Goal: Task Accomplishment & Management: Manage account settings

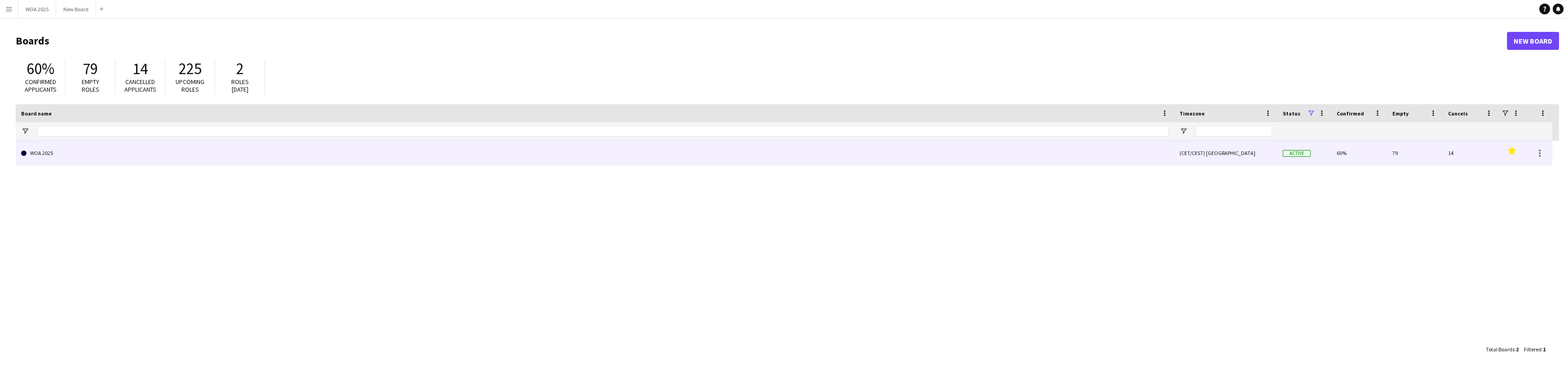
click at [655, 157] on link "WOA 2025" at bounding box center [594, 152] width 1147 height 25
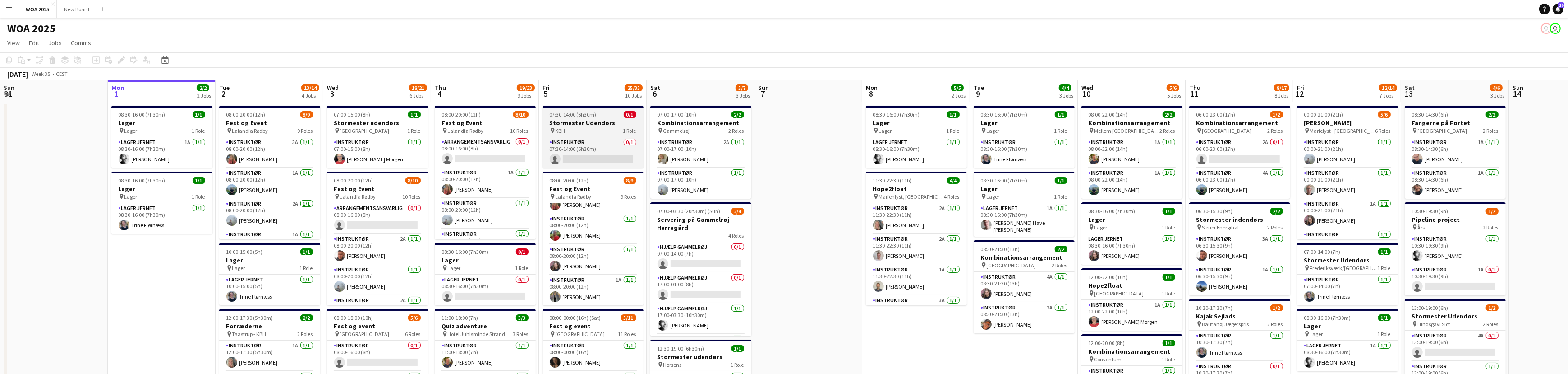
click at [597, 122] on h3 "Stormester Udendørs" at bounding box center [593, 123] width 101 height 8
click at [123, 60] on icon "Edit" at bounding box center [121, 59] width 7 height 7
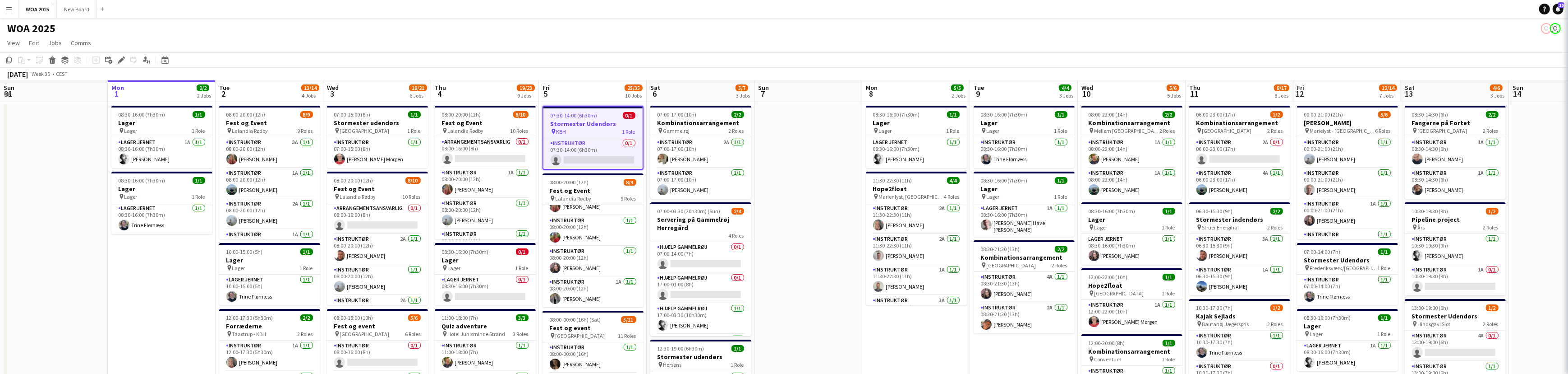
type input "**********"
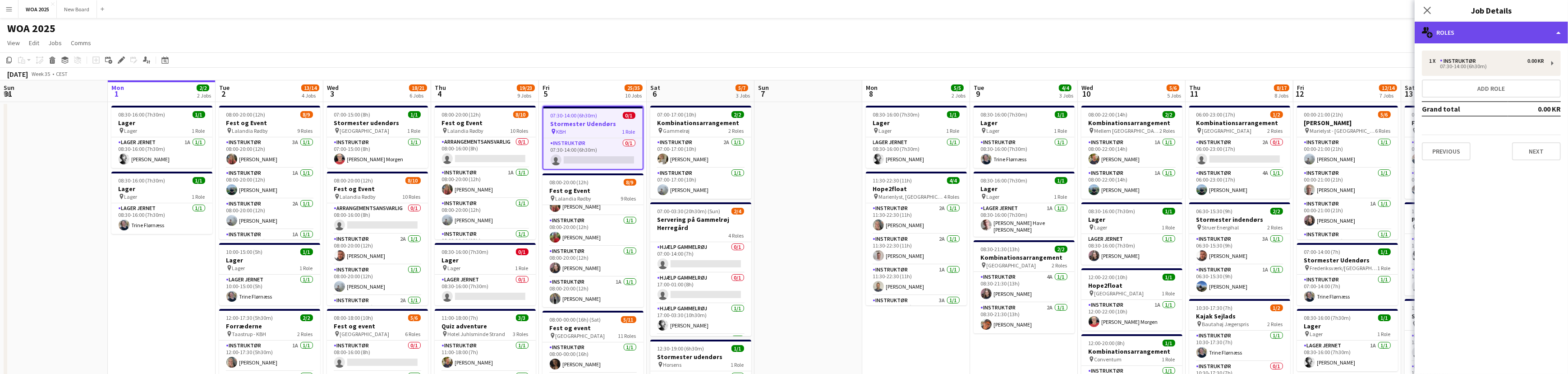
click at [1528, 35] on div "multiple-users-add Roles" at bounding box center [1491, 32] width 153 height 22
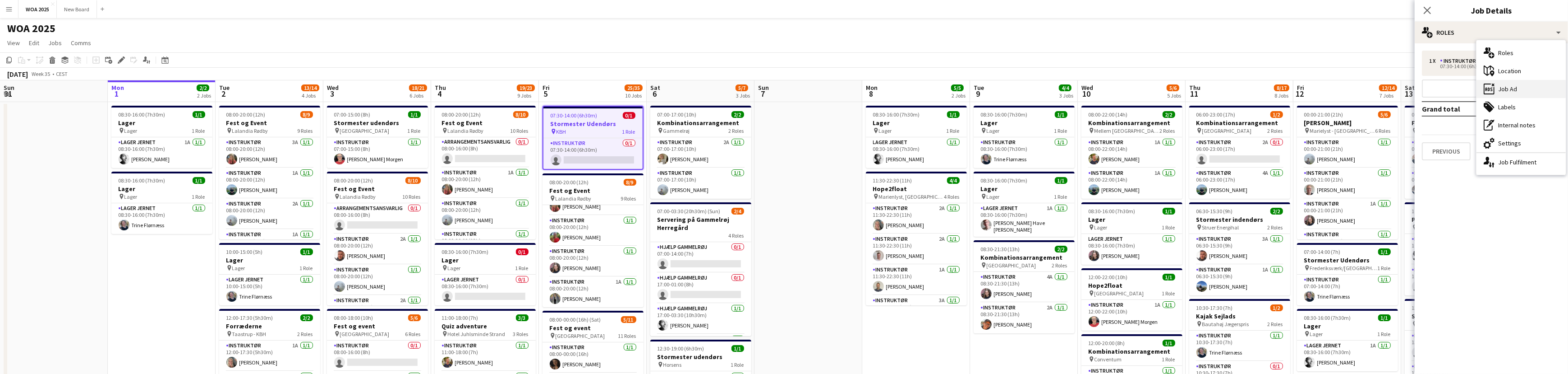
click at [1513, 93] on div "ads-window Job Ad" at bounding box center [1521, 89] width 89 height 18
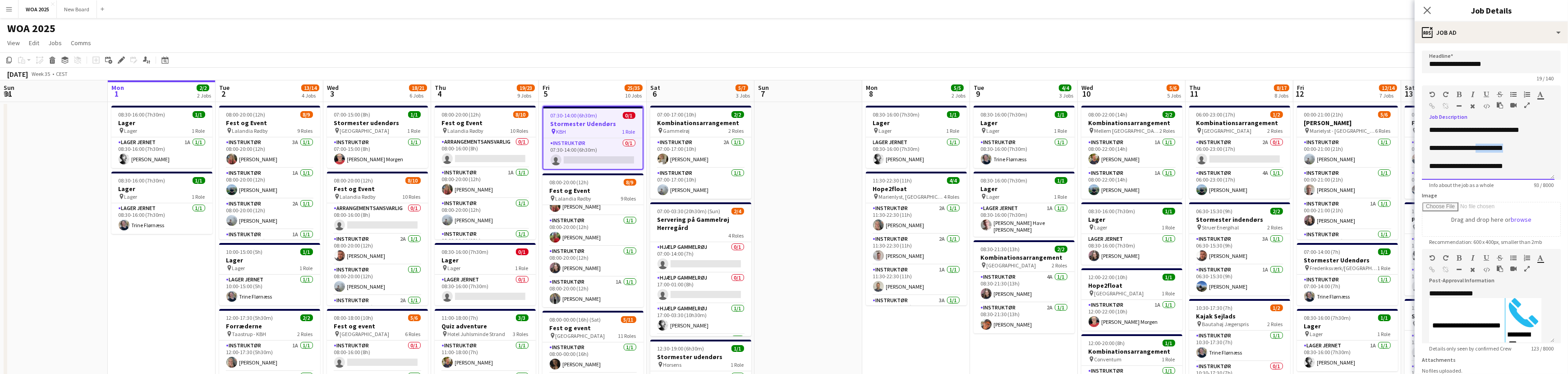
click at [1523, 149] on div "**********" at bounding box center [1488, 148] width 118 height 9
click at [656, 52] on app-toolbar "Copy Paste Paste Ctrl+V Paste with crew Ctrl+Shift+V Paste linked Job [GEOGRAPH…" at bounding box center [784, 59] width 1568 height 15
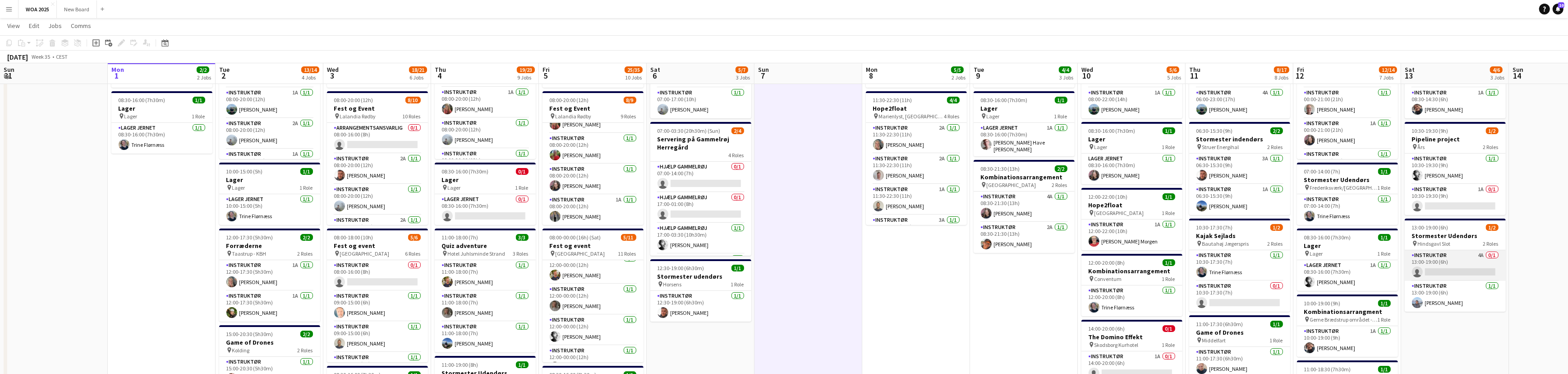
click at [1462, 258] on app-card-role "Instruktør 4A 0/1 13:00-19:00 (6h) single-neutral-actions" at bounding box center [1455, 266] width 101 height 30
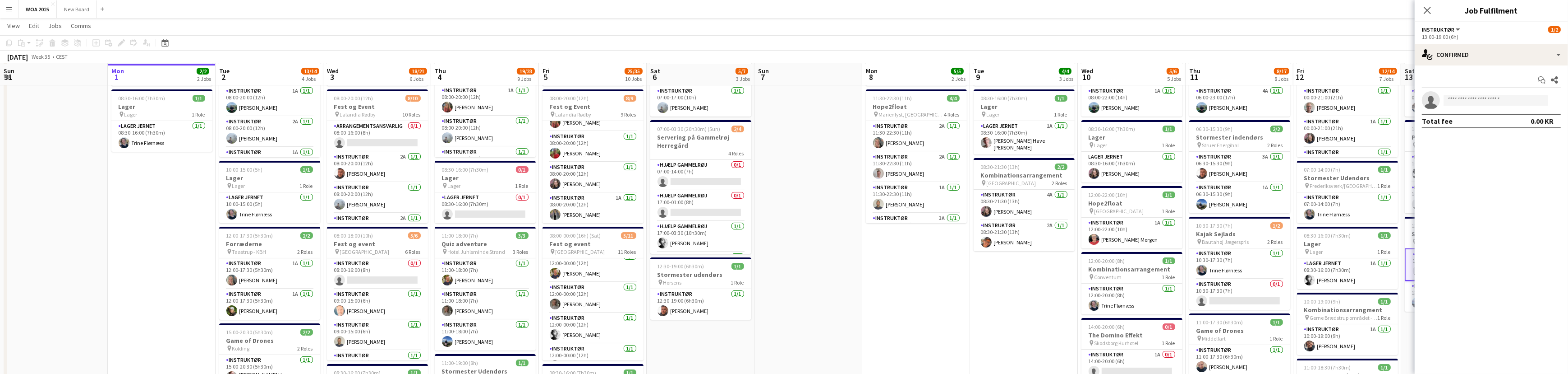
scroll to position [82, 0]
click at [1513, 32] on div "Instruktør All roles Instruktør 1/2" at bounding box center [1491, 29] width 139 height 8
click at [1514, 64] on div "single-neutral-actions-check-2 Confirmed" at bounding box center [1491, 55] width 153 height 22
click at [1520, 148] on div "single-neutral-actions-information Applicants" at bounding box center [1521, 147] width 89 height 18
click at [1518, 96] on span "Unavailable" at bounding box center [1509, 97] width 34 height 6
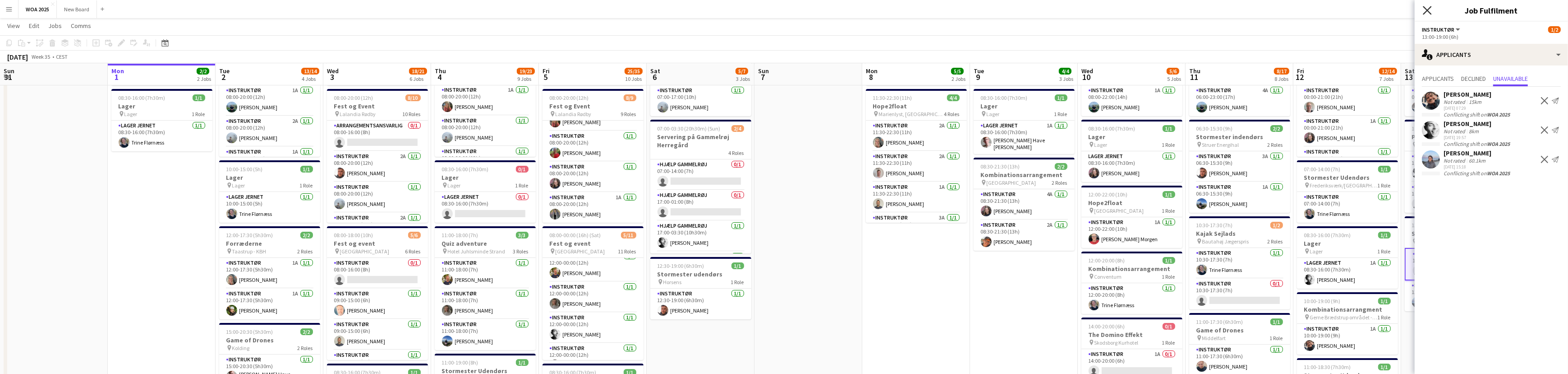
click at [1425, 13] on icon "Close pop-in" at bounding box center [1427, 10] width 9 height 9
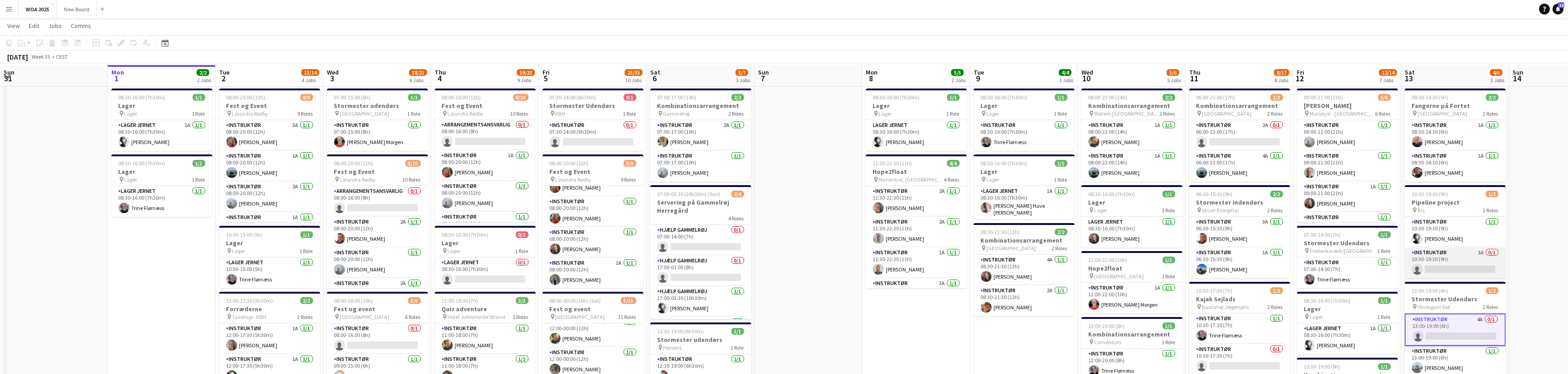
click at [1464, 262] on app-card-role "Instruktør 1A 0/1 10:30-19:30 (9h) single-neutral-actions" at bounding box center [1455, 262] width 101 height 30
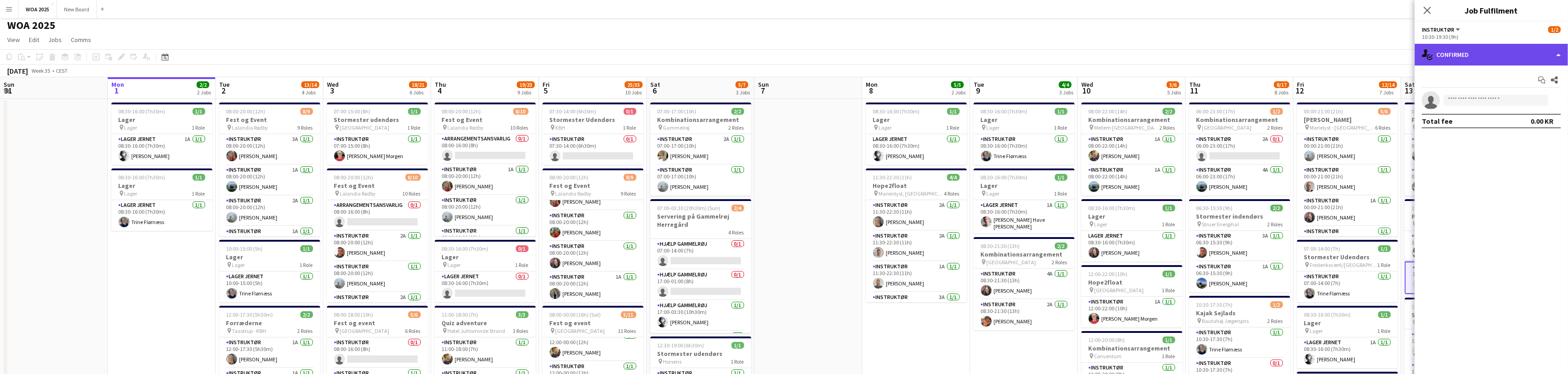
click at [1542, 59] on div "single-neutral-actions-check-2 Confirmed" at bounding box center [1491, 55] width 153 height 22
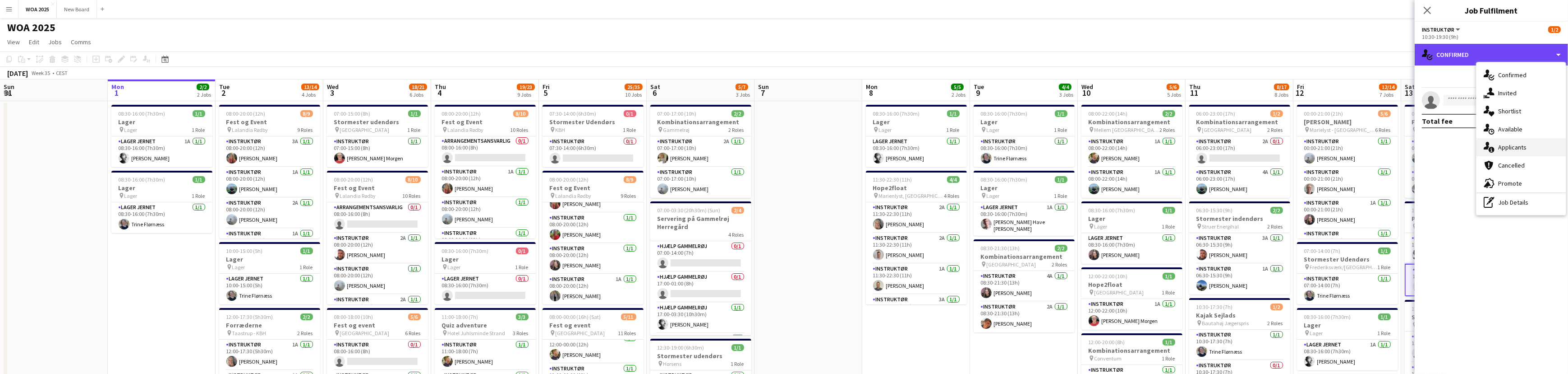
scroll to position [1, 0]
click at [1536, 149] on div "single-neutral-actions-information Applicants" at bounding box center [1521, 147] width 89 height 18
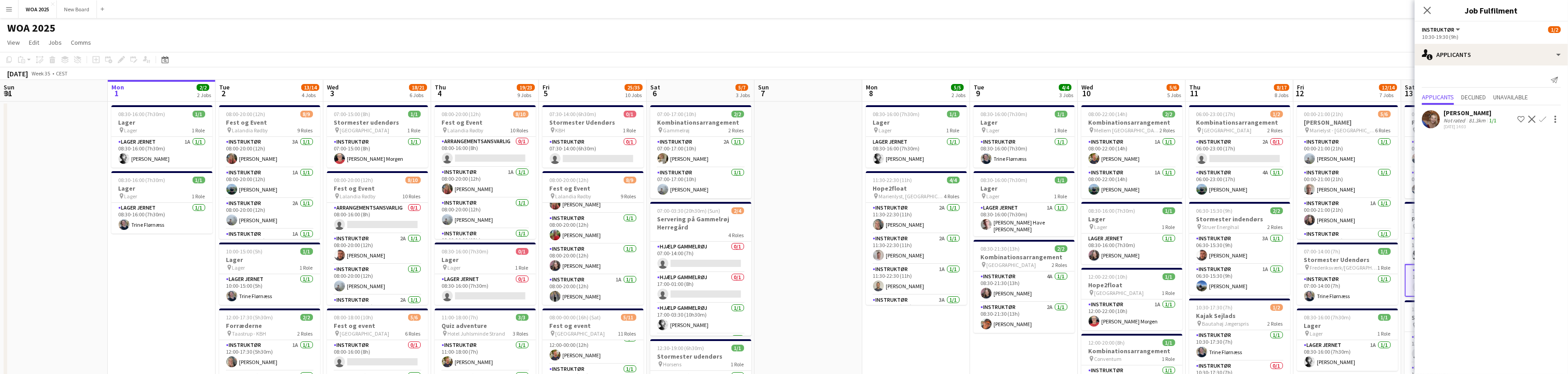
click at [1544, 123] on app-icon "Confirm" at bounding box center [1542, 119] width 7 height 7
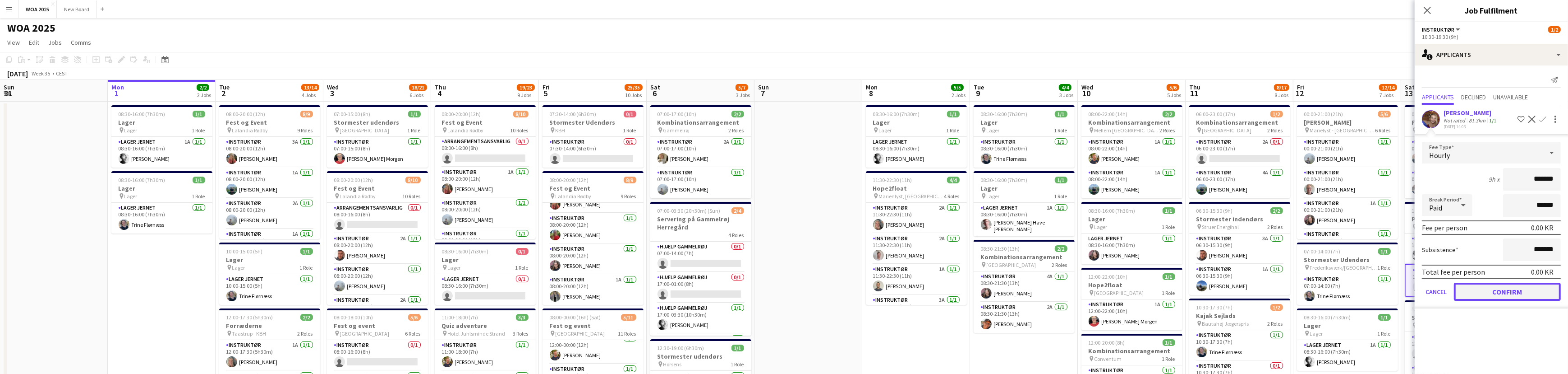
click at [1509, 298] on button "Confirm" at bounding box center [1506, 291] width 107 height 18
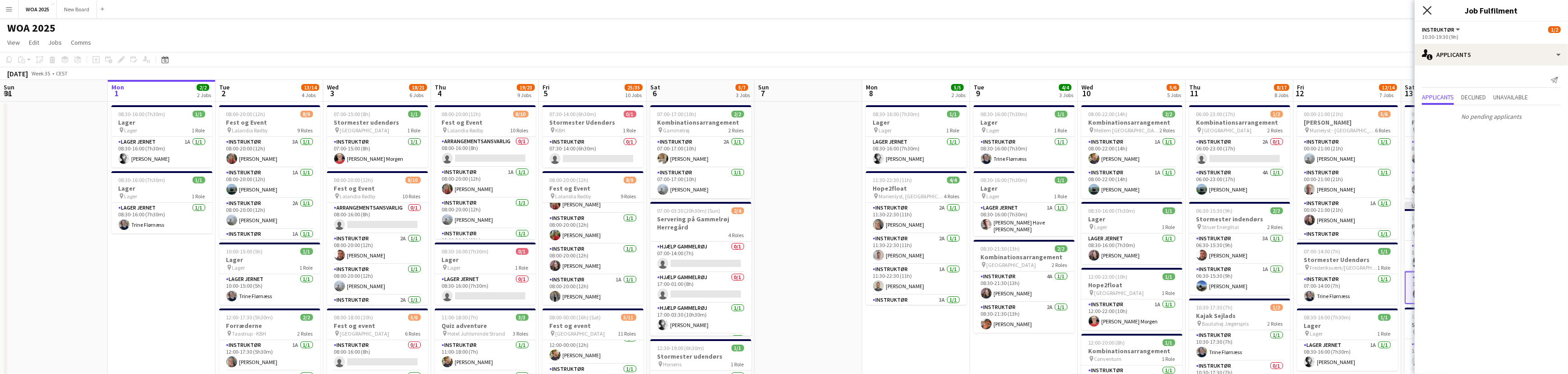
click at [1426, 9] on icon at bounding box center [1427, 10] width 9 height 9
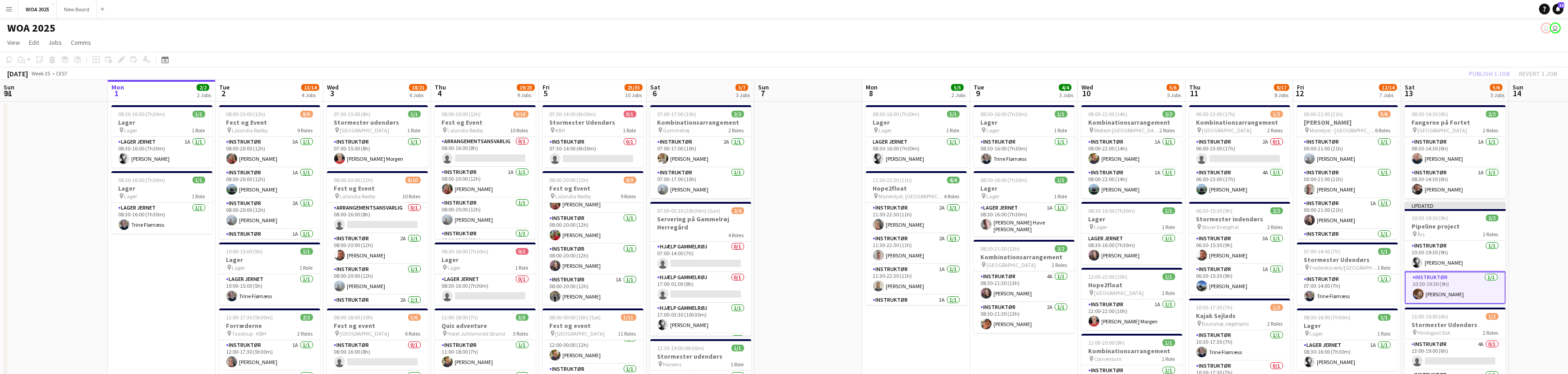
click at [1497, 75] on div "Publish 1 job Revert 1 job" at bounding box center [1513, 73] width 110 height 12
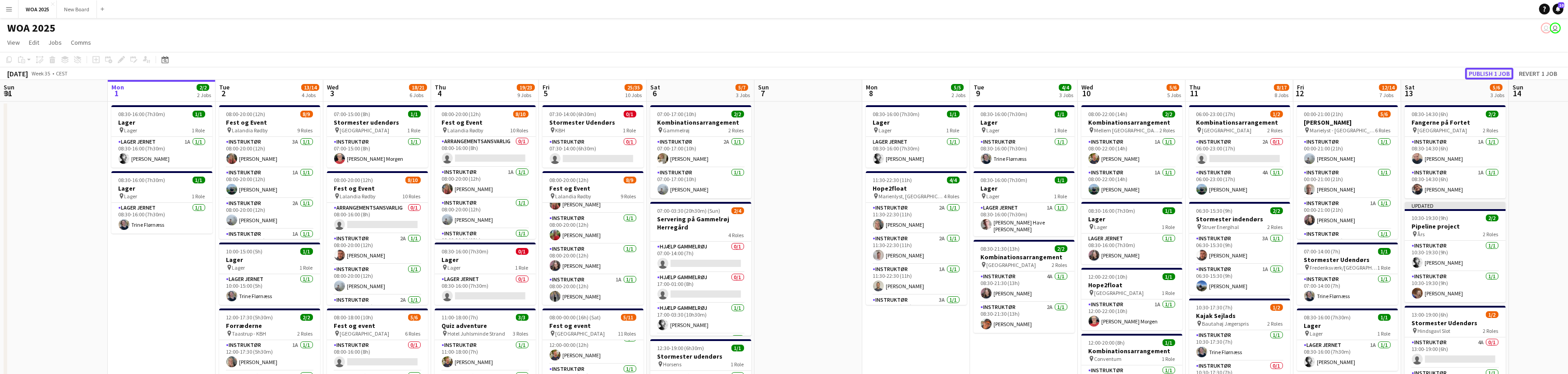
click at [1497, 71] on button "Publish 1 job" at bounding box center [1489, 73] width 48 height 12
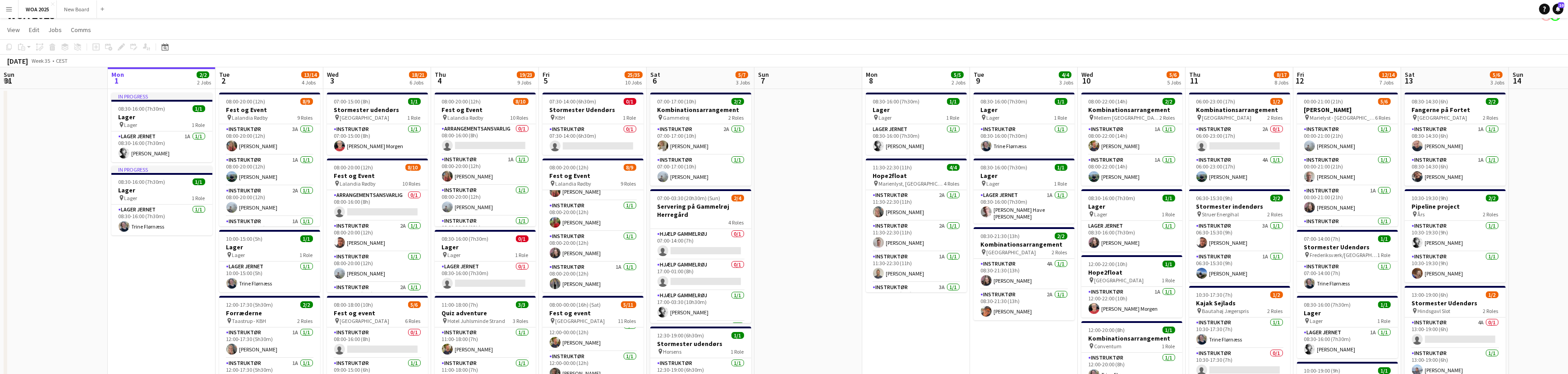
scroll to position [0, 0]
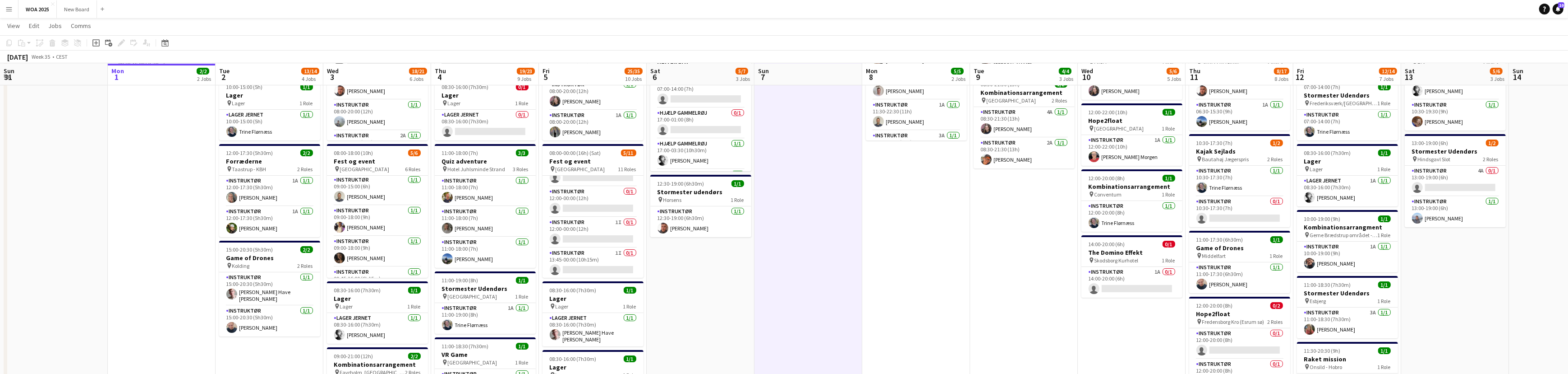
scroll to position [235, 0]
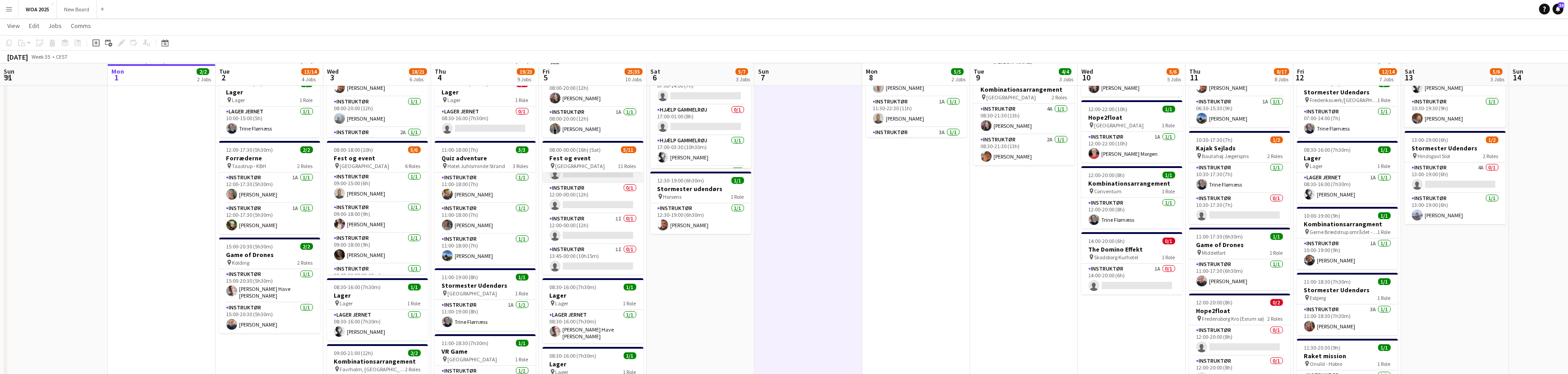
click at [596, 176] on app-card-role "Instruktør 1I 0/1 12:00-00:00 (12h) single-neutral-actions" at bounding box center [593, 168] width 101 height 30
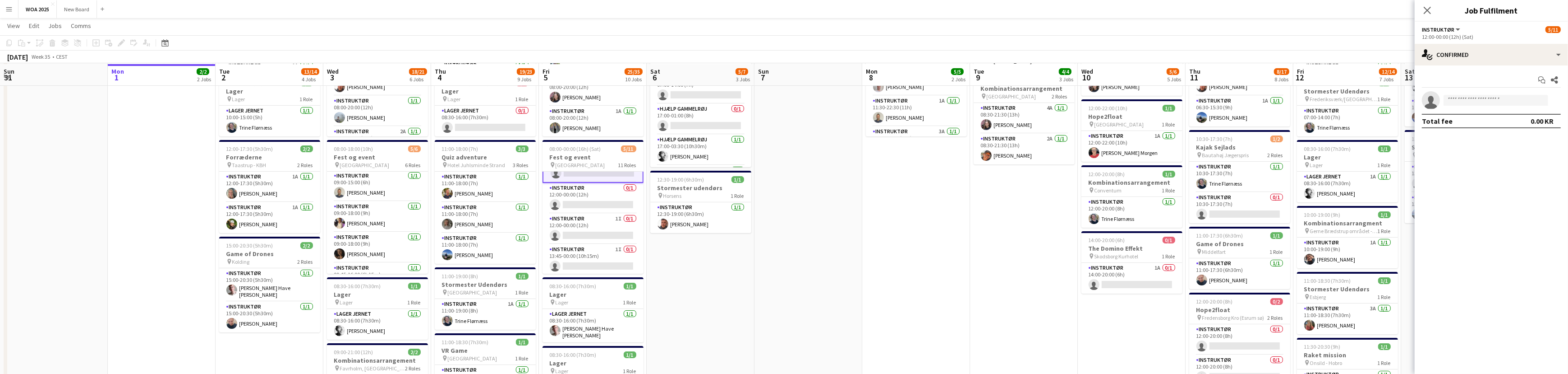
scroll to position [169, 0]
click at [1479, 104] on input at bounding box center [1496, 100] width 104 height 10
type input "***"
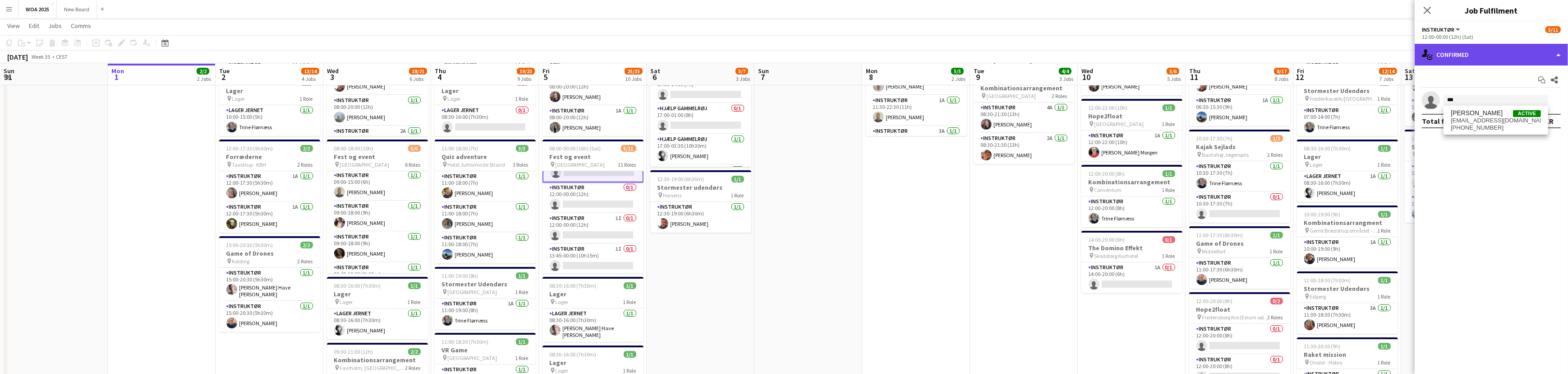
click at [1499, 54] on div "single-neutral-actions-check-2 Confirmed" at bounding box center [1491, 55] width 153 height 22
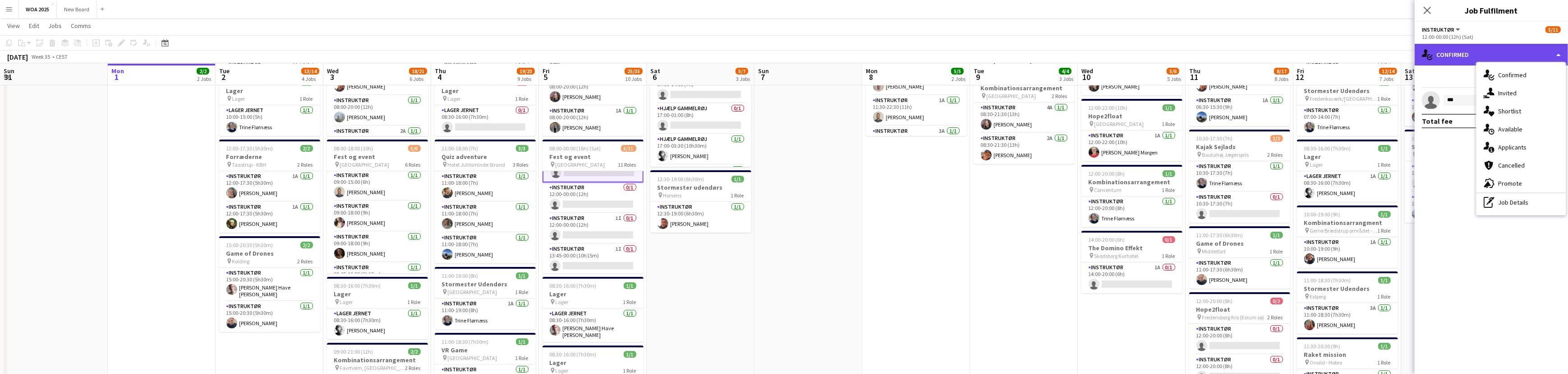
click at [1499, 54] on div "single-neutral-actions-check-2 Confirmed" at bounding box center [1491, 55] width 153 height 22
click at [1425, 10] on icon "Close pop-in" at bounding box center [1427, 10] width 9 height 9
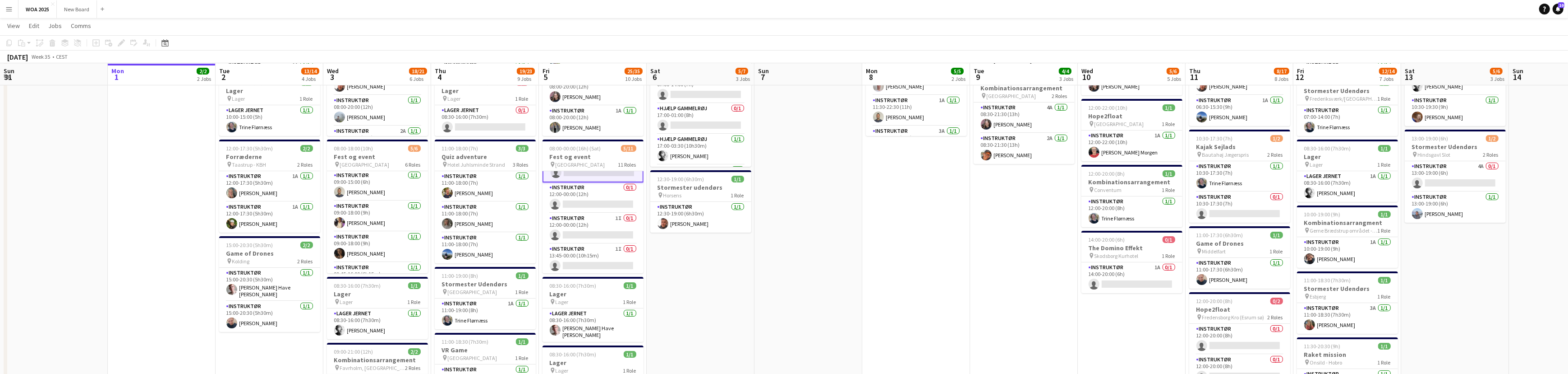
click at [602, 173] on app-card-role "Instruktør 1I 0/1 12:00-00:00 (12h) single-neutral-actions" at bounding box center [593, 166] width 101 height 32
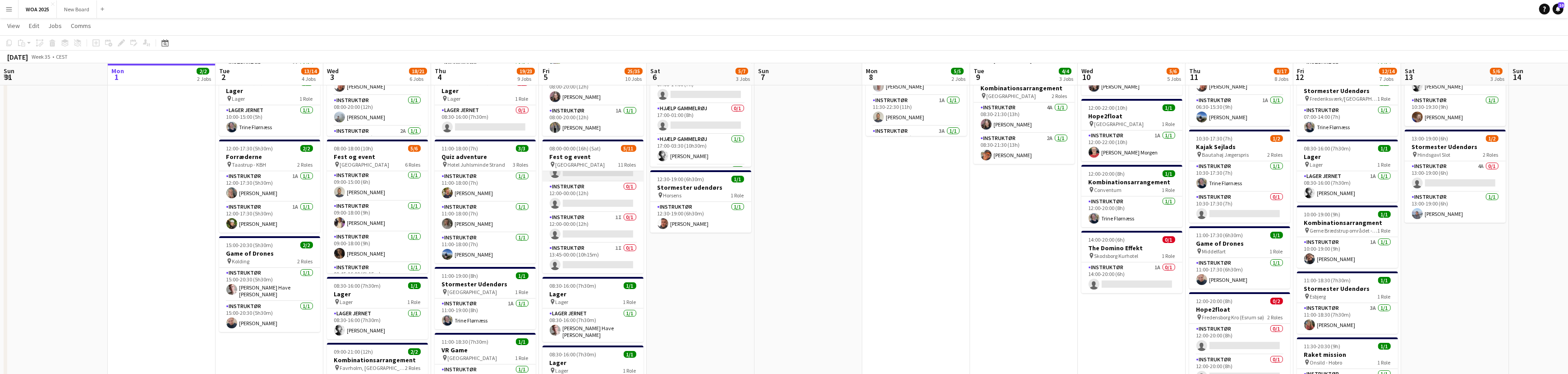
click at [602, 173] on app-card-role "Instruktør 1I 0/1 12:00-00:00 (12h) single-neutral-actions" at bounding box center [593, 166] width 101 height 30
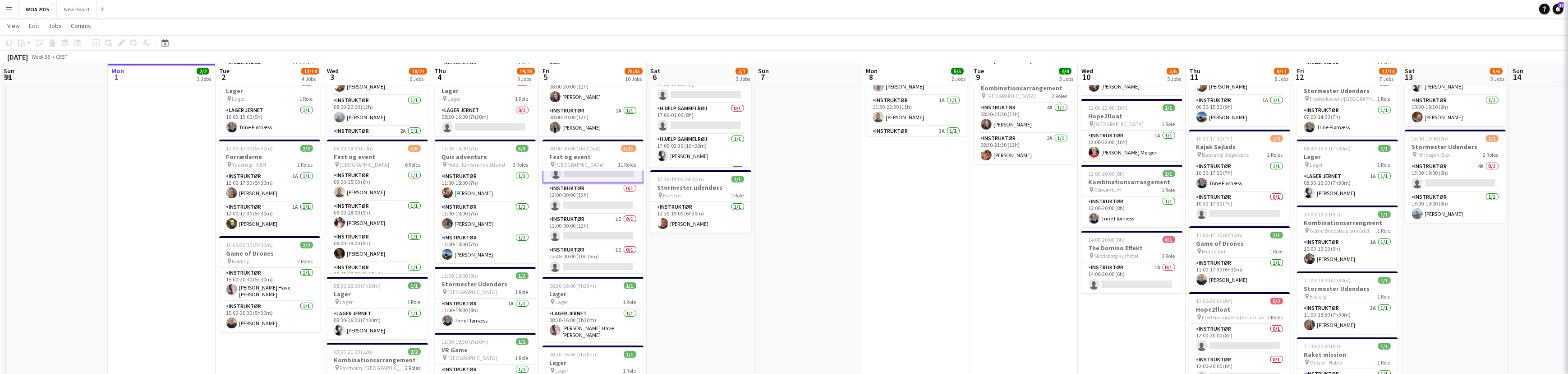
scroll to position [236, 0]
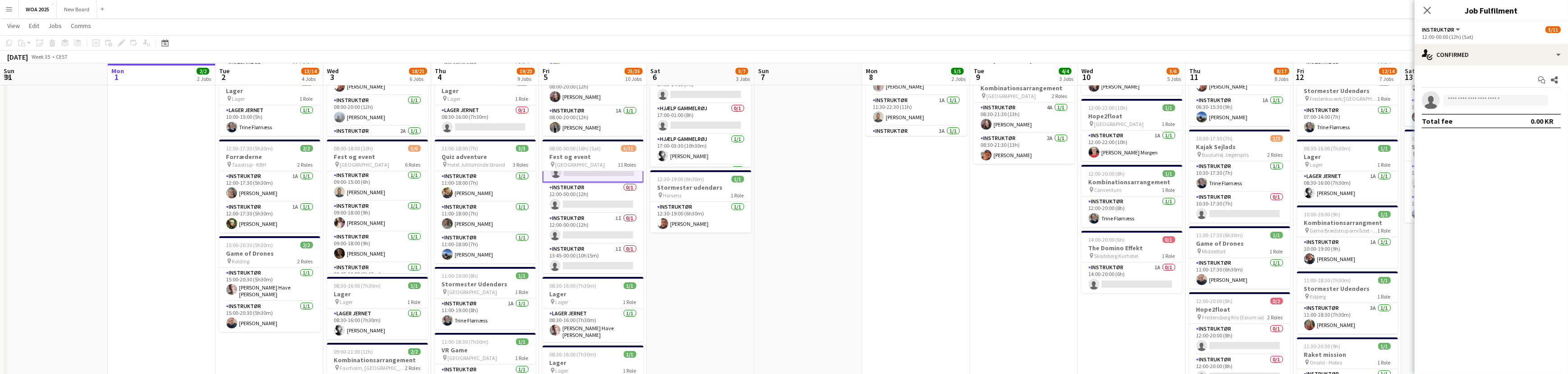
click at [1442, 34] on div "12:00-00:00 (12h) (Sat)" at bounding box center [1491, 37] width 139 height 6
click at [1507, 57] on div "single-neutral-actions-check-2 Confirmed" at bounding box center [1491, 55] width 153 height 22
click at [1538, 203] on div "pen-write Job Details" at bounding box center [1521, 202] width 89 height 18
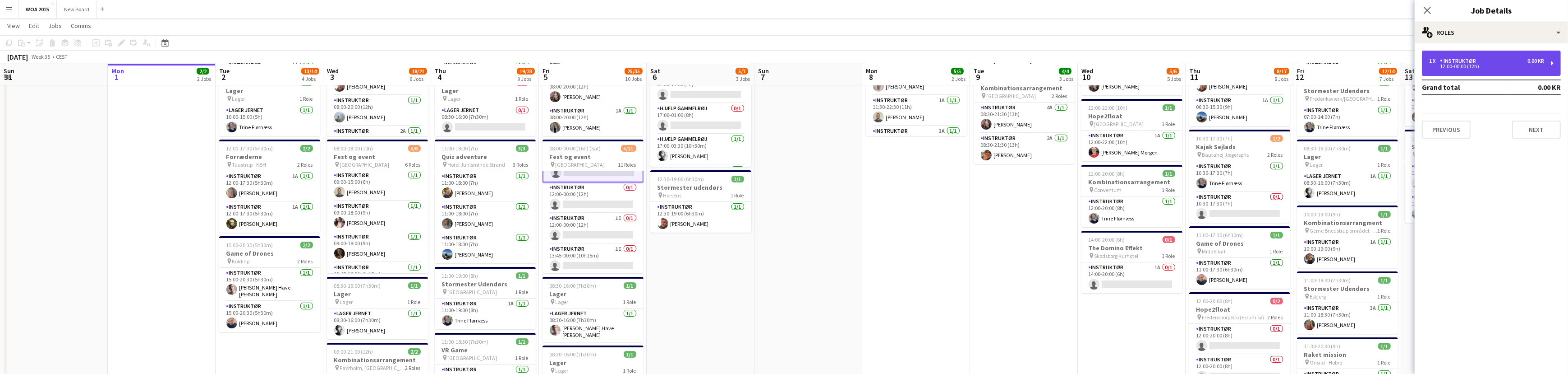
click at [1513, 60] on div "1 x Instruktør 0.00 KR" at bounding box center [1486, 61] width 115 height 6
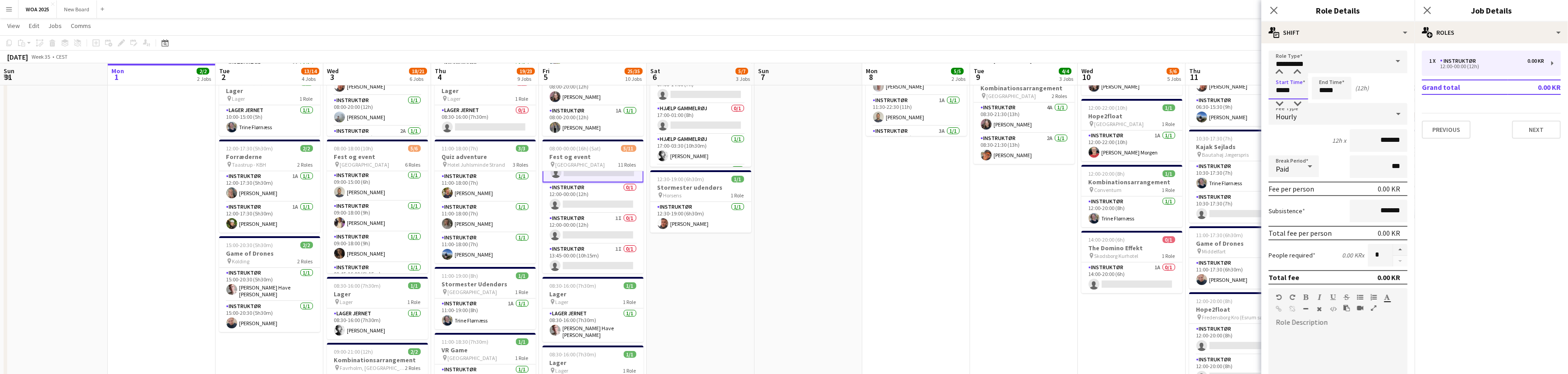
click at [1295, 90] on input "*****" at bounding box center [1287, 88] width 39 height 22
click at [1280, 102] on div at bounding box center [1279, 104] width 18 height 9
click at [1298, 104] on div at bounding box center [1297, 104] width 18 height 9
type input "*****"
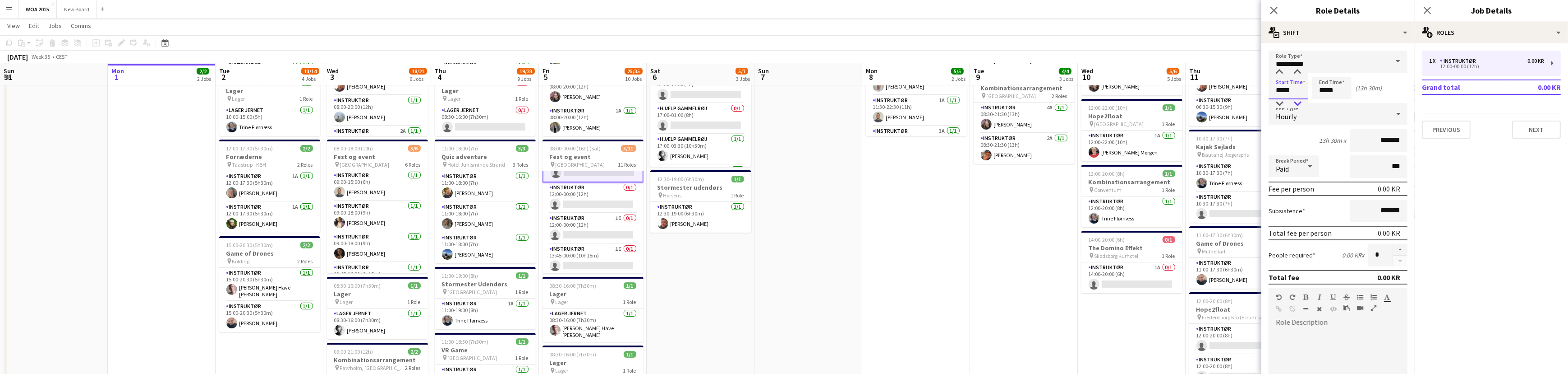
click at [1298, 103] on div at bounding box center [1297, 104] width 18 height 9
click at [1535, 126] on button "Next" at bounding box center [1536, 129] width 49 height 18
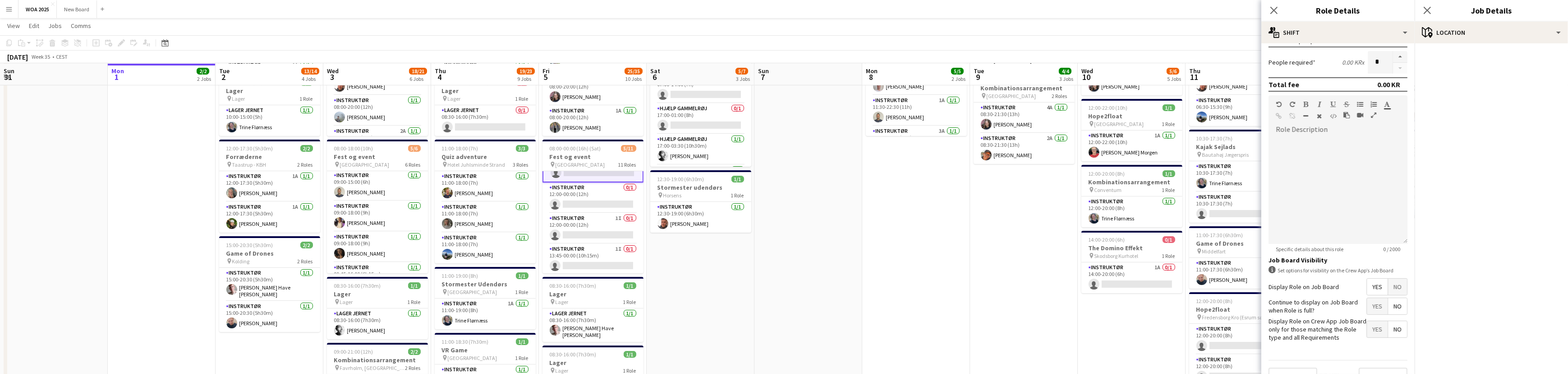
scroll to position [211, 0]
click at [1367, 283] on span "Yes" at bounding box center [1377, 288] width 21 height 16
click at [1388, 352] on button "Next" at bounding box center [1383, 358] width 49 height 18
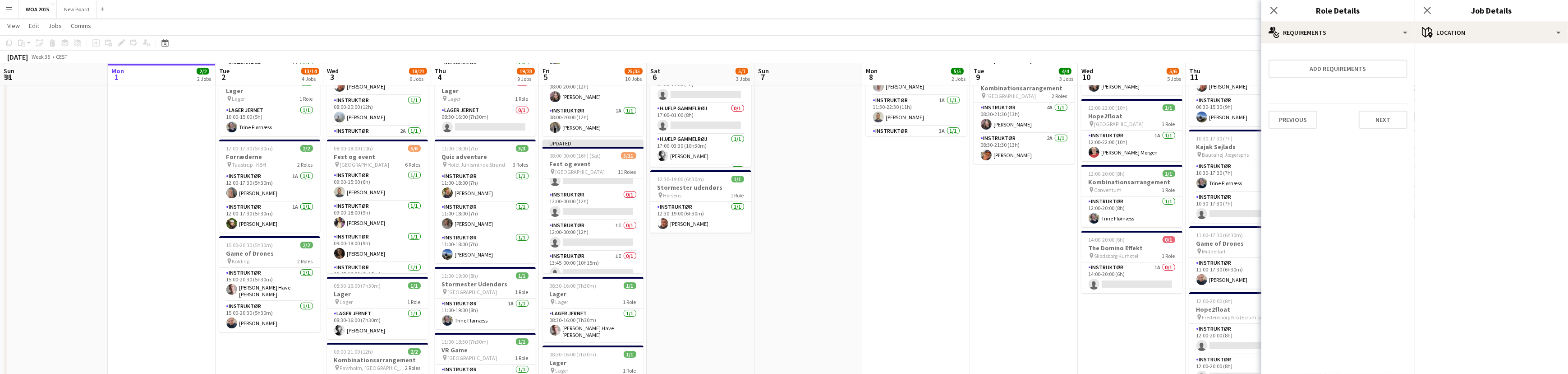
scroll to position [0, 0]
click at [602, 203] on app-card-role "Instruktør 0/1 12:00-00:00 (12h) single-neutral-actions" at bounding box center [593, 205] width 101 height 30
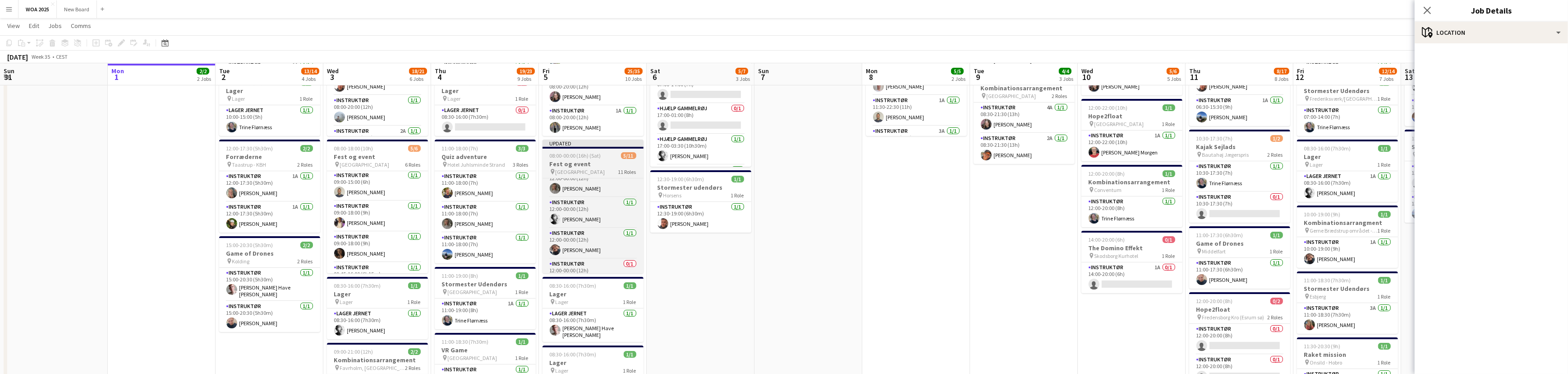
scroll to position [100, 0]
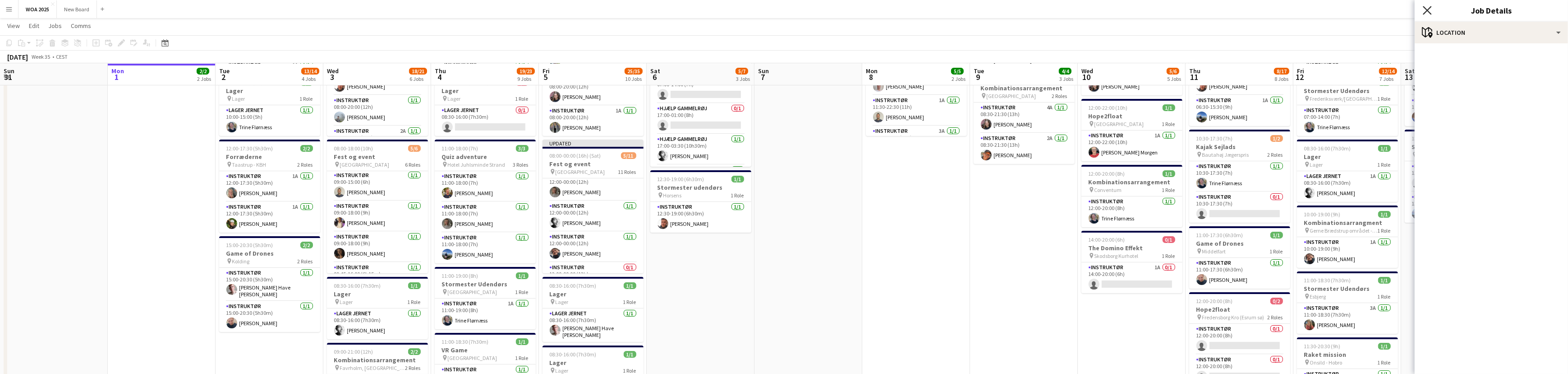
click at [1429, 10] on icon "Close pop-in" at bounding box center [1427, 10] width 9 height 9
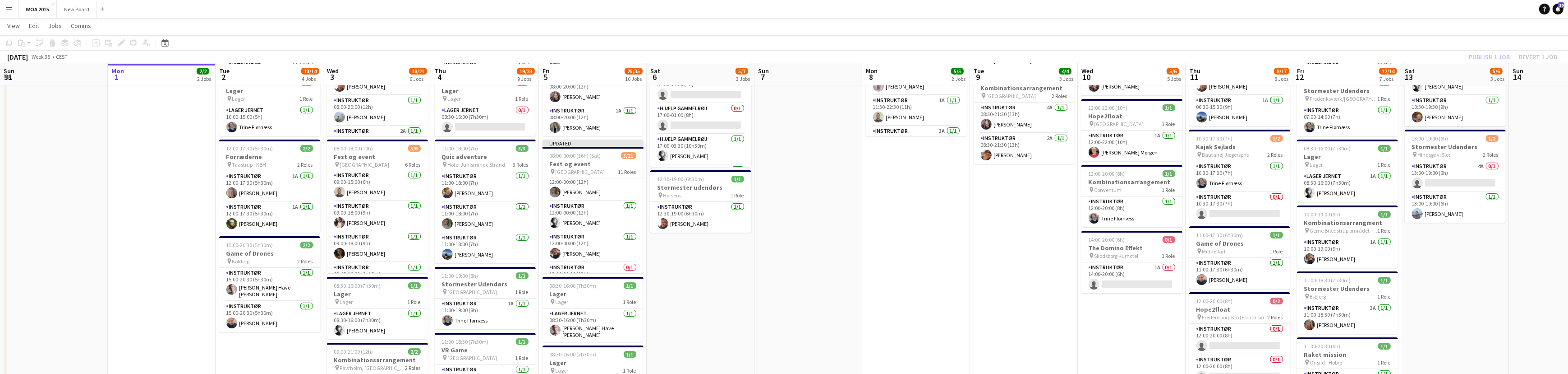
click at [1481, 56] on div "Publish 1 job Revert 1 job" at bounding box center [1513, 57] width 110 height 12
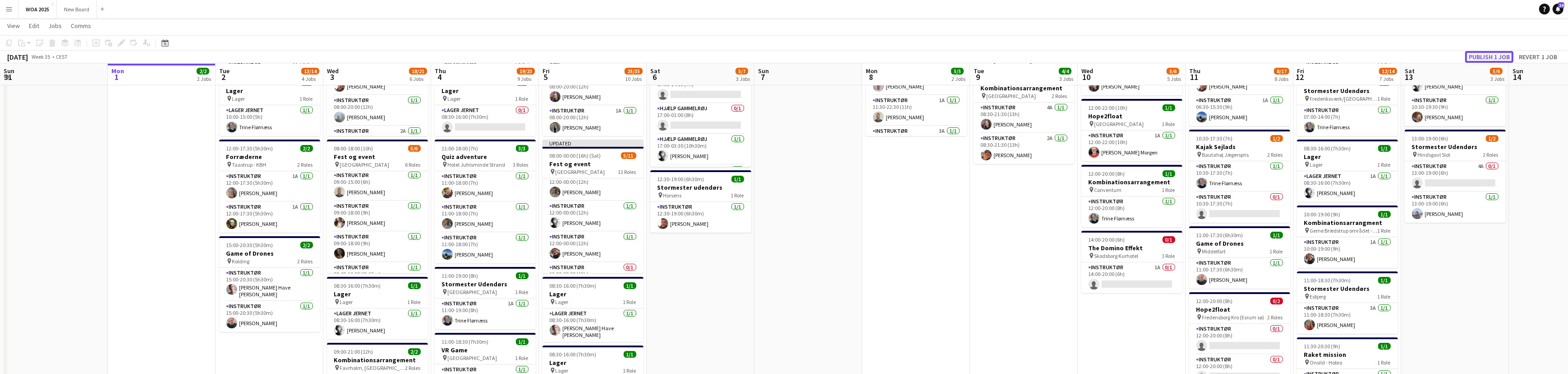
click at [1481, 56] on button "Publish 1 job" at bounding box center [1489, 57] width 48 height 12
click at [603, 252] on app-card-role "Instruktør 1I 0/1 13:45-00:00 (10h15m) single-neutral-actions" at bounding box center [593, 258] width 101 height 30
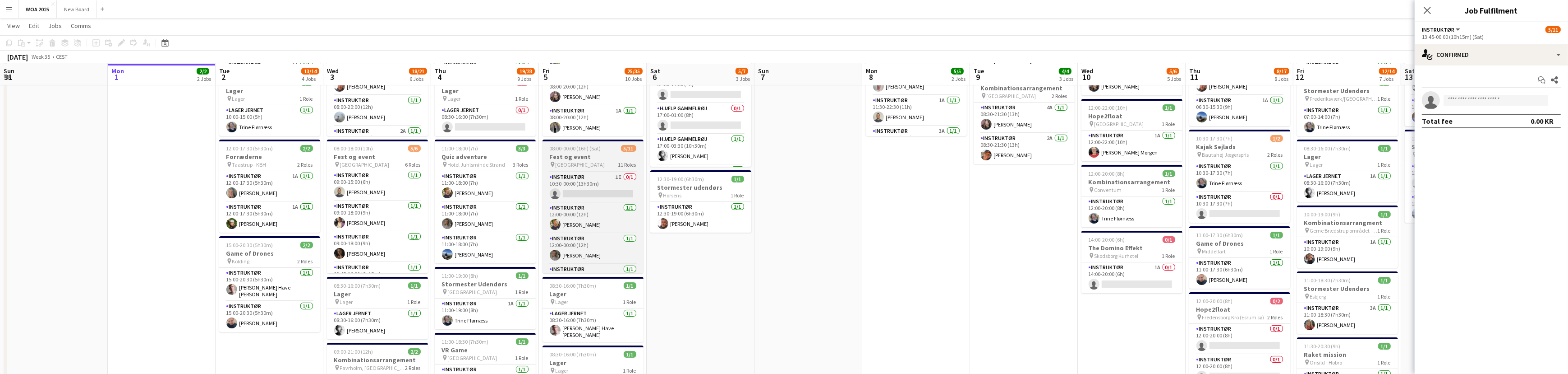
scroll to position [15, 0]
click at [590, 193] on app-card-role "Instruktør 1I 0/1 10:30-00:00 (13h30m) single-neutral-actions" at bounding box center [593, 201] width 101 height 30
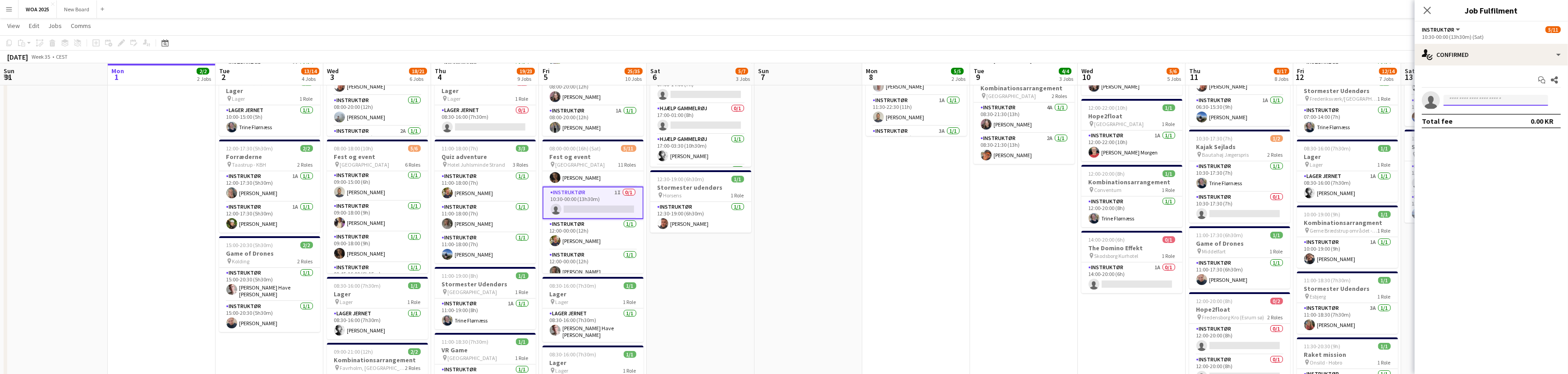
click at [1480, 98] on input at bounding box center [1496, 100] width 104 height 10
type input "***"
click at [1477, 119] on span "[EMAIL_ADDRESS][DOMAIN_NAME]" at bounding box center [1496, 120] width 90 height 7
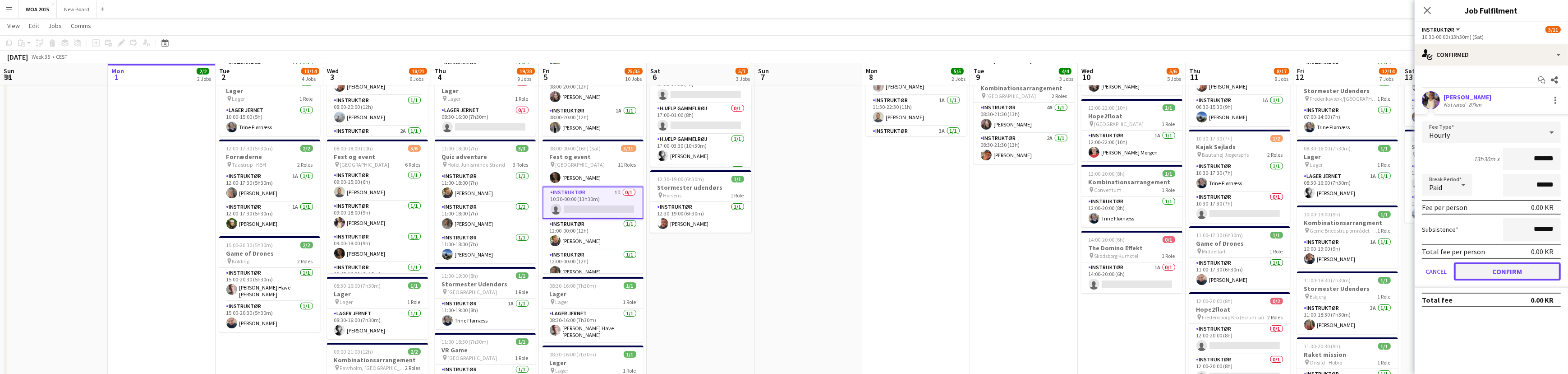
click at [1533, 269] on button "Confirm" at bounding box center [1506, 271] width 107 height 18
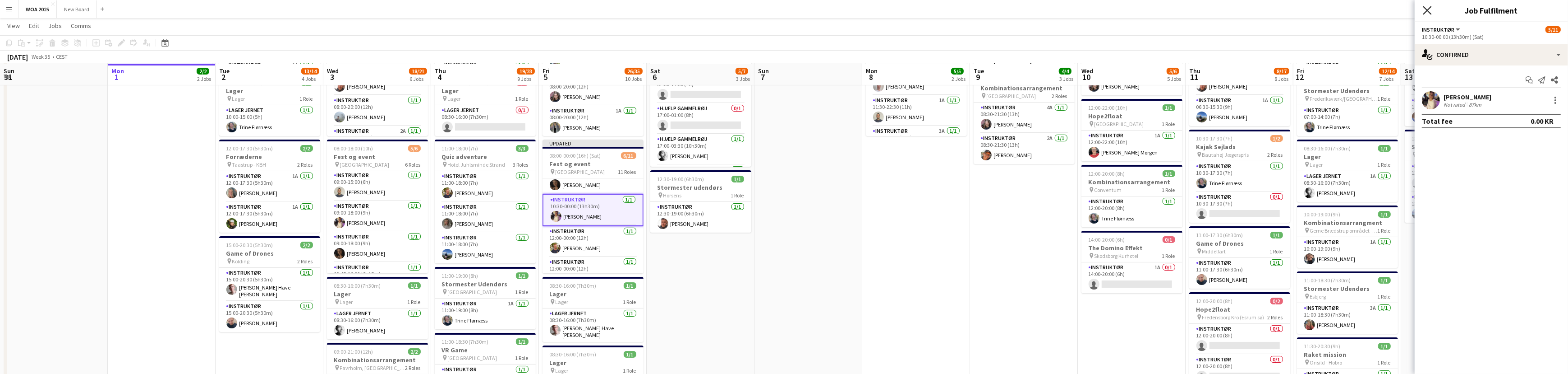
click at [1426, 10] on icon "Close pop-in" at bounding box center [1427, 10] width 9 height 9
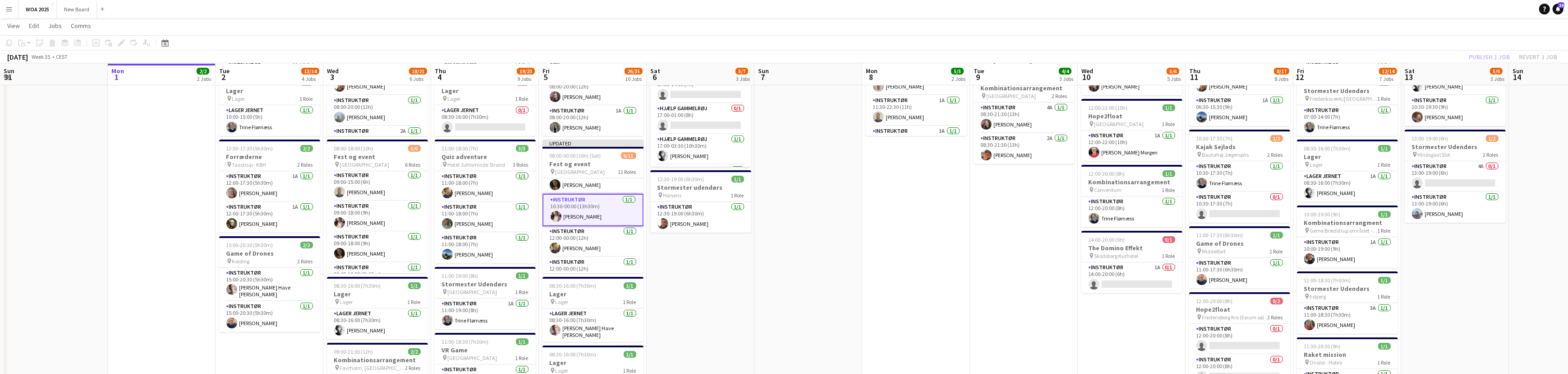
click at [1477, 55] on div "Publish 1 job Revert 1 job" at bounding box center [1513, 57] width 110 height 12
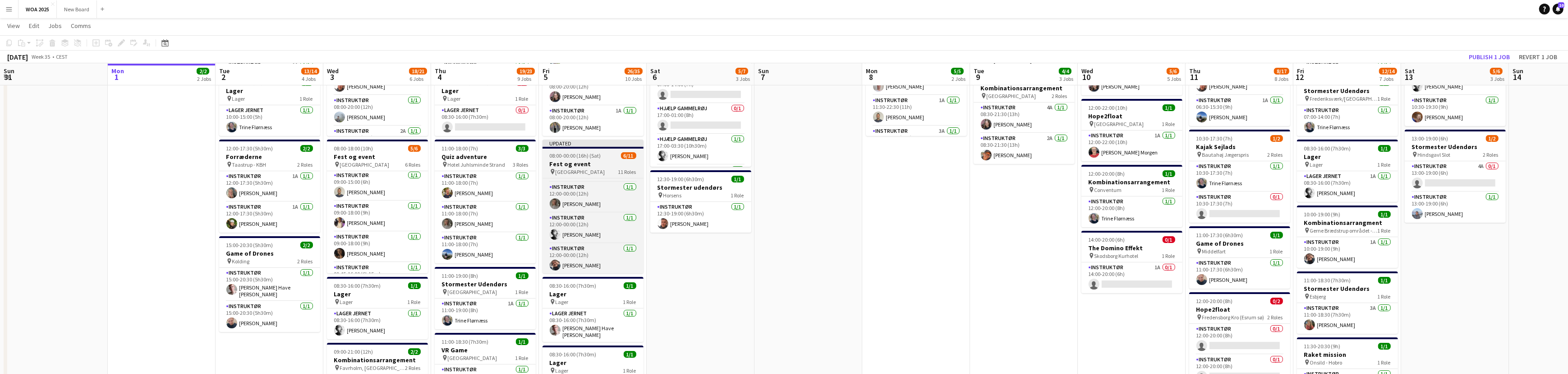
scroll to position [100, 0]
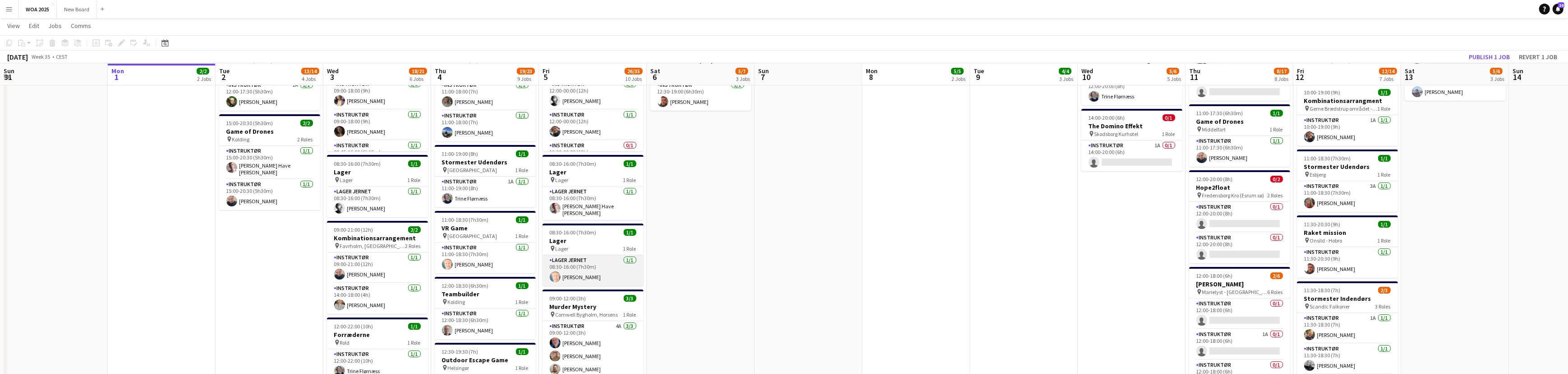
click at [604, 274] on app-card-role "Lager Jernet [DATE] 08:30-16:00 (7h30m) [PERSON_NAME]" at bounding box center [593, 270] width 101 height 30
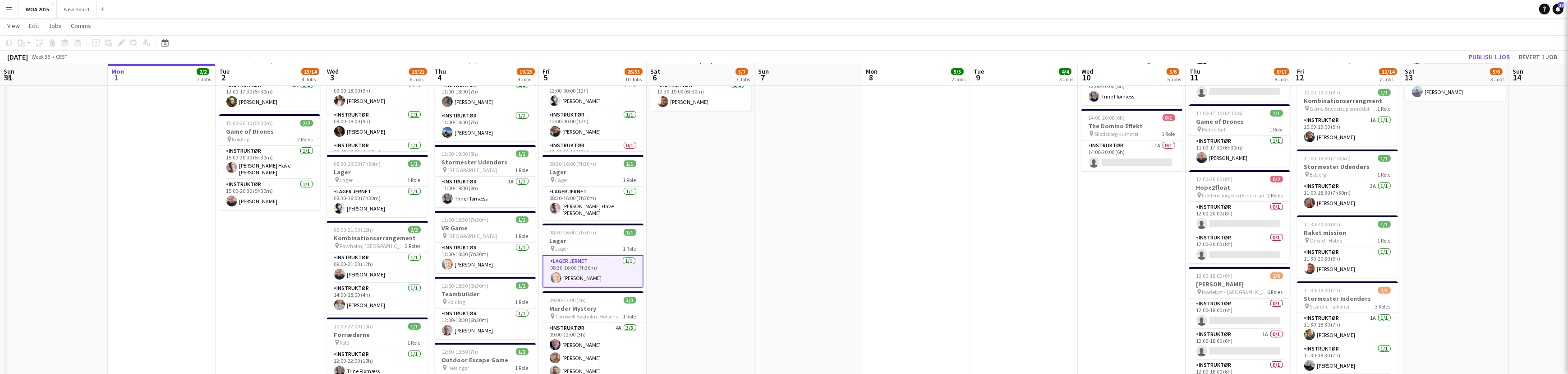
scroll to position [291, 0]
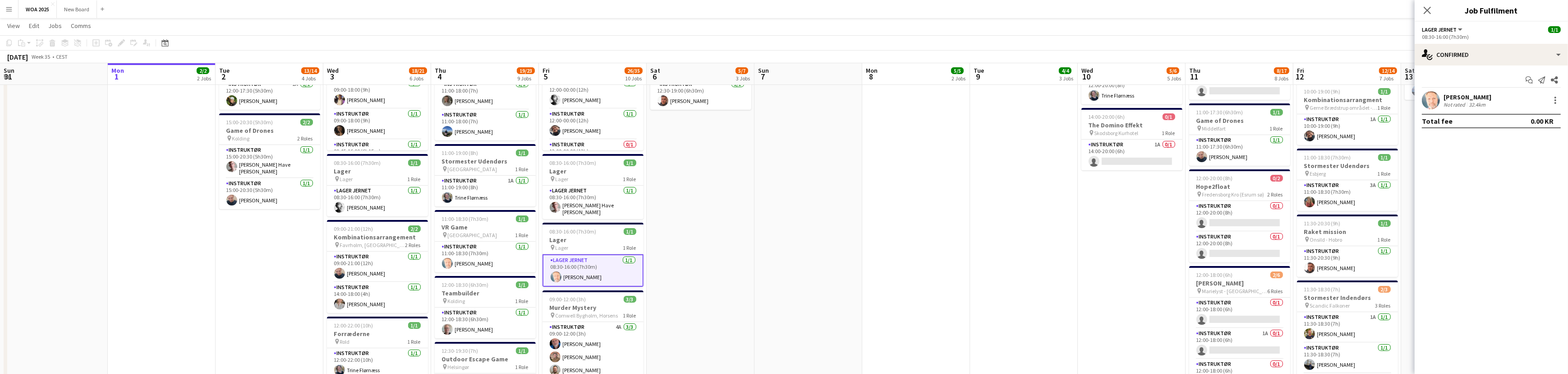
click at [1460, 96] on div "[PERSON_NAME]" at bounding box center [1468, 97] width 48 height 8
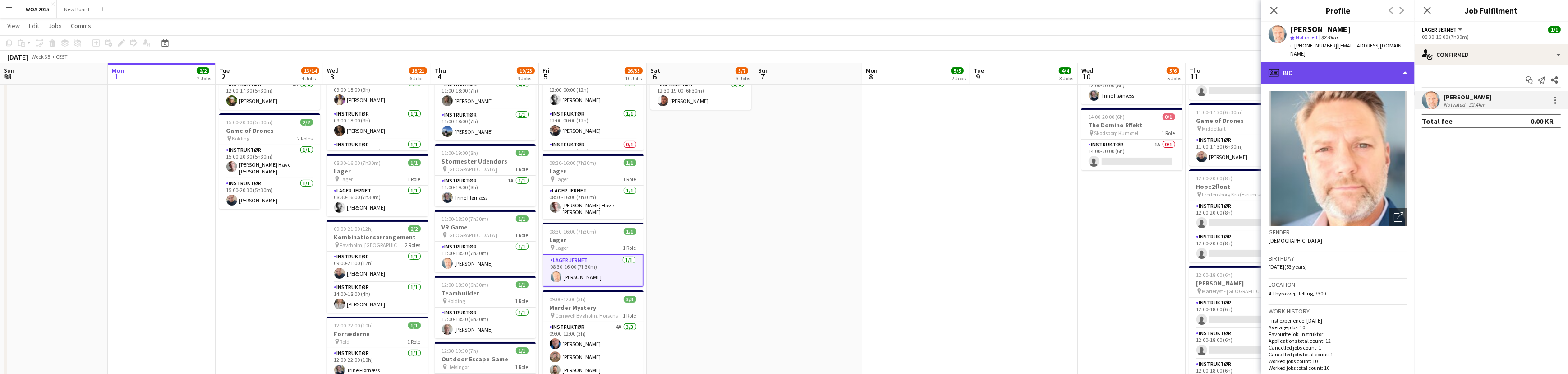
click at [1388, 64] on div "profile Bio" at bounding box center [1337, 72] width 153 height 22
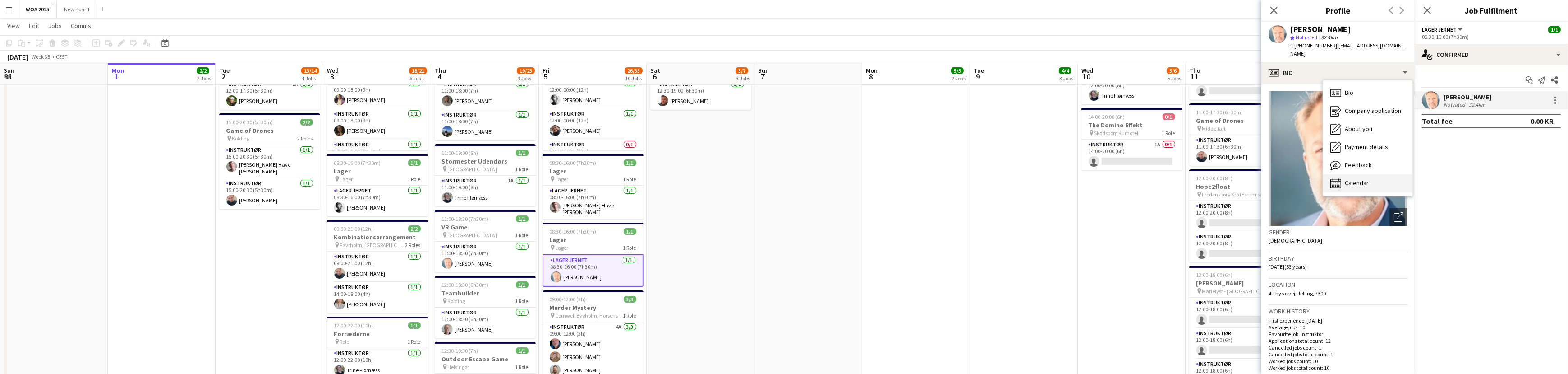
click at [1387, 174] on div "Calendar Calendar" at bounding box center [1367, 183] width 89 height 18
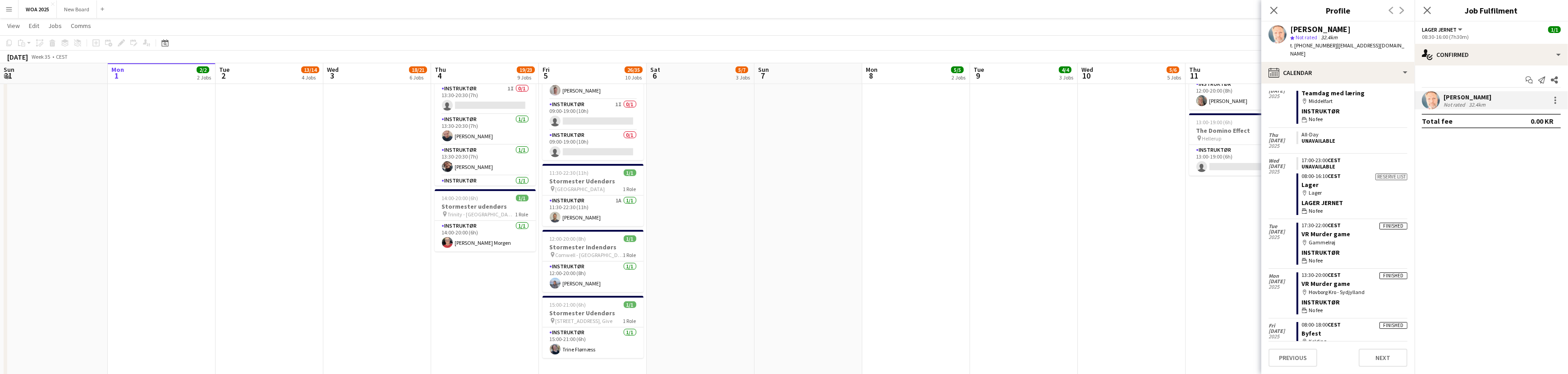
scroll to position [649, 0]
click at [596, 273] on app-card-role "Instruktør [DATE] 12:00-20:00 (8h) [PERSON_NAME]" at bounding box center [593, 274] width 101 height 30
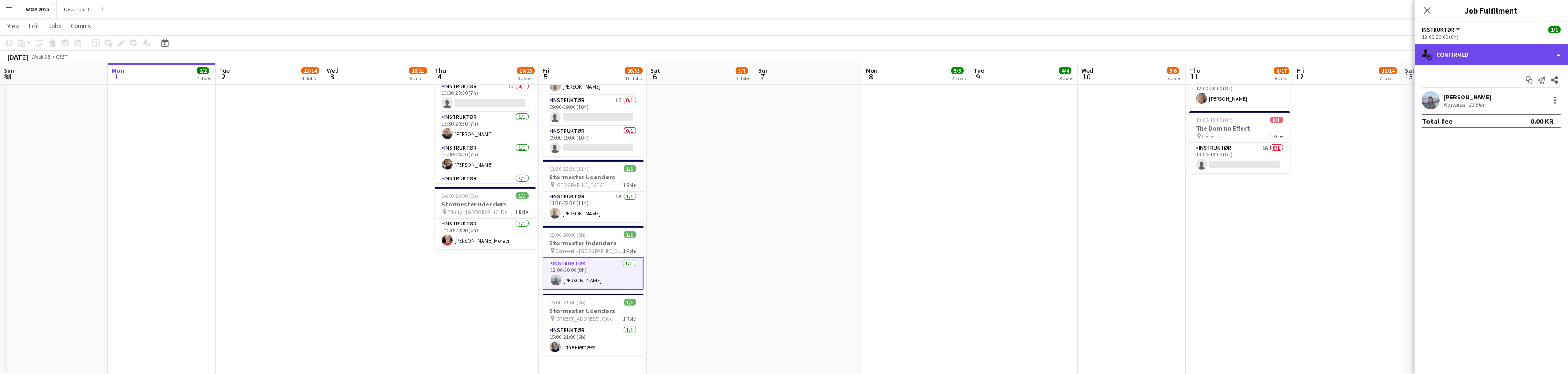
click at [1538, 56] on div "single-neutral-actions-check-2 Confirmed" at bounding box center [1491, 55] width 153 height 22
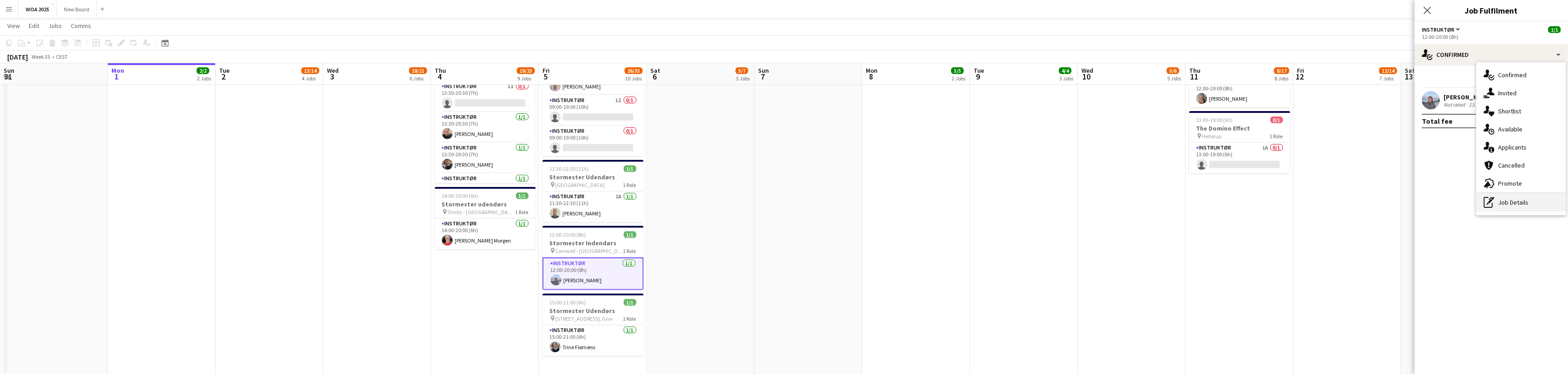
click at [1531, 203] on div "pen-write Job Details" at bounding box center [1521, 202] width 89 height 18
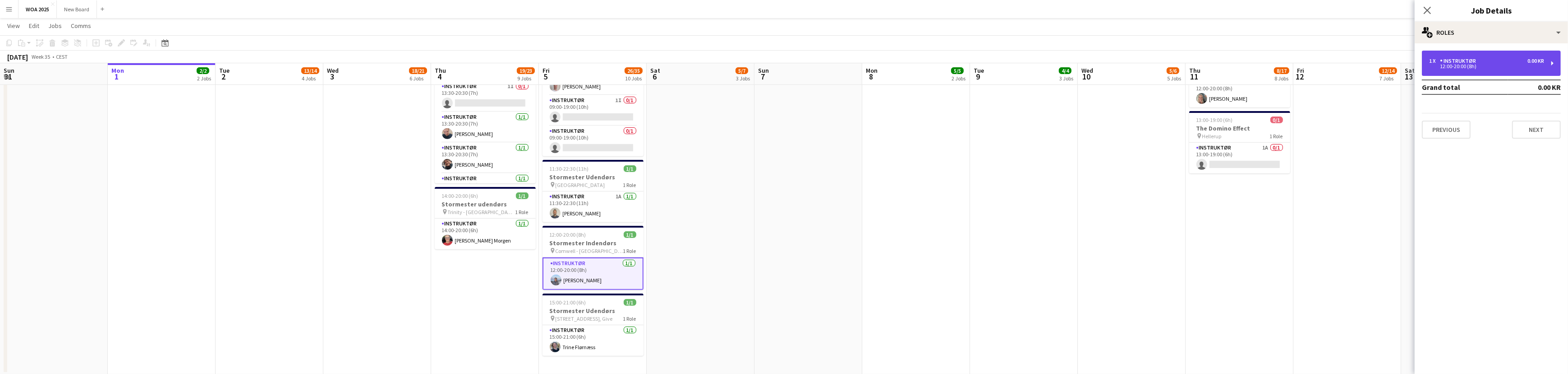
click at [1546, 58] on div "1 x Instruktør 0.00 KR 12:00-20:00 (8h)" at bounding box center [1491, 63] width 139 height 25
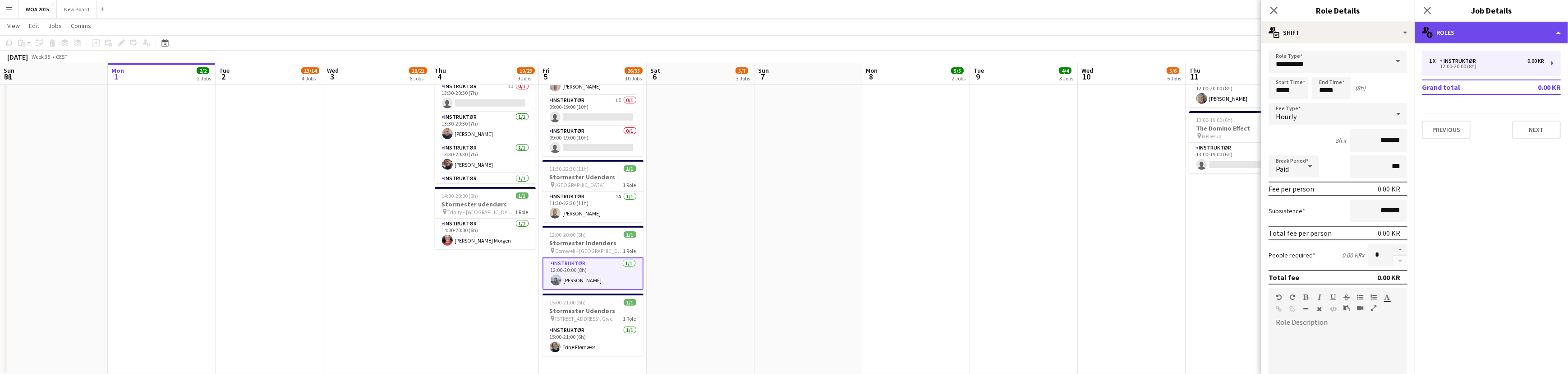
click at [1554, 31] on div "multiple-users-add Roles" at bounding box center [1491, 32] width 153 height 22
click at [1532, 26] on div "multiple-users-add Roles" at bounding box center [1491, 32] width 153 height 22
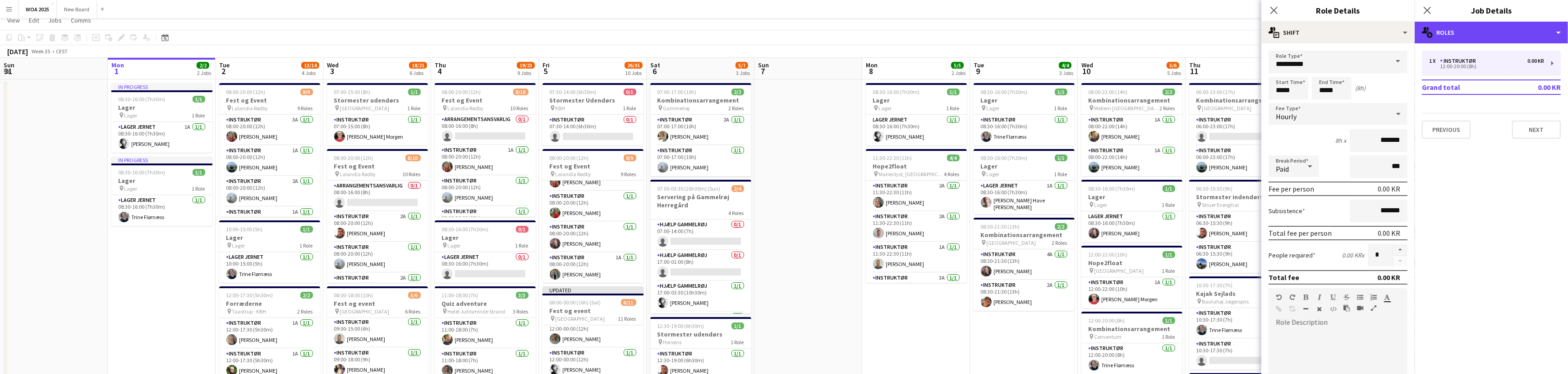
scroll to position [0, 0]
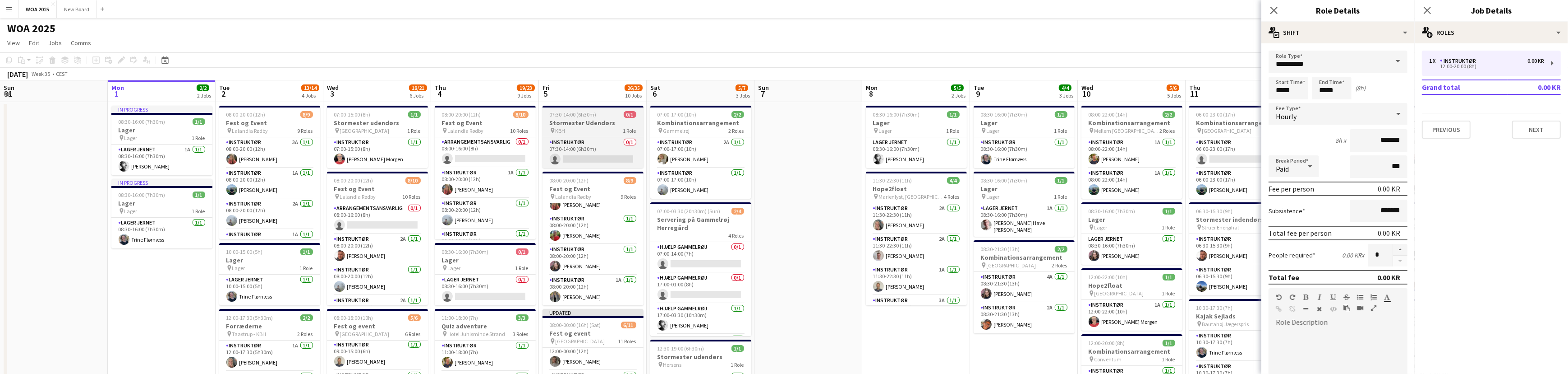
click at [596, 128] on div "pin KBH 1 Role" at bounding box center [593, 130] width 101 height 7
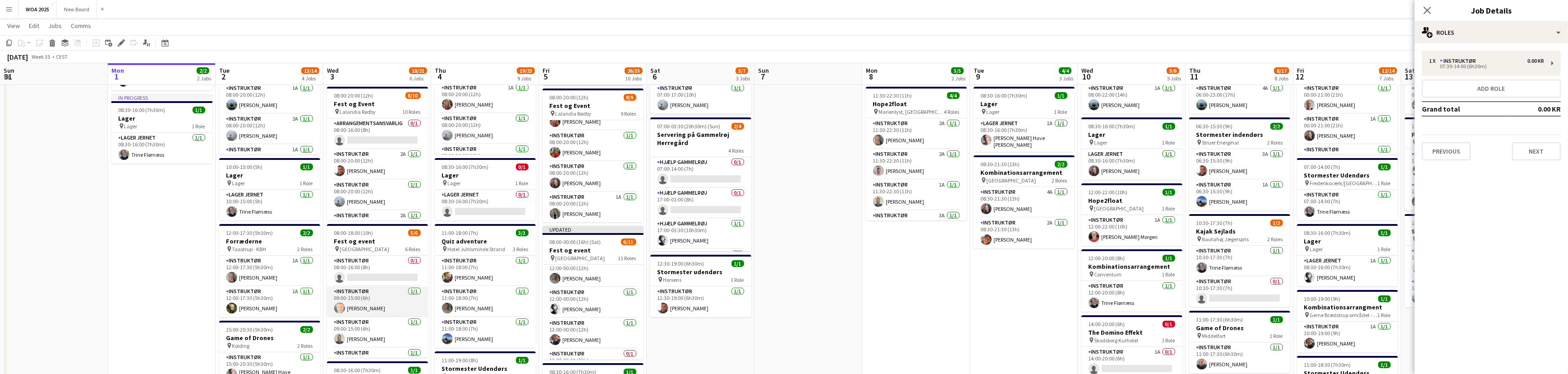
click at [366, 303] on app-card-role "Instruktør [DATE] 09:00-15:00 (6h) [PERSON_NAME]" at bounding box center [378, 302] width 101 height 30
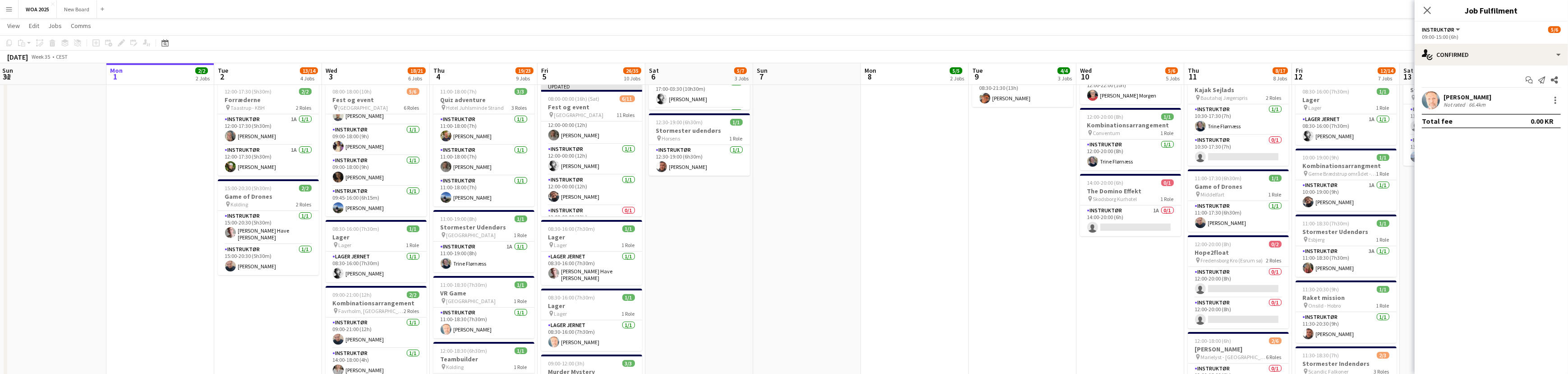
scroll to position [0, 219]
drag, startPoint x: 643, startPoint y: 162, endPoint x: 640, endPoint y: 179, distance: 17.3
click at [640, 180] on app-calendar-viewport "Fri 29 19/23 7 Jobs Sat 30 16/16 3 Jobs Sun 31 Mon 1 2/2 2 Jobs Tue 2 13/14 4 J…" at bounding box center [784, 303] width 1568 height 988
click at [600, 149] on app-card-role "Instruktør 0/1 12:00-00:00 (12h) single-neutral-actions" at bounding box center [590, 144] width 101 height 30
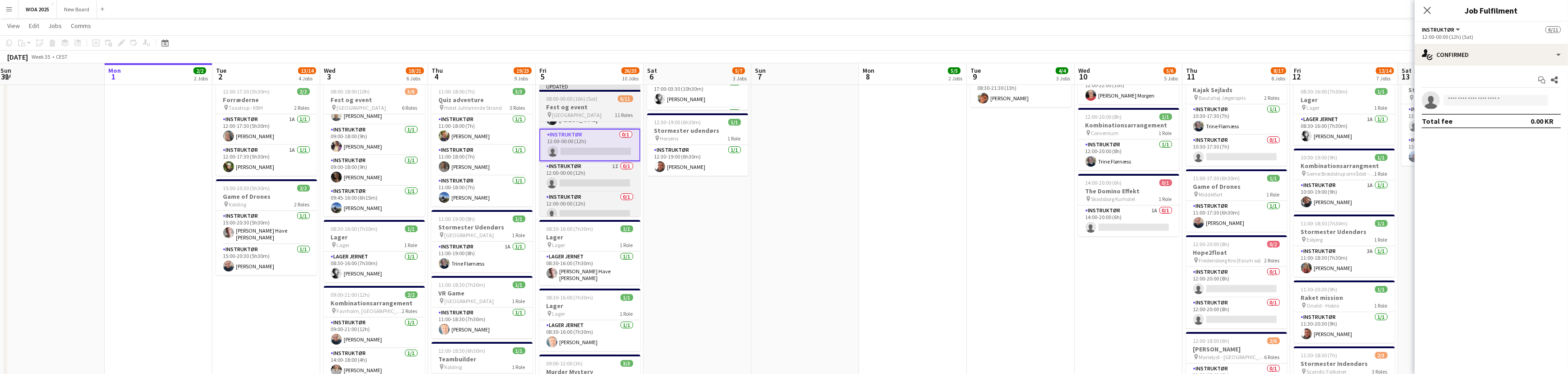
scroll to position [0, 0]
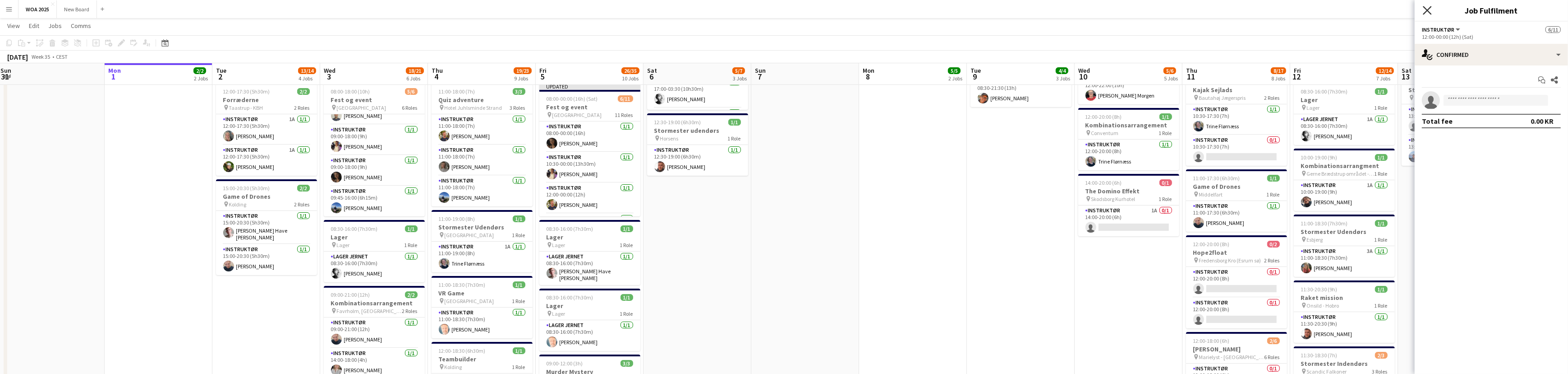
click at [1426, 10] on icon at bounding box center [1427, 10] width 9 height 9
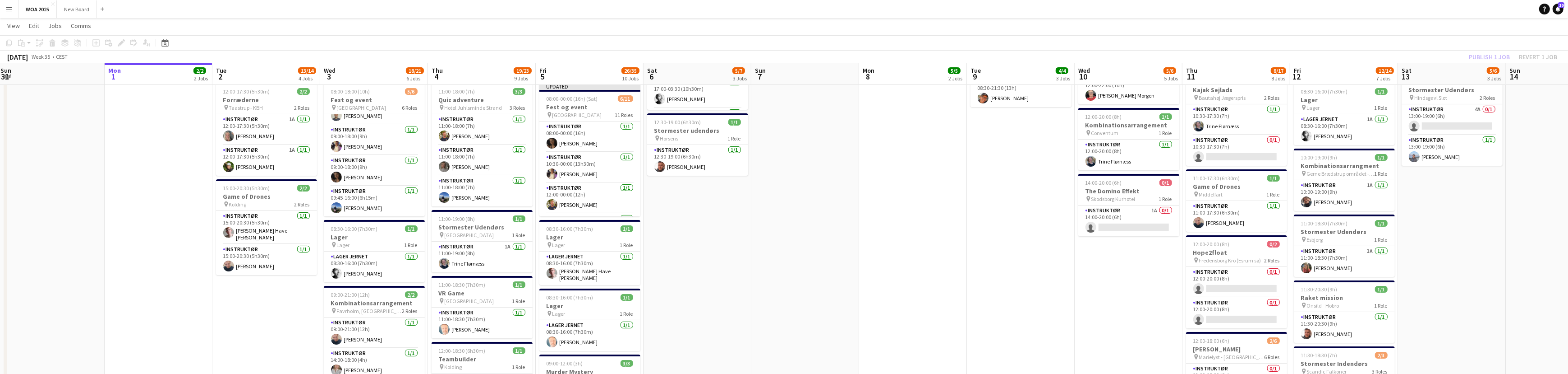
click at [1481, 56] on div "Publish 1 job Revert 1 job" at bounding box center [1513, 57] width 110 height 12
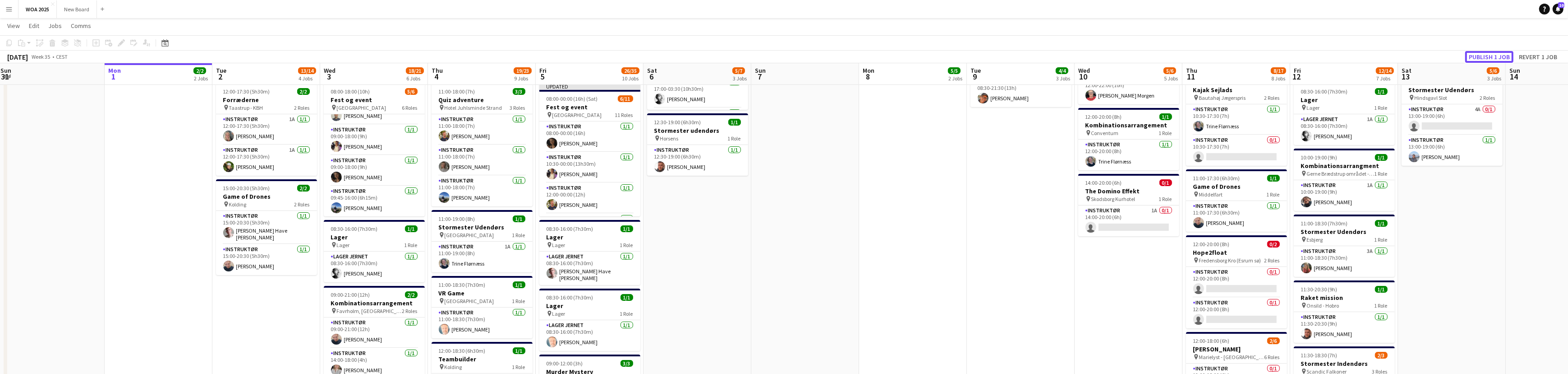
click at [1481, 56] on button "Publish 1 job" at bounding box center [1489, 57] width 48 height 12
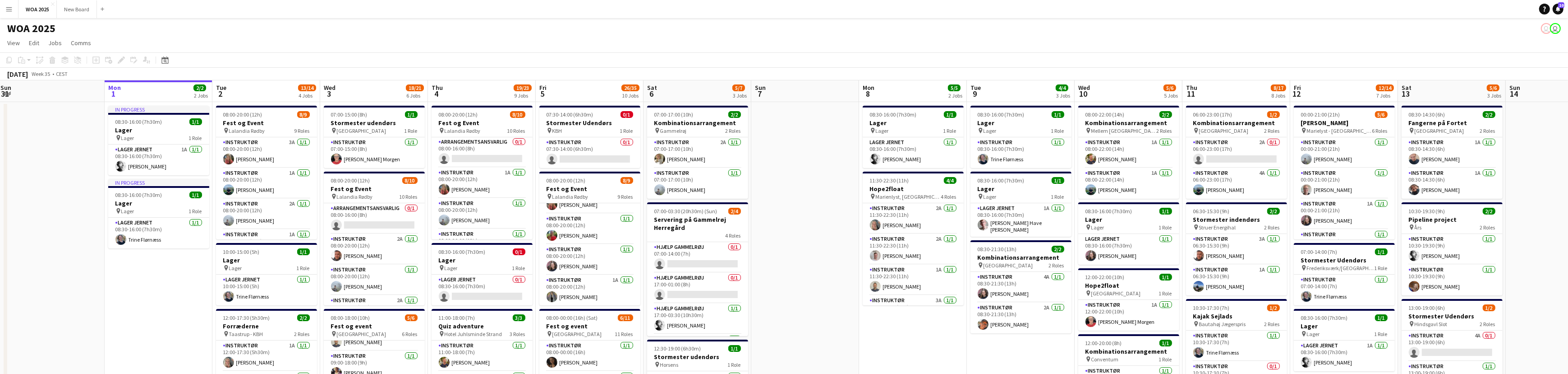
click at [807, 64] on app-toolbar "Copy Paste Paste Ctrl+V Paste with crew Ctrl+Shift+V Paste linked Job [GEOGRAPH…" at bounding box center [784, 59] width 1568 height 15
drag, startPoint x: 1232, startPoint y: 50, endPoint x: 919, endPoint y: 48, distance: 313.0
click at [919, 48] on app-page-menu "View Day view expanded Day view collapsed Month view Date picker Jump to [DATE]…" at bounding box center [784, 43] width 1568 height 17
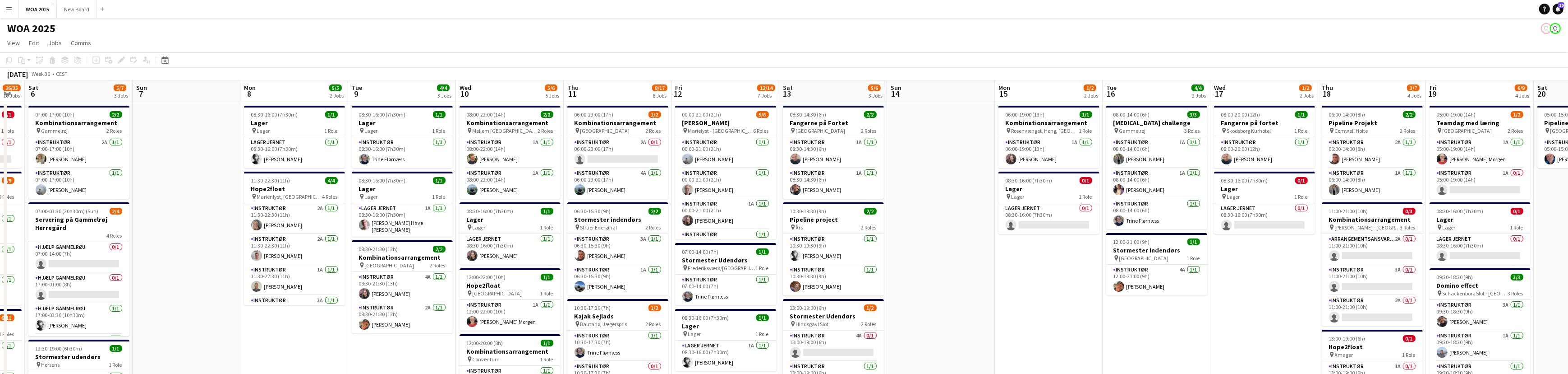
drag, startPoint x: 1491, startPoint y: 208, endPoint x: 918, endPoint y: 217, distance: 573.1
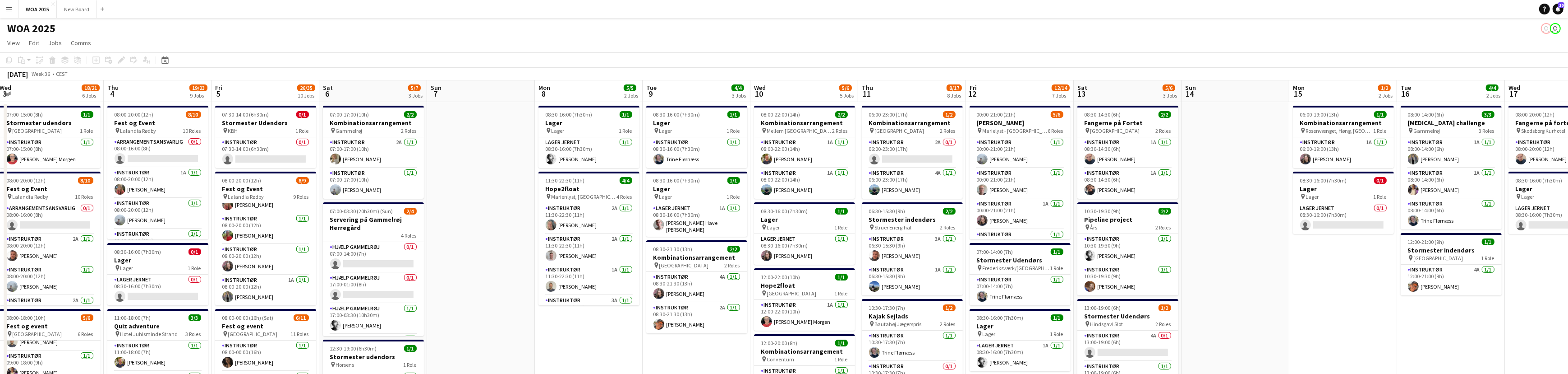
scroll to position [0, 277]
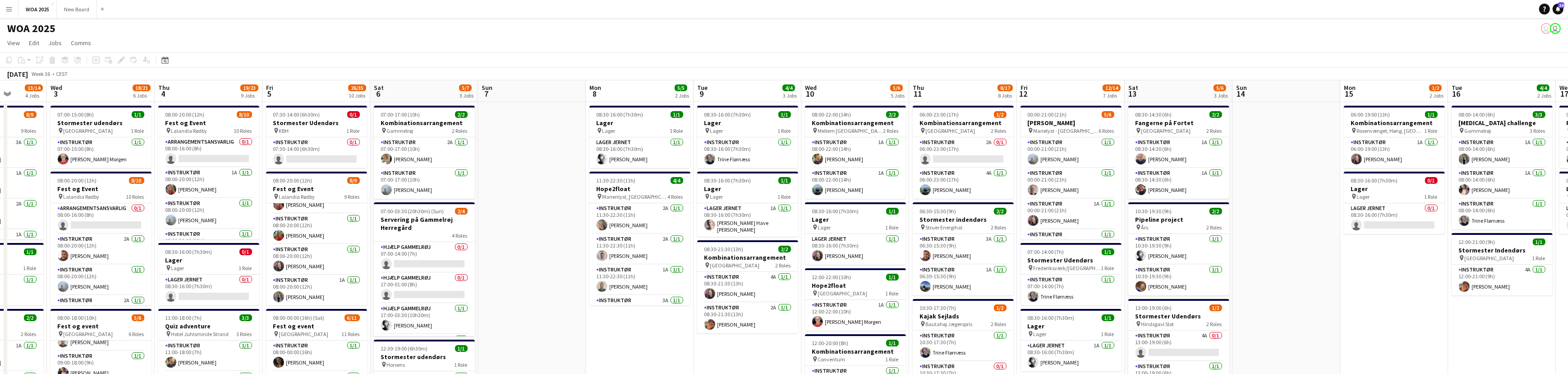
drag, startPoint x: 211, startPoint y: 342, endPoint x: 559, endPoint y: 331, distance: 348.2
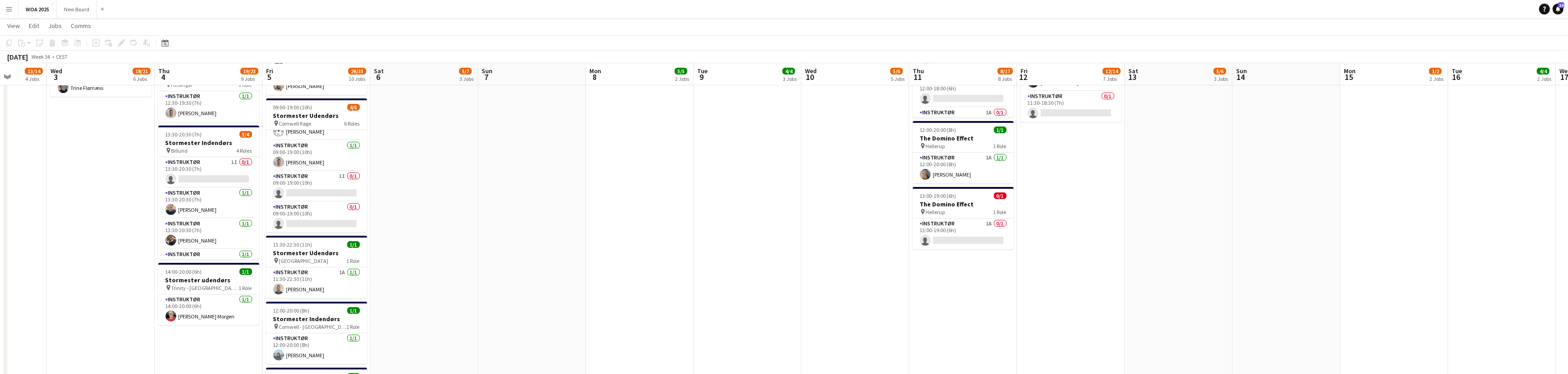
scroll to position [573, 0]
click at [320, 342] on app-card-role "Instruktør [DATE] 12:00-20:00 (8h) [PERSON_NAME]" at bounding box center [317, 348] width 101 height 30
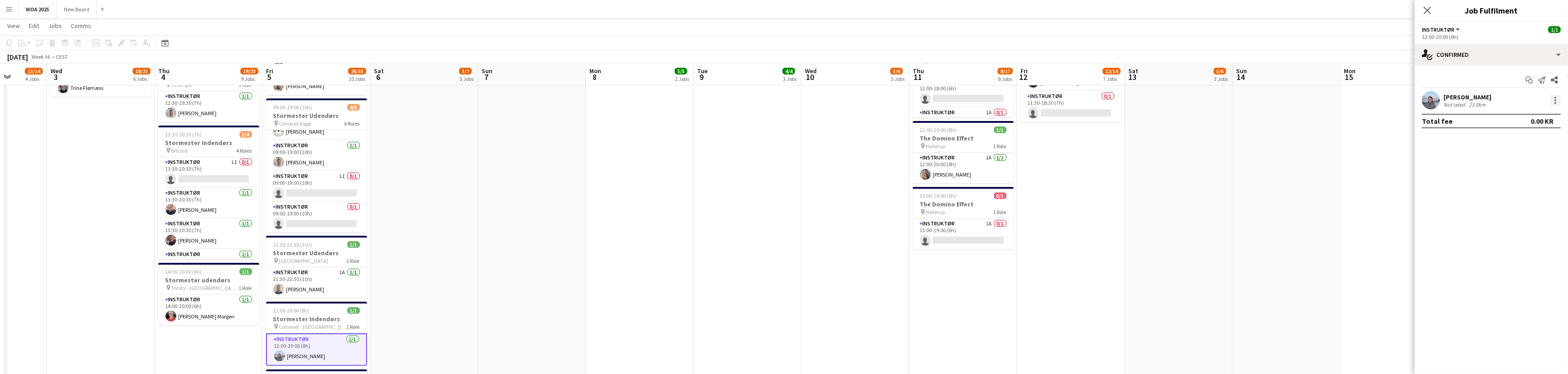
click at [1554, 100] on div at bounding box center [1554, 100] width 10 height 10
click at [1539, 205] on span "Remove" at bounding box center [1526, 204] width 56 height 8
click at [1425, 7] on icon "Close pop-in" at bounding box center [1427, 10] width 9 height 9
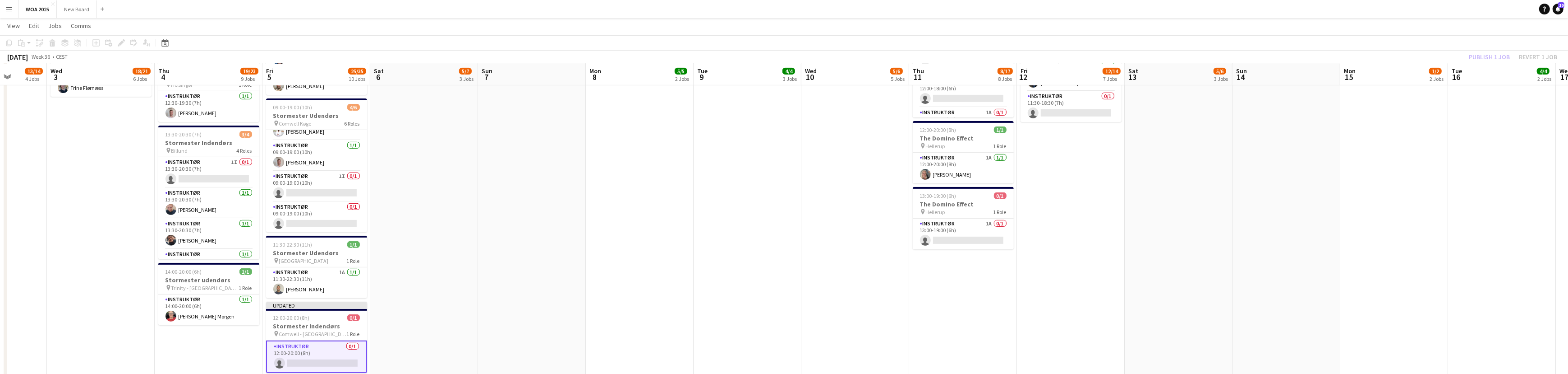
click at [1496, 54] on div "Publish 1 job Revert 1 job" at bounding box center [1513, 57] width 110 height 12
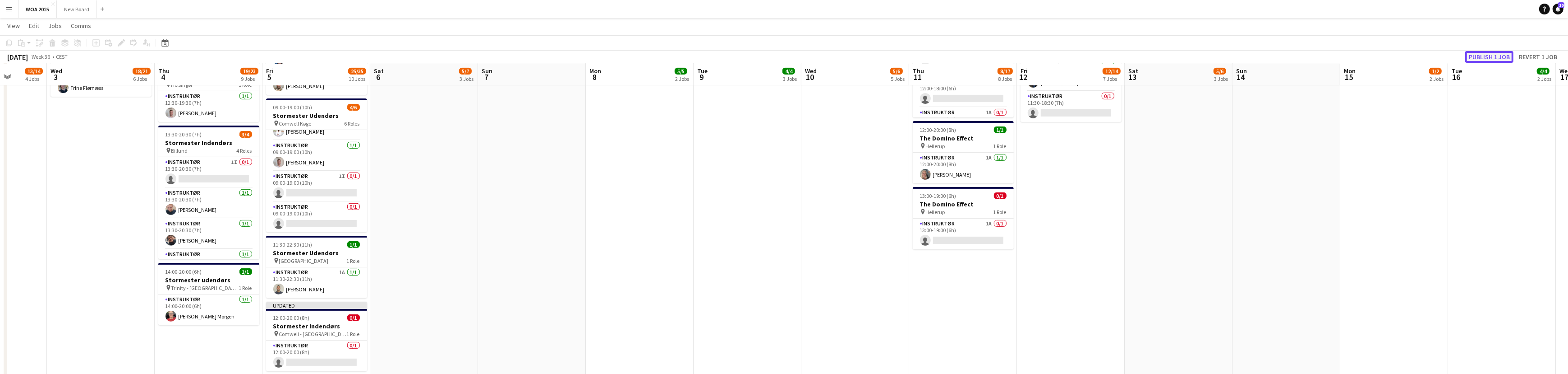
click at [1496, 54] on button "Publish 1 job" at bounding box center [1489, 57] width 48 height 12
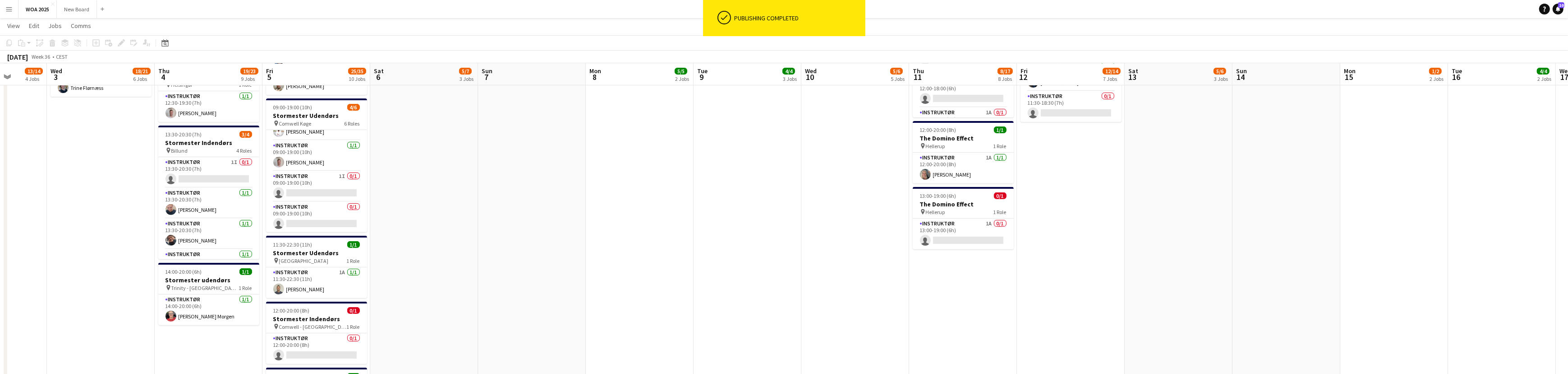
scroll to position [0, 277]
drag, startPoint x: 1088, startPoint y: 213, endPoint x: 1087, endPoint y: 263, distance: 50.0
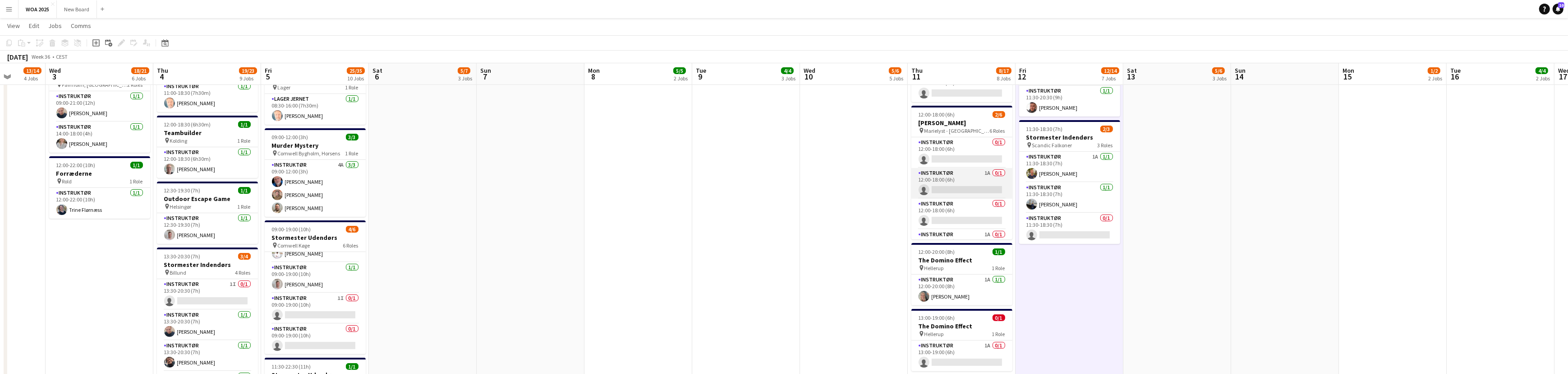
scroll to position [0, 277]
click at [961, 181] on app-card-role "Instruktør 1A 0/1 12:00-18:00 (6h) single-neutral-actions" at bounding box center [963, 183] width 101 height 30
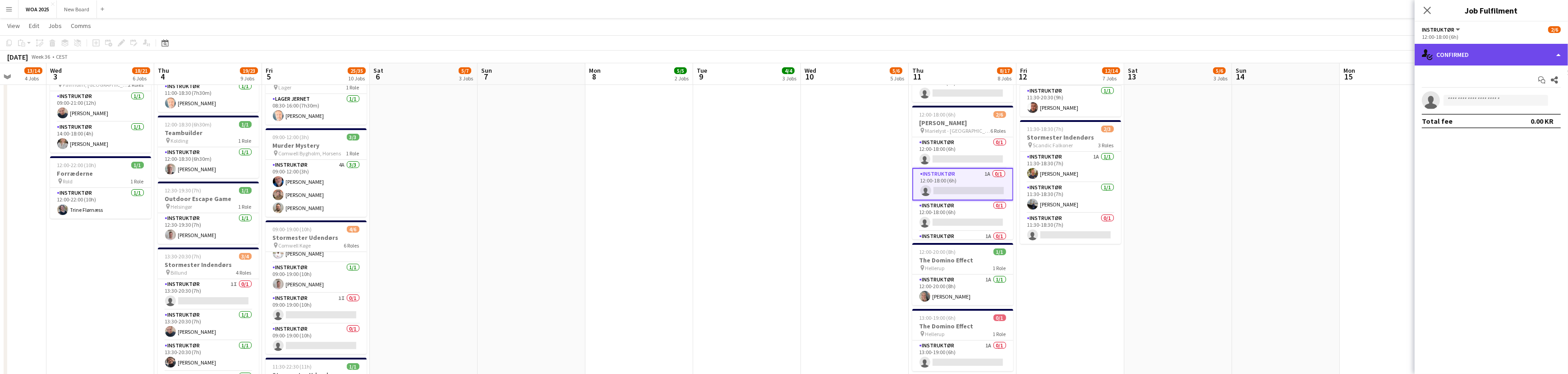
click at [1554, 55] on div "single-neutral-actions-check-2 Confirmed" at bounding box center [1491, 55] width 153 height 22
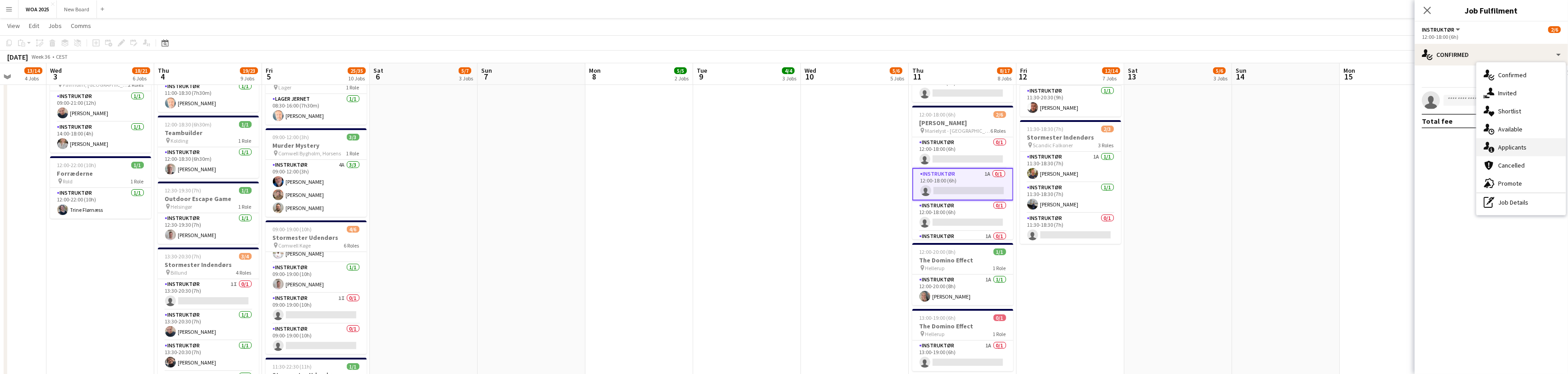
click at [1550, 152] on div "single-neutral-actions-information Applicants" at bounding box center [1521, 147] width 89 height 18
click at [1542, 122] on app-icon "Confirm" at bounding box center [1542, 119] width 7 height 7
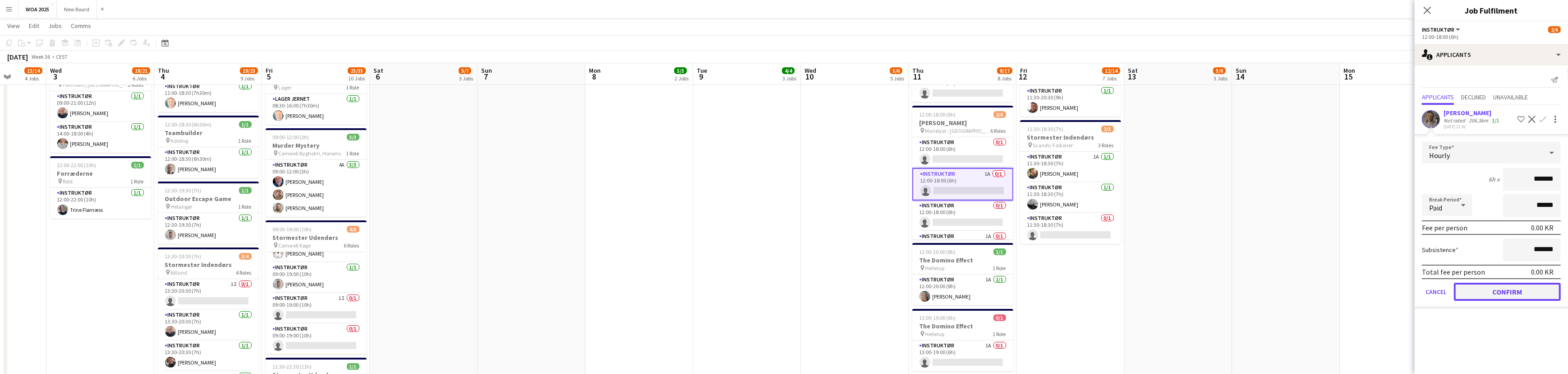
click at [1493, 297] on button "Confirm" at bounding box center [1506, 291] width 107 height 18
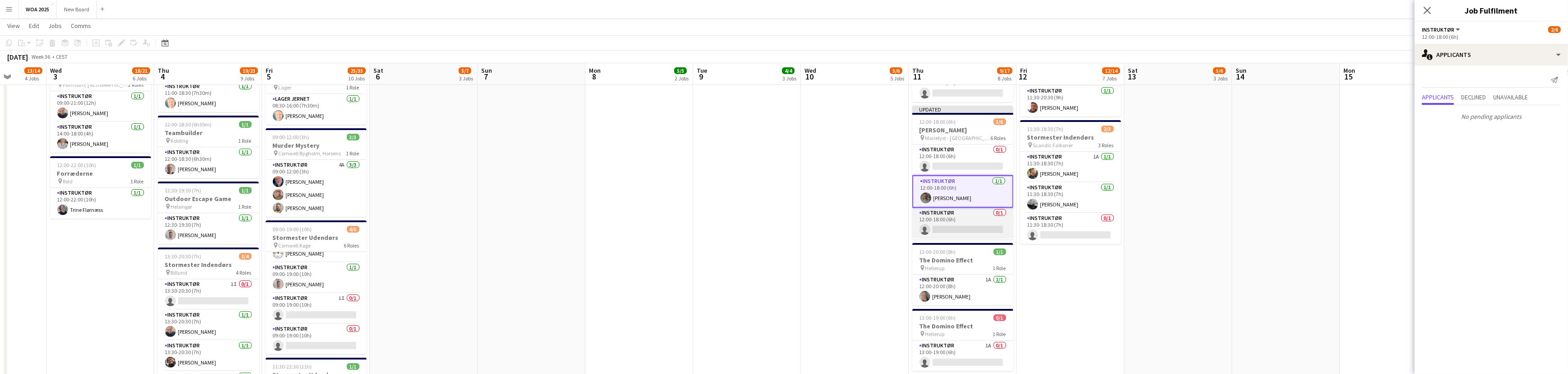
click at [970, 221] on app-card-role "Instruktør 0/1 12:00-18:00 (6h) single-neutral-actions" at bounding box center [963, 223] width 101 height 30
click at [970, 217] on app-card-role "Instruktør 1A 0/1 12:00-18:00 (6h) single-neutral-actions" at bounding box center [963, 217] width 101 height 30
click at [1544, 122] on app-icon "Confirm" at bounding box center [1542, 119] width 7 height 7
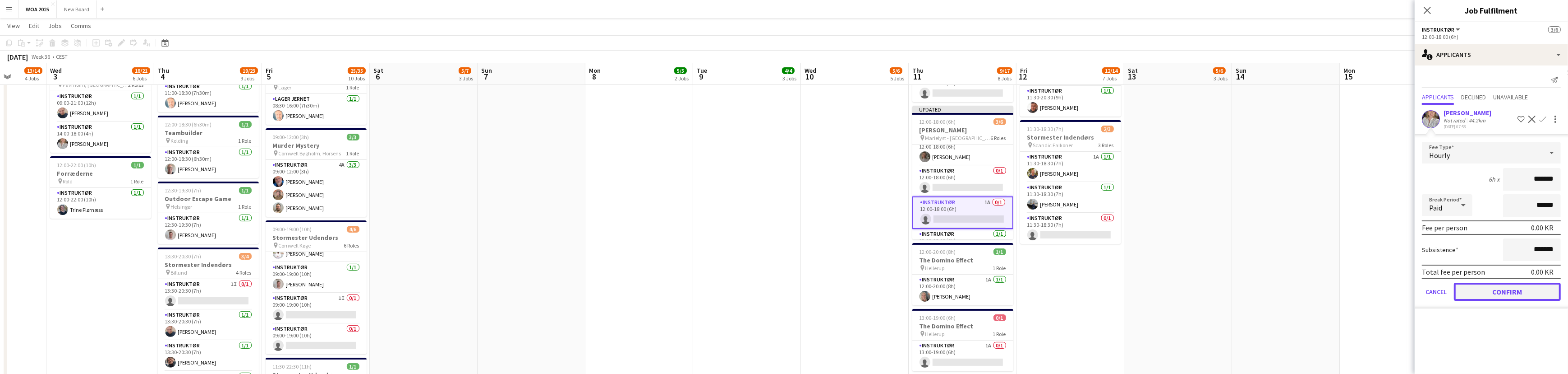
click at [1516, 299] on button "Confirm" at bounding box center [1506, 291] width 107 height 18
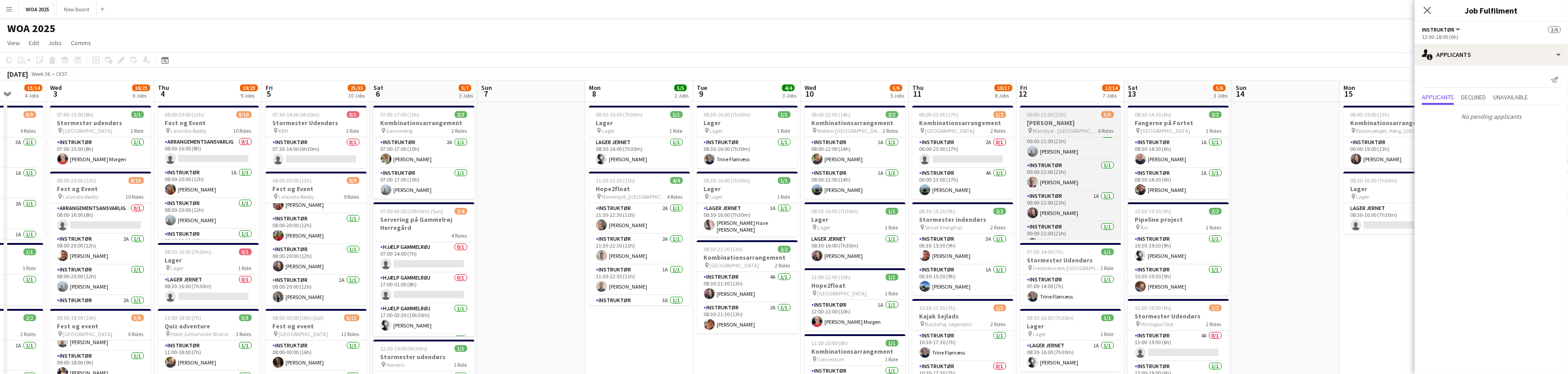
scroll to position [82, 0]
click at [1083, 226] on app-card-role "Instruktør 0/1 08:00-16:00 (8h) single-neutral-actions" at bounding box center [1070, 224] width 101 height 30
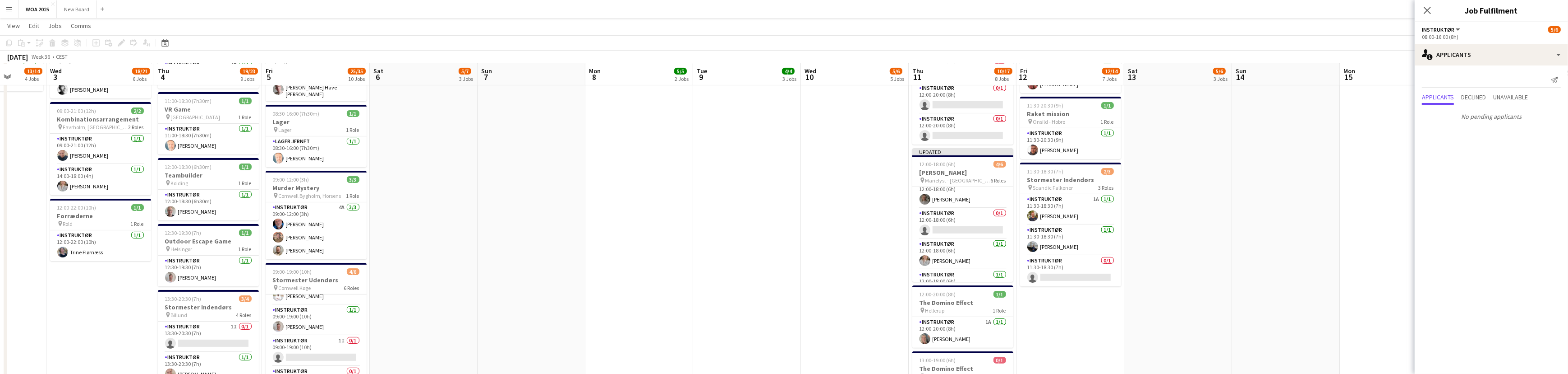
scroll to position [409, 0]
click at [1425, 12] on icon "Close pop-in" at bounding box center [1427, 10] width 9 height 9
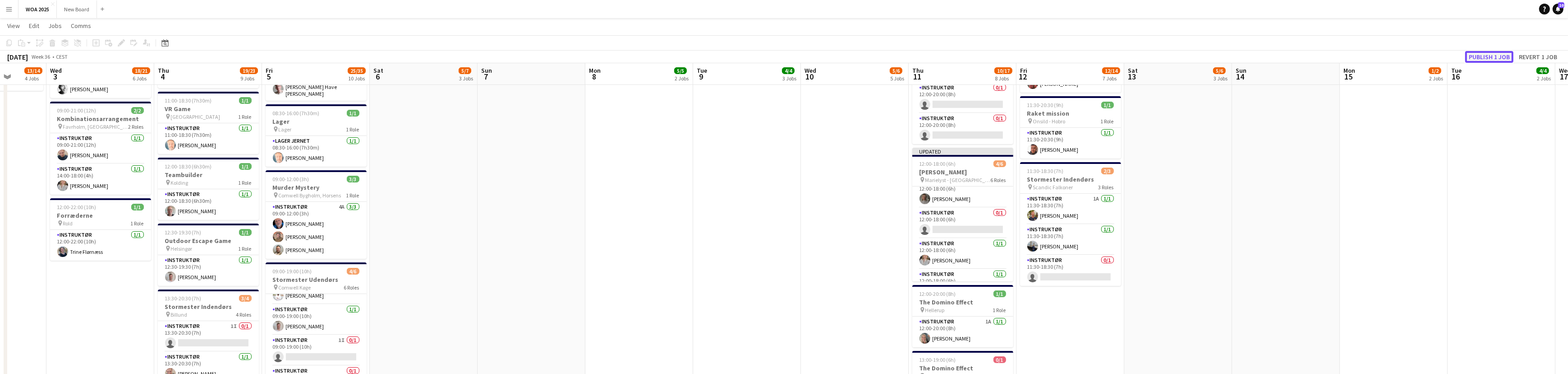
click at [1477, 59] on button "Publish 1 job" at bounding box center [1489, 57] width 48 height 12
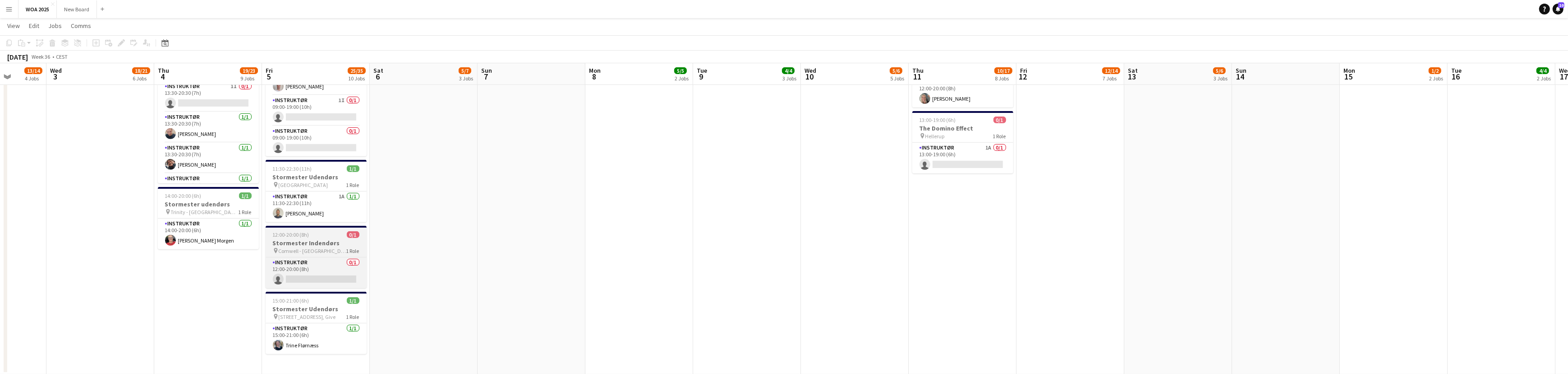
scroll to position [0, 277]
click at [321, 226] on app-job-card "12:00-20:00 (8h) 0/1 Stormester Indendørs pin Comwell - Odense 1 Role Instruktø…" at bounding box center [316, 257] width 101 height 63
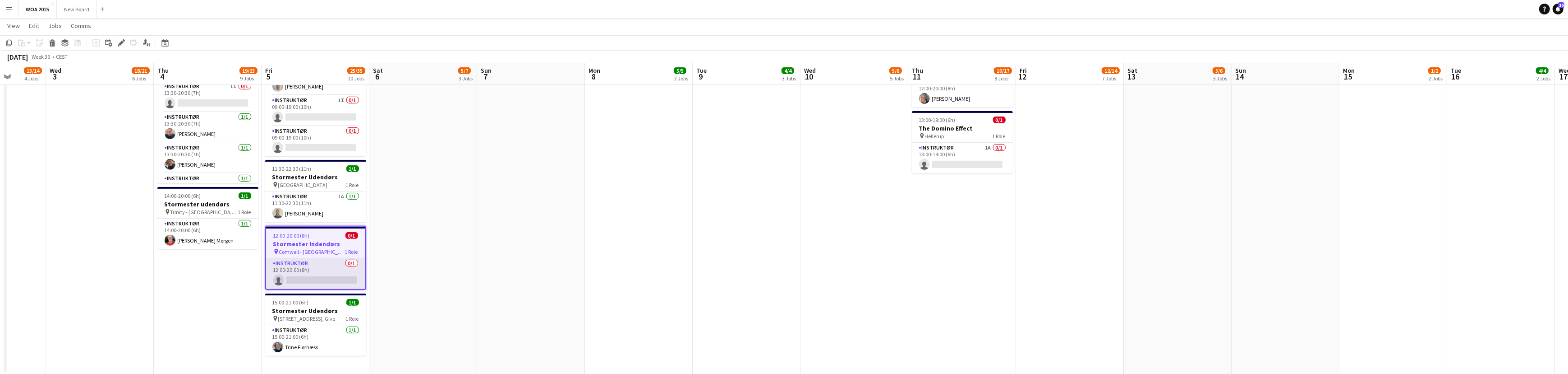
click at [326, 270] on app-card-role "Instruktør 0/1 12:00-20:00 (8h) single-neutral-actions" at bounding box center [316, 274] width 99 height 30
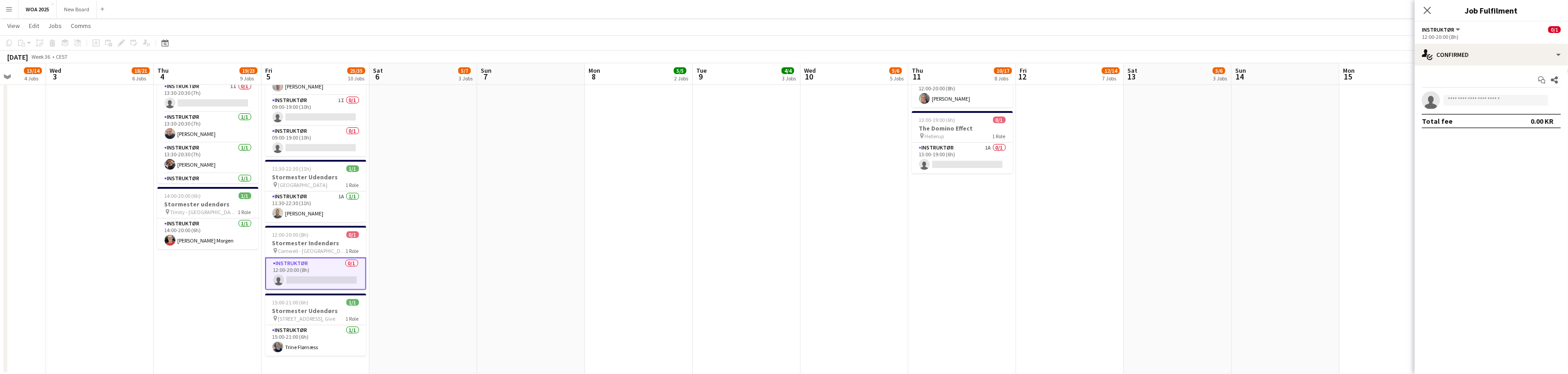
click at [326, 270] on app-card-role "Instruktør 0/1 12:00-20:00 (8h) single-neutral-actions" at bounding box center [316, 274] width 101 height 32
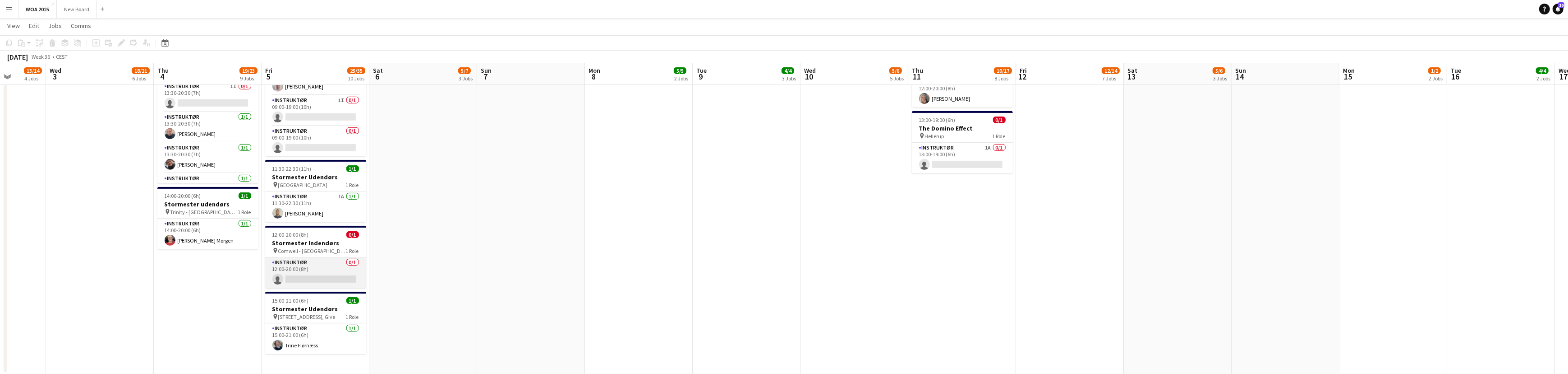
click at [317, 259] on app-card-role "Instruktør 0/1 12:00-20:00 (8h) single-neutral-actions" at bounding box center [316, 273] width 101 height 30
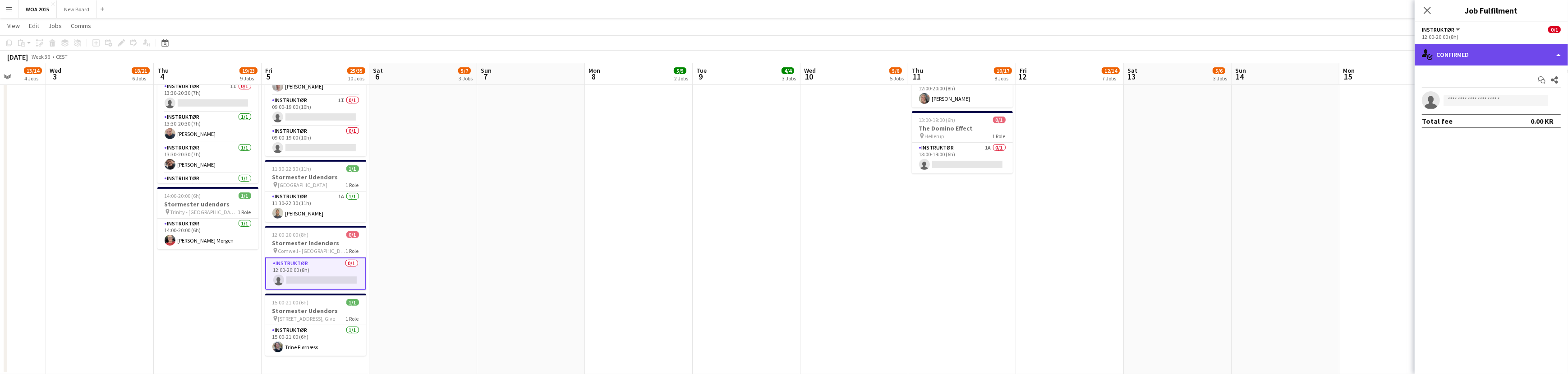
click at [1549, 55] on div "single-neutral-actions-check-2 Confirmed" at bounding box center [1491, 55] width 153 height 22
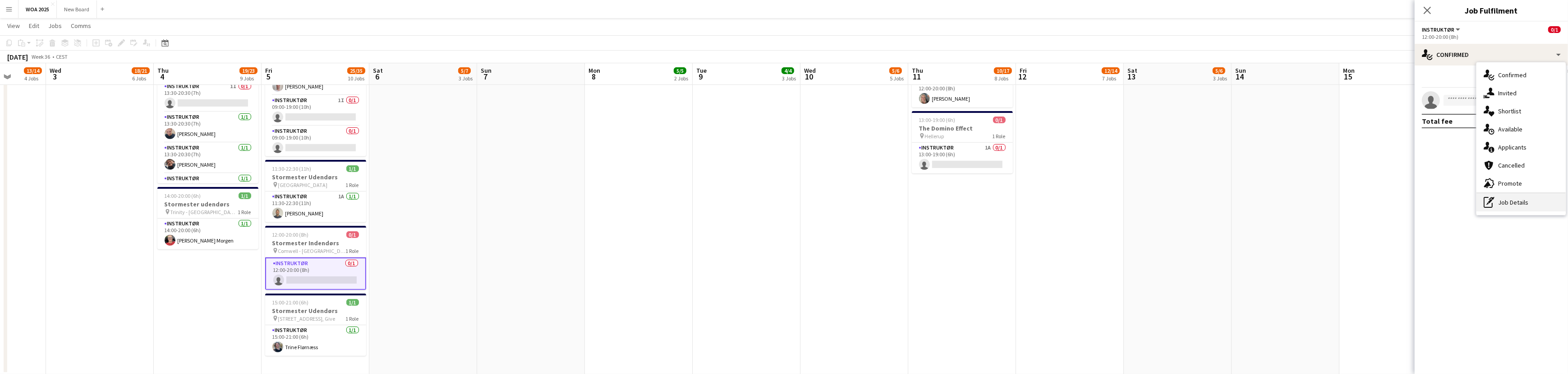
click at [1536, 207] on div "pen-write Job Details" at bounding box center [1521, 202] width 89 height 18
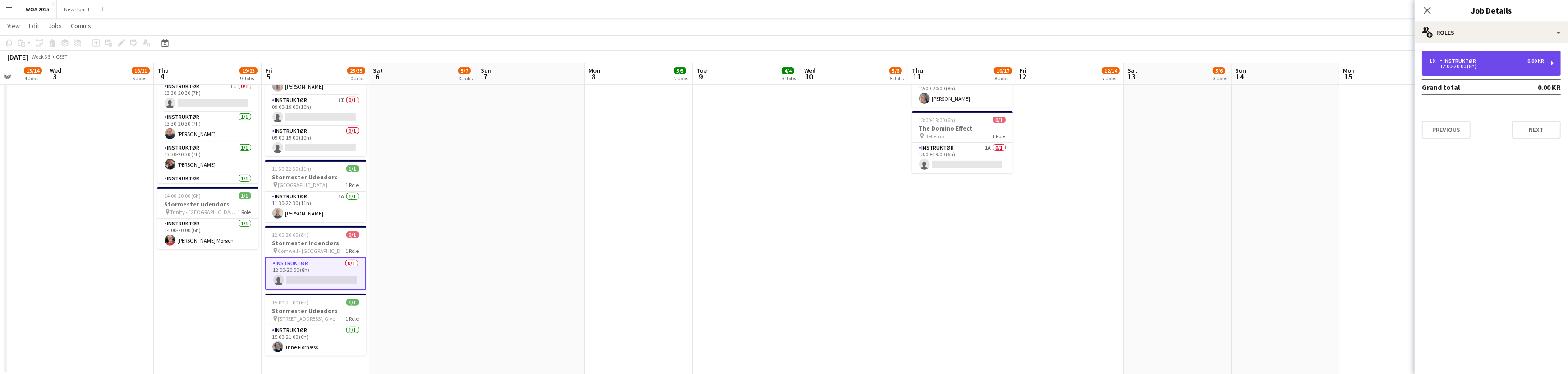
click at [1509, 59] on div "1 x Instruktør 0.00 KR" at bounding box center [1486, 61] width 115 height 6
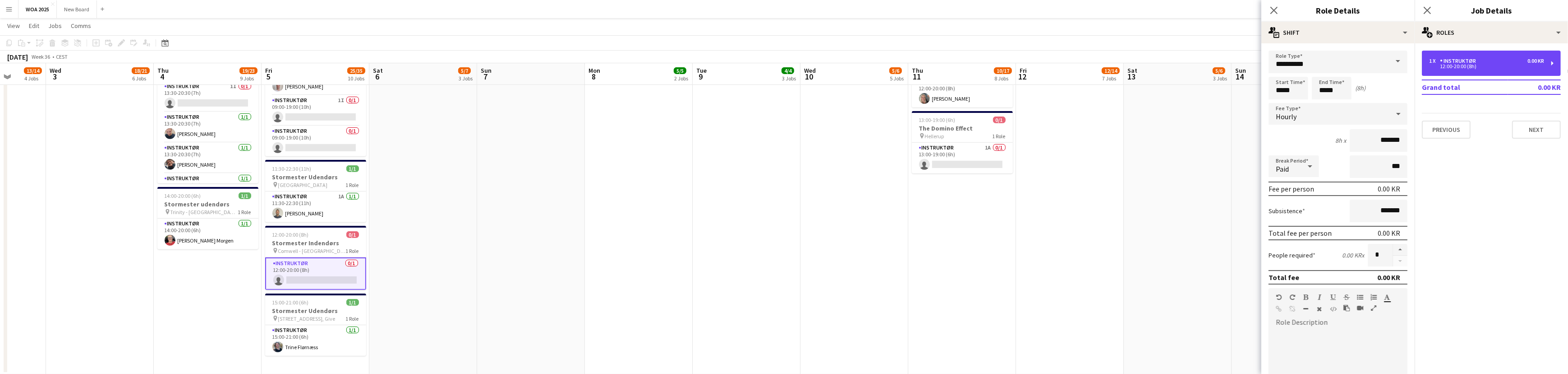
scroll to position [211, 0]
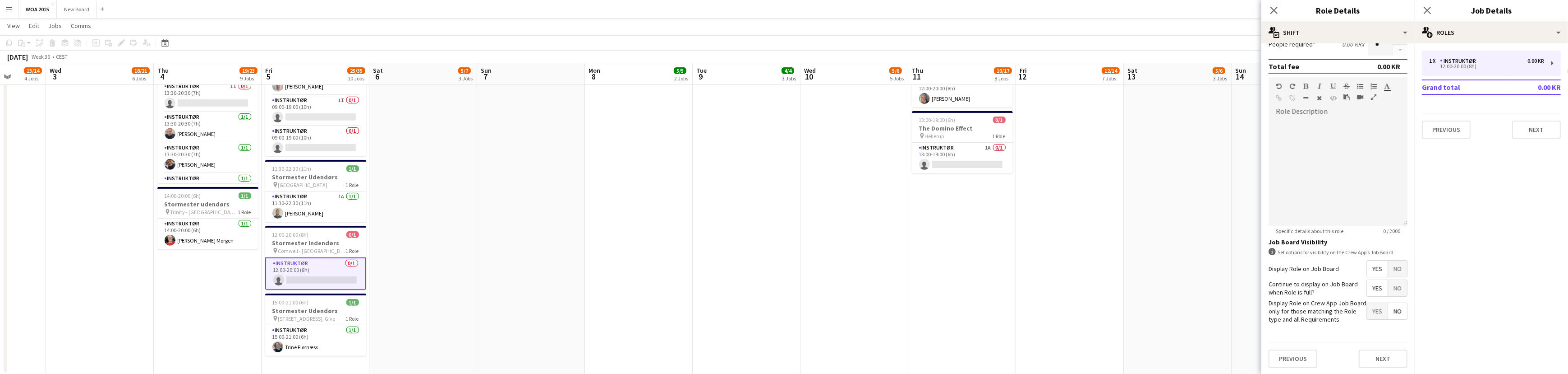
click at [1468, 279] on mat-expansion-panel "pencil3 General details 1 x Instruktør 0.00 KR 12:00-20:00 (8h) Grand total 0.0…" at bounding box center [1491, 209] width 153 height 331
click at [1487, 32] on div "multiple-users-add Roles" at bounding box center [1491, 32] width 153 height 22
click at [1511, 68] on div "single-neutral-actions-up-down Job Fulfilment" at bounding box center [1521, 71] width 89 height 18
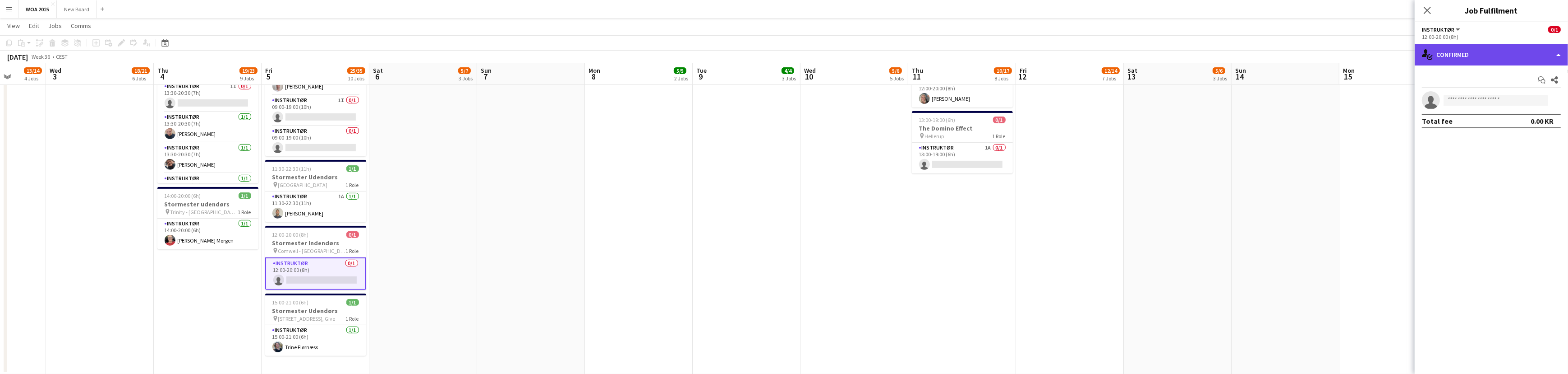
click at [1509, 51] on div "single-neutral-actions-check-2 Confirmed" at bounding box center [1491, 55] width 153 height 22
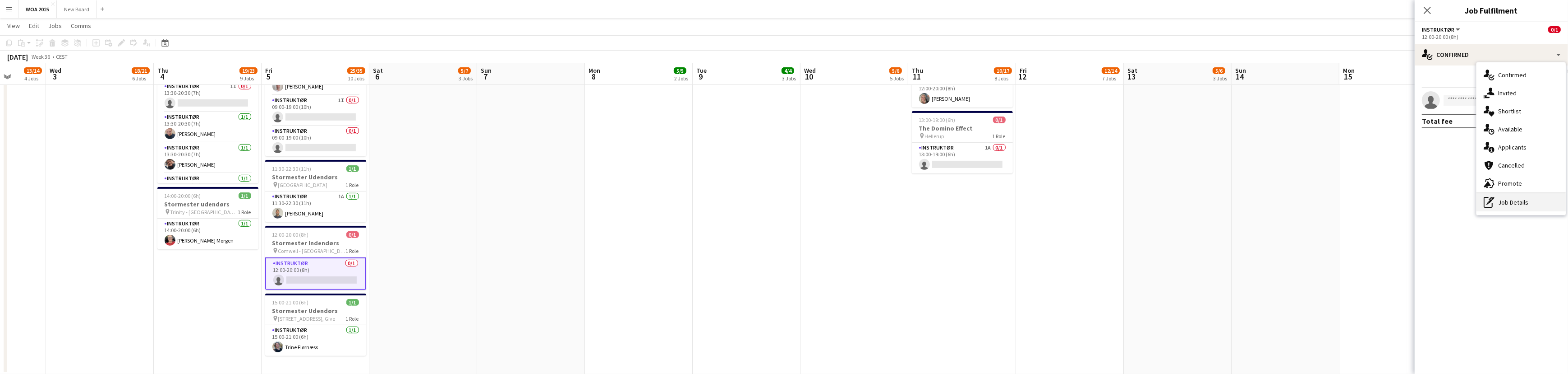
click at [1537, 203] on div "pen-write Job Details" at bounding box center [1521, 202] width 89 height 18
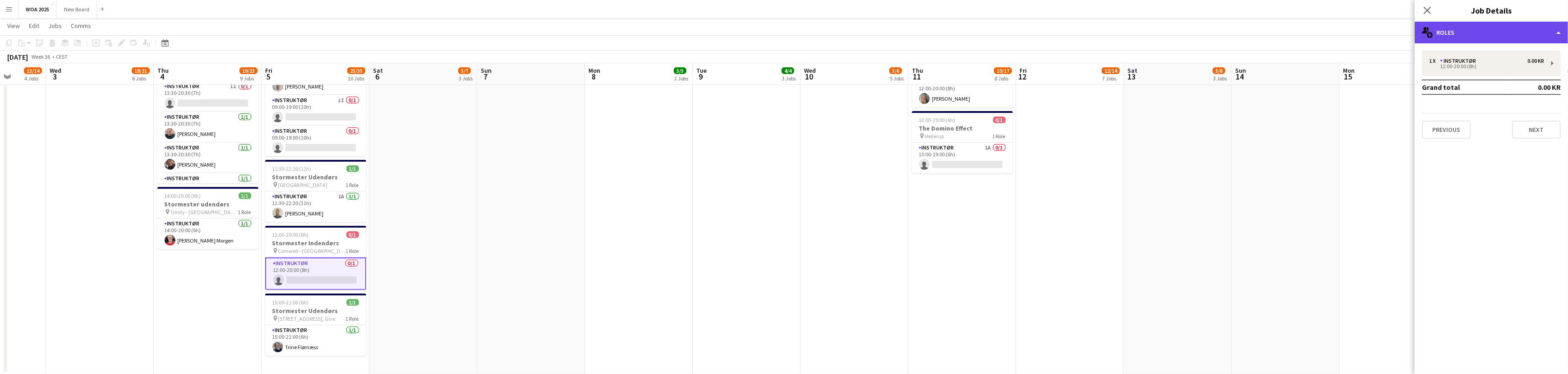
click at [1494, 31] on div "multiple-users-add Roles" at bounding box center [1491, 32] width 153 height 22
click at [1517, 73] on div "single-neutral-actions-up-down Job Fulfilment" at bounding box center [1521, 71] width 89 height 18
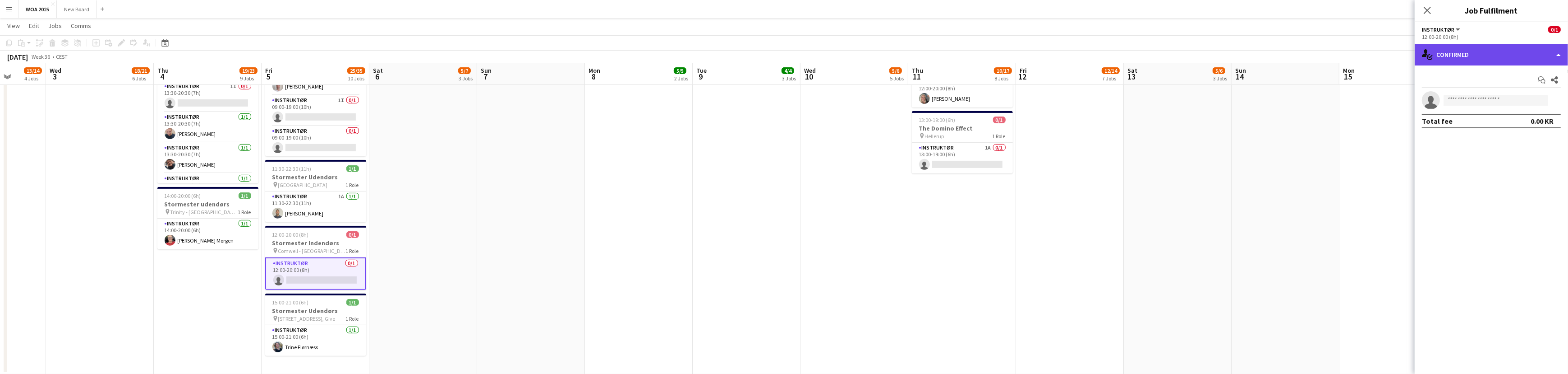
click at [1522, 52] on div "single-neutral-actions-check-2 Confirmed" at bounding box center [1491, 55] width 153 height 22
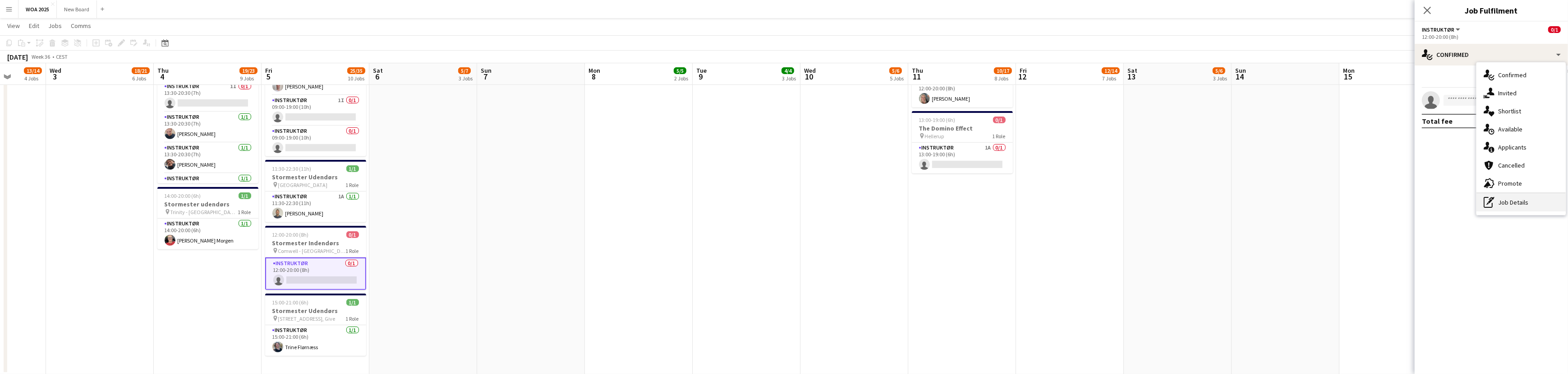
click at [1518, 200] on div "pen-write Job Details" at bounding box center [1521, 202] width 89 height 18
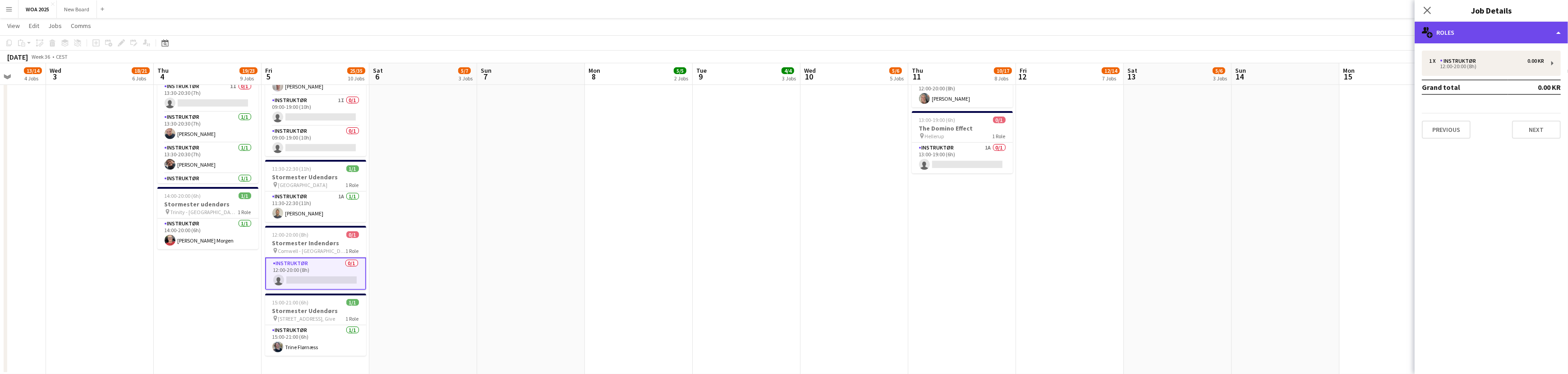
click at [1494, 30] on div "multiple-users-add Roles" at bounding box center [1491, 32] width 153 height 22
click at [295, 262] on app-card-role "Instruktør 0/1 12:00-20:00 (8h) single-neutral-actions" at bounding box center [316, 274] width 101 height 32
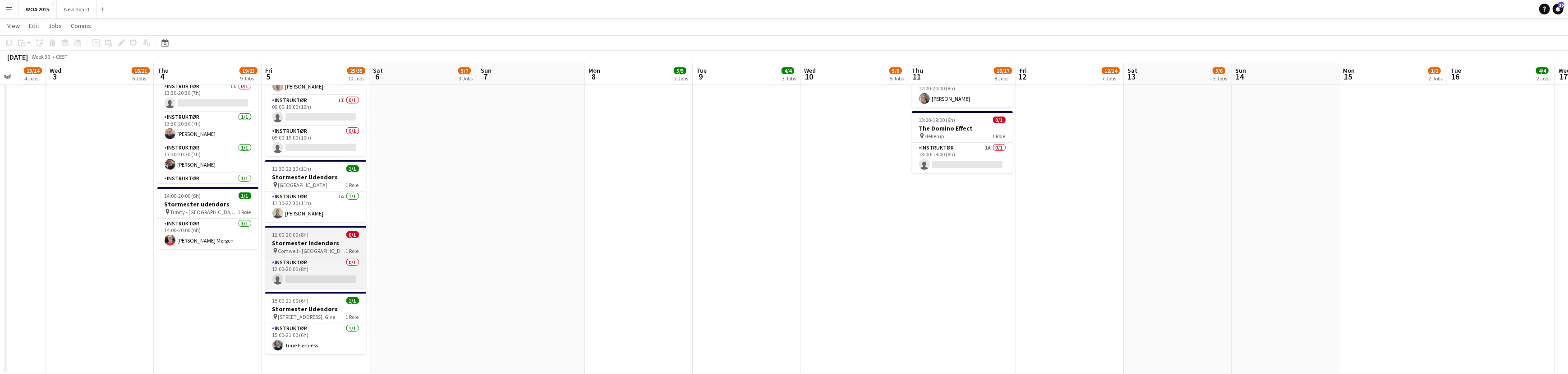
click at [329, 242] on h3 "Stormester Indendørs" at bounding box center [316, 243] width 101 height 8
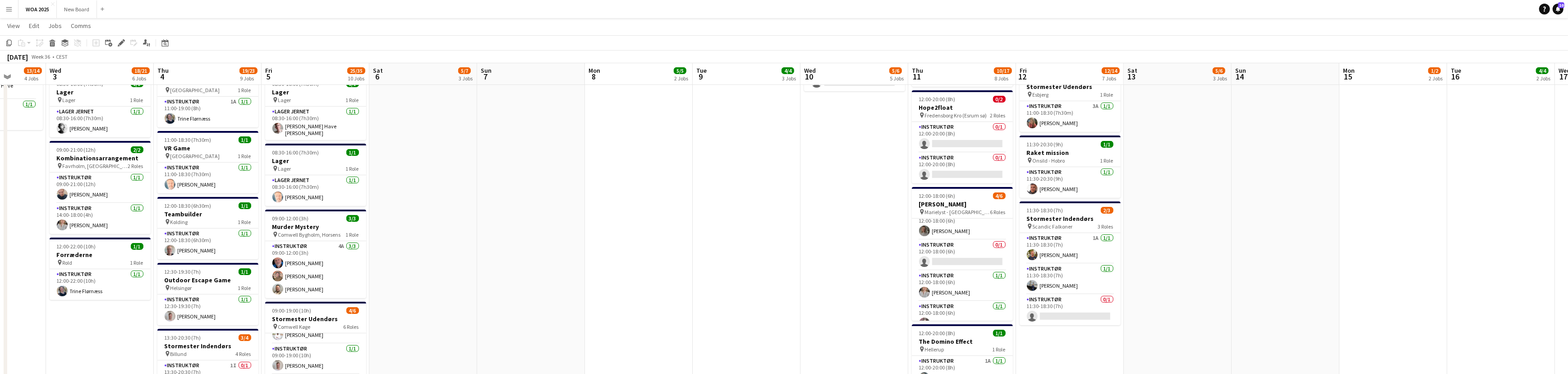
scroll to position [370, 0]
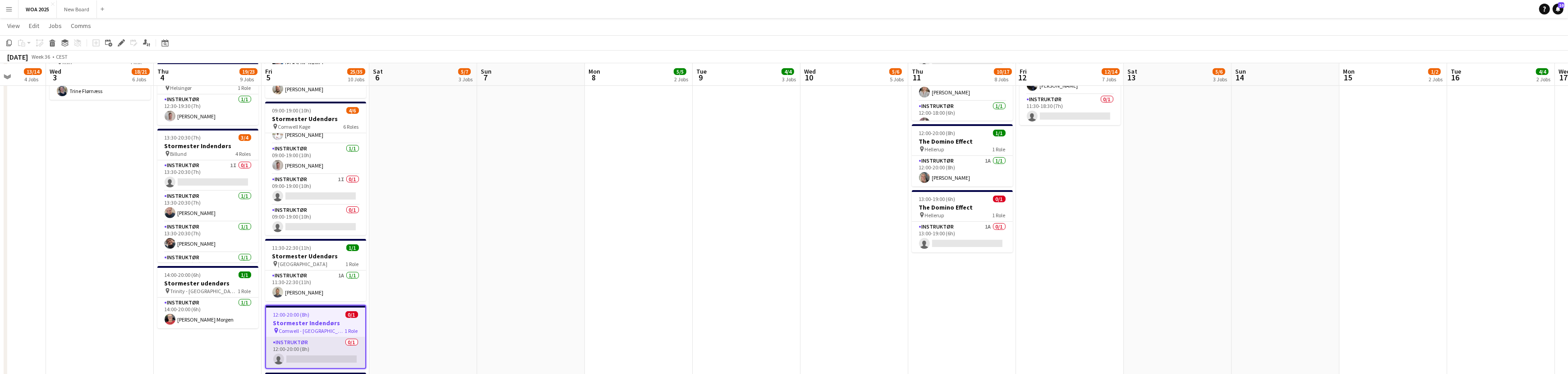
click at [329, 339] on app-card-role "Instruktør 0/1 12:00-20:00 (8h) single-neutral-actions" at bounding box center [316, 352] width 99 height 30
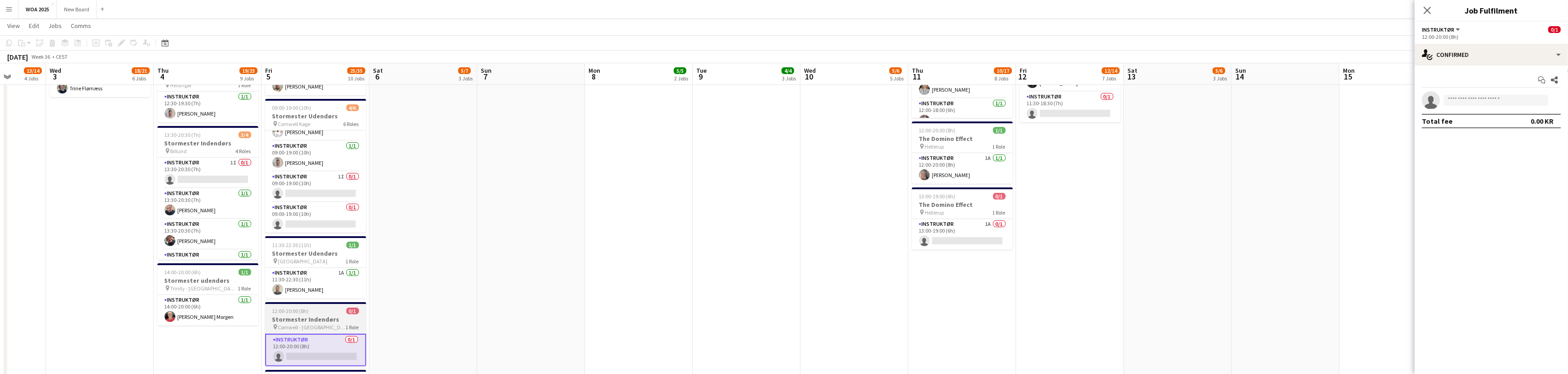
click at [321, 317] on h3 "Stormester Indendørs" at bounding box center [316, 319] width 101 height 8
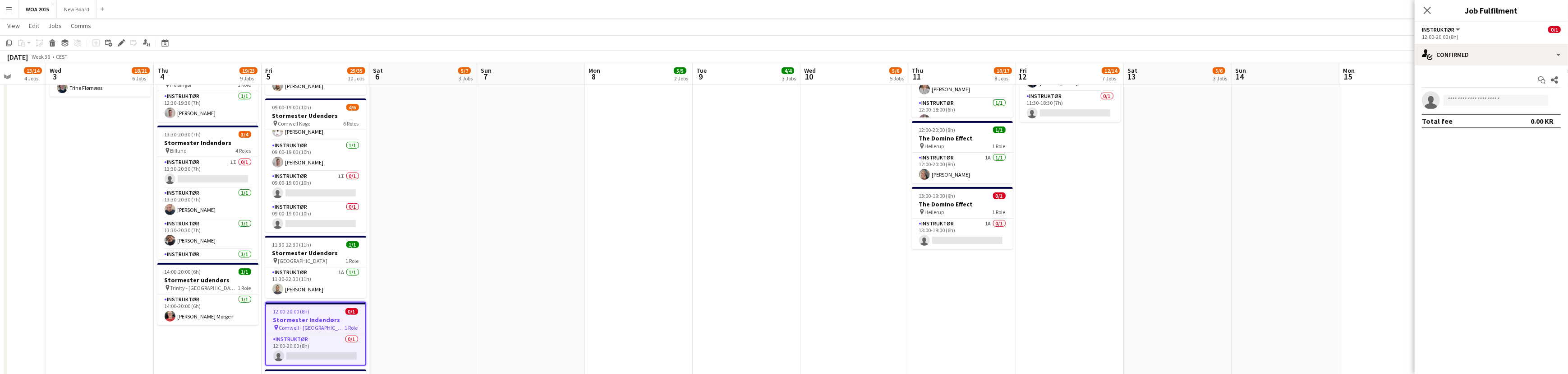
scroll to position [573, 0]
click at [319, 315] on h3 "Stormester Indendørs" at bounding box center [316, 319] width 99 height 8
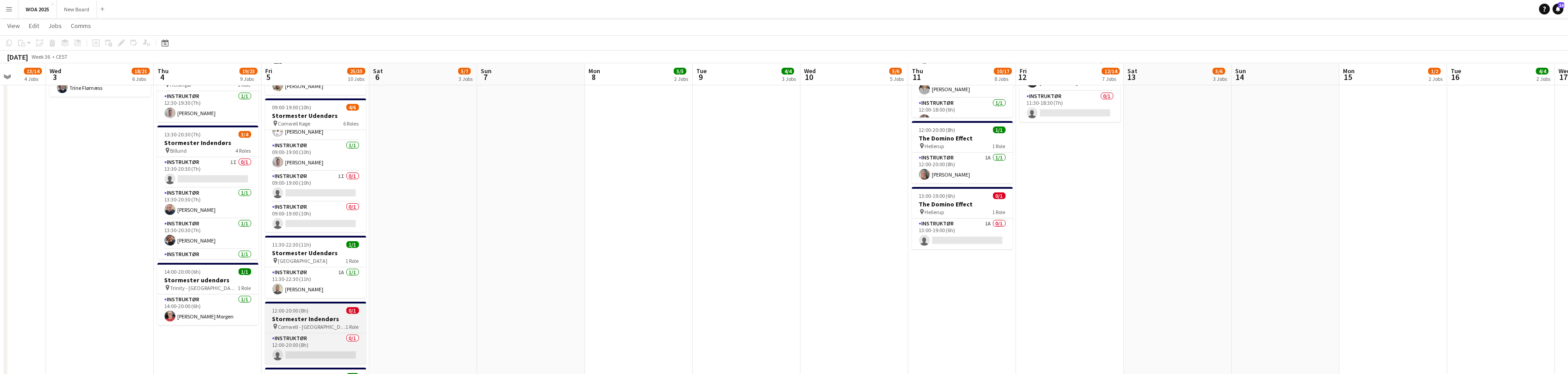
click at [311, 315] on h3 "Stormester Indendørs" at bounding box center [316, 319] width 101 height 8
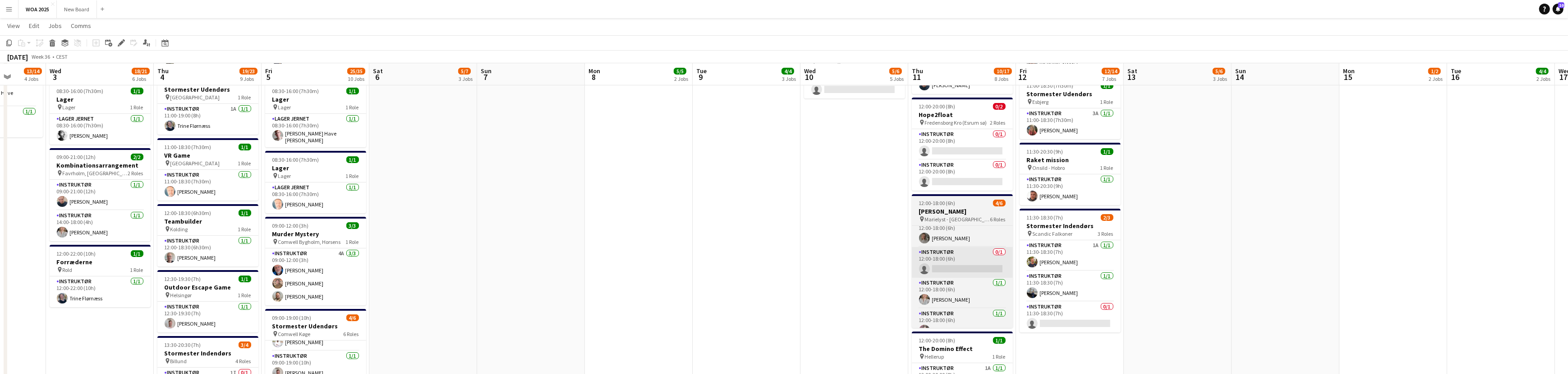
scroll to position [363, 0]
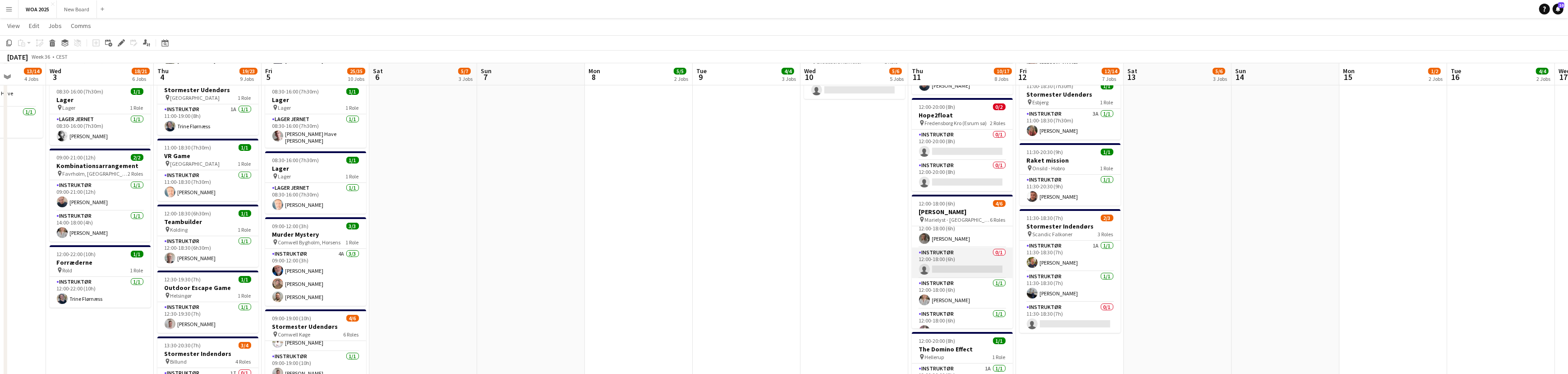
click at [954, 268] on app-card-role "Instruktør 0/1 12:00-18:00 (6h) single-neutral-actions" at bounding box center [962, 262] width 101 height 30
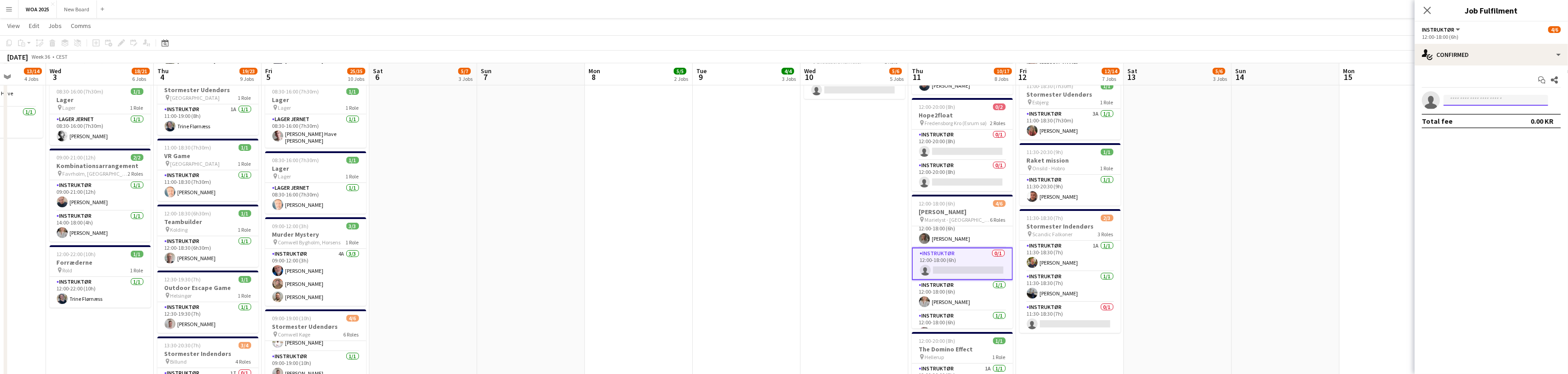
click at [1505, 99] on input at bounding box center [1496, 100] width 104 height 10
type input "****"
click at [1481, 114] on span "[PERSON_NAME]" at bounding box center [1477, 113] width 52 height 8
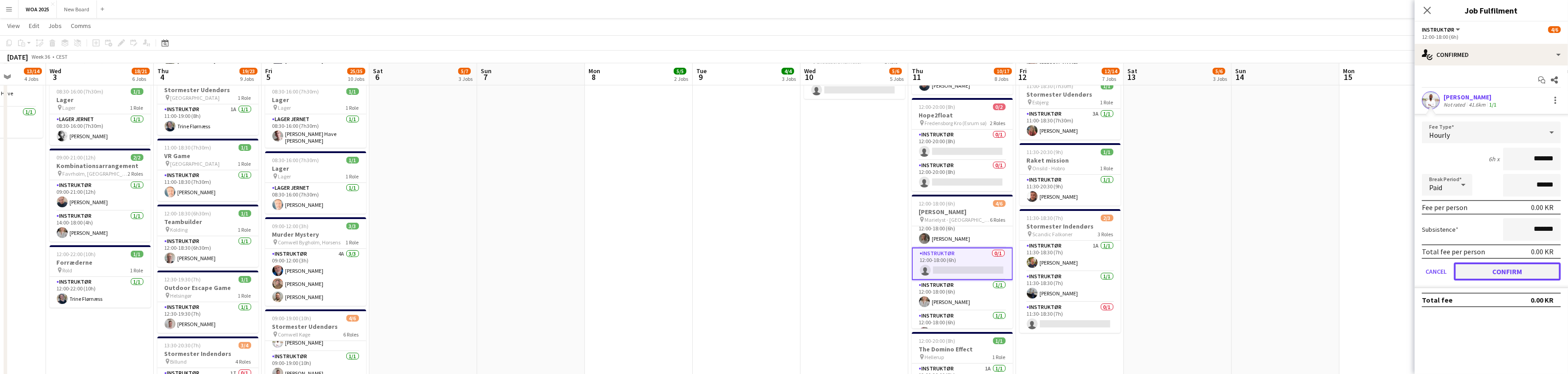
click at [1506, 269] on button "Confirm" at bounding box center [1506, 271] width 107 height 18
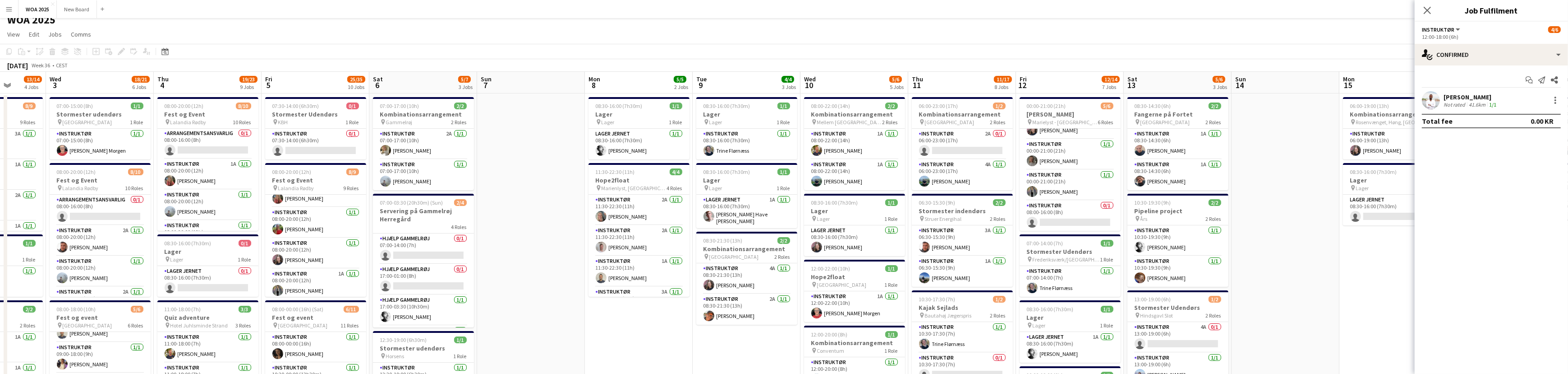
scroll to position [0, 0]
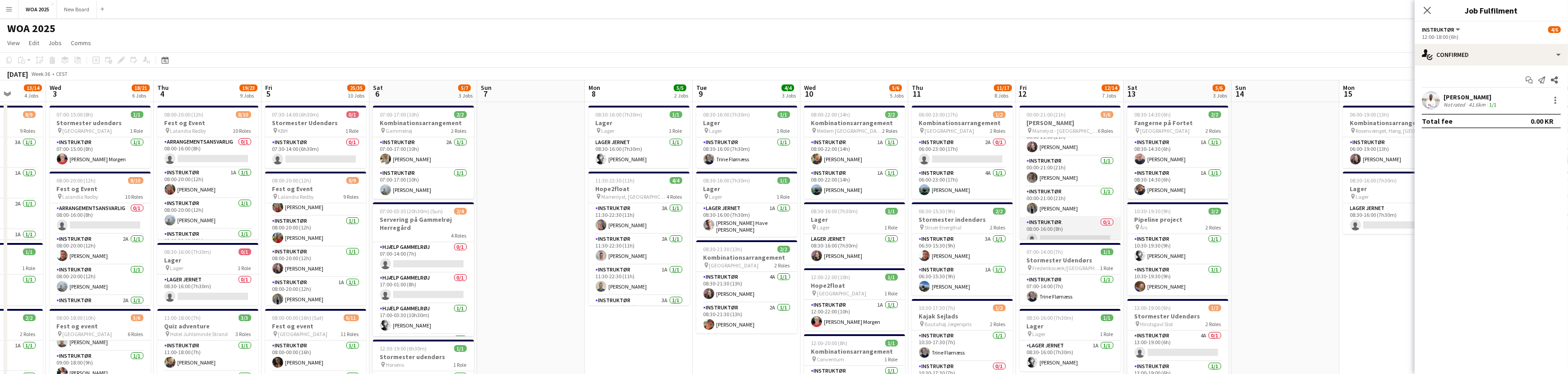
click at [1071, 226] on app-card-role "Instruktør 0/1 08:00-16:00 (8h) single-neutral-actions" at bounding box center [1070, 233] width 101 height 30
click at [1497, 94] on app-invite-slot "single-neutral-actions" at bounding box center [1491, 100] width 153 height 18
click at [1498, 98] on input at bounding box center [1496, 100] width 104 height 10
type input "*****"
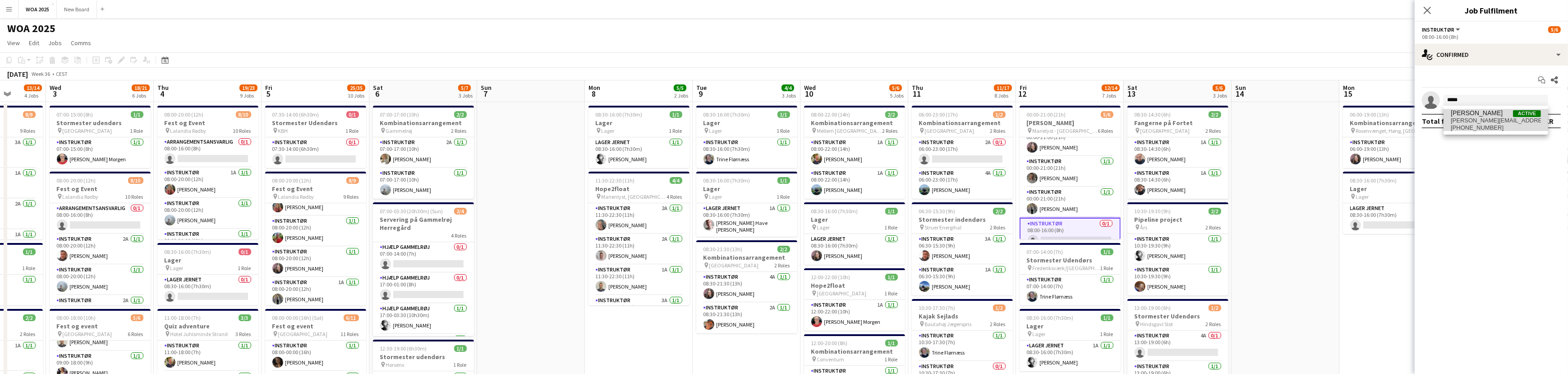
click at [1479, 112] on span "[PERSON_NAME]" at bounding box center [1477, 113] width 52 height 8
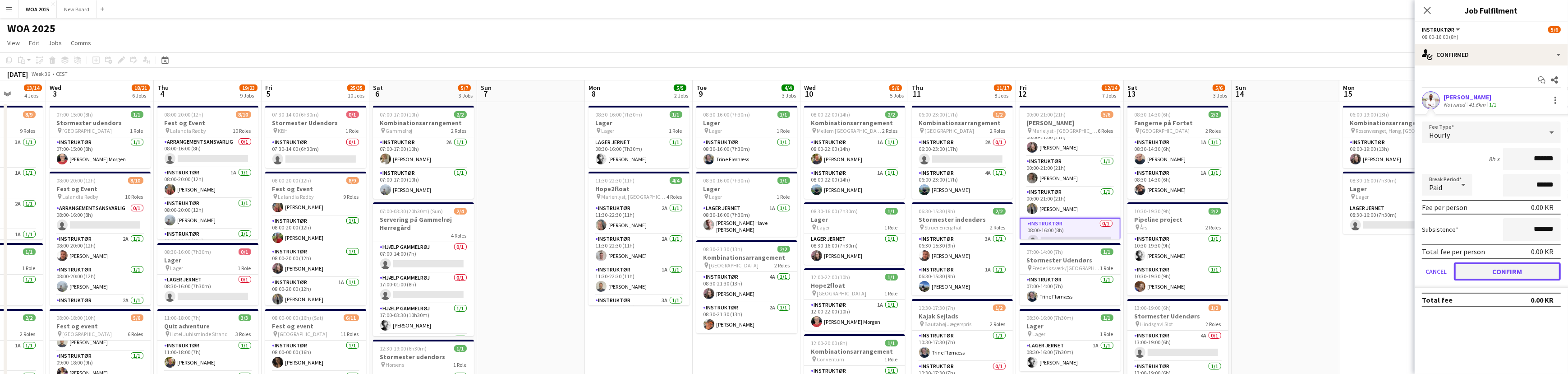
click at [1507, 270] on button "Confirm" at bounding box center [1506, 271] width 107 height 18
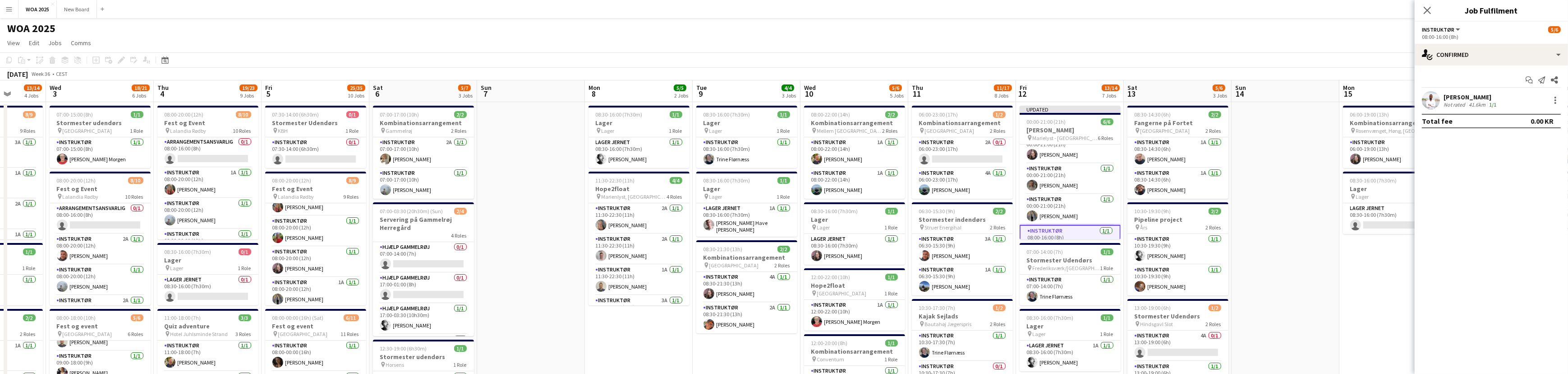
click at [1424, 10] on icon "Close pop-in" at bounding box center [1427, 10] width 7 height 7
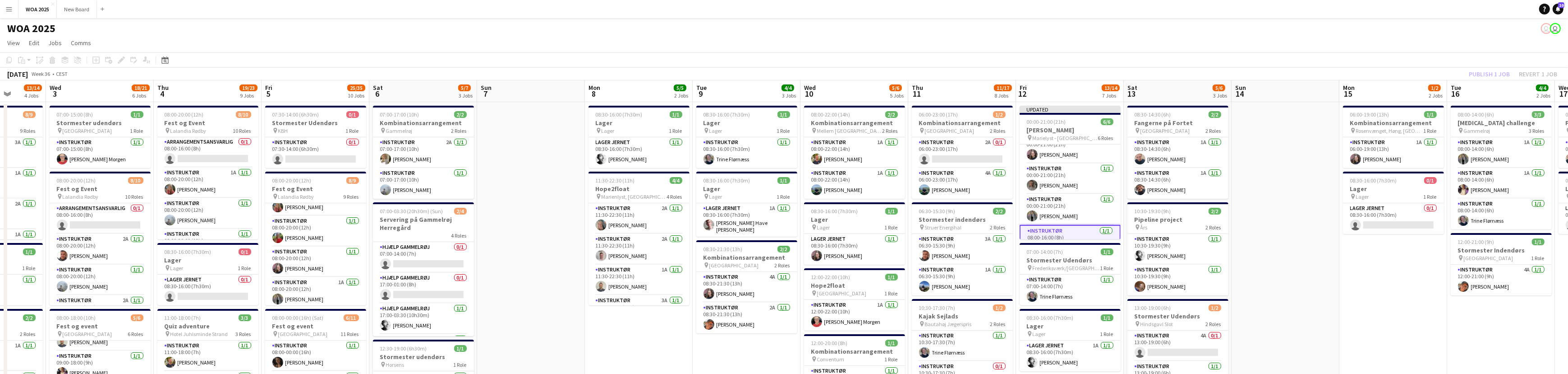
click at [1489, 71] on div "Publish 1 job Revert 1 job" at bounding box center [1513, 74] width 110 height 12
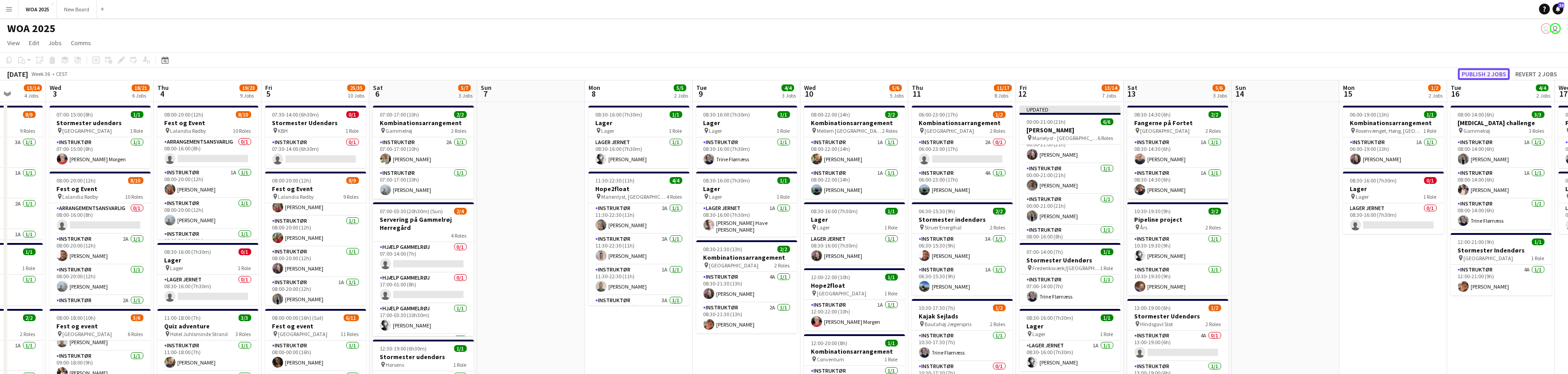
click at [1489, 71] on button "Publish 2 jobs" at bounding box center [1484, 74] width 52 height 12
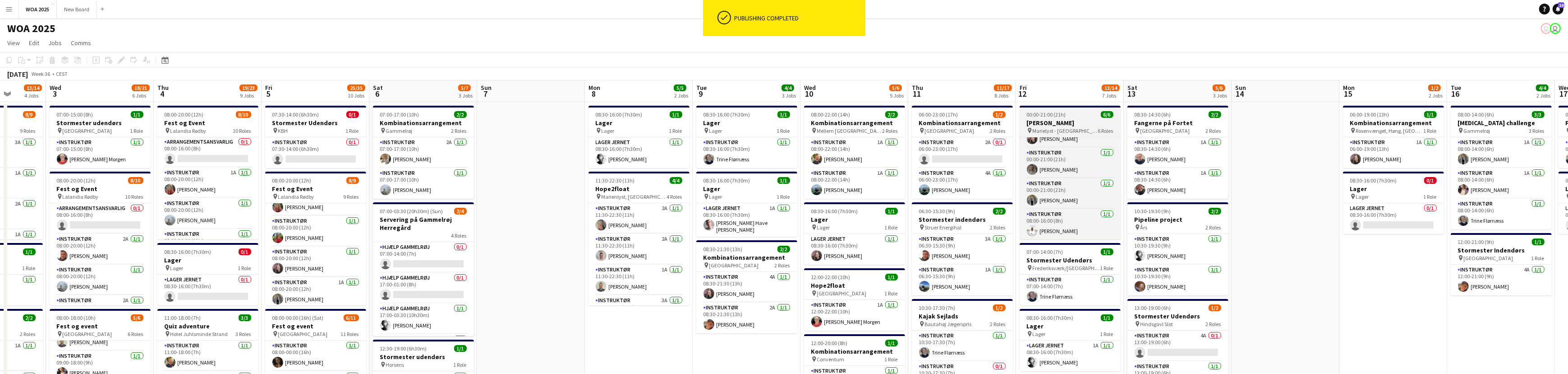
scroll to position [0, 0]
click at [1086, 121] on h3 "[PERSON_NAME]" at bounding box center [1070, 123] width 101 height 8
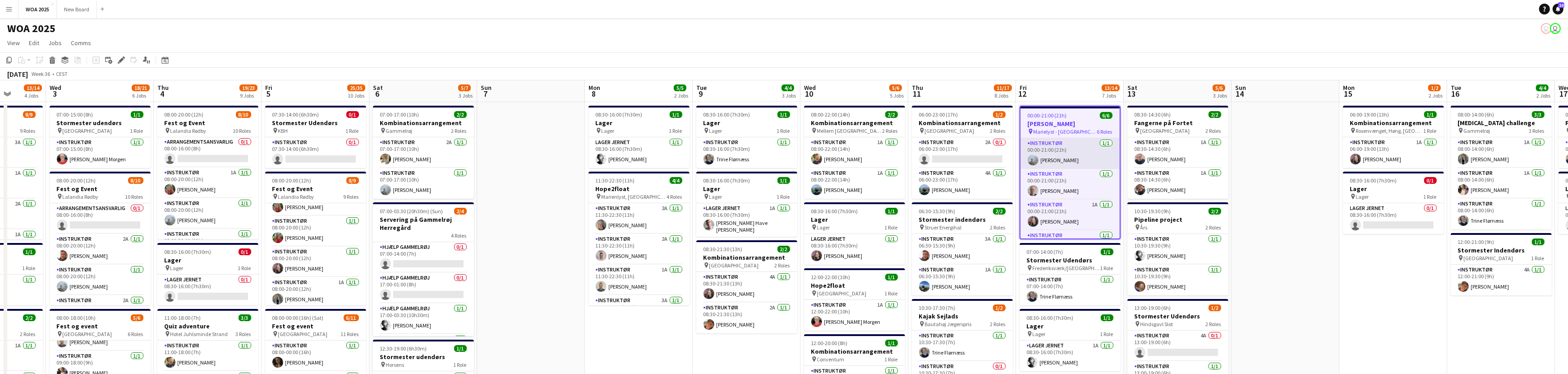
click at [1078, 147] on app-card-role "Instruktør [DATE] 00:00-21:00 (21h) [PERSON_NAME]" at bounding box center [1070, 153] width 99 height 30
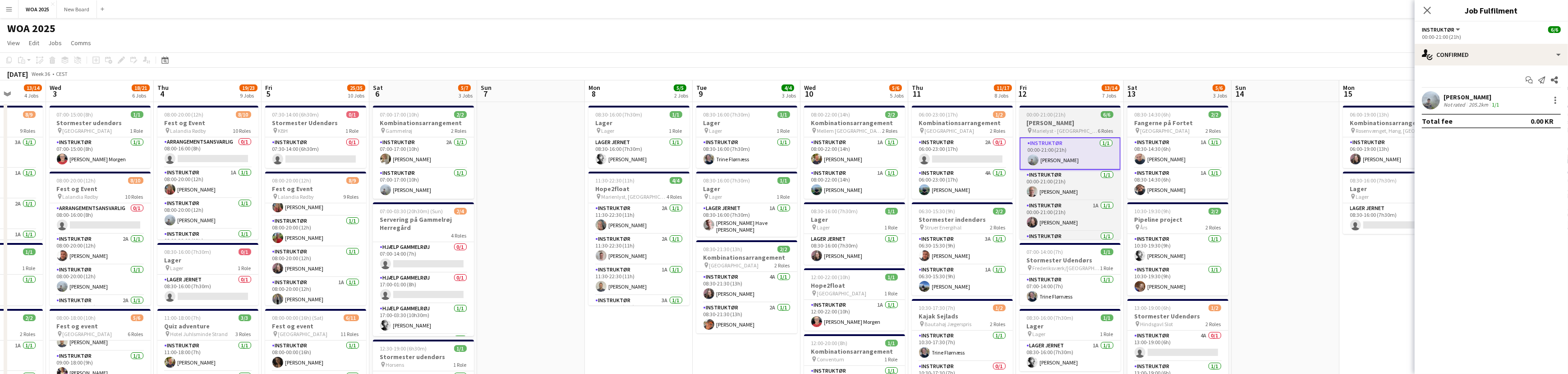
click at [1068, 128] on span "Marielyst - [GEOGRAPHIC_DATA]" at bounding box center [1065, 131] width 66 height 6
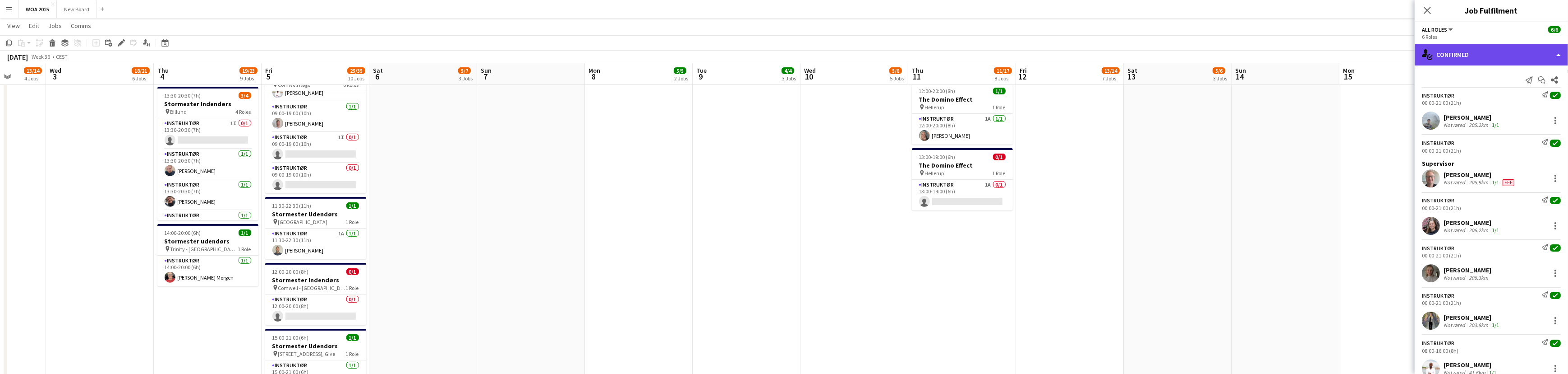
click at [1513, 54] on div "single-neutral-actions-check-2 Confirmed" at bounding box center [1491, 55] width 153 height 22
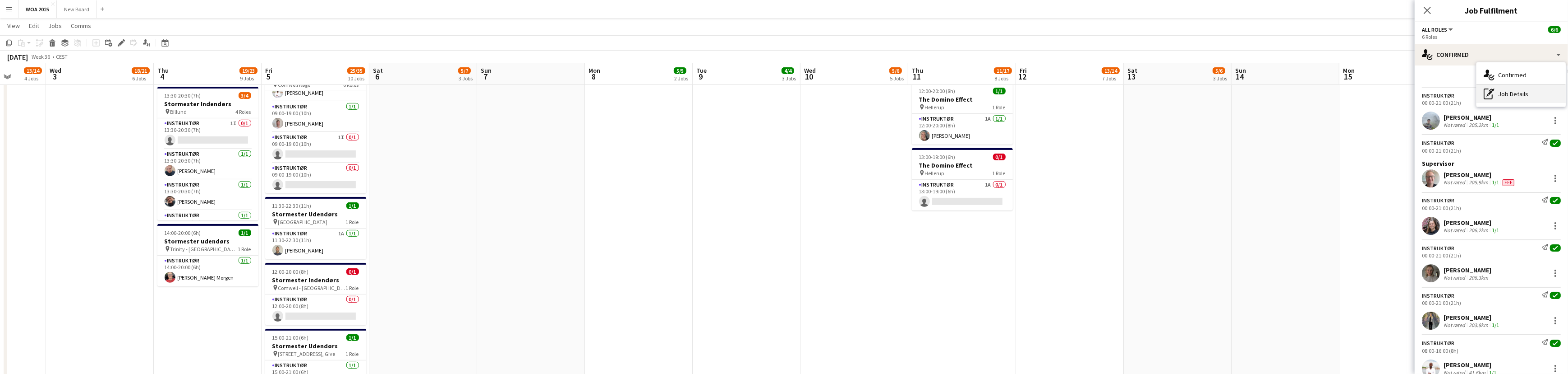
click at [1515, 92] on div "pen-write Job Details" at bounding box center [1521, 94] width 89 height 18
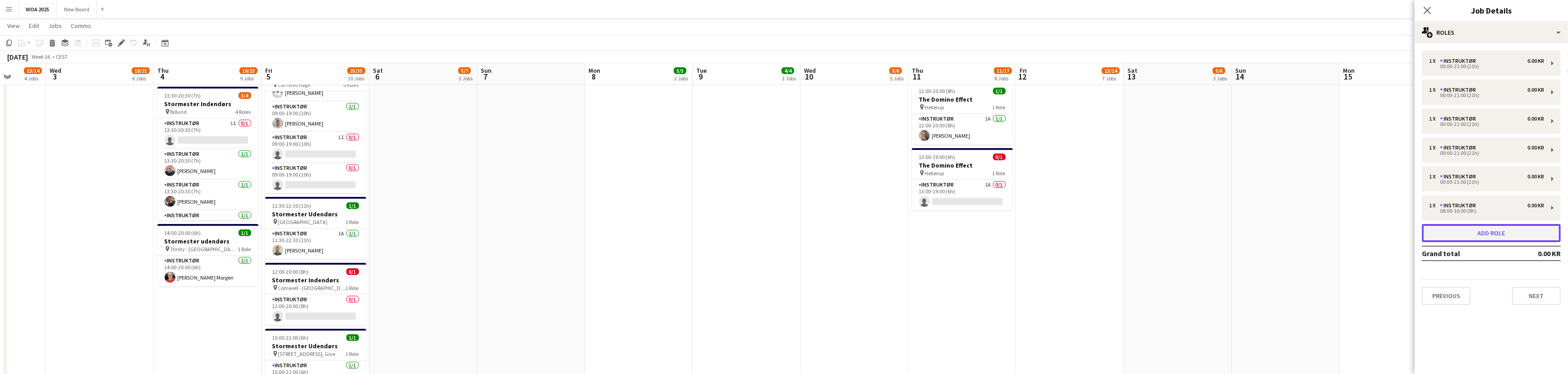
click at [1498, 232] on button "Add role" at bounding box center [1491, 233] width 139 height 18
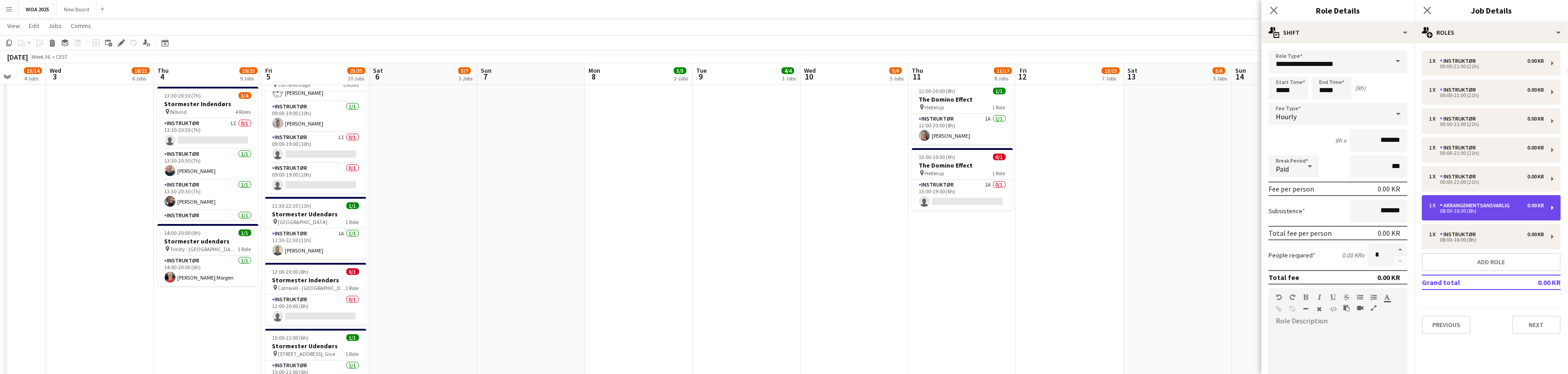
click at [1497, 207] on div "Arrangementsansvarlig" at bounding box center [1477, 205] width 74 height 6
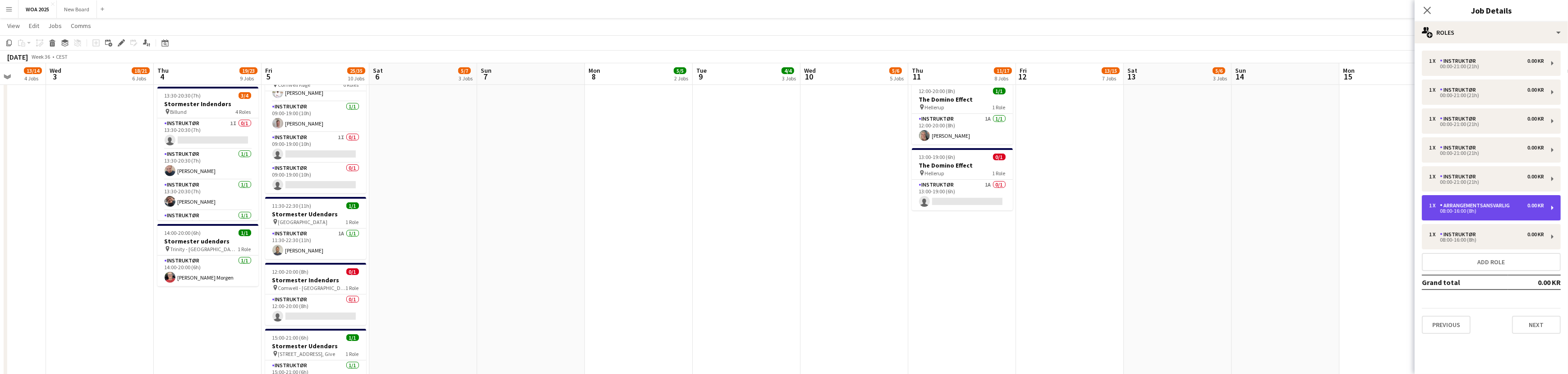
click at [1517, 205] on div "1 x Arrangementsansvarlig 0.00 KR" at bounding box center [1486, 205] width 115 height 6
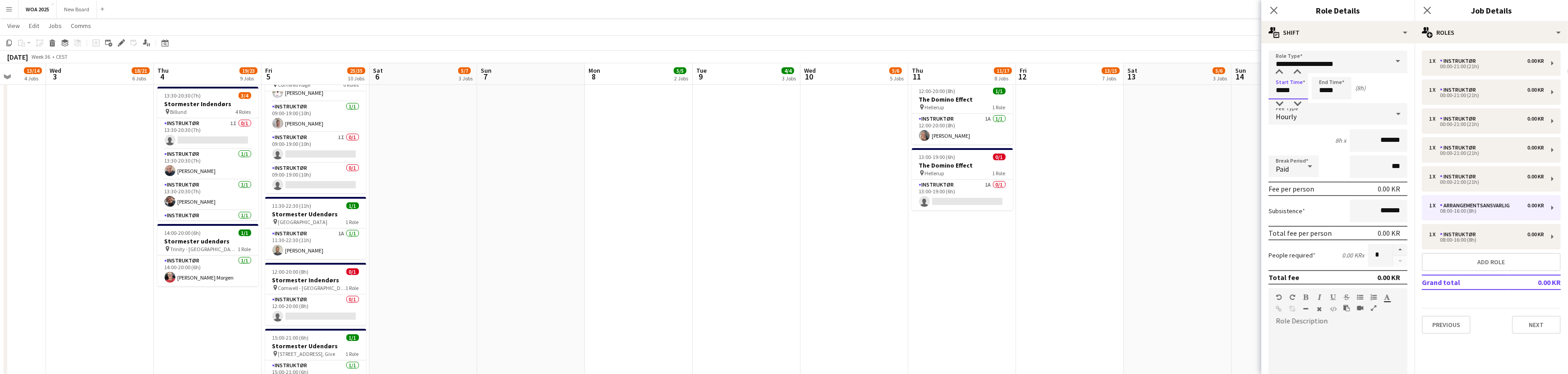
click at [1294, 87] on input "*****" at bounding box center [1287, 88] width 39 height 22
click at [1279, 104] on div at bounding box center [1279, 104] width 18 height 9
type input "*****"
click at [1279, 104] on div at bounding box center [1279, 104] width 18 height 9
click at [1340, 89] on input "*****" at bounding box center [1331, 88] width 39 height 22
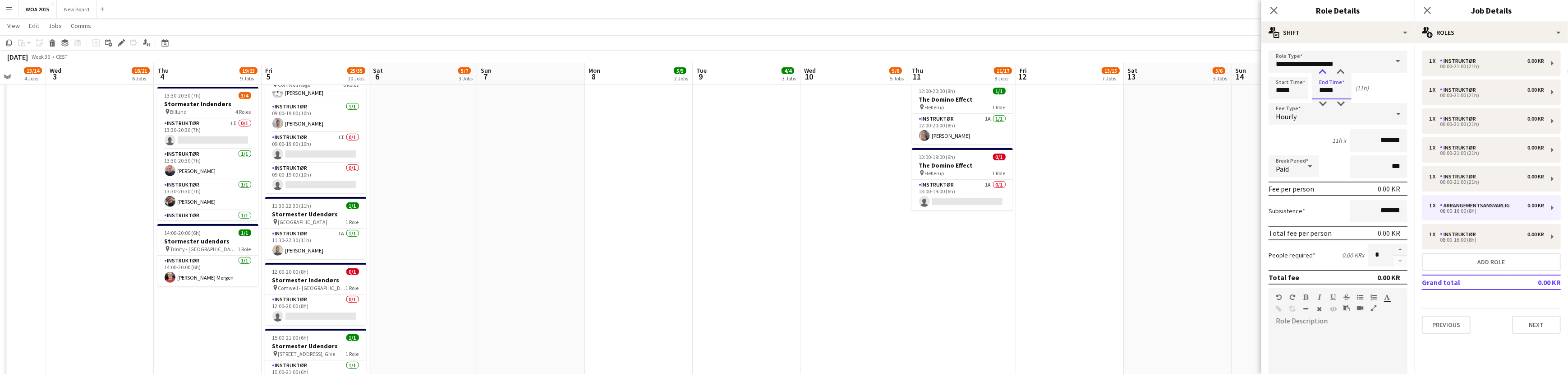
click at [1323, 70] on div at bounding box center [1323, 71] width 18 height 9
type input "*****"
click at [1323, 70] on div at bounding box center [1323, 71] width 18 height 9
click at [1502, 209] on div "08:00-16:00 (8h)" at bounding box center [1486, 211] width 115 height 5
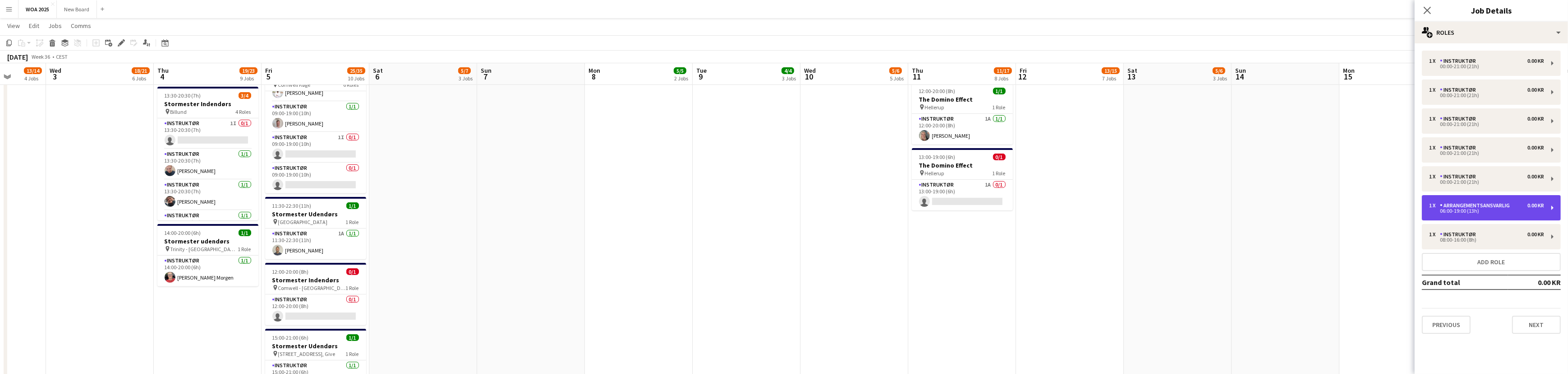
click at [1501, 210] on div "06:00-19:00 (13h)" at bounding box center [1486, 211] width 115 height 5
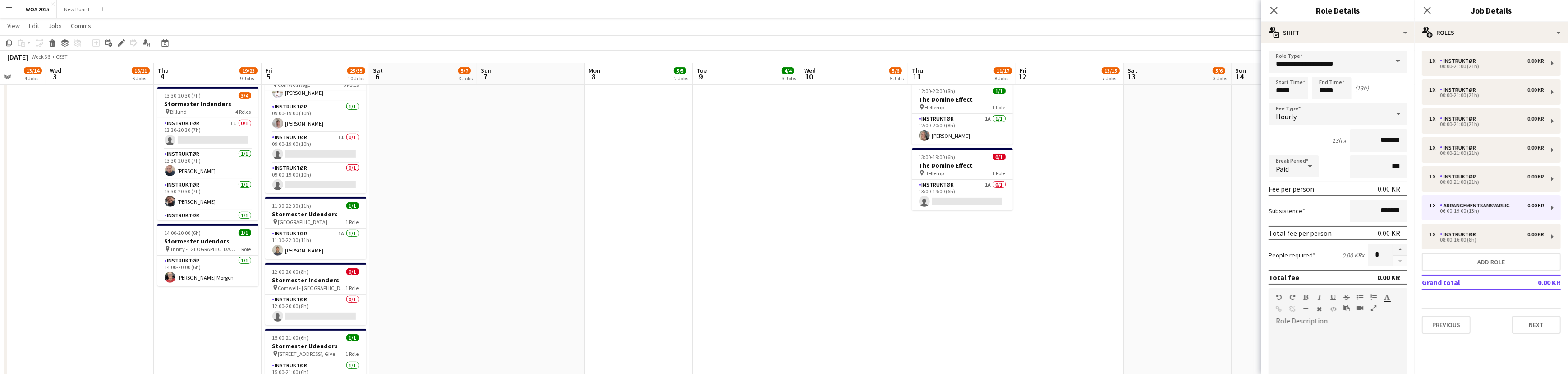
click at [1392, 63] on span at bounding box center [1398, 61] width 19 height 22
click at [1321, 172] on span "Instruktør" at bounding box center [1334, 173] width 118 height 9
type input "**********"
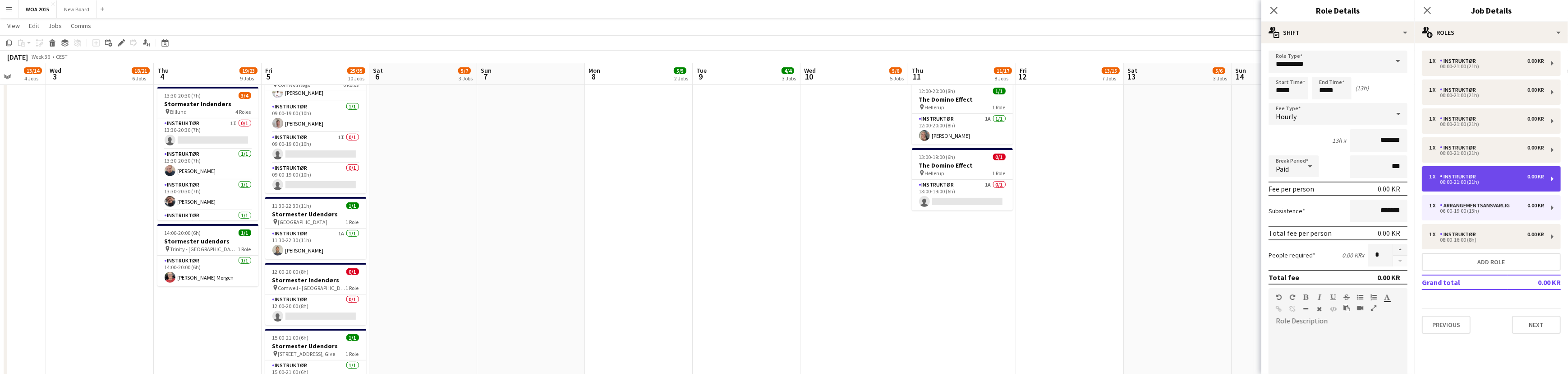
click at [1498, 180] on div "00:00-21:00 (21h)" at bounding box center [1486, 182] width 115 height 5
type input "*****"
click at [1498, 180] on div "00:00-21:00 (21h)" at bounding box center [1486, 182] width 115 height 5
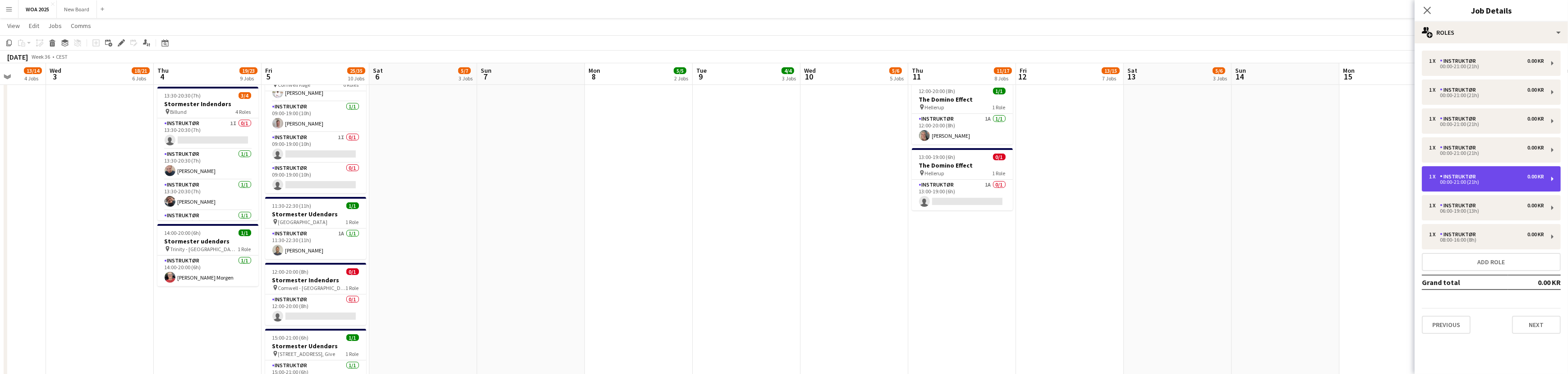
click at [1498, 180] on div "00:00-21:00 (21h)" at bounding box center [1486, 182] width 115 height 5
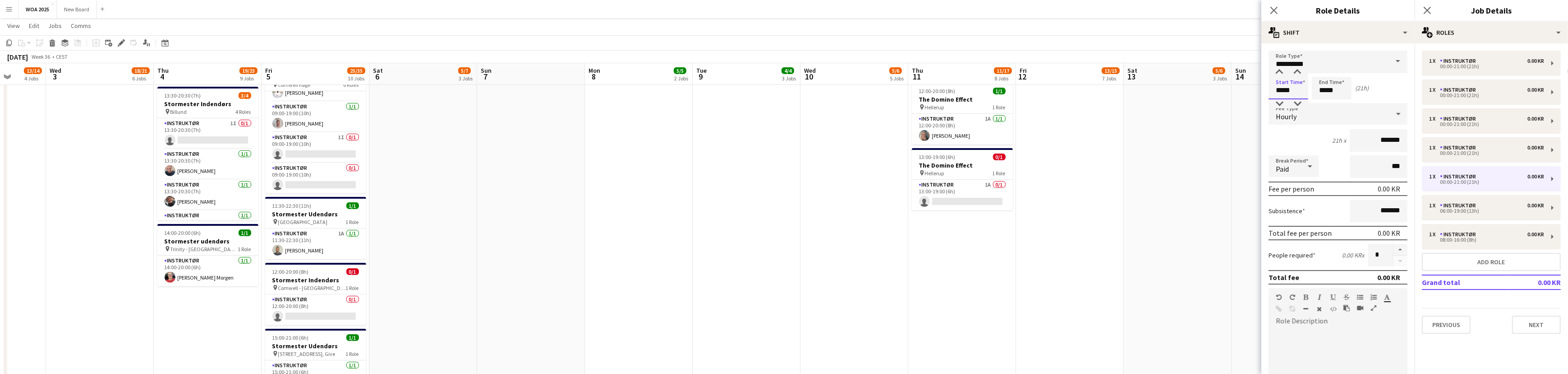
click at [1299, 87] on input "*****" at bounding box center [1287, 88] width 39 height 22
click at [1281, 101] on div at bounding box center [1279, 104] width 18 height 9
click at [1278, 68] on div at bounding box center [1279, 71] width 18 height 9
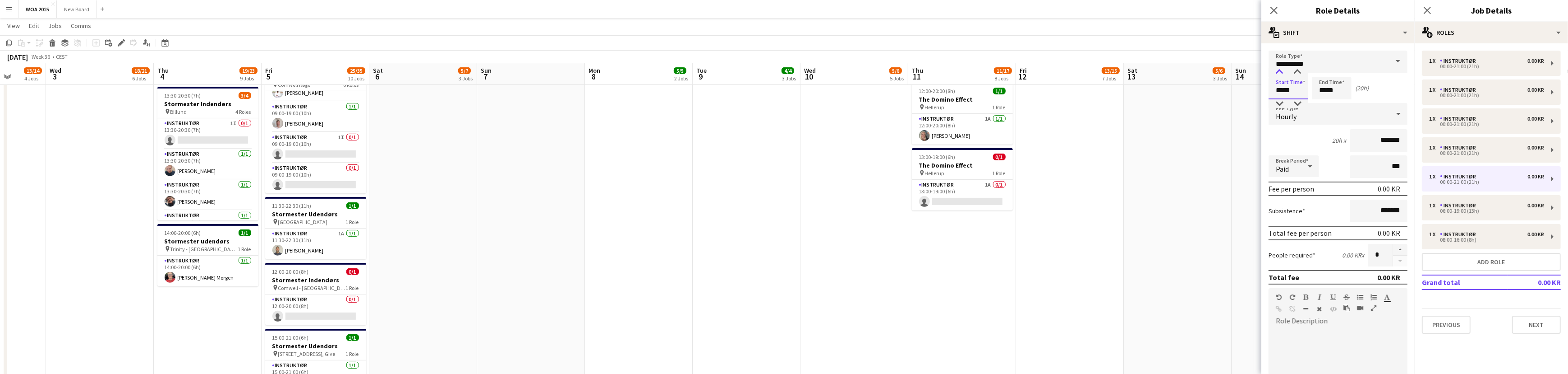
click at [1278, 68] on div at bounding box center [1279, 71] width 18 height 9
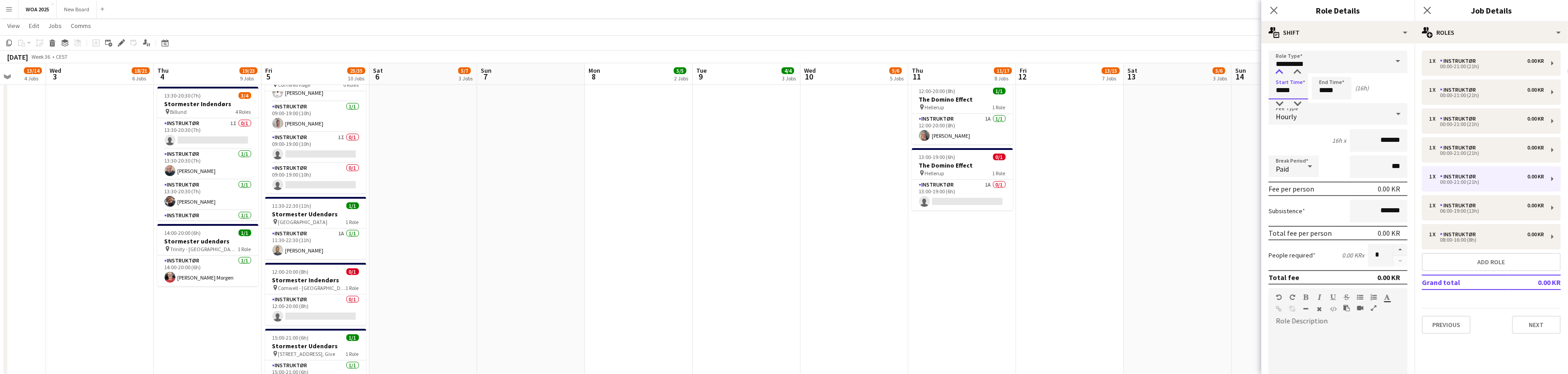
type input "*****"
click at [1278, 68] on div at bounding box center [1279, 71] width 18 height 9
click at [1334, 87] on input "*****" at bounding box center [1331, 88] width 39 height 22
click at [1322, 103] on div at bounding box center [1323, 104] width 18 height 9
type input "*****"
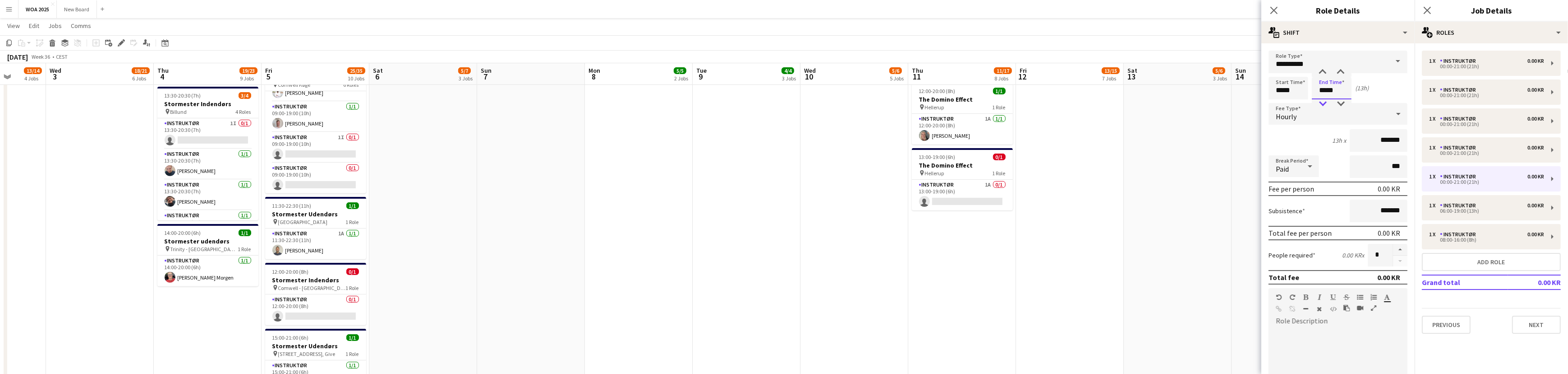
click at [1322, 103] on div at bounding box center [1323, 104] width 18 height 9
click at [1488, 152] on div "00:00-21:00 (21h)" at bounding box center [1486, 153] width 115 height 5
type input "*****"
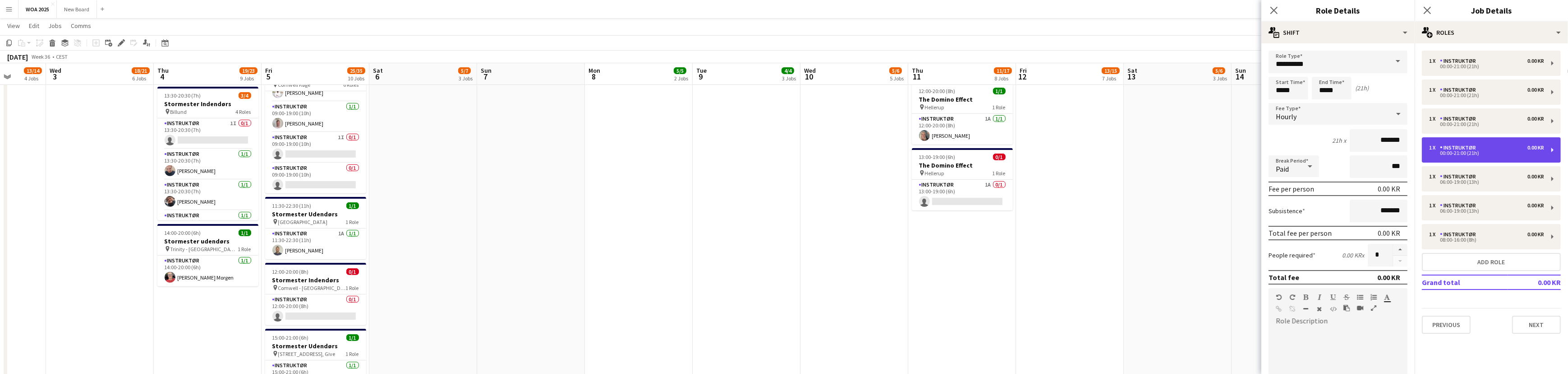
click at [1487, 152] on div "00:00-21:00 (21h)" at bounding box center [1486, 153] width 115 height 5
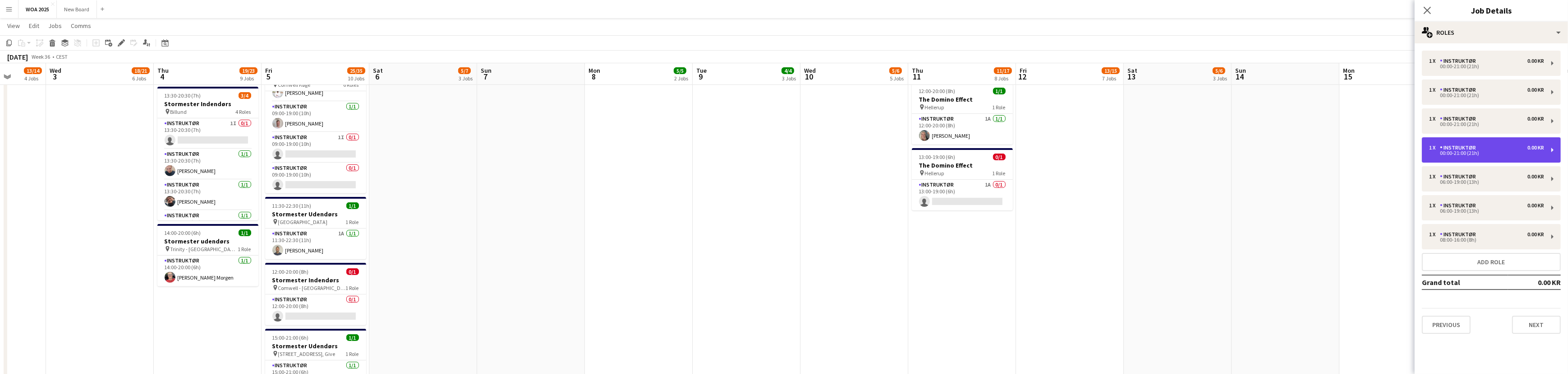
click at [1487, 152] on div "00:00-21:00 (21h)" at bounding box center [1486, 153] width 115 height 5
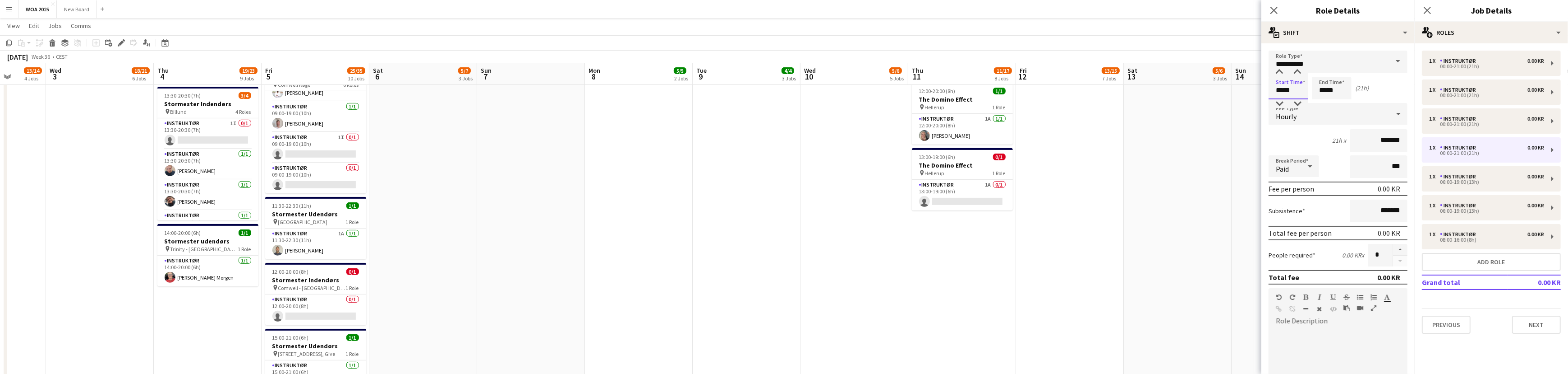
click at [1297, 92] on input "*****" at bounding box center [1287, 88] width 39 height 22
click at [1283, 101] on div at bounding box center [1279, 104] width 18 height 9
click at [1282, 67] on div at bounding box center [1279, 71] width 18 height 9
click at [1282, 68] on div at bounding box center [1279, 71] width 18 height 9
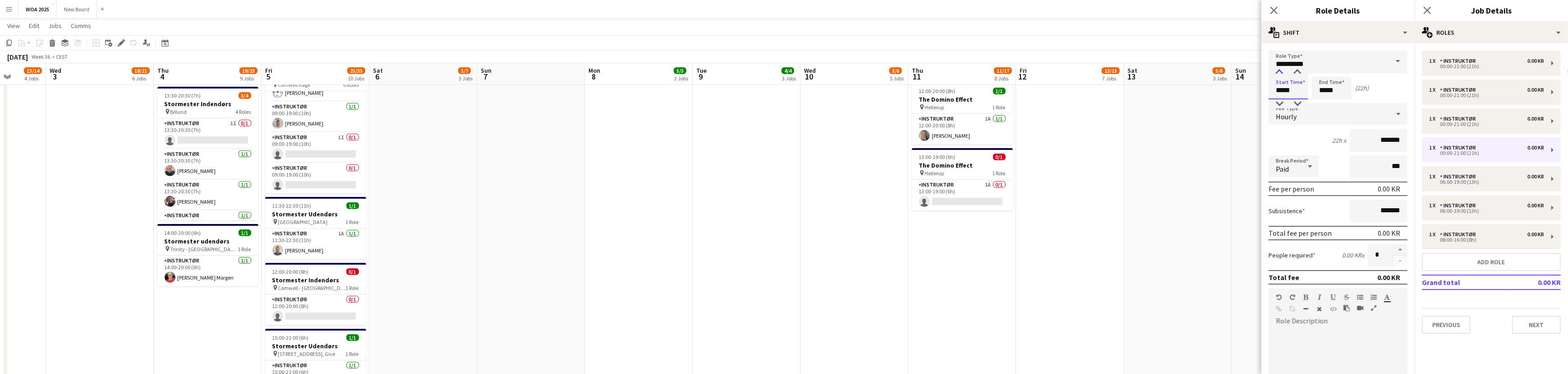
click at [1282, 68] on div at bounding box center [1279, 71] width 18 height 9
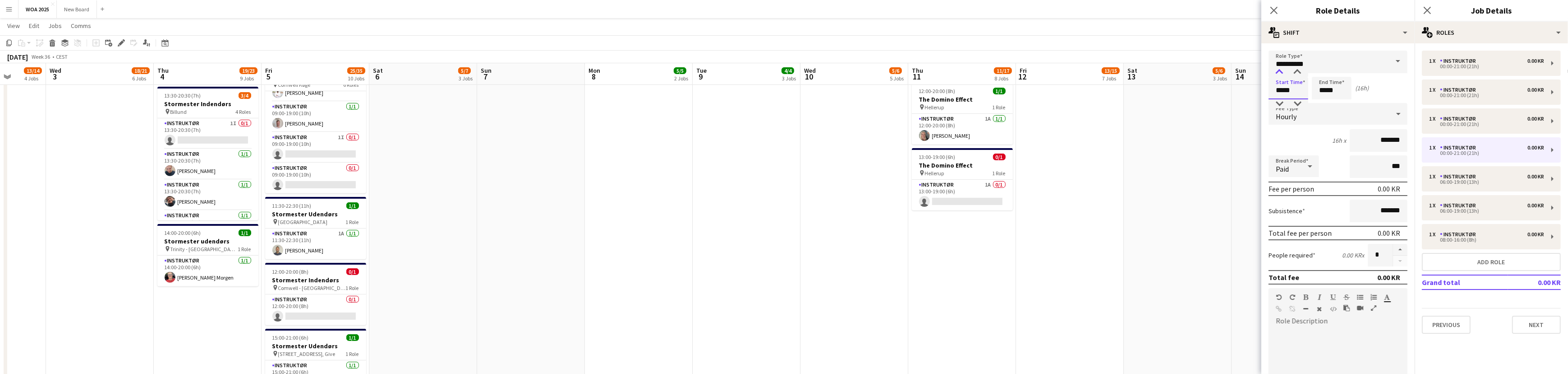
type input "*****"
click at [1282, 68] on div at bounding box center [1279, 71] width 18 height 9
click at [1341, 90] on input "*****" at bounding box center [1331, 88] width 39 height 22
click at [1323, 104] on div at bounding box center [1323, 104] width 18 height 9
type input "*****"
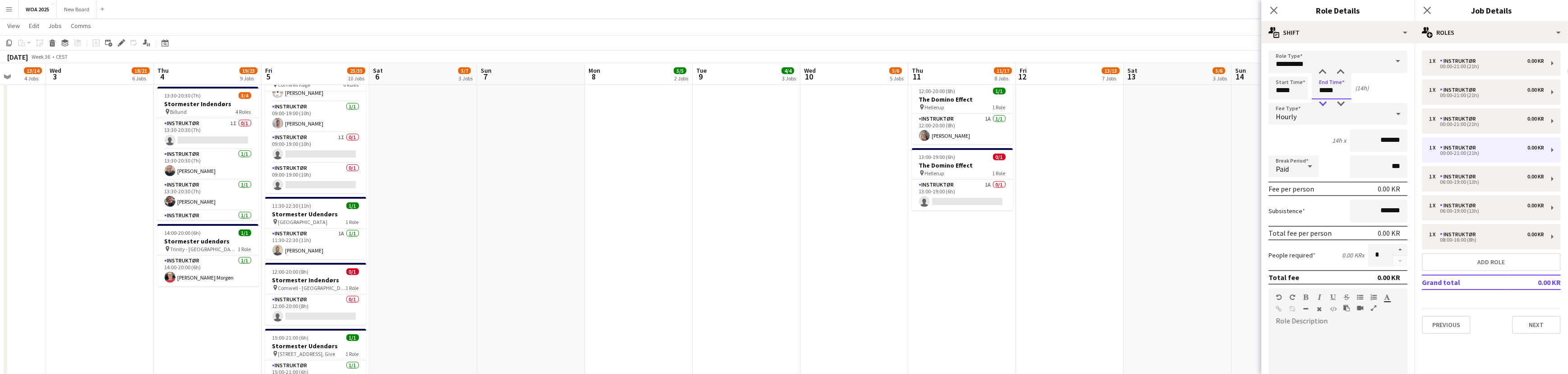
click at [1323, 104] on div at bounding box center [1323, 104] width 18 height 9
click at [1493, 121] on div "1 x Instruktør 0.00 KR" at bounding box center [1486, 119] width 115 height 6
type input "*****"
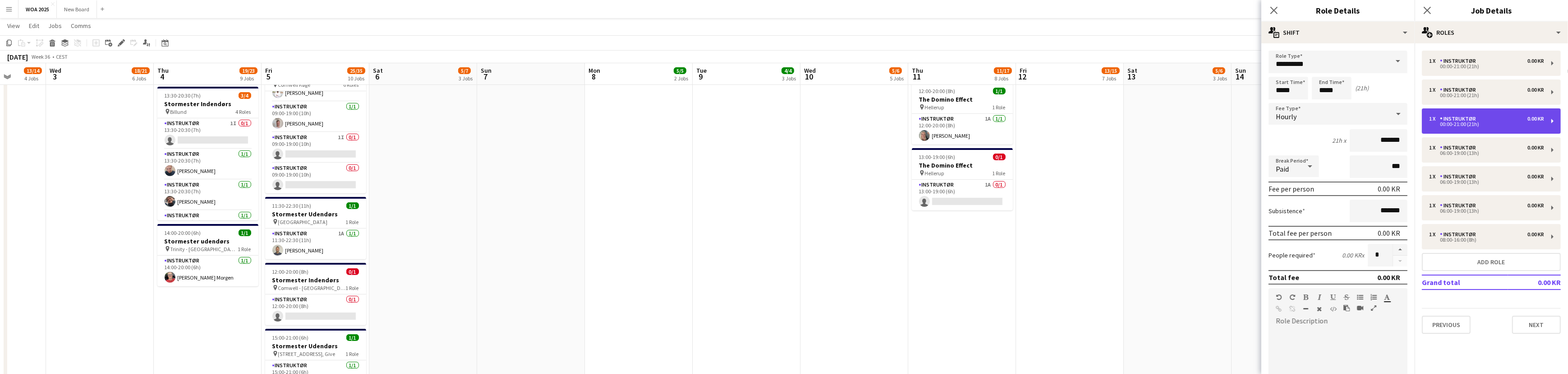
click at [1493, 121] on div "1 x Instruktør 0.00 KR" at bounding box center [1486, 119] width 115 height 6
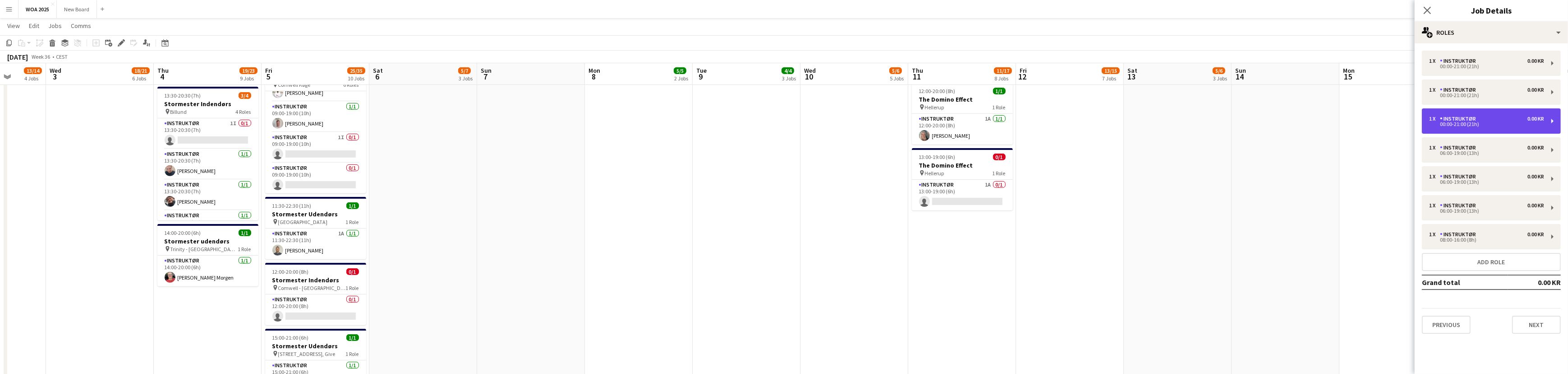
click at [1493, 121] on div "1 x Instruktør 0.00 KR" at bounding box center [1486, 119] width 115 height 6
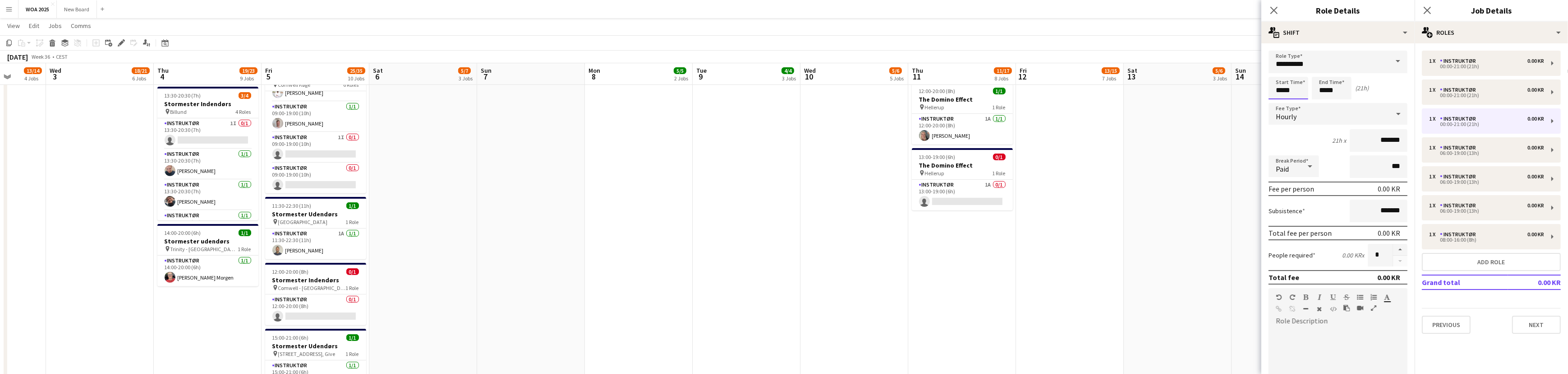
click at [1296, 90] on input "*****" at bounding box center [1287, 88] width 39 height 22
click at [1280, 102] on div at bounding box center [1279, 104] width 18 height 9
click at [1283, 71] on div at bounding box center [1279, 71] width 18 height 9
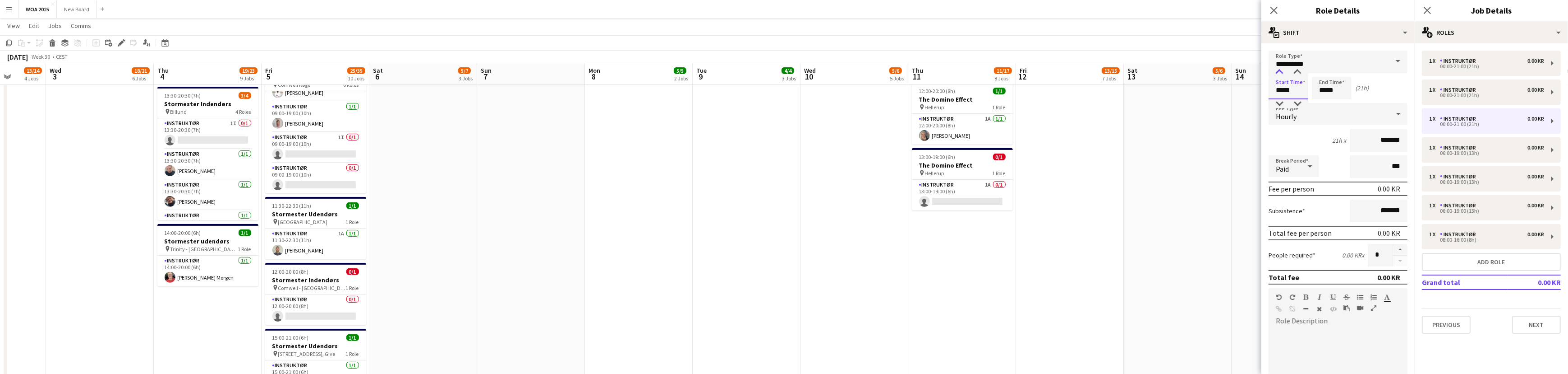
click at [1283, 71] on div at bounding box center [1279, 71] width 18 height 9
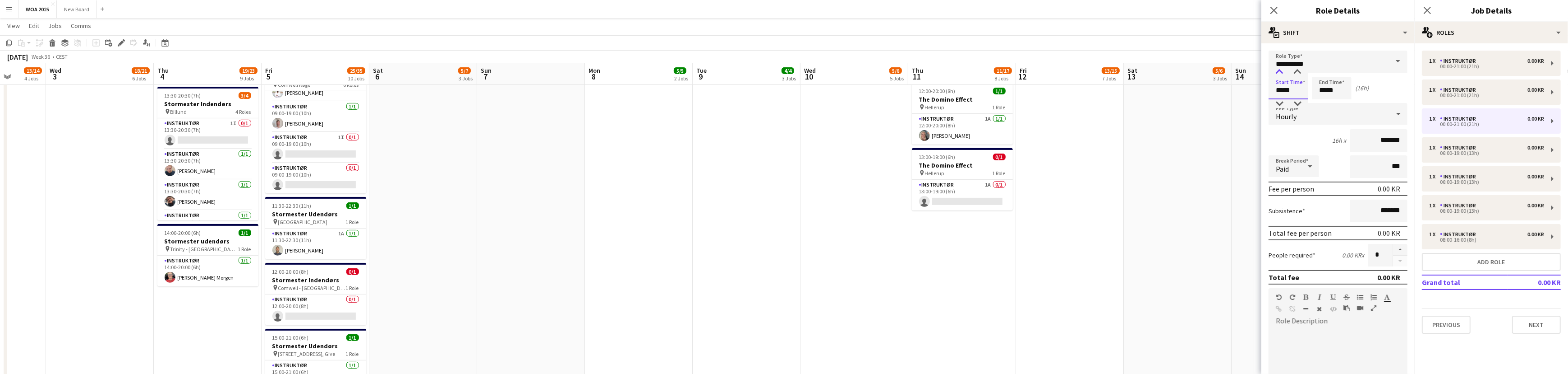
type input "*****"
click at [1283, 71] on div at bounding box center [1279, 71] width 18 height 9
click at [1336, 91] on input "*****" at bounding box center [1331, 88] width 39 height 22
click at [1323, 104] on div at bounding box center [1323, 104] width 18 height 9
type input "*****"
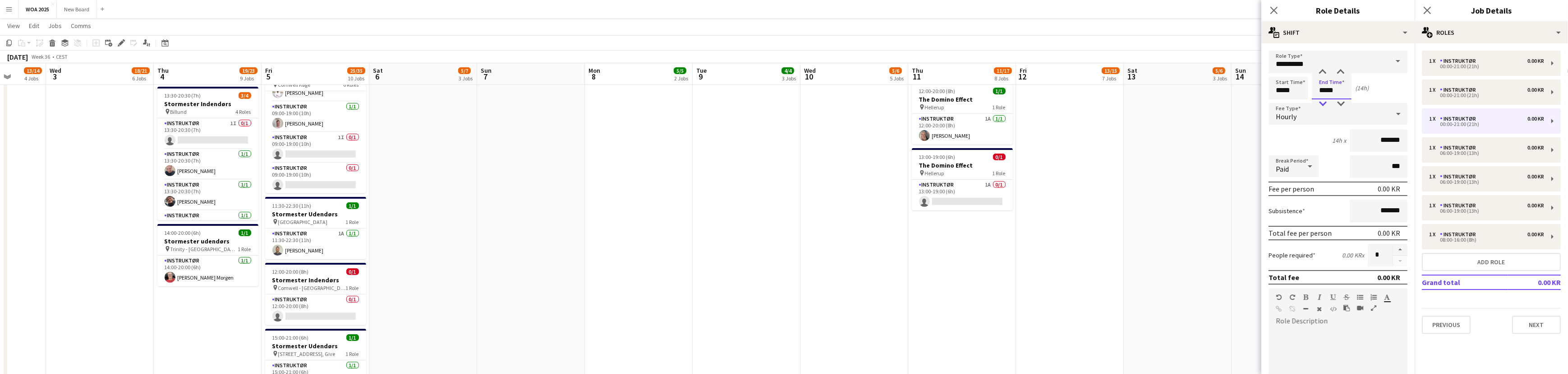
click at [1323, 104] on div at bounding box center [1323, 104] width 18 height 9
click at [1475, 84] on div "1 x Instruktør 0.00 KR 00:00-21:00 (21h)" at bounding box center [1491, 91] width 139 height 25
type input "*****"
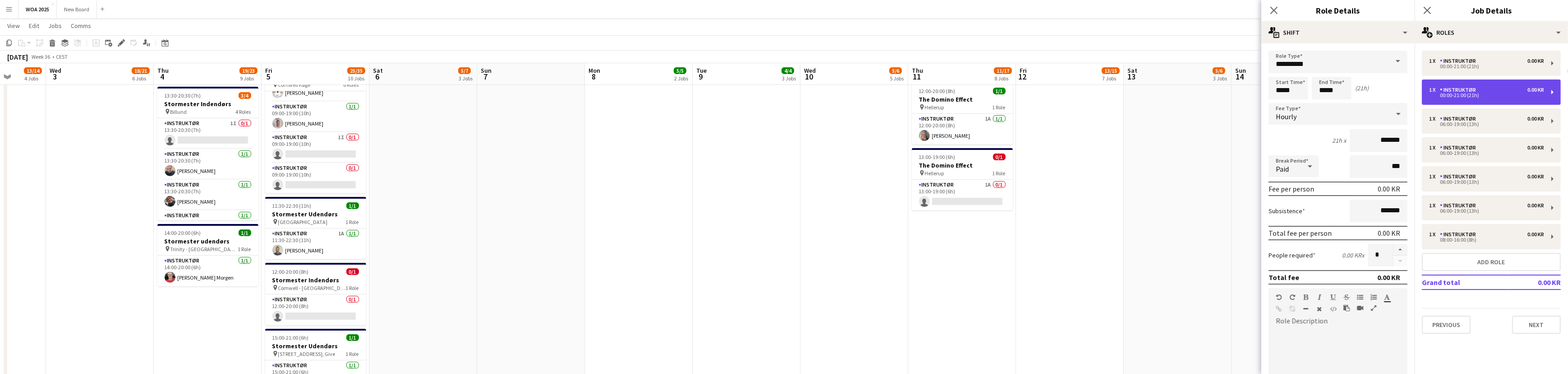
click at [1484, 96] on div "00:00-21:00 (21h)" at bounding box center [1486, 96] width 115 height 5
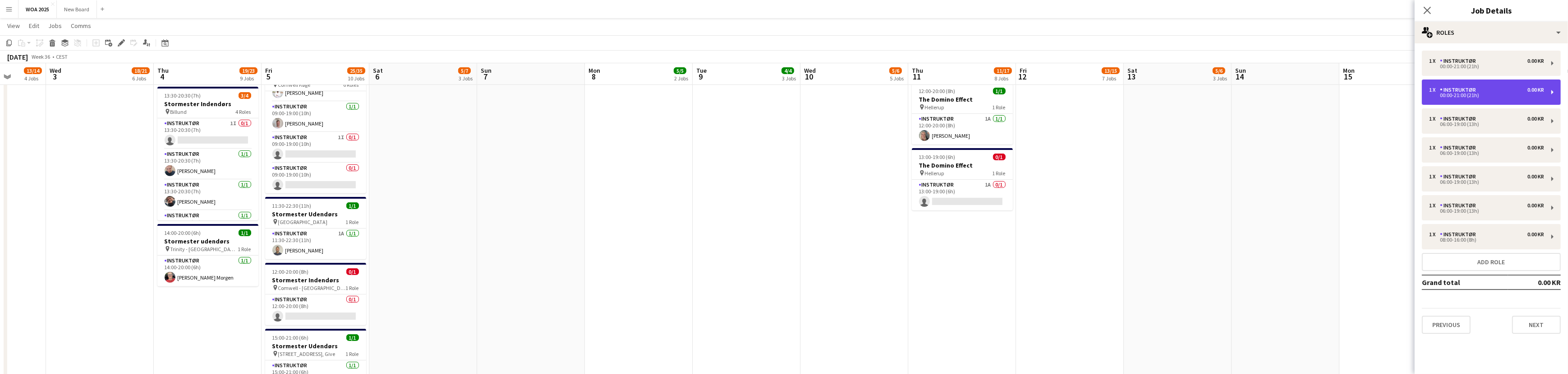
click at [1484, 96] on div "00:00-21:00 (21h)" at bounding box center [1486, 96] width 115 height 5
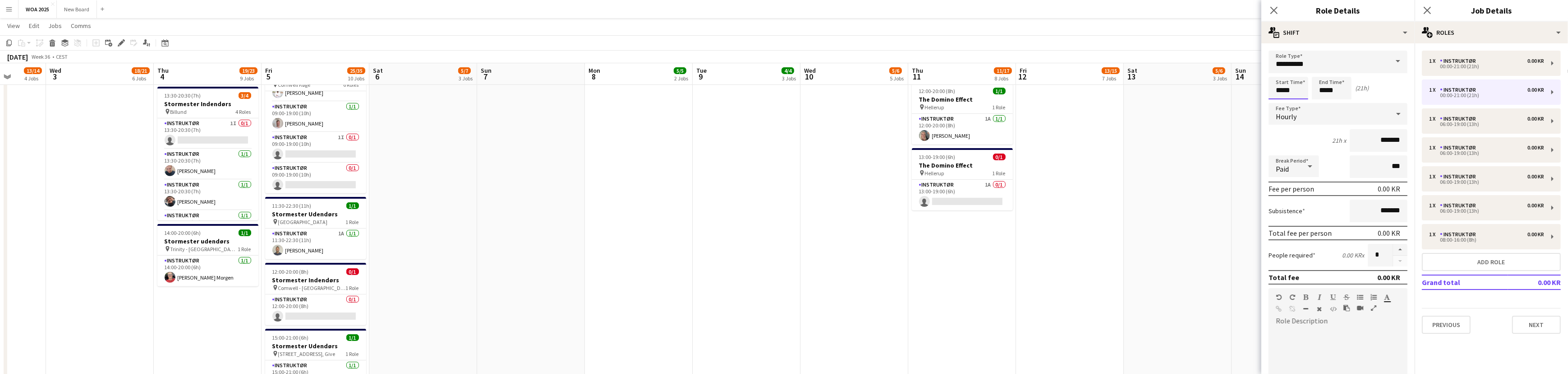
click at [1299, 90] on input "*****" at bounding box center [1287, 88] width 39 height 22
click at [1279, 103] on div at bounding box center [1279, 104] width 18 height 9
click at [1279, 67] on div at bounding box center [1279, 71] width 18 height 9
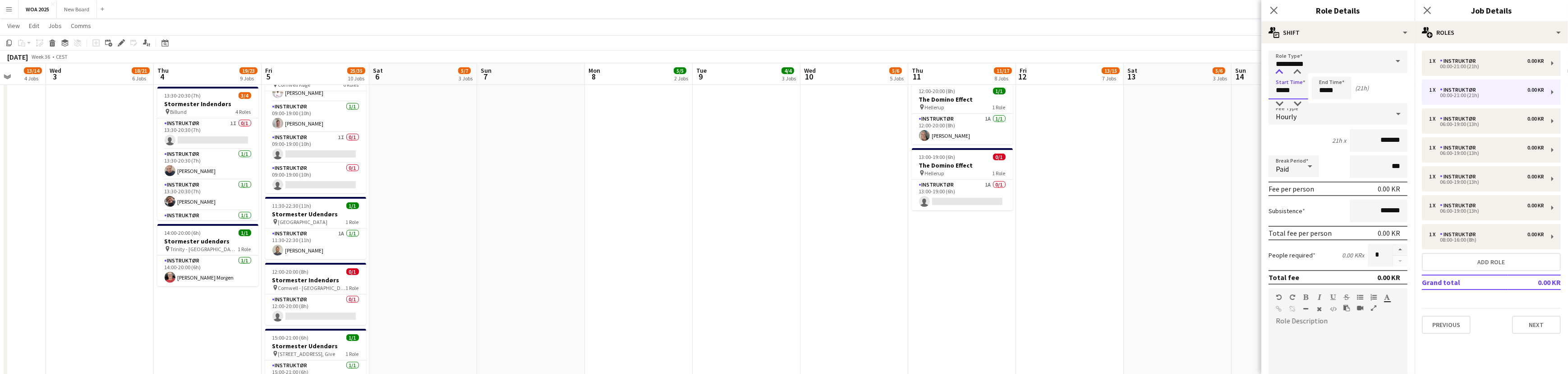
click at [1279, 67] on div at bounding box center [1279, 71] width 18 height 9
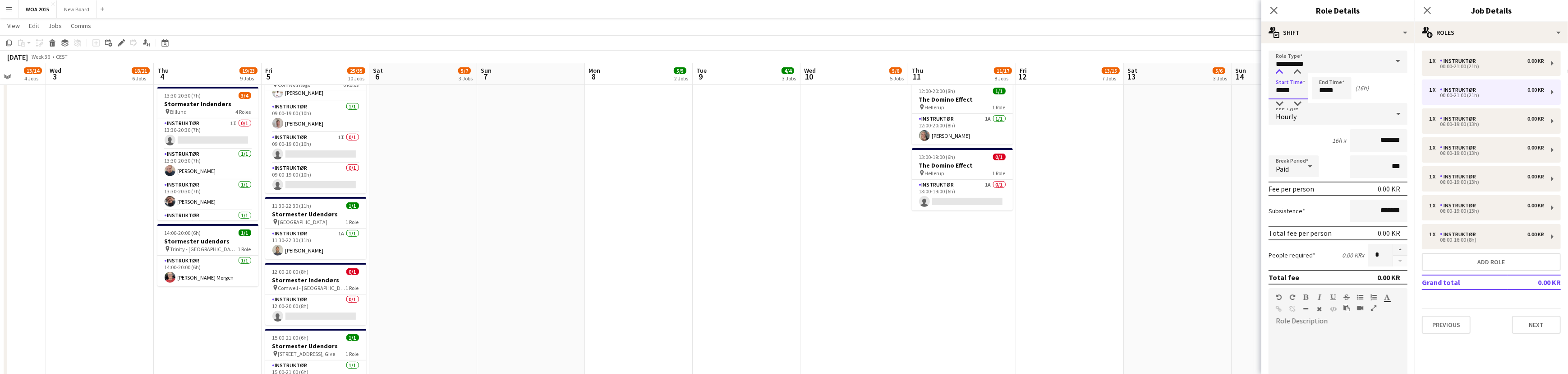
type input "*****"
click at [1279, 67] on div at bounding box center [1279, 71] width 18 height 9
click at [1337, 89] on input "*****" at bounding box center [1331, 88] width 39 height 22
click at [1324, 103] on div at bounding box center [1323, 104] width 18 height 9
type input "*****"
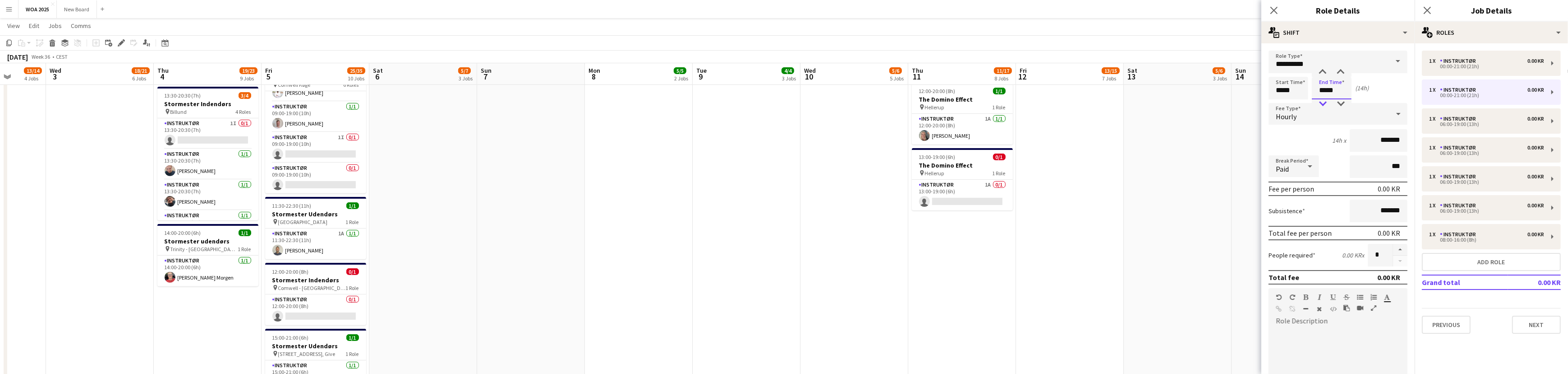
click at [1324, 103] on div at bounding box center [1323, 104] width 18 height 9
click at [1471, 68] on div "00:00-21:00 (21h)" at bounding box center [1486, 67] width 115 height 5
type input "*****"
click at [1286, 94] on input "*****" at bounding box center [1287, 88] width 39 height 22
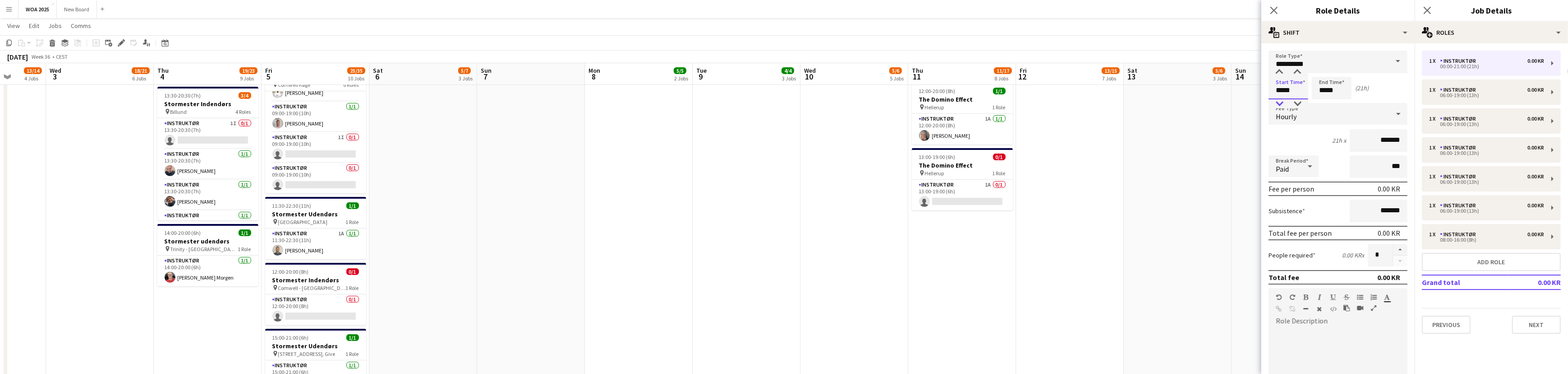
click at [1280, 103] on div at bounding box center [1279, 104] width 18 height 9
click at [1280, 71] on div at bounding box center [1279, 71] width 18 height 9
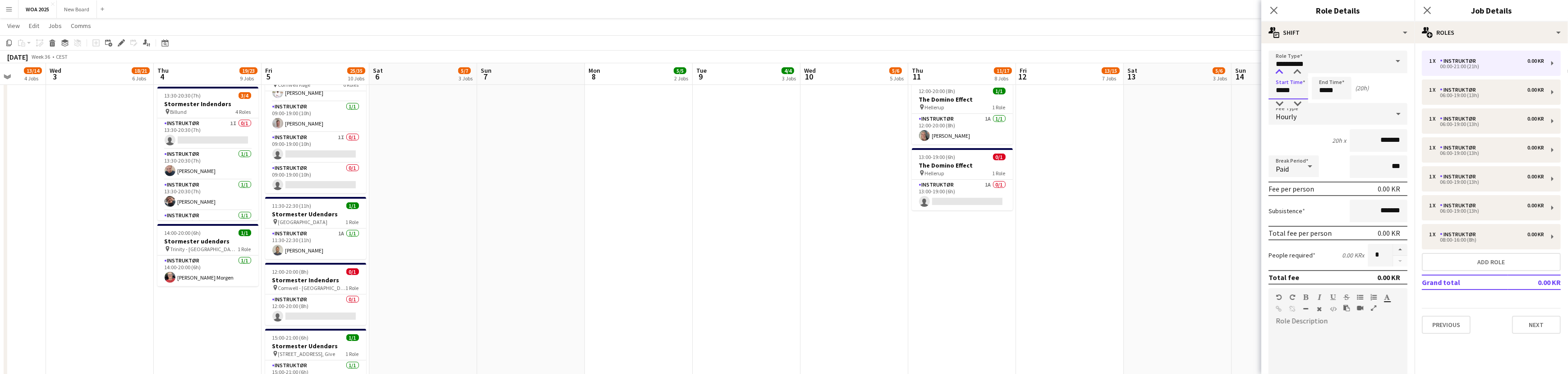
click at [1280, 71] on div at bounding box center [1279, 71] width 18 height 9
type input "*****"
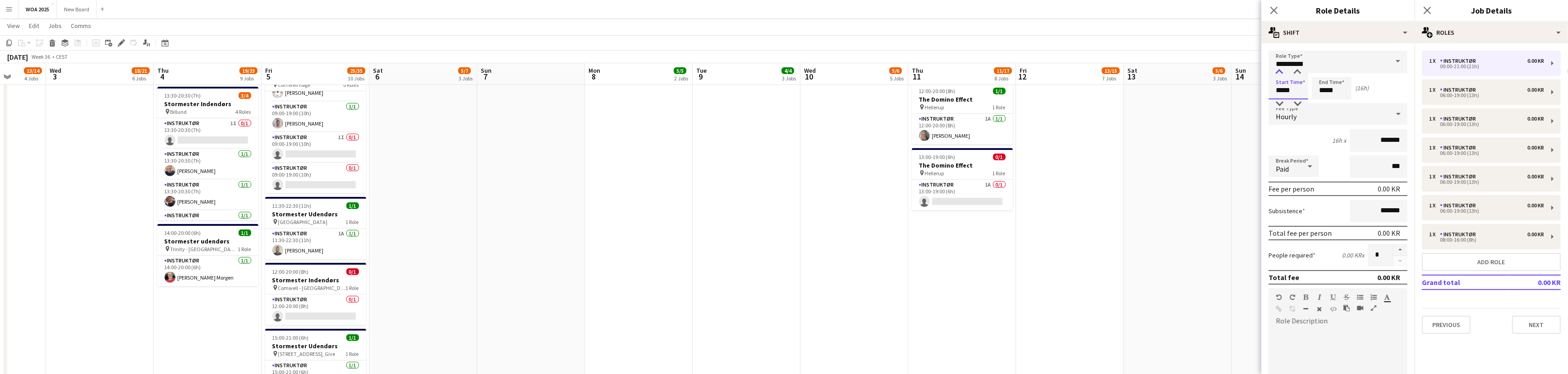
click at [1280, 71] on div at bounding box center [1279, 71] width 18 height 9
click at [1344, 87] on input "*****" at bounding box center [1331, 88] width 39 height 22
click at [1325, 104] on div at bounding box center [1323, 104] width 18 height 9
type input "*****"
click at [1325, 104] on div at bounding box center [1323, 104] width 18 height 9
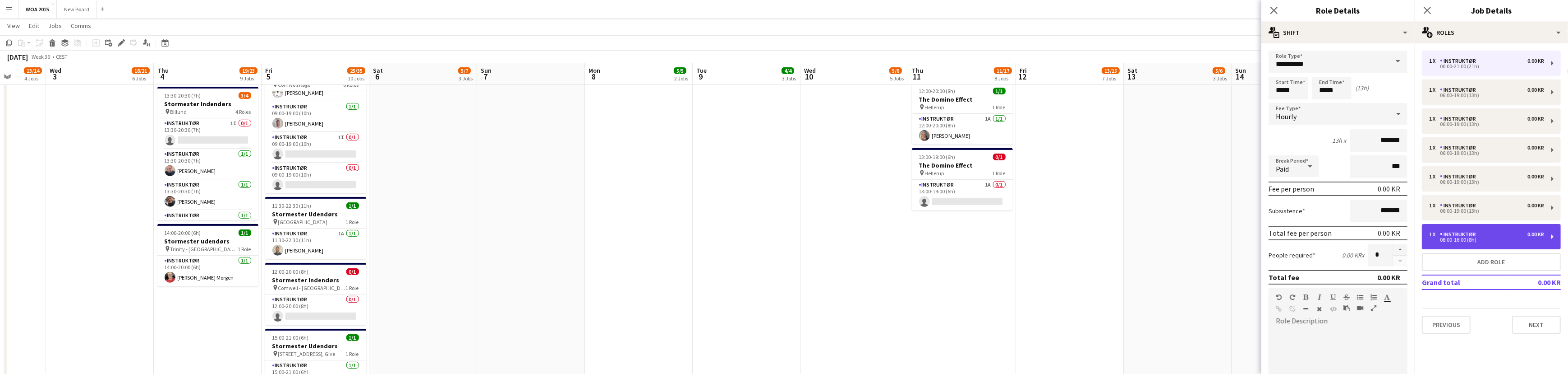
click at [1504, 238] on div "08:00-16:00 (8h)" at bounding box center [1486, 240] width 115 height 5
type input "*****"
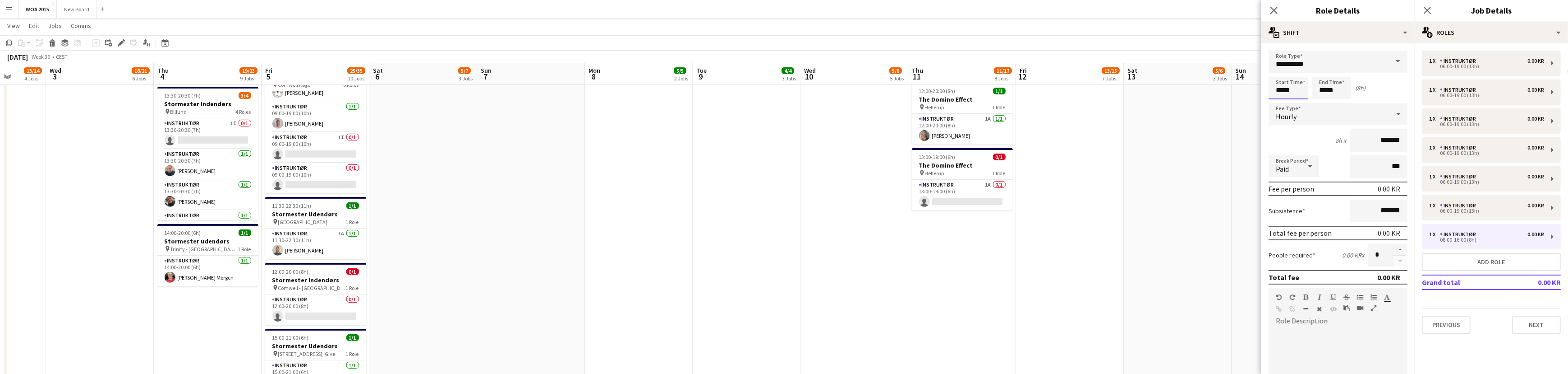
click at [1303, 87] on input "*****" at bounding box center [1287, 88] width 39 height 22
click at [1279, 104] on div at bounding box center [1279, 104] width 18 height 9
type input "*****"
click at [1279, 104] on div at bounding box center [1279, 104] width 18 height 9
click at [1344, 91] on input "*****" at bounding box center [1331, 88] width 39 height 22
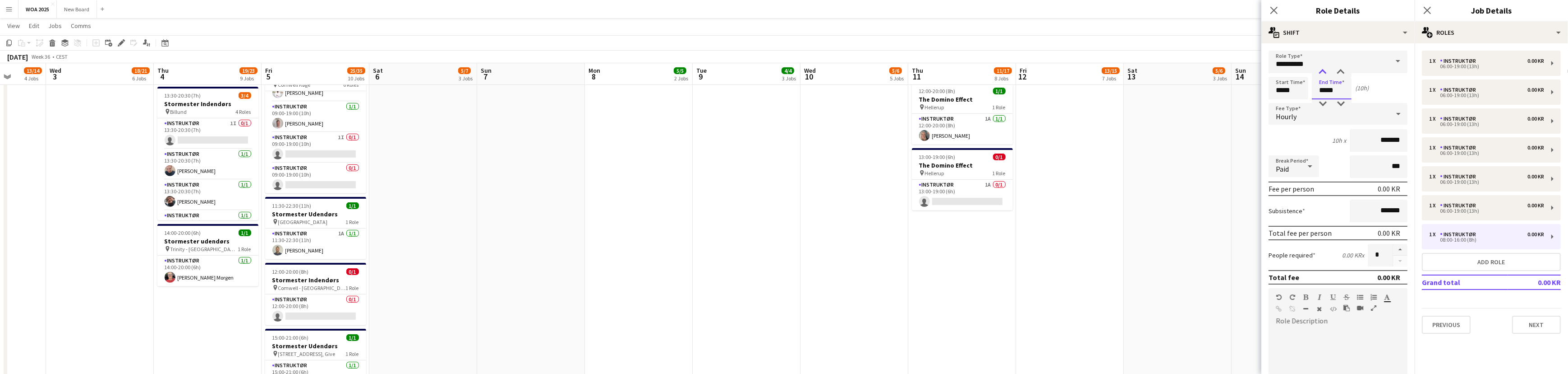
click at [1322, 72] on div at bounding box center [1323, 71] width 18 height 9
type input "*****"
click at [1322, 72] on div at bounding box center [1323, 71] width 18 height 9
click at [1494, 262] on button "Add role" at bounding box center [1491, 262] width 139 height 18
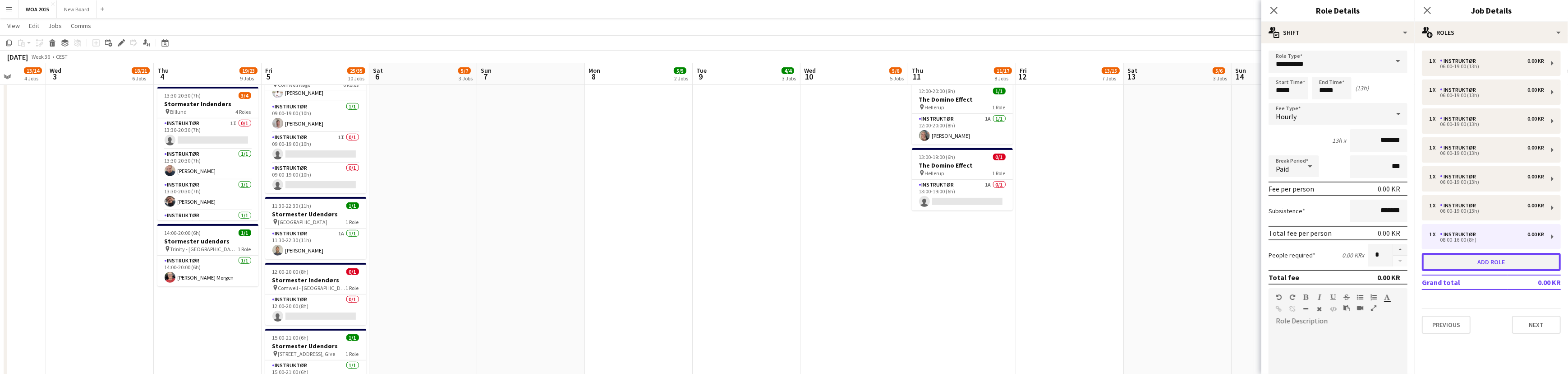
type input "**********"
type input "*****"
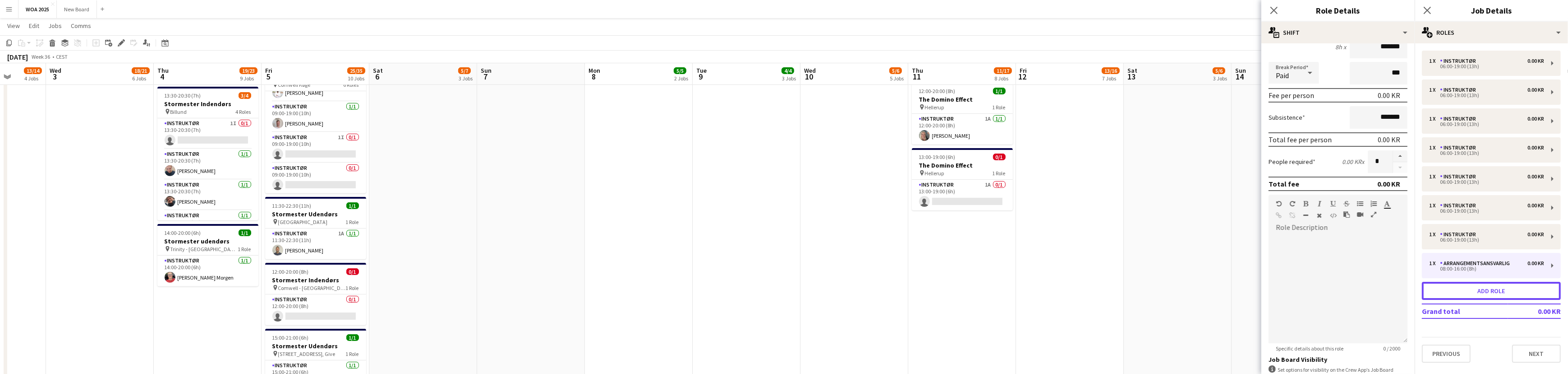
scroll to position [211, 0]
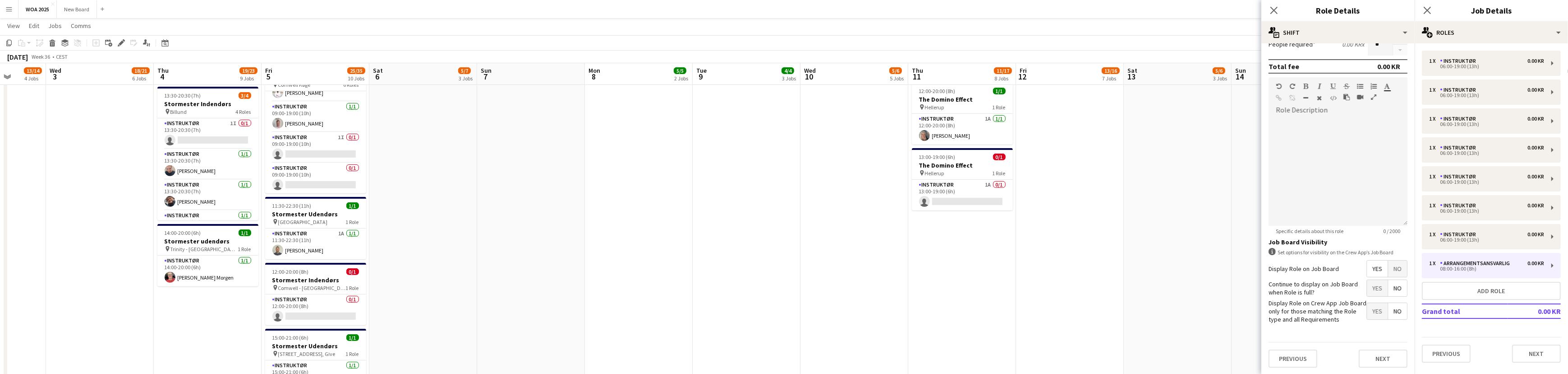
click at [1370, 286] on span "Yes" at bounding box center [1377, 288] width 21 height 16
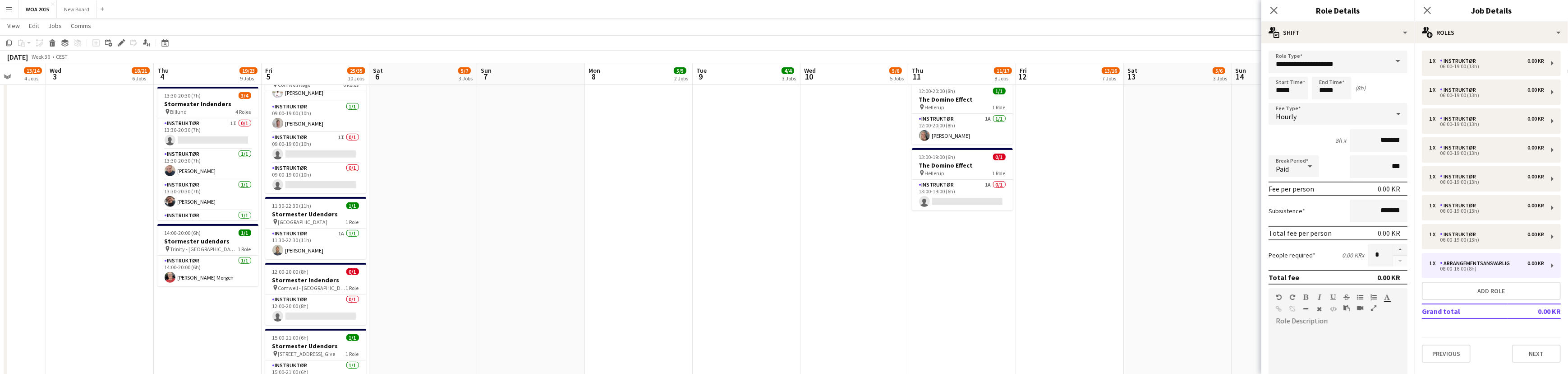
click at [1394, 59] on span at bounding box center [1398, 61] width 19 height 22
click at [1329, 173] on span "Instruktør" at bounding box center [1334, 173] width 118 height 9
type input "**********"
click at [1294, 95] on input "*****" at bounding box center [1287, 88] width 39 height 22
click at [1278, 103] on div at bounding box center [1279, 104] width 18 height 9
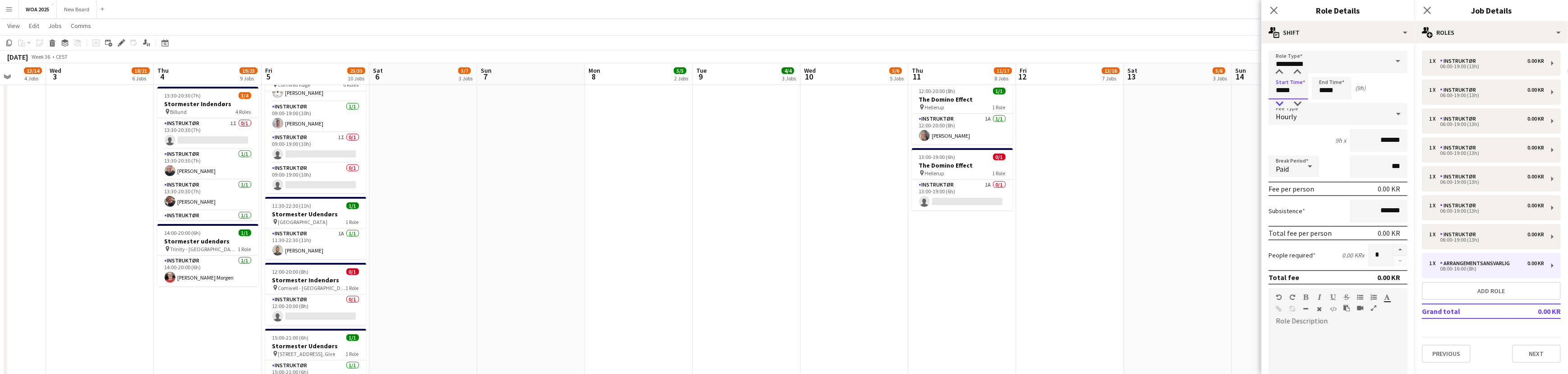
type input "*****"
click at [1278, 103] on div at bounding box center [1279, 104] width 18 height 9
click at [1333, 90] on input "*****" at bounding box center [1331, 88] width 39 height 22
click at [1321, 72] on div at bounding box center [1323, 71] width 18 height 9
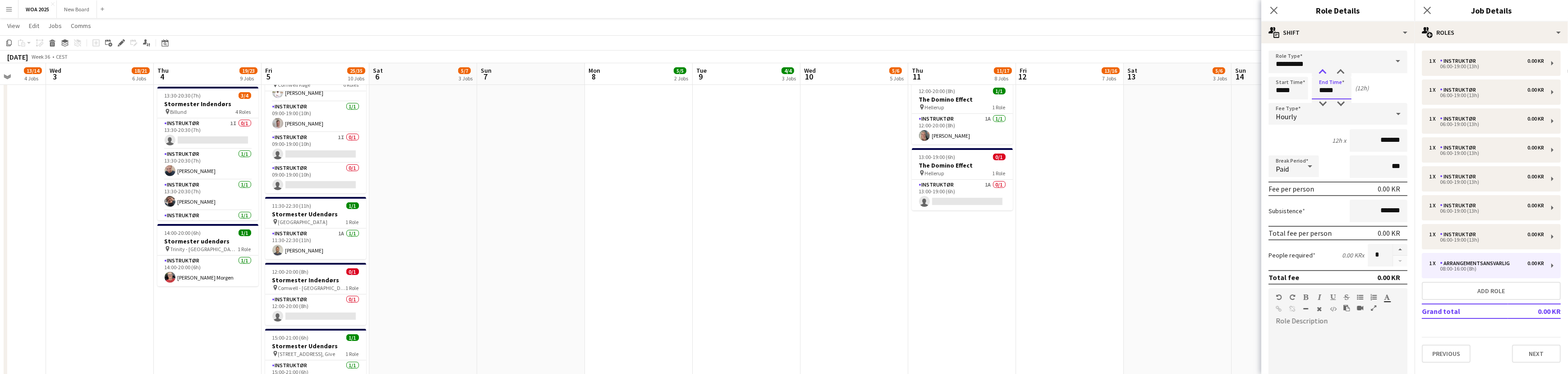
type input "*****"
click at [1321, 72] on div at bounding box center [1323, 71] width 18 height 9
click at [1491, 291] on button "Add role" at bounding box center [1491, 291] width 139 height 18
type input "**********"
type input "*****"
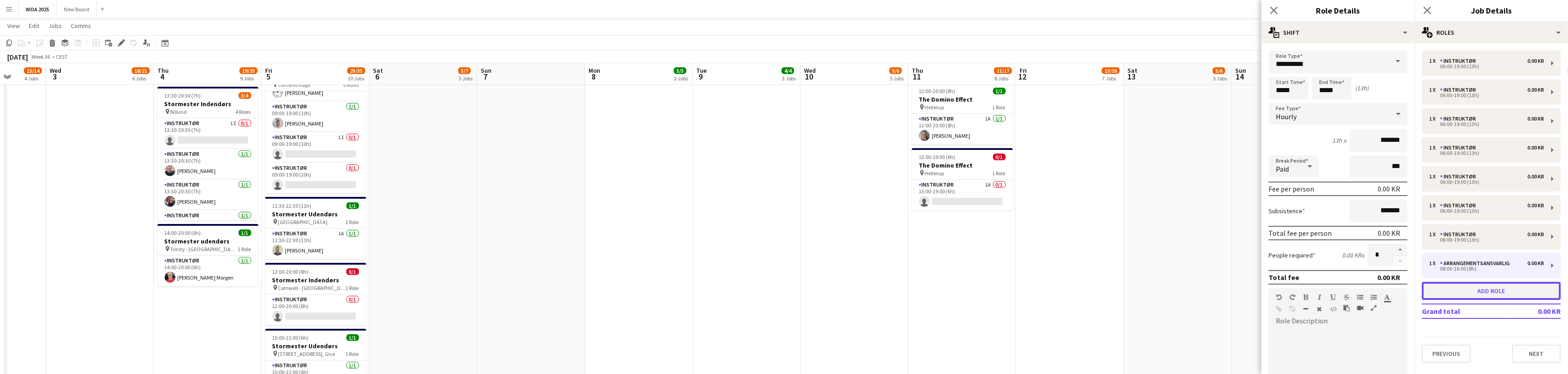
type input "*****"
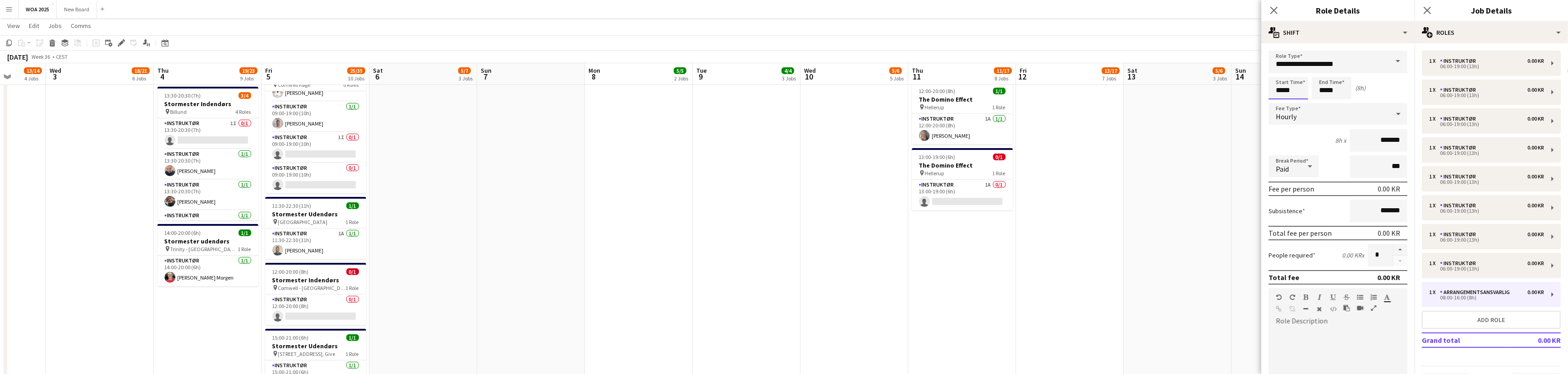
click at [1290, 90] on input "*****" at bounding box center [1287, 88] width 39 height 22
click at [1279, 102] on div at bounding box center [1279, 104] width 18 height 9
type input "*****"
click at [1279, 102] on div at bounding box center [1279, 104] width 18 height 9
click at [1337, 89] on input "*****" at bounding box center [1331, 88] width 39 height 22
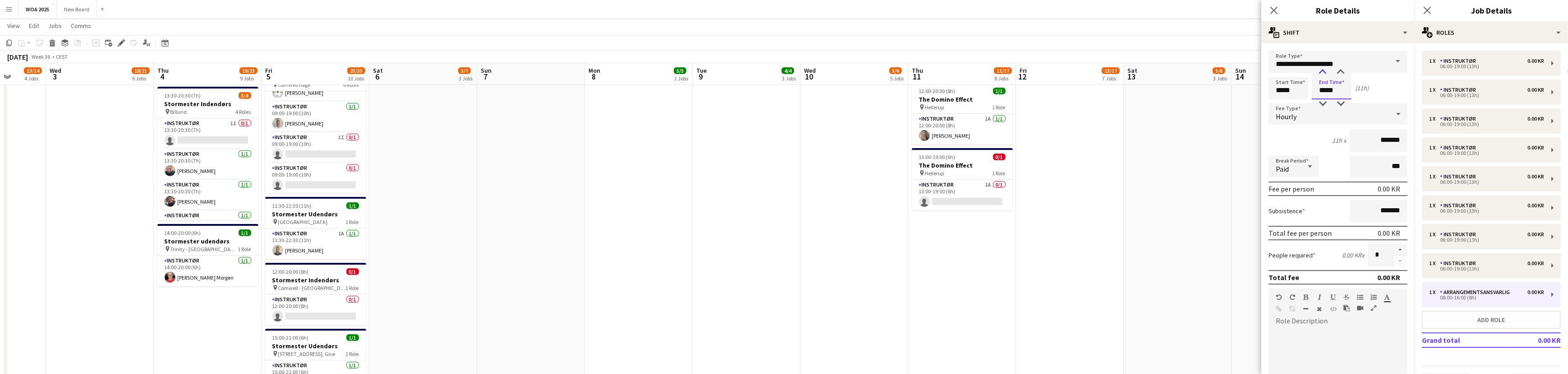
click at [1321, 74] on div at bounding box center [1323, 71] width 18 height 9
type input "*****"
click at [1321, 74] on div at bounding box center [1323, 71] width 18 height 9
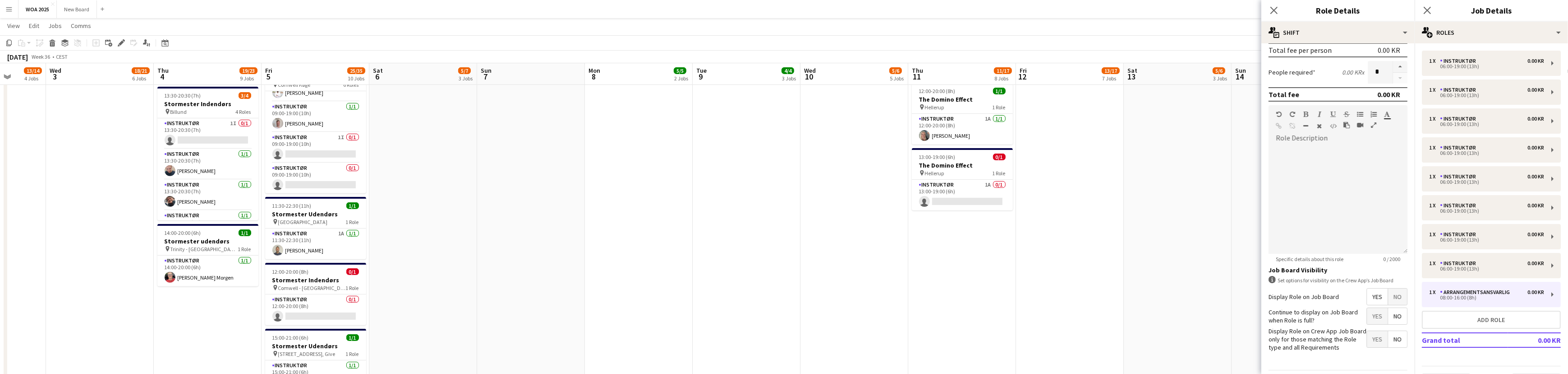
scroll to position [198, 0]
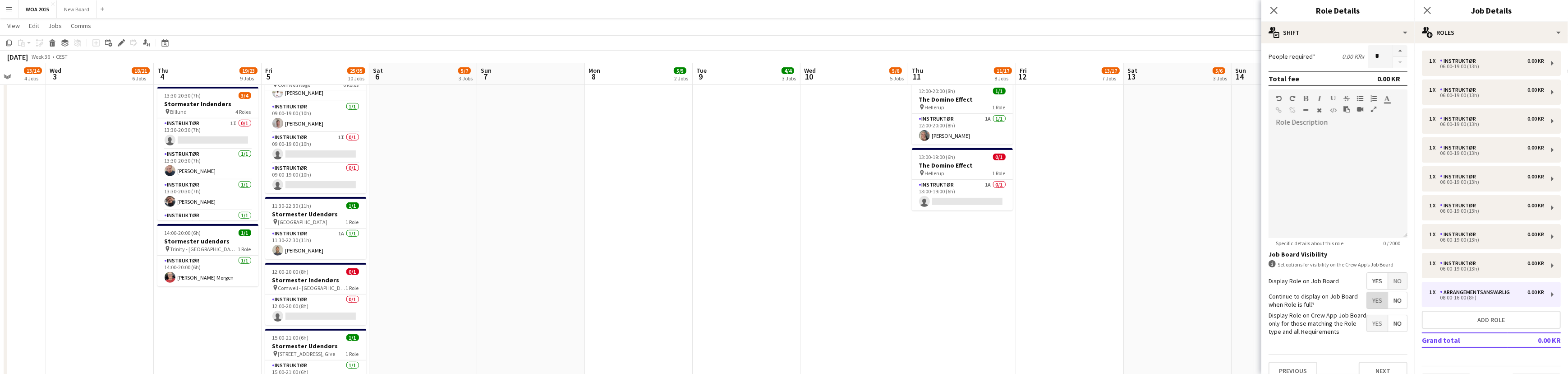
click at [1367, 299] on span "Yes" at bounding box center [1377, 300] width 21 height 16
click at [1480, 294] on div "Arrangementsansvarlig" at bounding box center [1477, 292] width 74 height 6
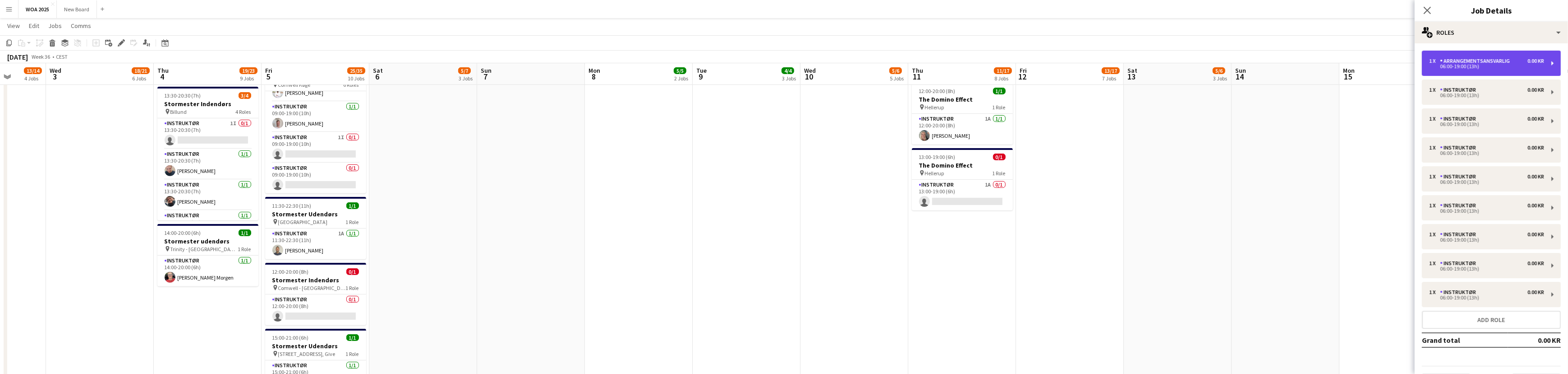
click at [1509, 68] on div "06:00-19:00 (13h)" at bounding box center [1486, 67] width 115 height 5
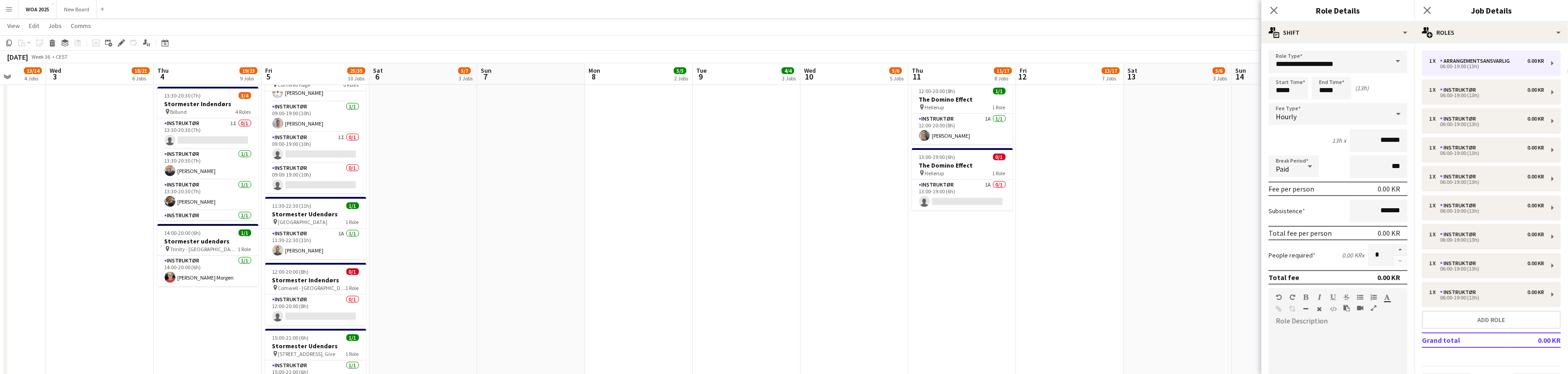
click at [1392, 62] on span at bounding box center [1398, 61] width 19 height 22
click at [1336, 176] on span "Instruktør" at bounding box center [1334, 173] width 118 height 9
type input "**********"
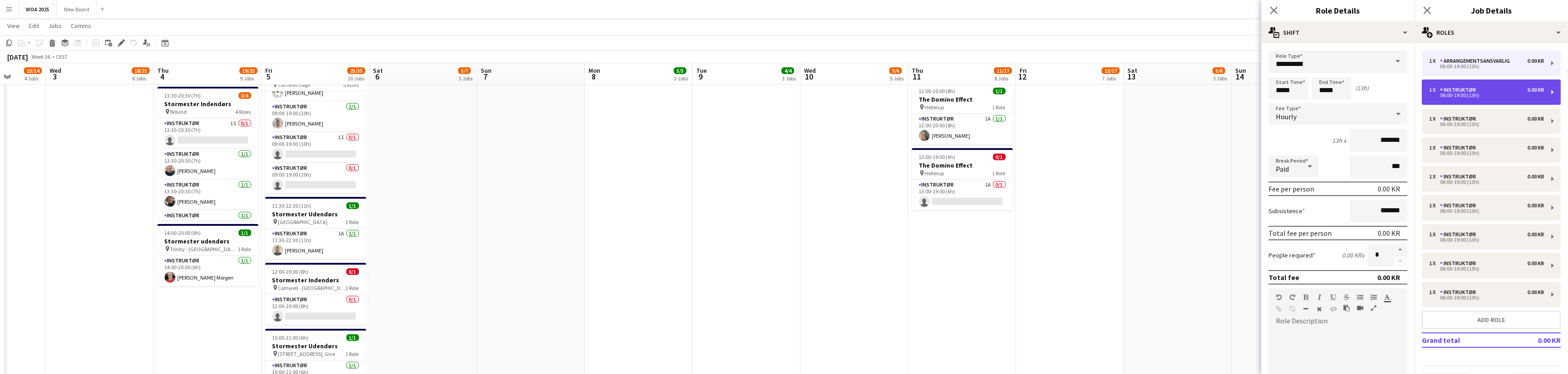
click at [1469, 96] on div "06:00-19:00 (13h)" at bounding box center [1486, 96] width 115 height 5
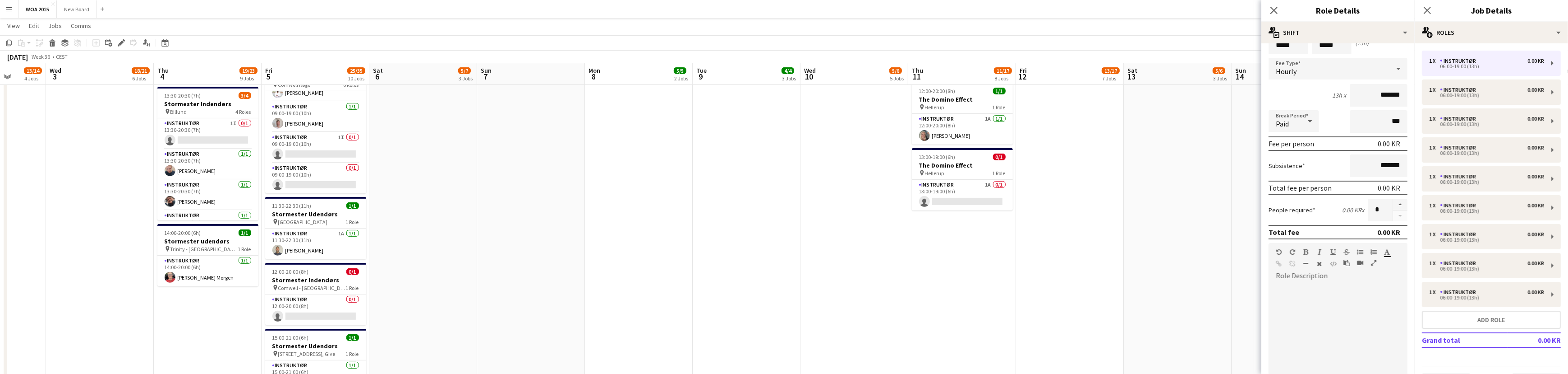
scroll to position [19, 0]
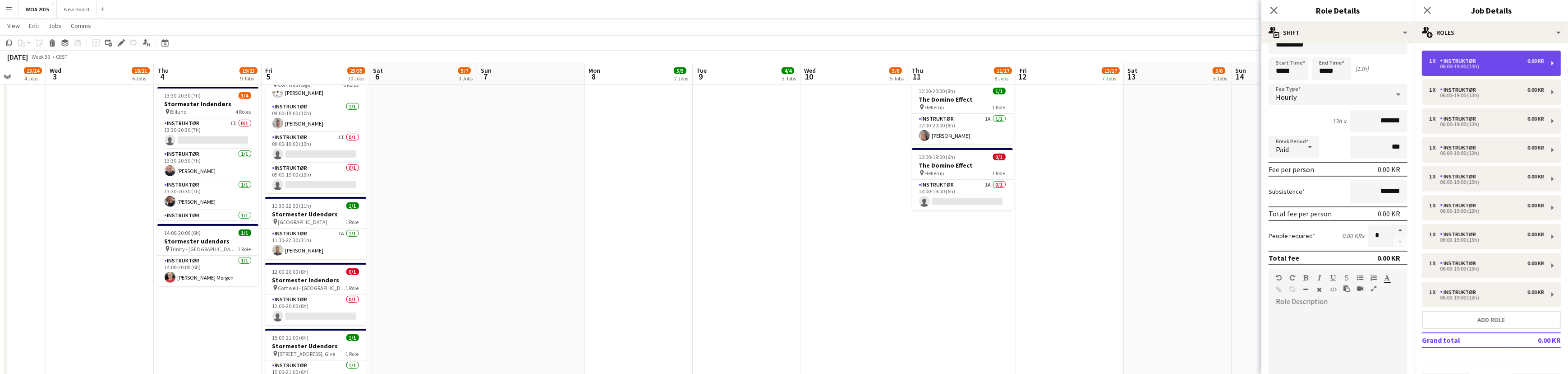
click at [1481, 67] on div "06:00-19:00 (13h)" at bounding box center [1486, 67] width 115 height 5
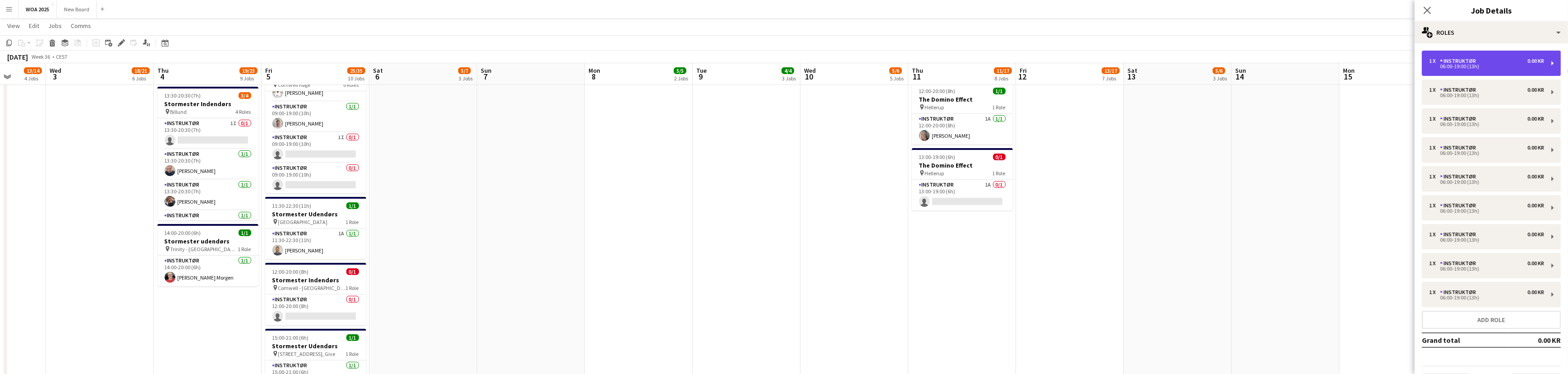
click at [1498, 55] on div "1 x Instruktør 0.00 KR 06:00-19:00 (13h)" at bounding box center [1491, 63] width 139 height 25
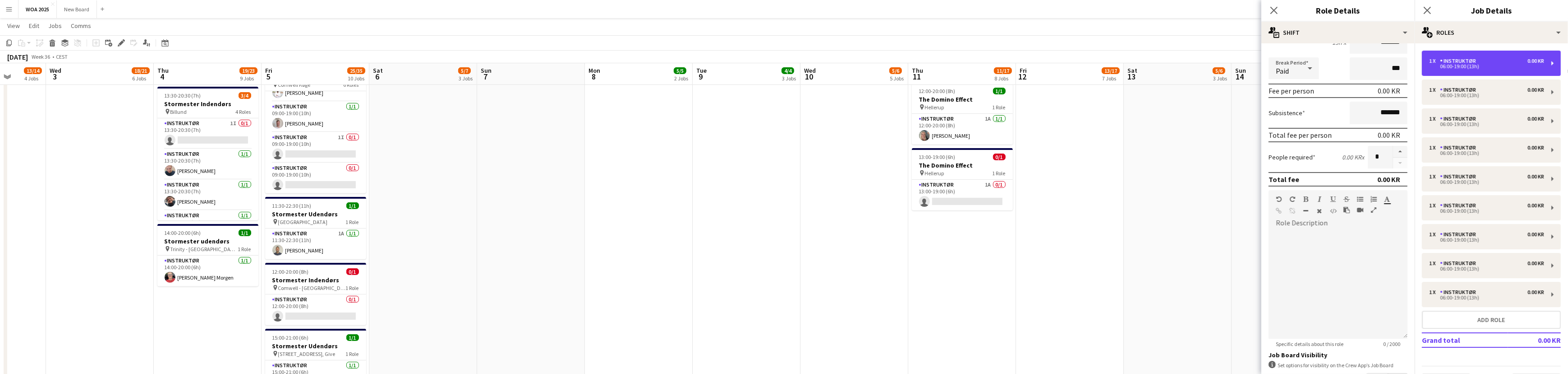
scroll to position [54, 0]
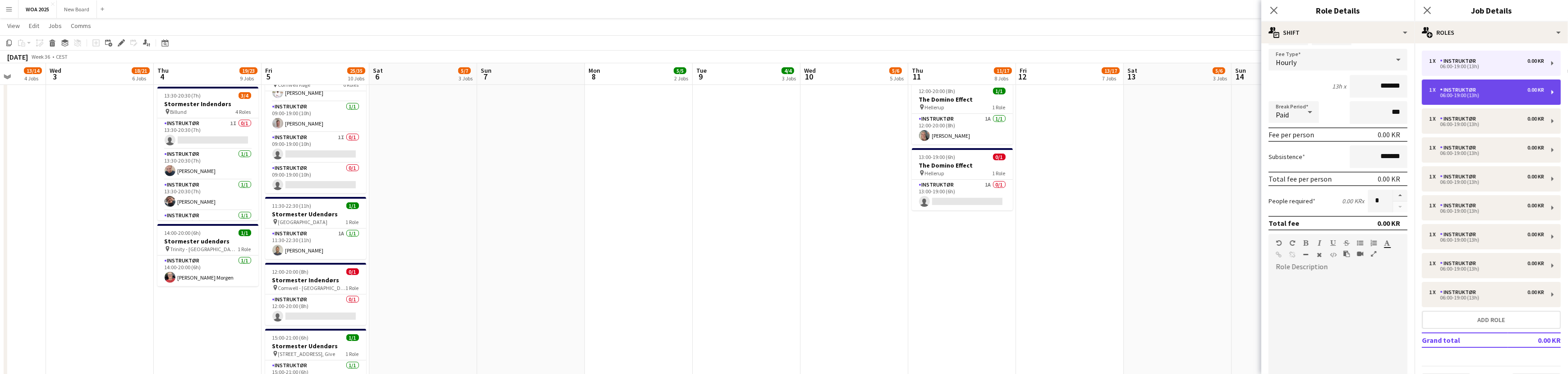
click at [1477, 92] on div "Instruktør" at bounding box center [1459, 90] width 39 height 6
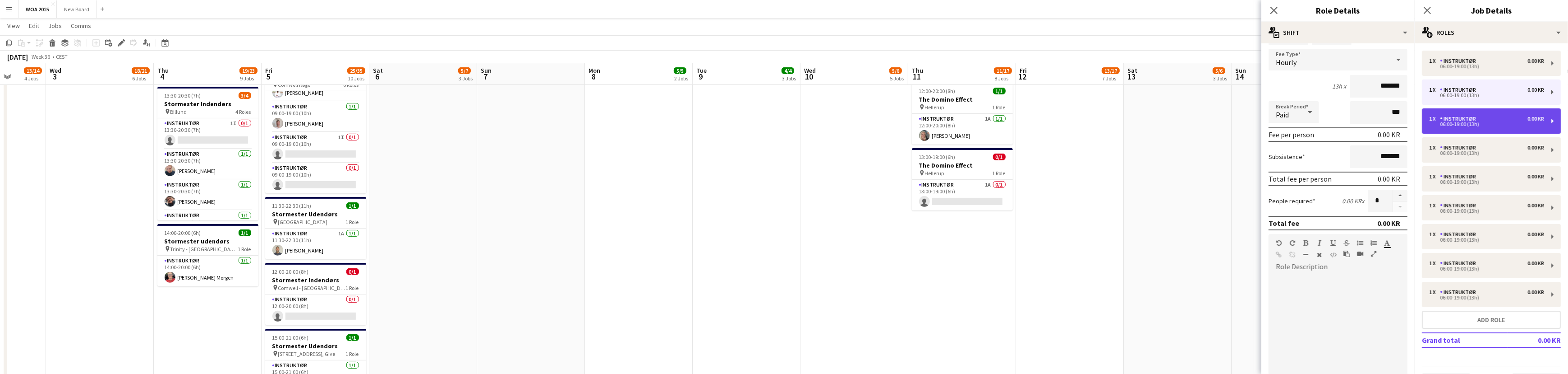
click at [1493, 120] on div "1 x Instruktør 0.00 KR" at bounding box center [1486, 119] width 115 height 6
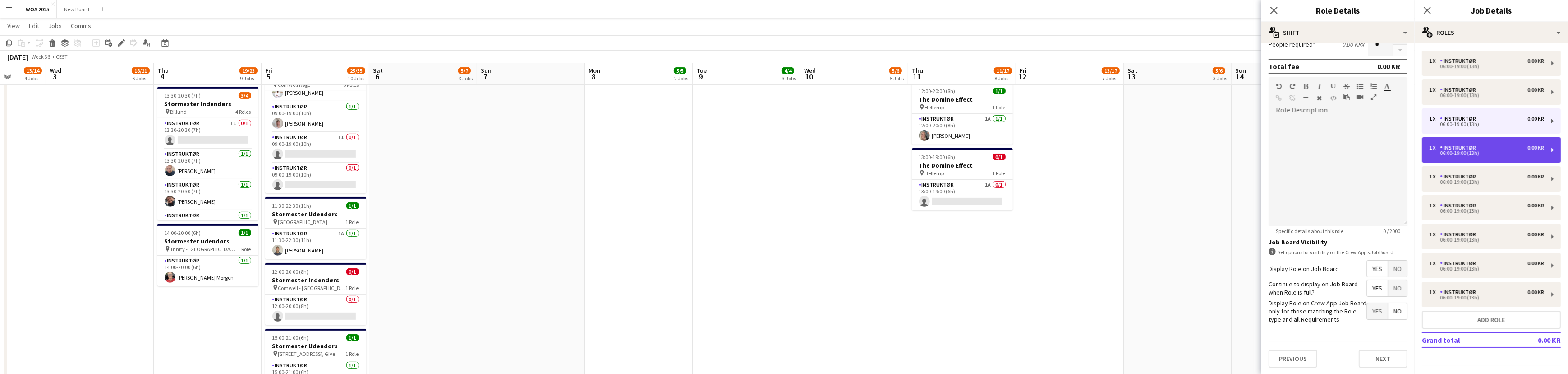
click at [1517, 144] on div "1 x Instruktør 0.00 KR" at bounding box center [1486, 148] width 115 height 6
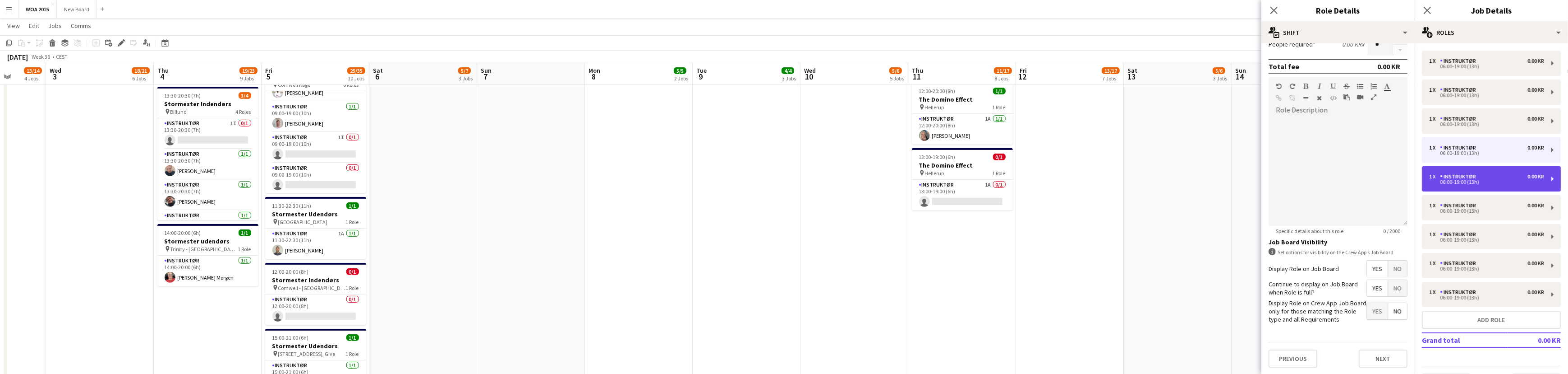
click at [1498, 171] on div "1 x Instruktør 0.00 KR 06:00-19:00 (13h)" at bounding box center [1491, 178] width 139 height 25
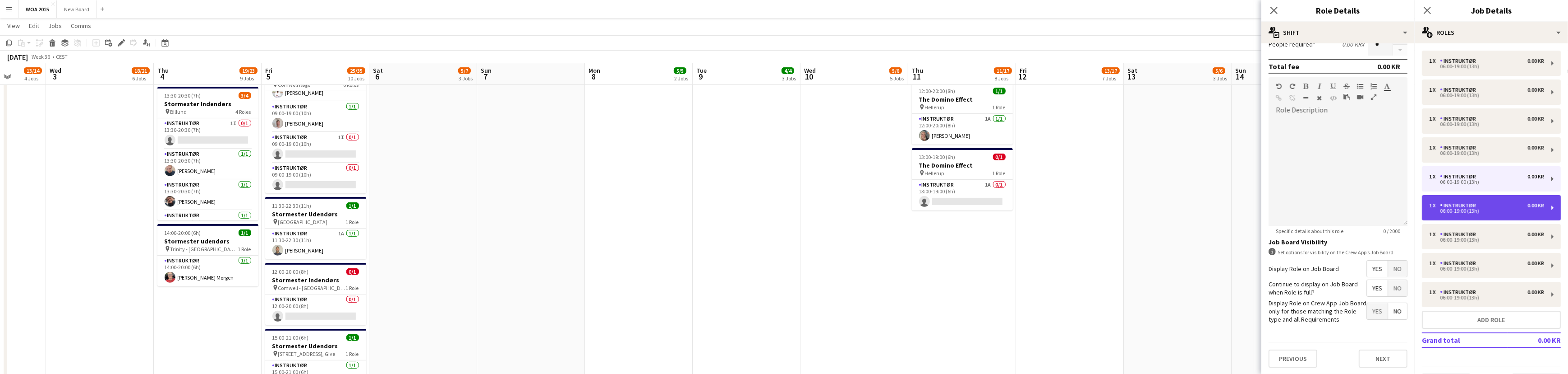
click at [1454, 208] on div "Instruktør" at bounding box center [1459, 205] width 39 height 6
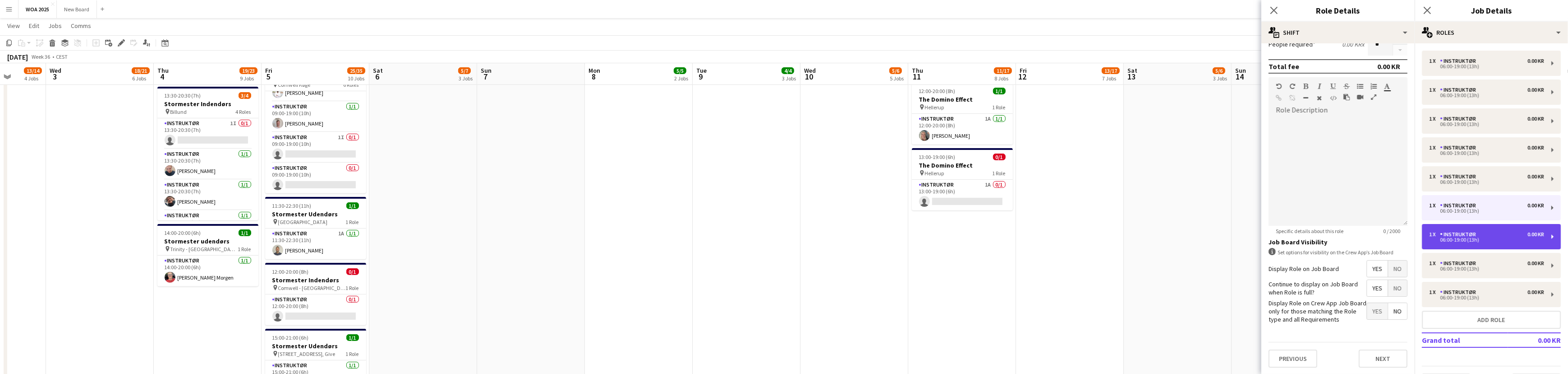
click at [1480, 231] on div "1 x Instruktør 0.00 KR" at bounding box center [1486, 234] width 115 height 6
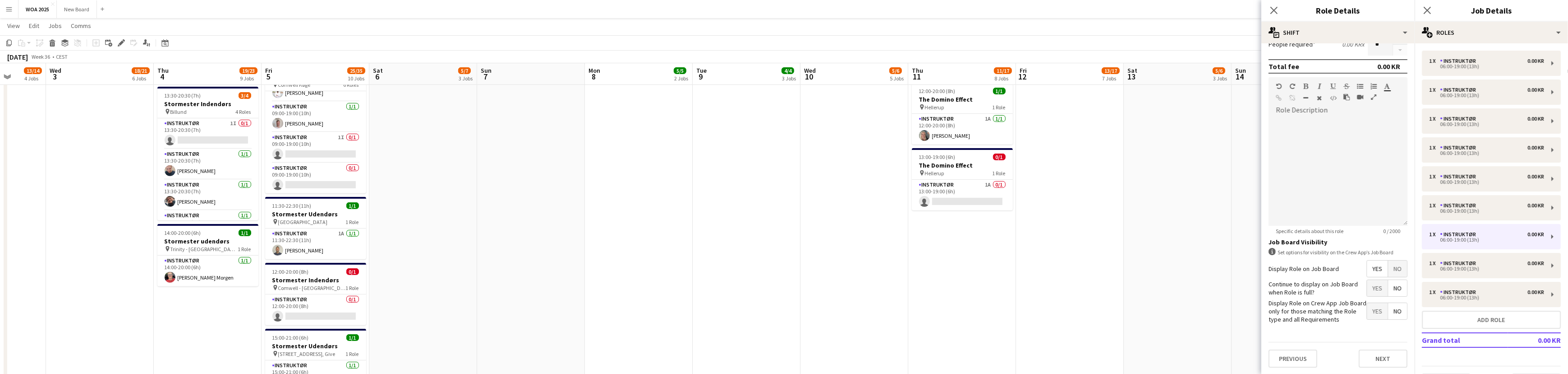
click at [1376, 289] on span "Yes" at bounding box center [1377, 288] width 21 height 16
click at [1469, 261] on div "Instruktør" at bounding box center [1459, 263] width 39 height 6
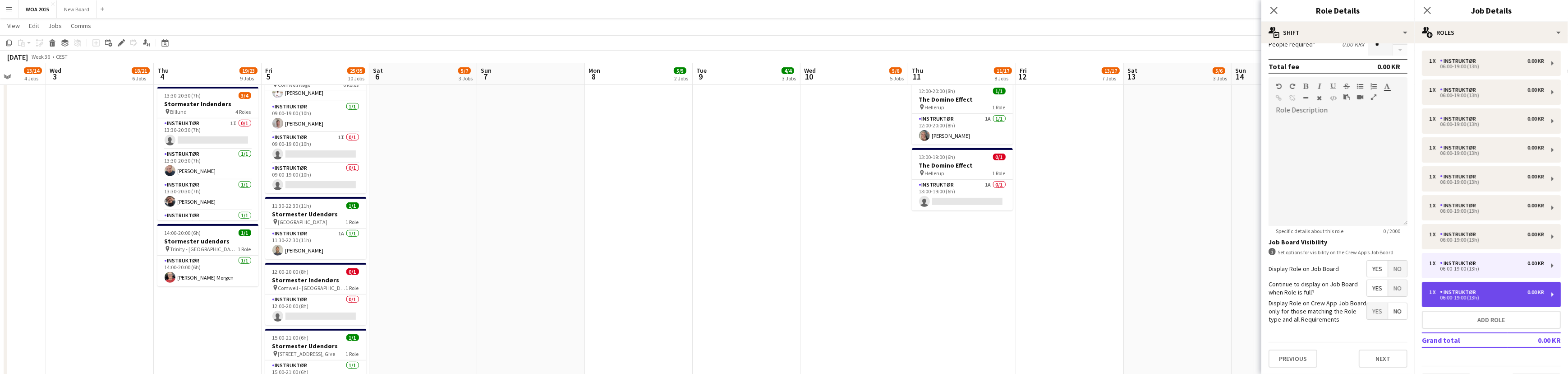
click at [1485, 291] on div "1 x Instruktør 0.00 KR" at bounding box center [1486, 292] width 115 height 6
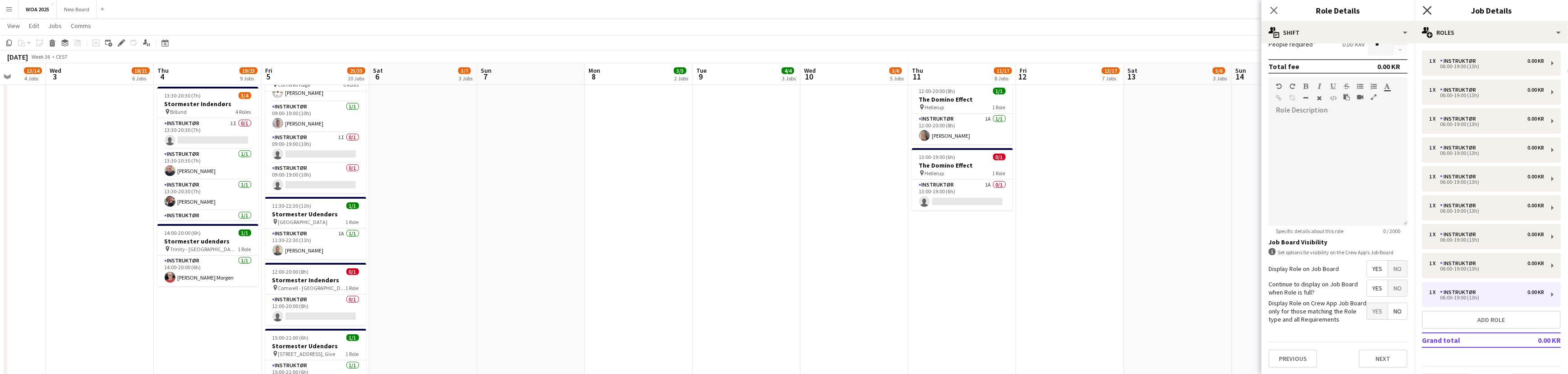
click at [1425, 10] on icon "Close pop-in" at bounding box center [1427, 10] width 9 height 9
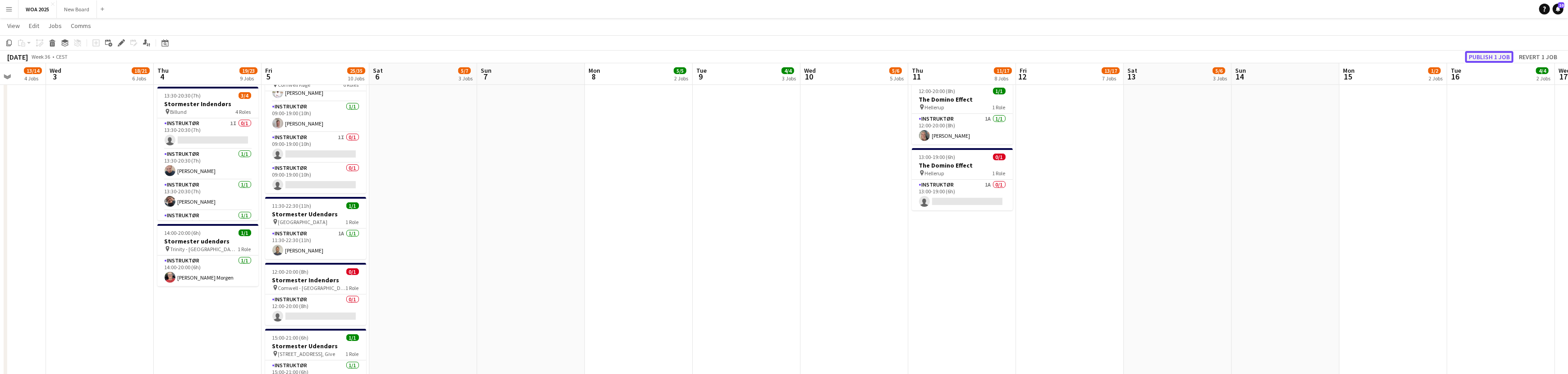
click at [1501, 60] on button "Publish 1 job" at bounding box center [1489, 57] width 48 height 12
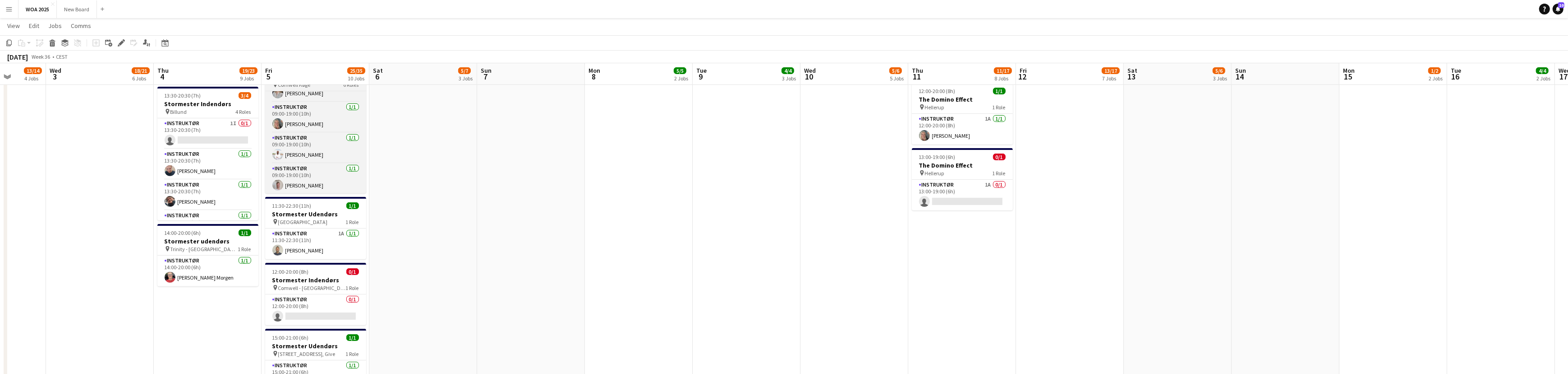
scroll to position [0, 0]
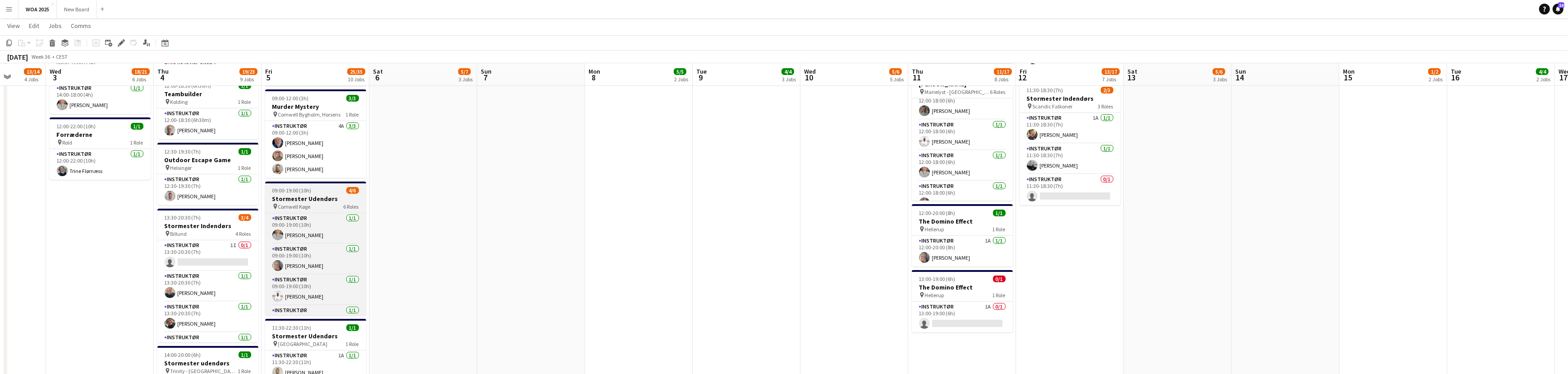
click at [306, 190] on app-job-card "09:00-19:00 (10h) 4/6 Stormester Udendørs pin Comwell Køge 6 Roles Instruktør […" at bounding box center [316, 248] width 101 height 133
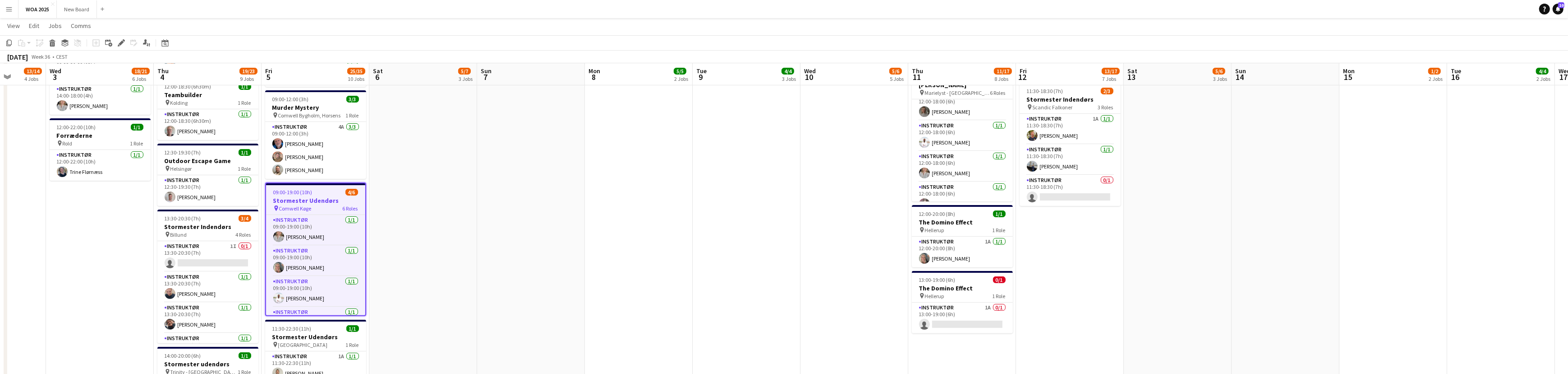
scroll to position [489, 0]
click at [306, 190] on span "09:00-19:00 (10h)" at bounding box center [293, 193] width 39 height 6
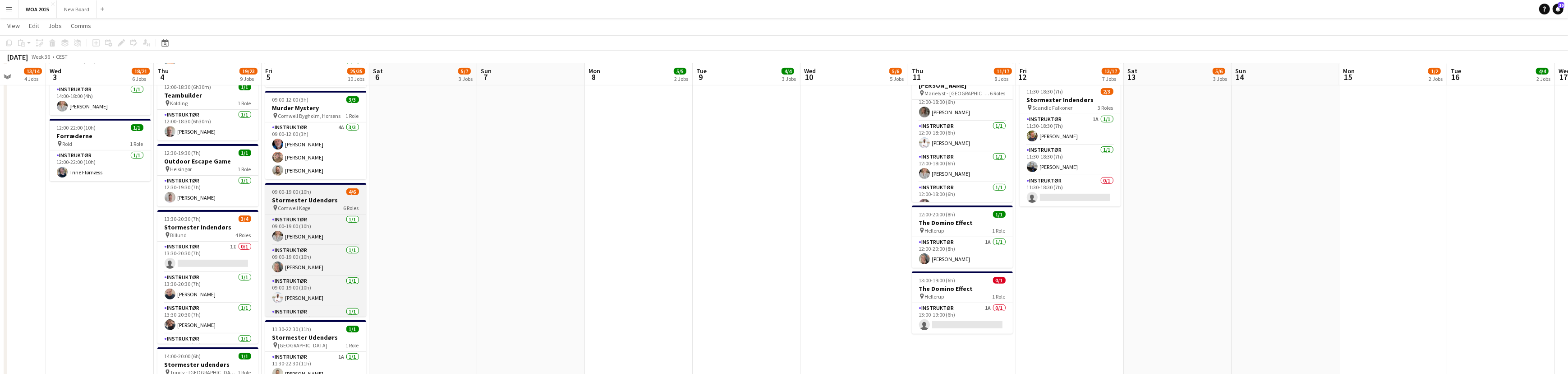
click at [306, 190] on span "09:00-19:00 (10h)" at bounding box center [292, 192] width 39 height 6
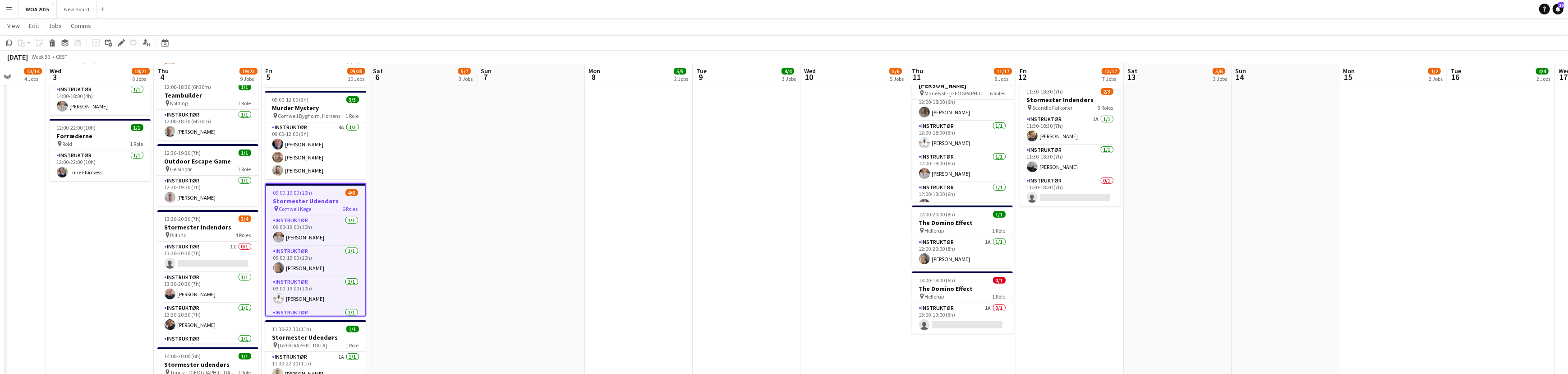
click at [315, 197] on h3 "Stormester Udendørs" at bounding box center [316, 201] width 99 height 8
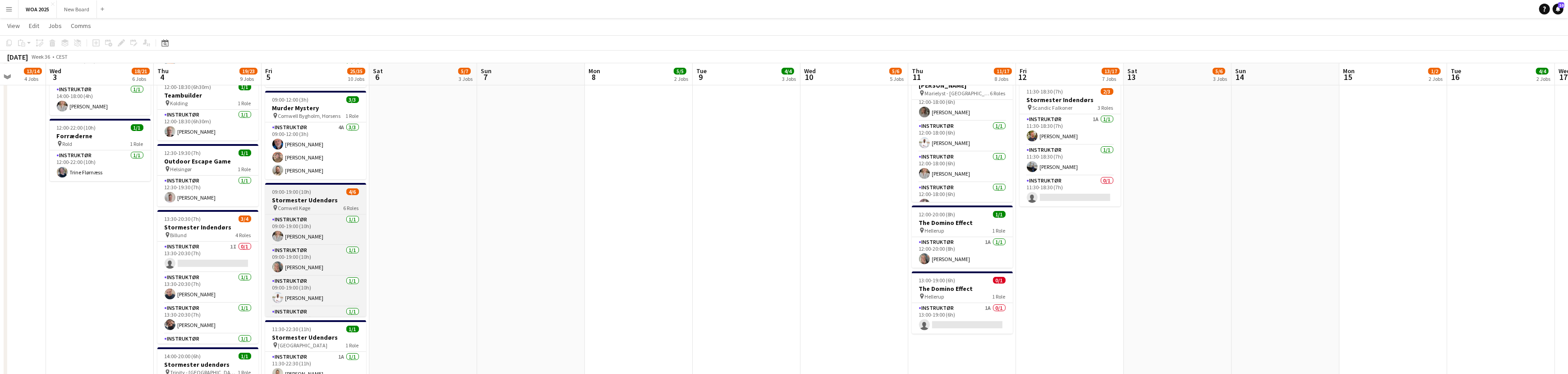
click at [315, 197] on h3 "Stormester Udendørs" at bounding box center [316, 200] width 101 height 8
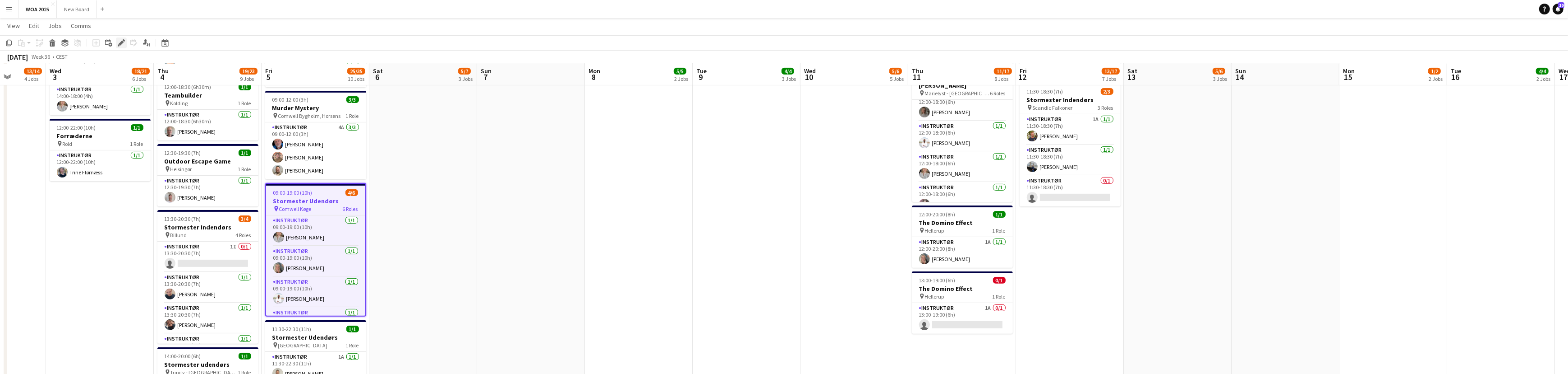
click at [119, 41] on icon "Edit" at bounding box center [121, 43] width 7 height 7
type input "**********"
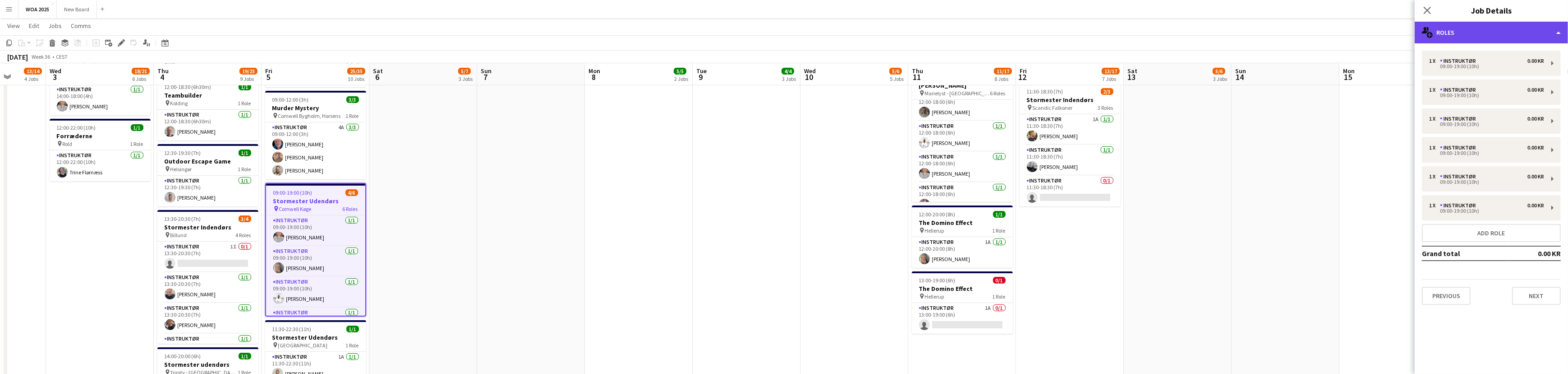
click at [1527, 25] on div "multiple-users-add Roles" at bounding box center [1491, 32] width 153 height 22
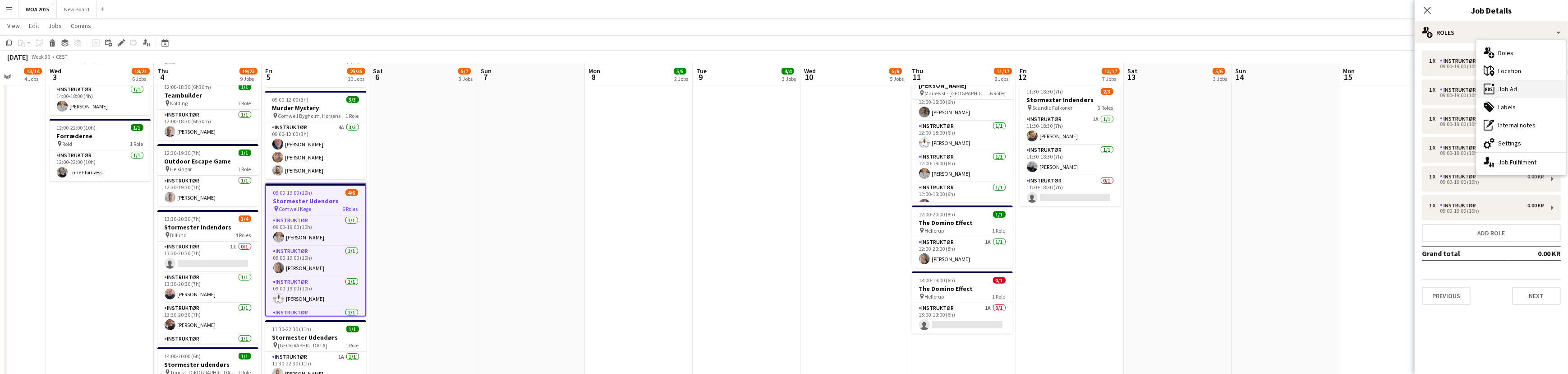
click at [1531, 95] on div "ads-window Job Ad" at bounding box center [1521, 89] width 89 height 18
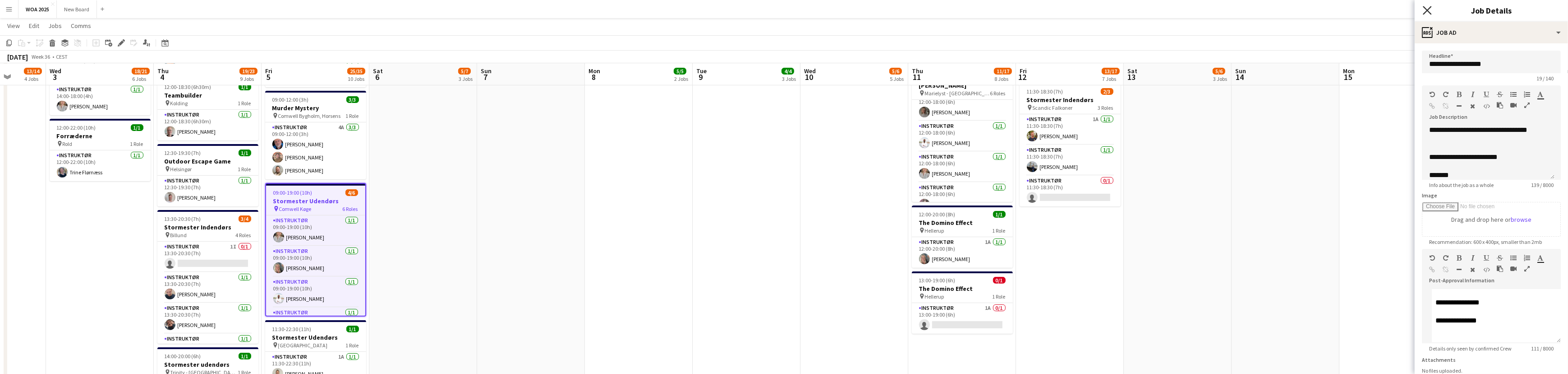
click at [1426, 10] on icon at bounding box center [1427, 10] width 9 height 9
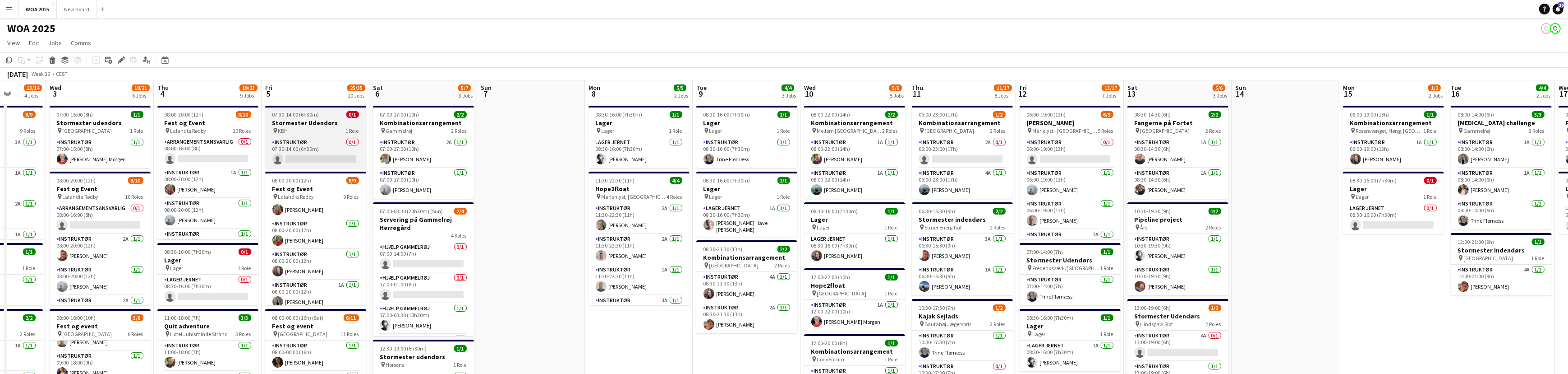
scroll to position [169, 0]
click at [315, 124] on h3 "Stormester Udendørs" at bounding box center [316, 123] width 101 height 8
click at [123, 59] on icon "Edit" at bounding box center [121, 59] width 7 height 7
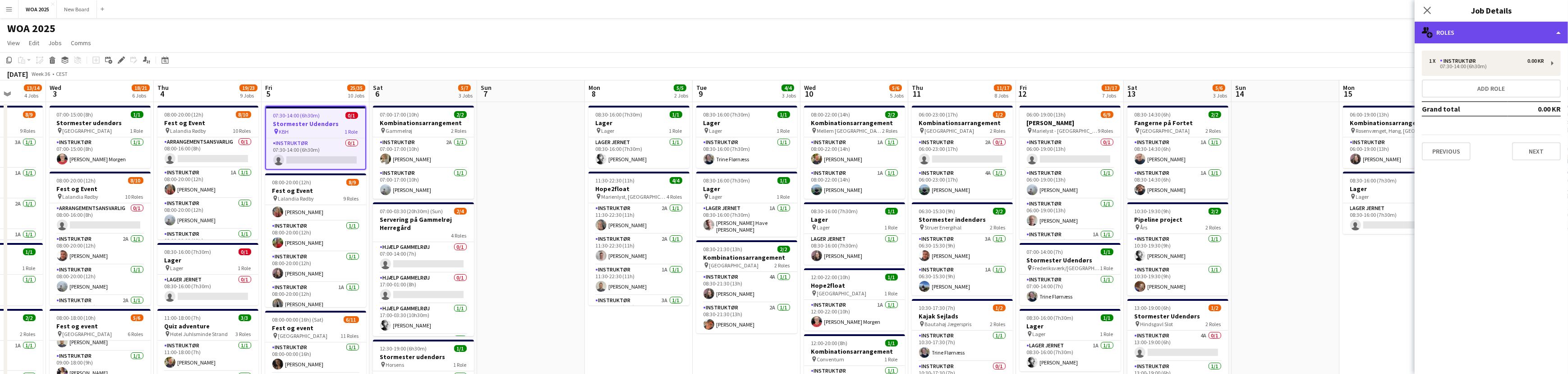
click at [1538, 31] on div "multiple-users-add Roles" at bounding box center [1491, 32] width 153 height 22
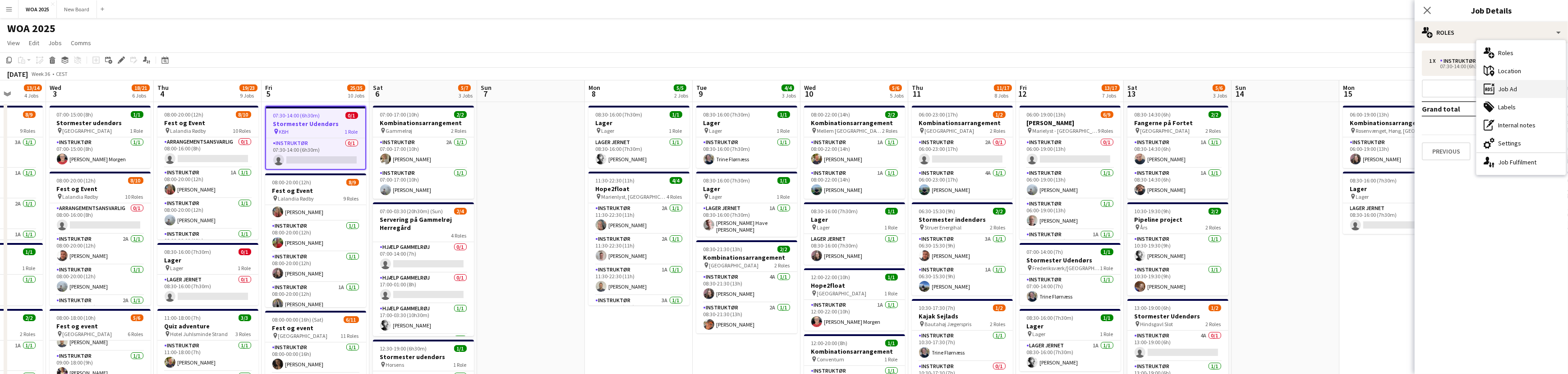
click at [1530, 90] on div "ads-window Job Ad" at bounding box center [1521, 89] width 89 height 18
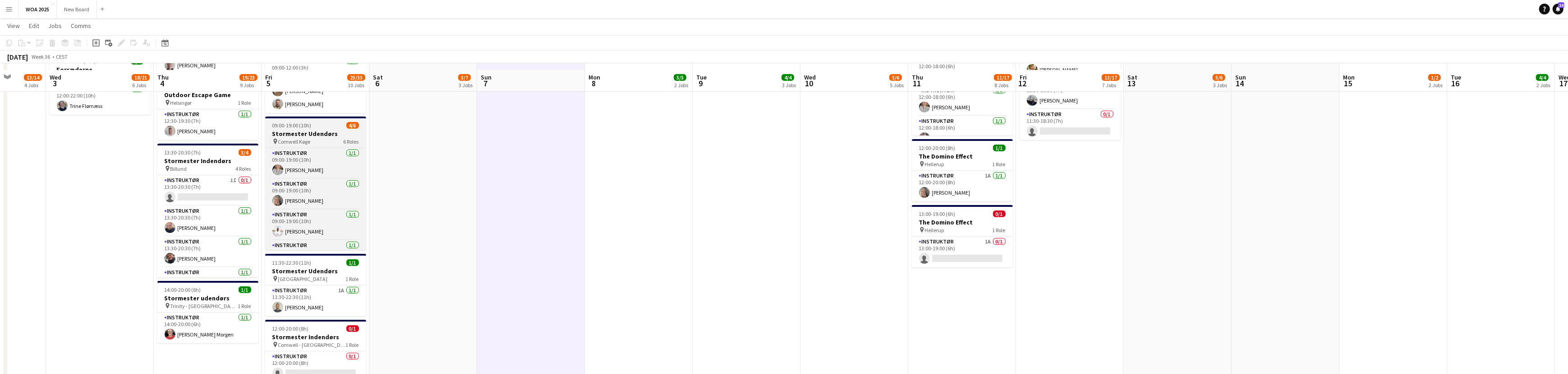
scroll to position [566, 0]
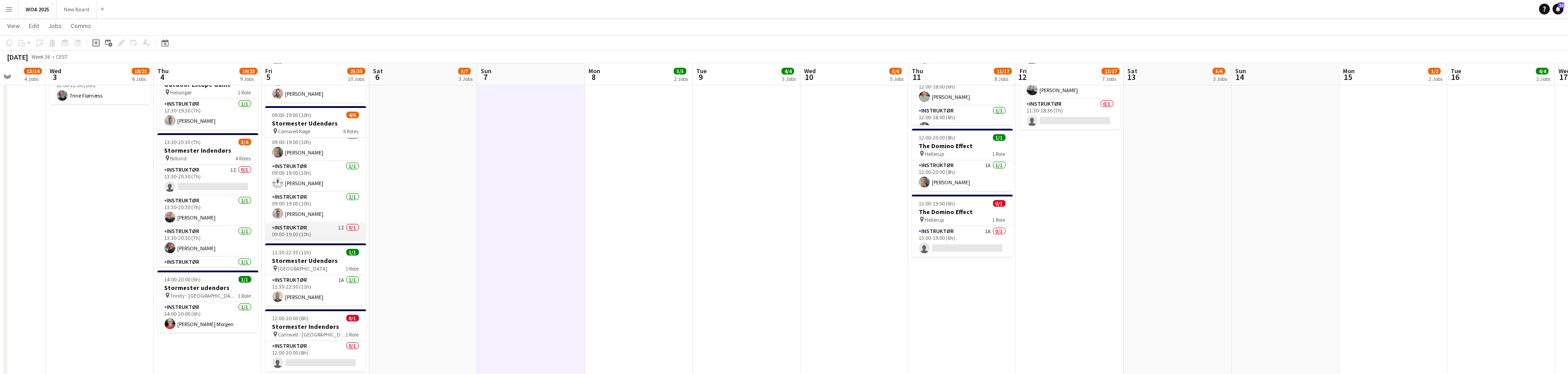
click at [324, 229] on app-card-role "Instruktør 1I 0/1 09:00-19:00 (10h) single-neutral-actions" at bounding box center [316, 238] width 101 height 30
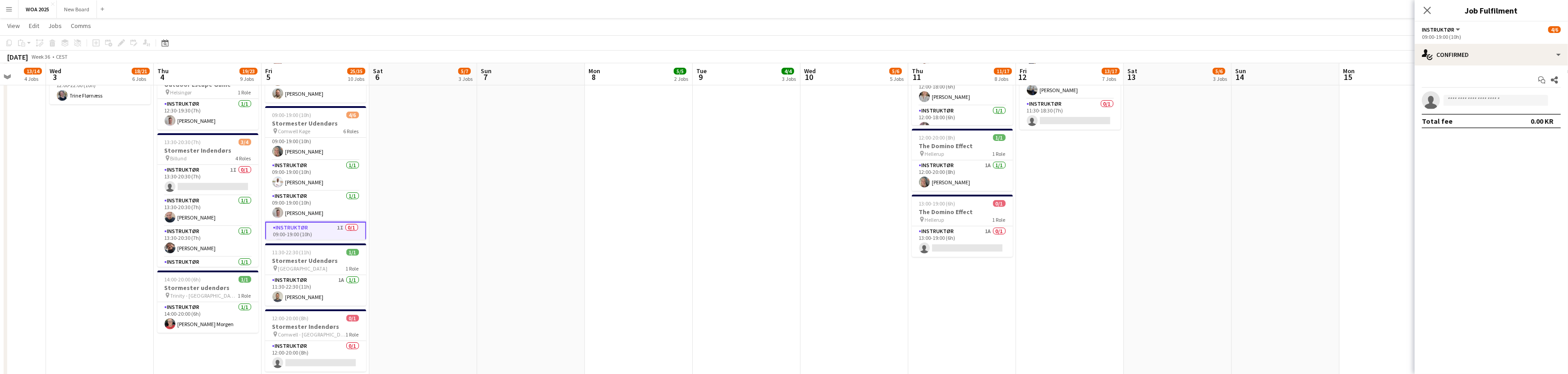
scroll to position [39, 0]
click at [1477, 93] on app-invite-slot "single-neutral-actions" at bounding box center [1491, 100] width 153 height 18
click at [1484, 99] on input at bounding box center [1496, 100] width 104 height 10
click at [1501, 53] on div "single-neutral-actions-check-2 Confirmed" at bounding box center [1491, 55] width 153 height 22
click at [1513, 91] on div "single-neutral-actions-share-1 Invited" at bounding box center [1521, 93] width 89 height 18
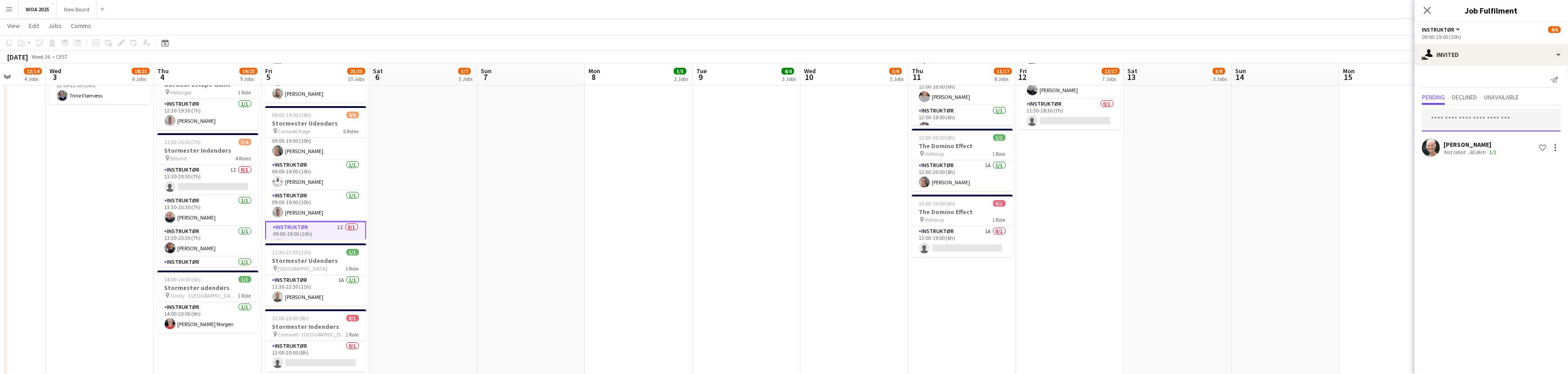
click at [1483, 120] on input "text" at bounding box center [1491, 120] width 139 height 22
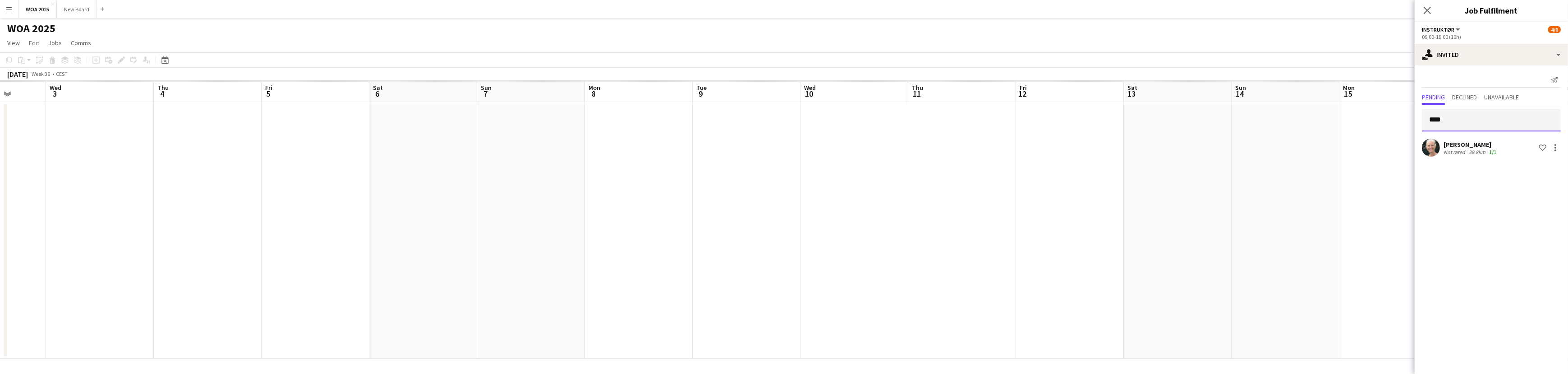
scroll to position [0, 0]
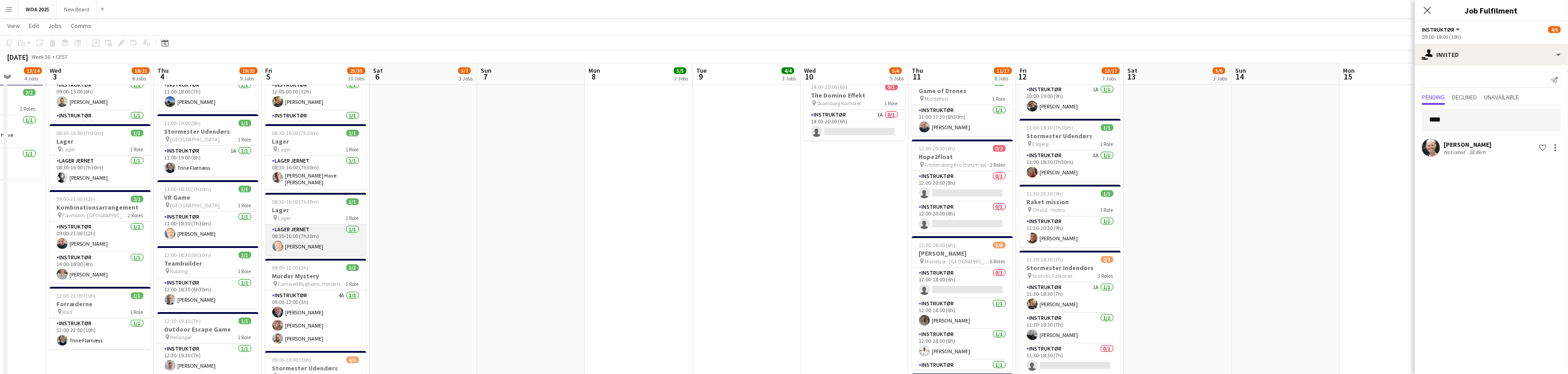
click at [319, 234] on app-card-role "Lager Jernet [DATE] 08:30-16:00 (7h30m) [PERSON_NAME]" at bounding box center [316, 240] width 101 height 30
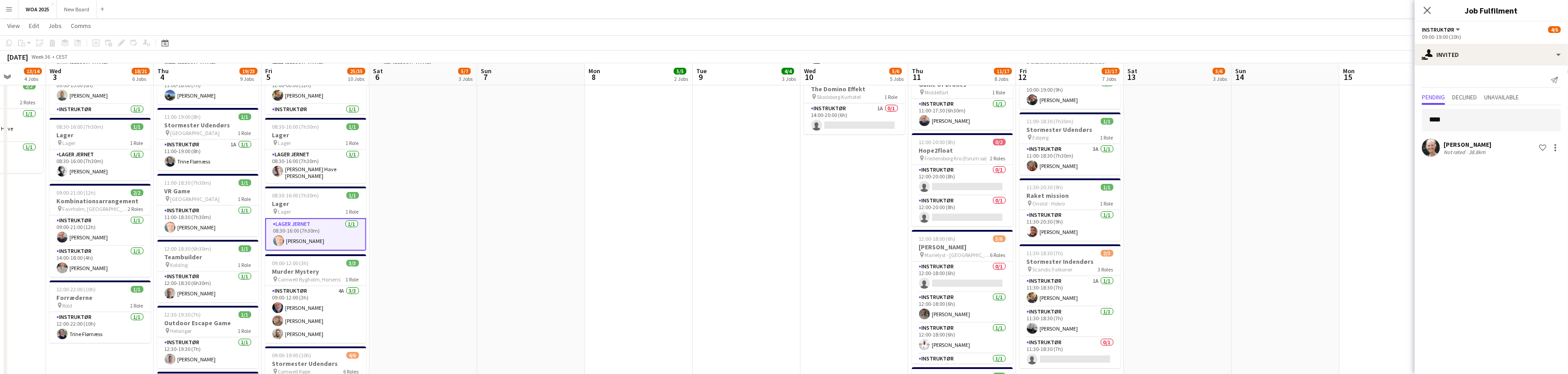
scroll to position [327, 0]
click at [1491, 121] on input "****" at bounding box center [1491, 120] width 139 height 22
drag, startPoint x: 1491, startPoint y: 121, endPoint x: 1405, endPoint y: 121, distance: 86.0
click at [1405, 121] on body "Menu Boards Boards Boards All jobs Status Workforce Workforce My Workforce Recr…" at bounding box center [784, 184] width 1568 height 1023
type input "*****"
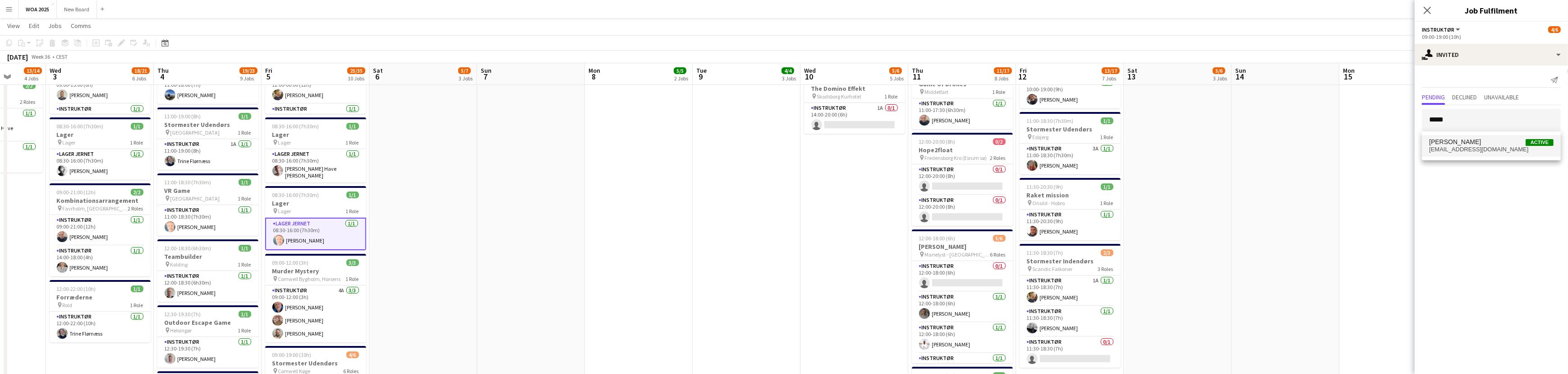
click at [1485, 145] on span "[PERSON_NAME] Active" at bounding box center [1491, 142] width 124 height 8
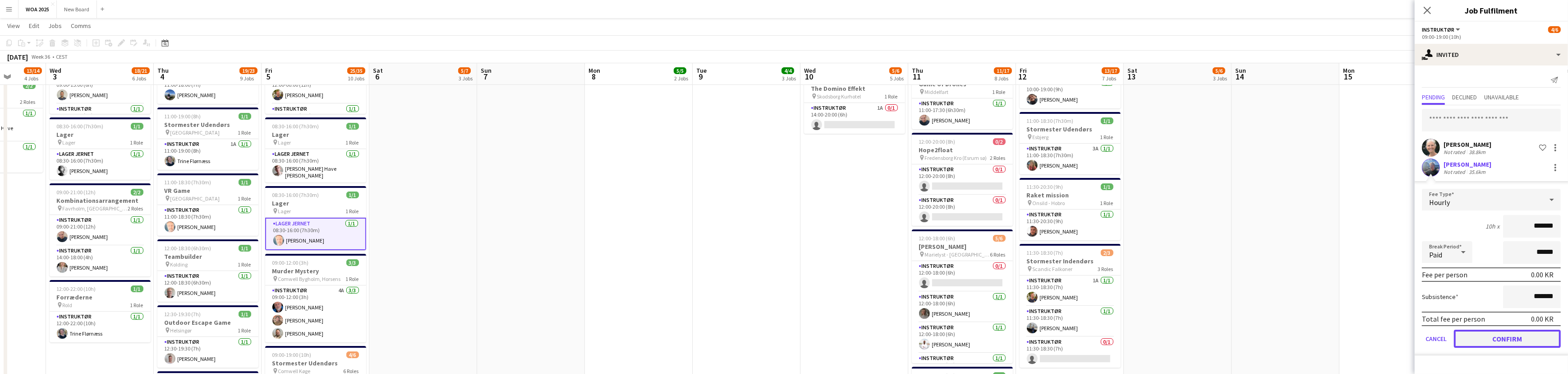
click at [1504, 334] on button "Confirm" at bounding box center [1506, 339] width 107 height 18
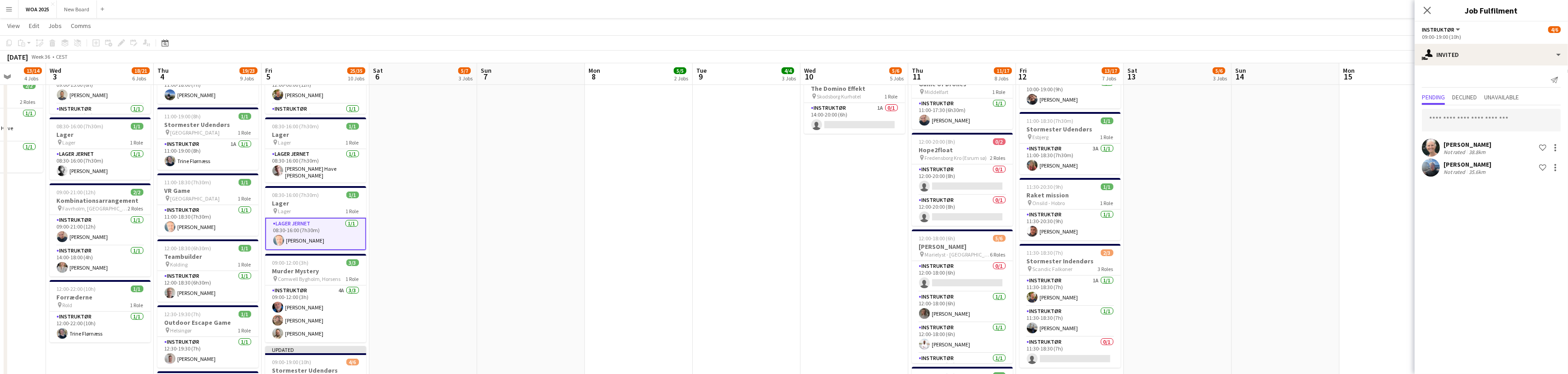
click at [332, 226] on app-card-role "Lager Jernet [DATE] 08:30-16:00 (7h30m) [PERSON_NAME]" at bounding box center [316, 234] width 101 height 32
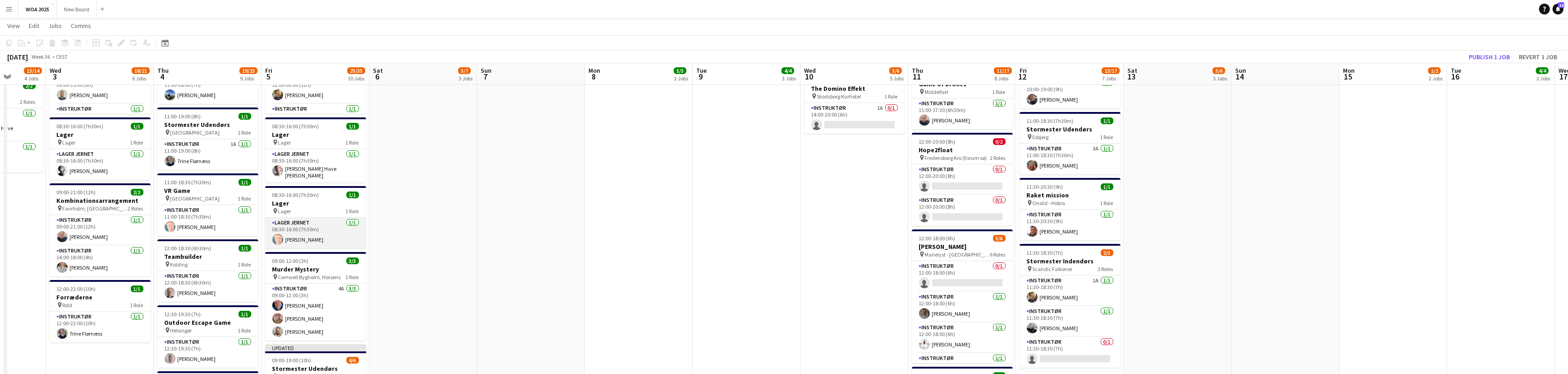
click at [332, 226] on app-card-role "Lager Jernet [DATE] 08:30-16:00 (7h30m) [PERSON_NAME]" at bounding box center [316, 233] width 101 height 30
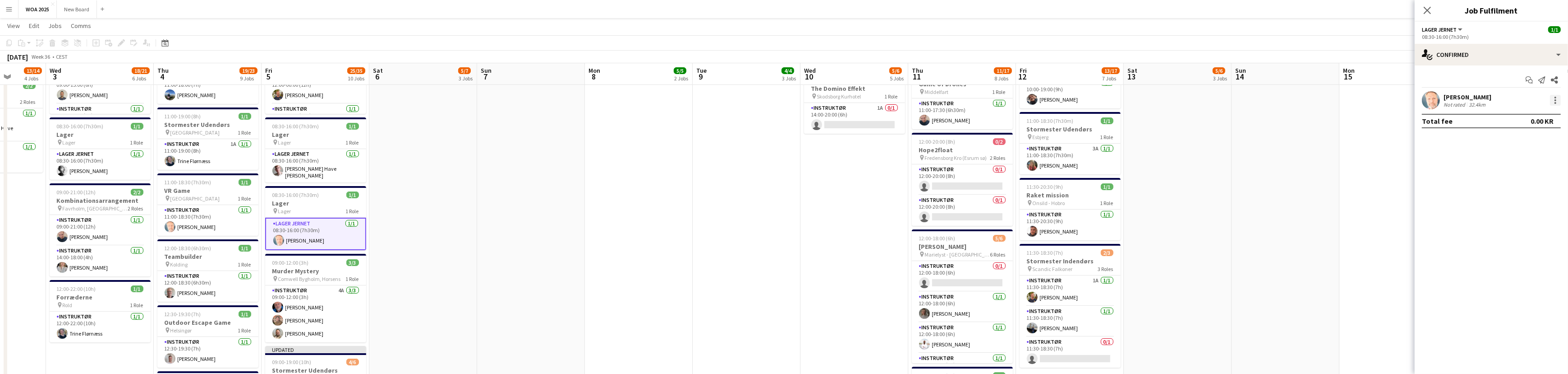
click at [1552, 100] on div at bounding box center [1554, 100] width 10 height 10
click at [1553, 204] on span "Remove" at bounding box center [1526, 204] width 56 height 8
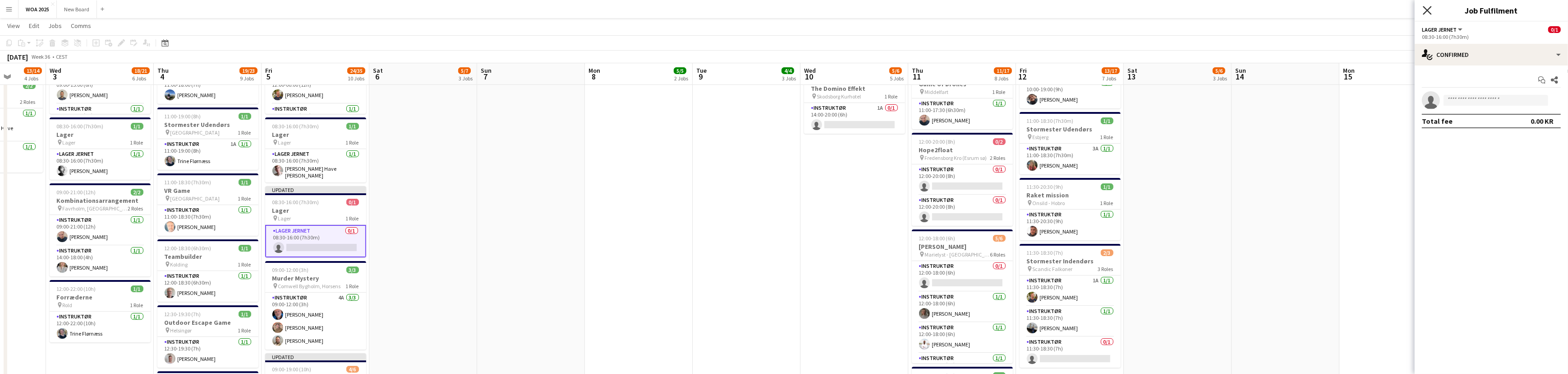
click at [1425, 9] on icon at bounding box center [1427, 10] width 9 height 9
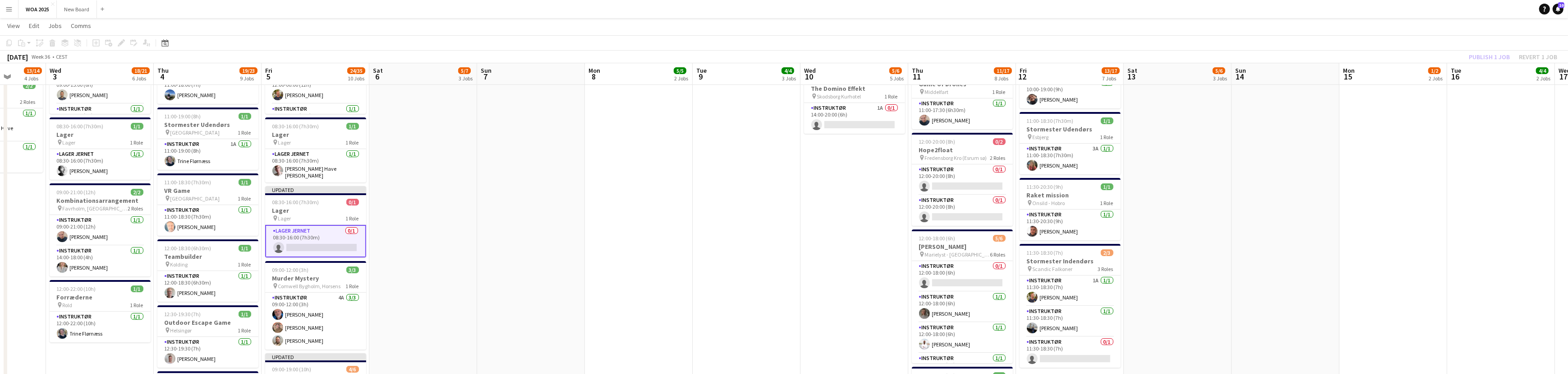
click at [1492, 59] on div "Publish 1 job Revert 1 job" at bounding box center [1513, 57] width 110 height 12
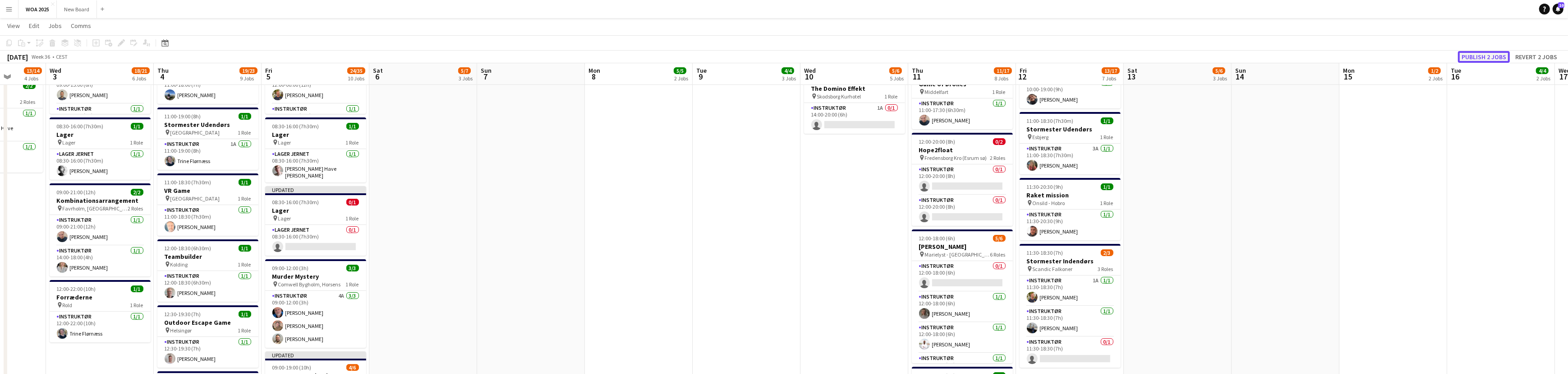
click at [1492, 55] on button "Publish 2 jobs" at bounding box center [1484, 57] width 52 height 12
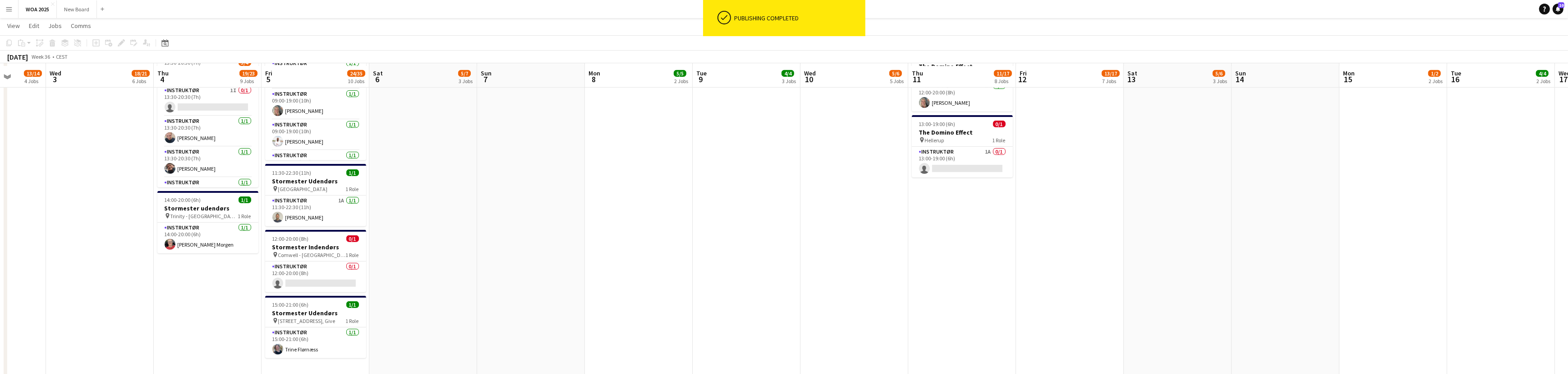
scroll to position [649, 0]
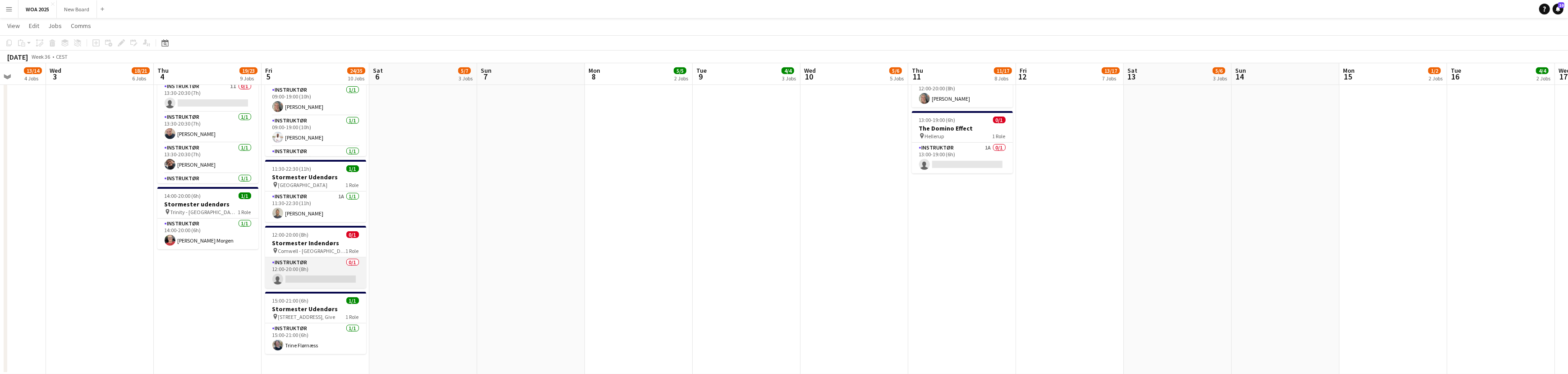
click at [313, 270] on app-card-role "Instruktør 0/1 12:00-20:00 (8h) single-neutral-actions" at bounding box center [316, 273] width 101 height 30
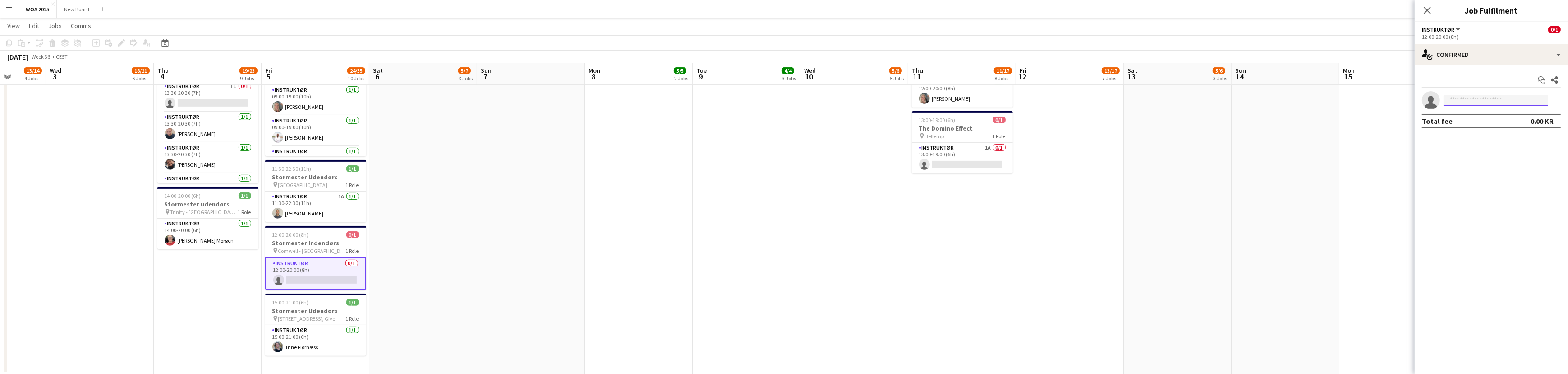
click at [1493, 96] on input at bounding box center [1496, 100] width 104 height 10
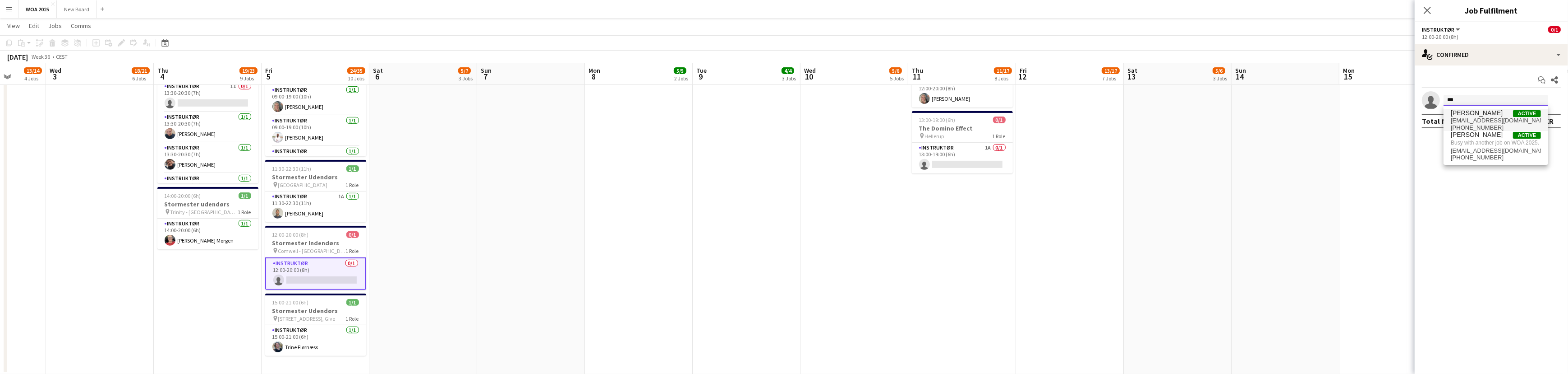
type input "***"
click at [1492, 114] on span "[PERSON_NAME] Active" at bounding box center [1496, 113] width 90 height 8
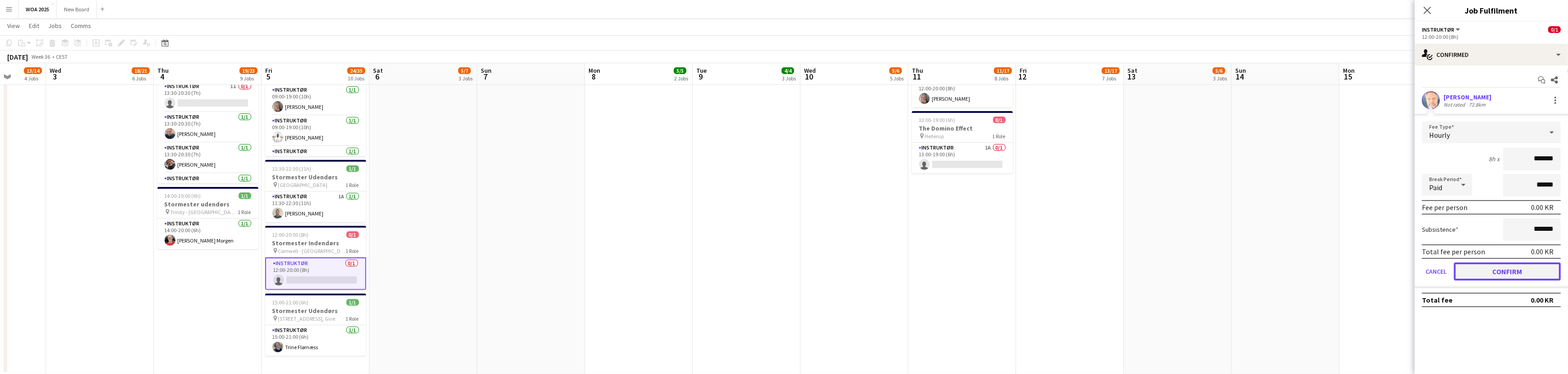
click at [1509, 270] on button "Confirm" at bounding box center [1506, 271] width 107 height 18
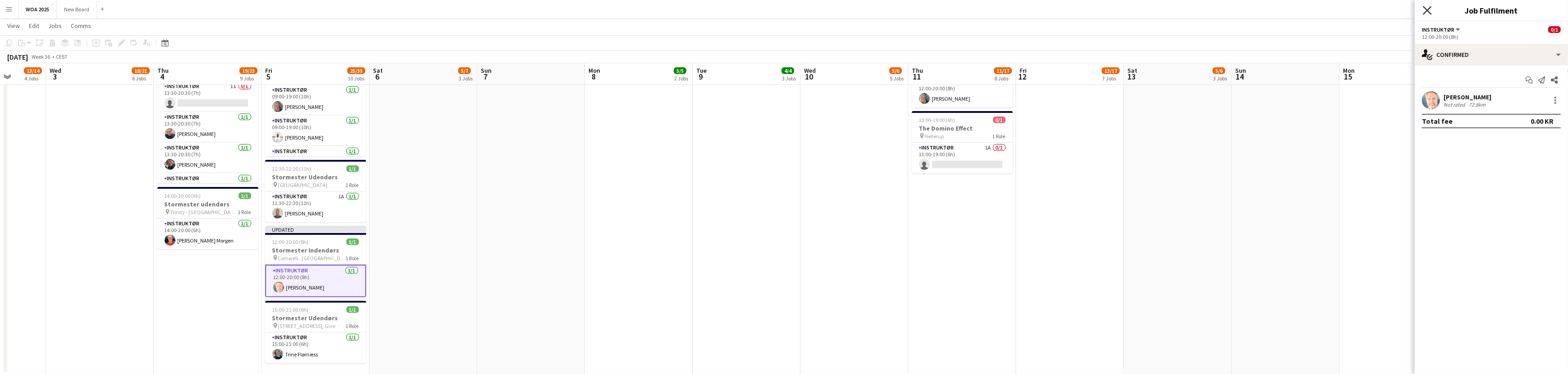
click at [1425, 9] on icon "Close pop-in" at bounding box center [1427, 10] width 9 height 9
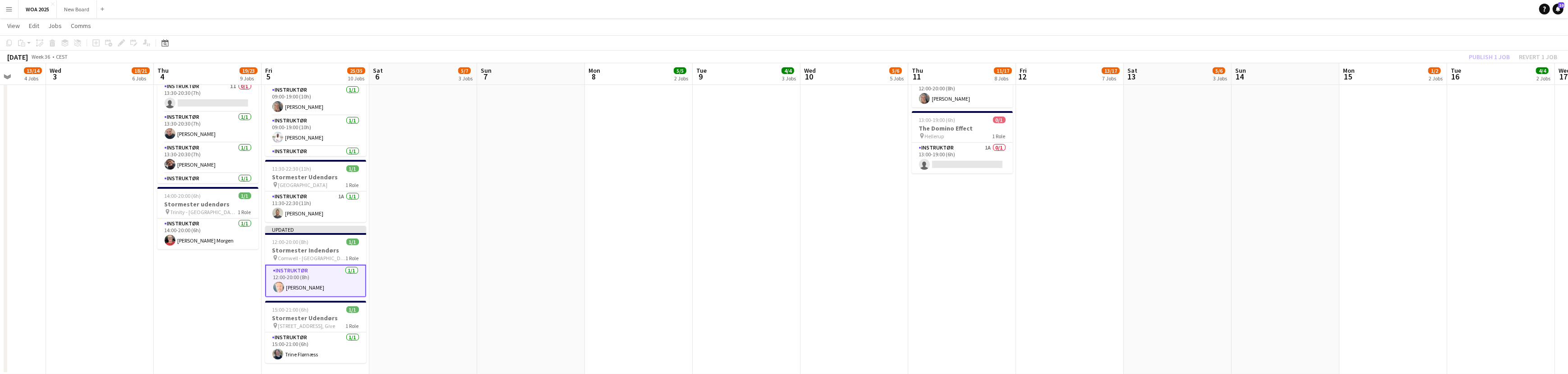
click at [1477, 59] on div "Publish 1 job Revert 1 job" at bounding box center [1513, 57] width 110 height 12
click at [1480, 56] on button "Publish 1 job" at bounding box center [1489, 57] width 48 height 12
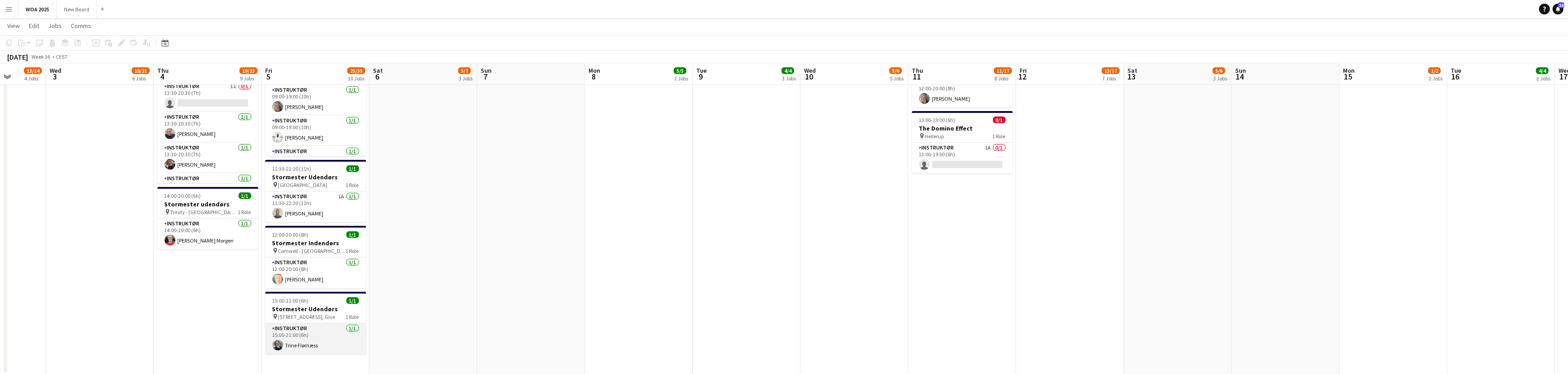
click at [329, 328] on app-card-role "Instruktør [DATE] 15:00-21:00 (6h) [PERSON_NAME]" at bounding box center [316, 339] width 101 height 30
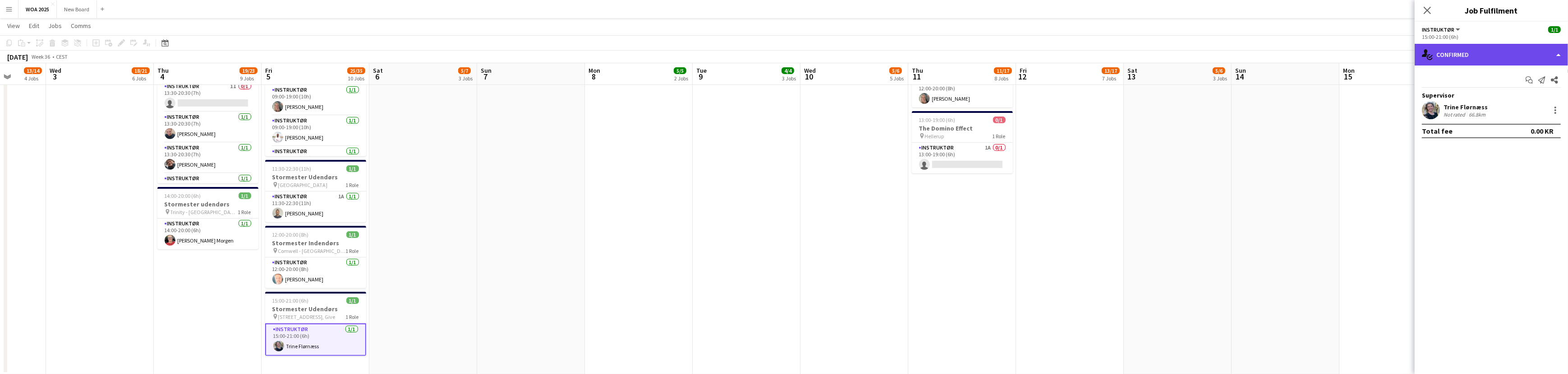
click at [1545, 56] on div "single-neutral-actions-check-2 Confirmed" at bounding box center [1491, 55] width 153 height 22
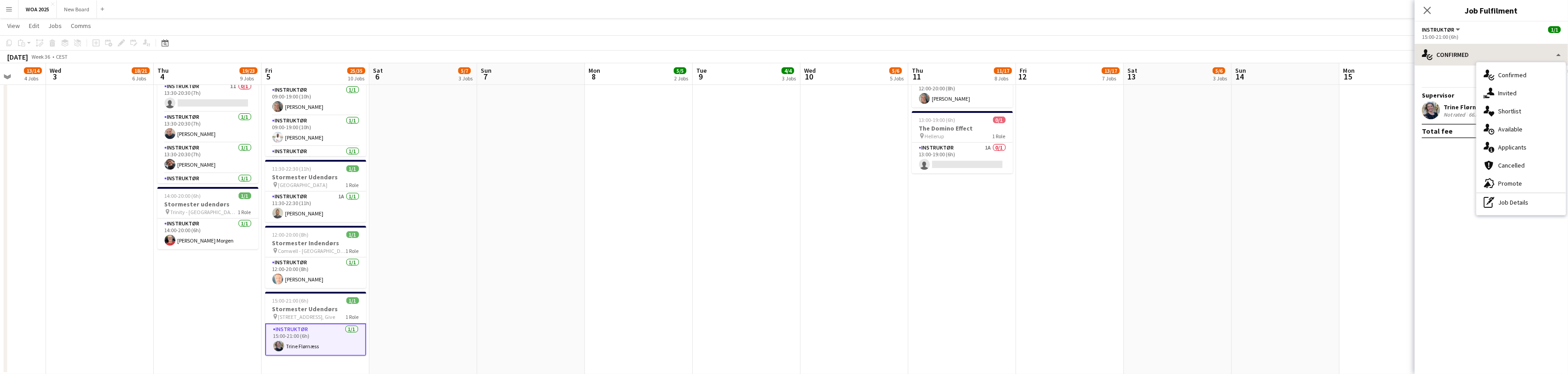
drag, startPoint x: 1465, startPoint y: 181, endPoint x: 1529, endPoint y: 44, distance: 151.2
click at [1464, 178] on mat-expansion-panel "check Confirmed Start chat Send notification Share Supervisor [PERSON_NAME] Not…" at bounding box center [1491, 220] width 153 height 308
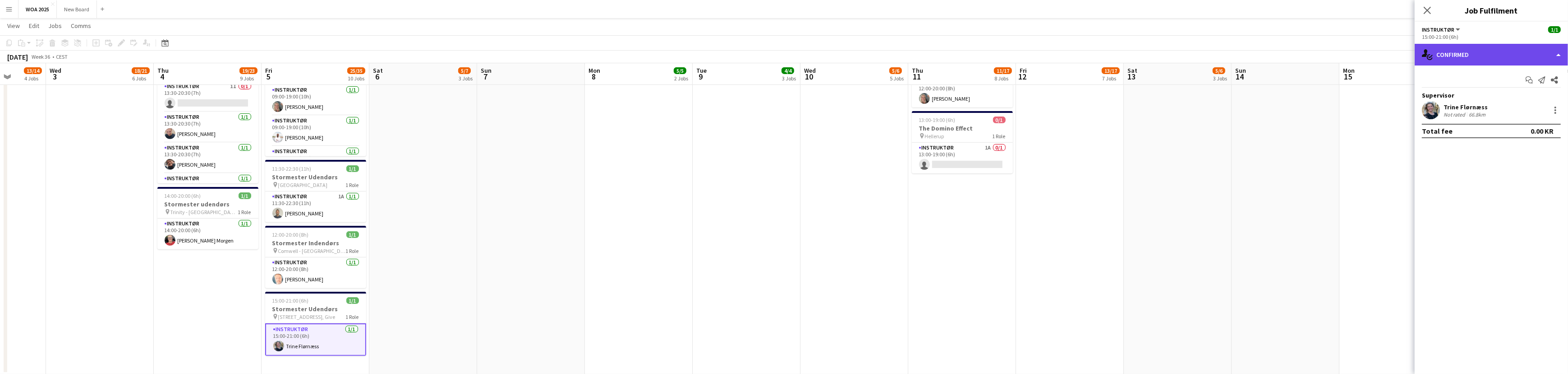
click at [1531, 56] on div "single-neutral-actions-check-2 Confirmed" at bounding box center [1491, 55] width 153 height 22
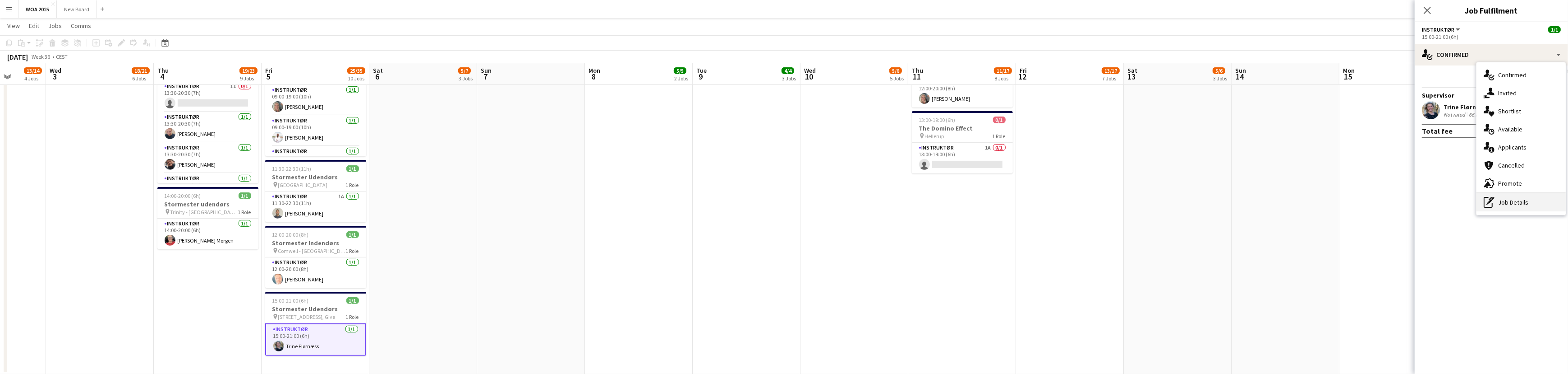
click at [1529, 205] on div "pen-write Job Details" at bounding box center [1521, 202] width 89 height 18
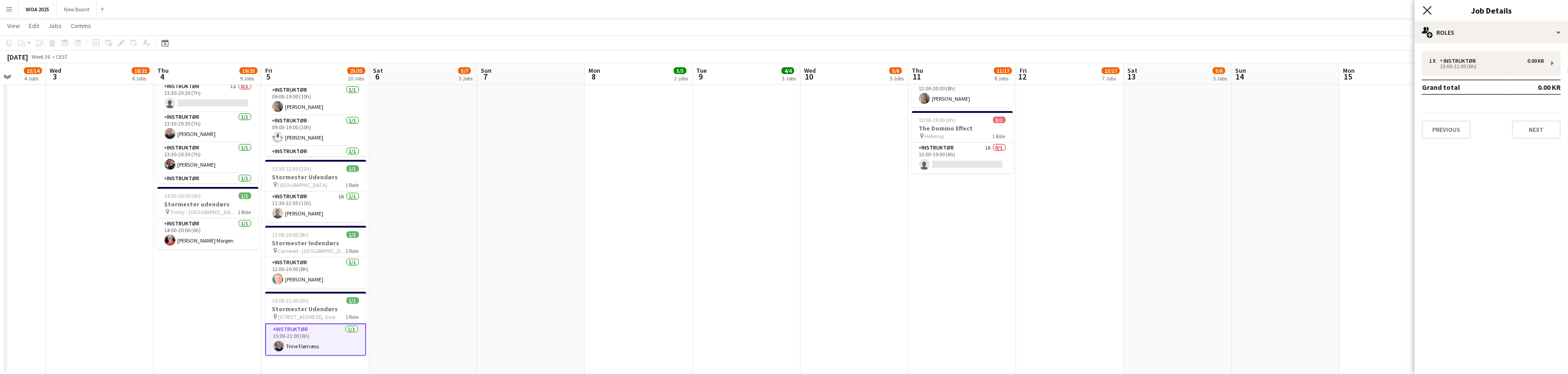
click at [1429, 9] on icon at bounding box center [1427, 10] width 9 height 9
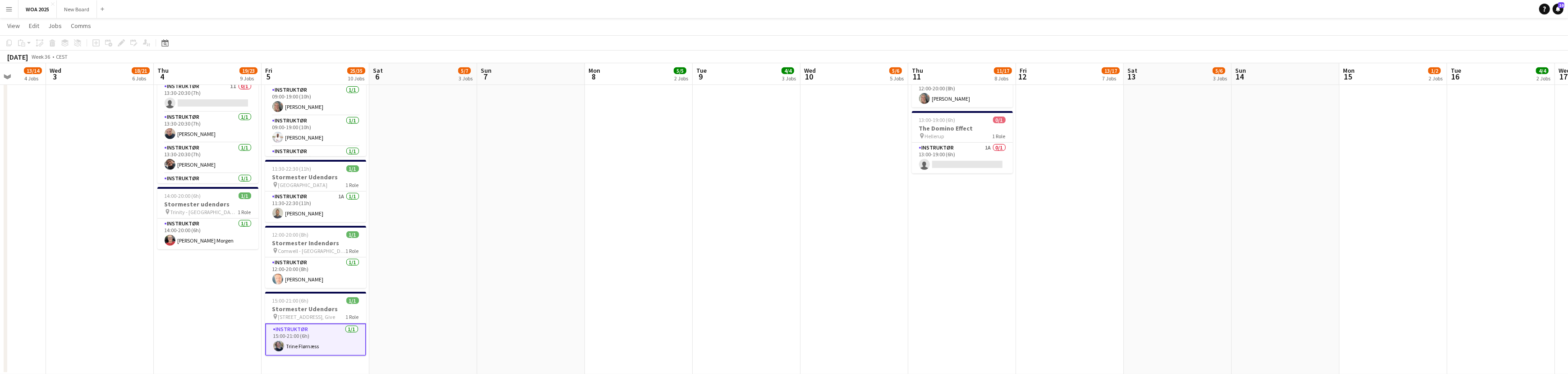
click at [311, 339] on app-card-role "Instruktør [DATE] 15:00-21:00 (6h) [PERSON_NAME]" at bounding box center [316, 339] width 101 height 32
click at [311, 339] on app-card-role "Instruktør [DATE] 15:00-21:00 (6h) [PERSON_NAME]" at bounding box center [316, 339] width 101 height 30
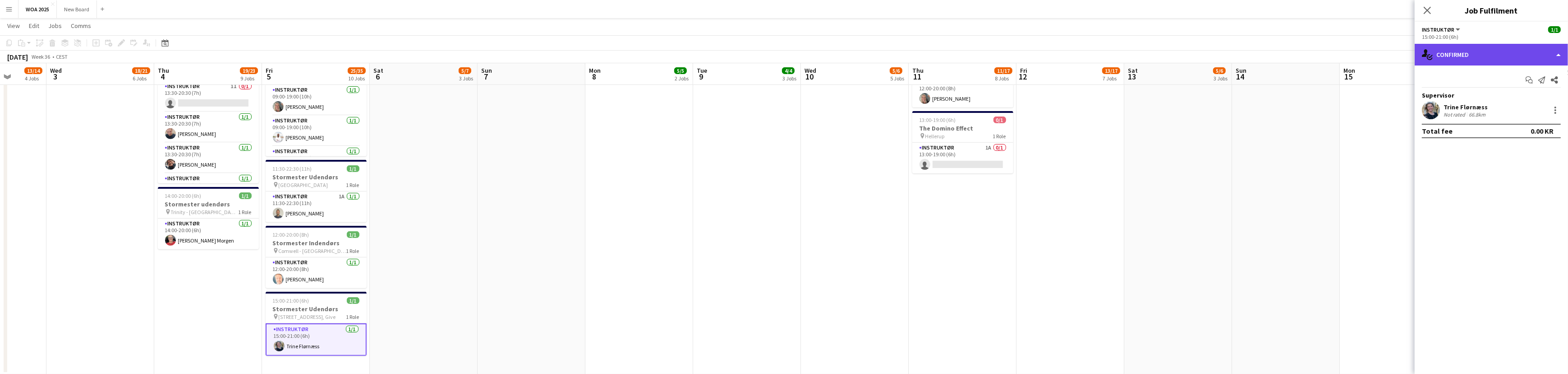
click at [1554, 51] on div "single-neutral-actions-check-2 Confirmed" at bounding box center [1491, 55] width 153 height 22
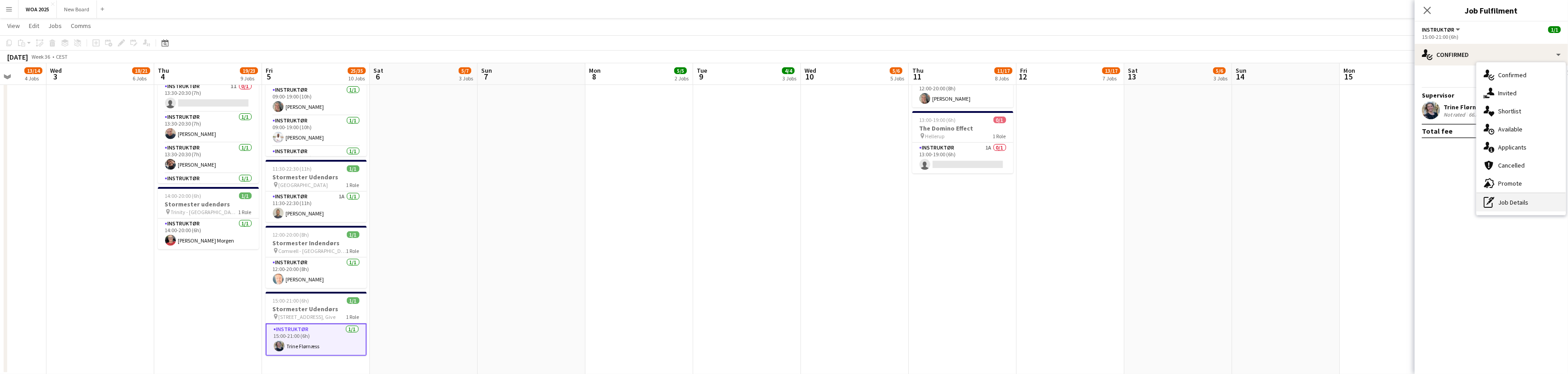
click at [1538, 204] on div "pen-write Job Details" at bounding box center [1521, 202] width 89 height 18
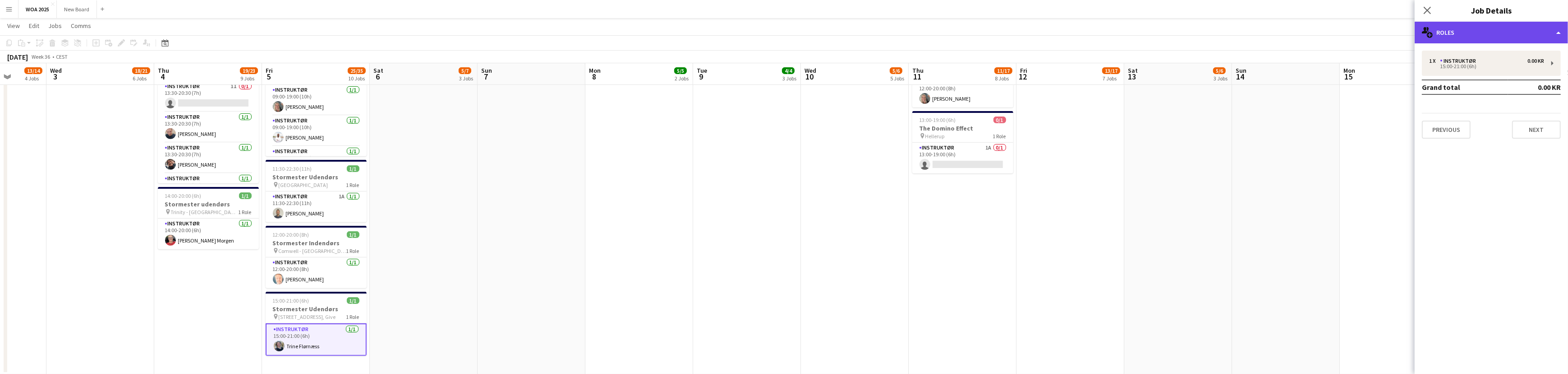
click at [1554, 30] on div "multiple-users-add Roles" at bounding box center [1491, 32] width 153 height 22
click at [1542, 28] on div "multiple-users-add Roles" at bounding box center [1491, 32] width 153 height 22
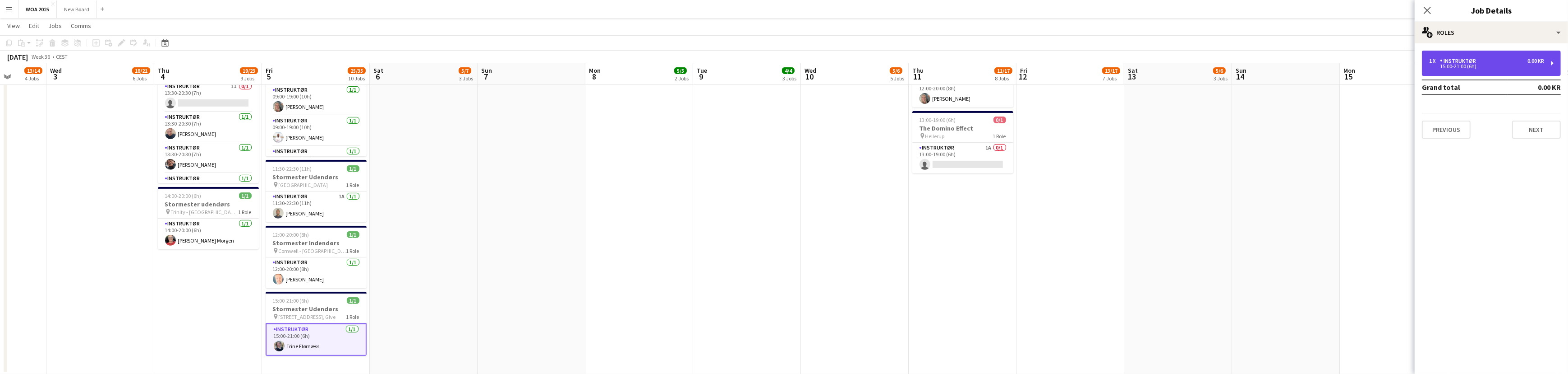
click at [1539, 60] on div "0.00 KR" at bounding box center [1535, 61] width 17 height 6
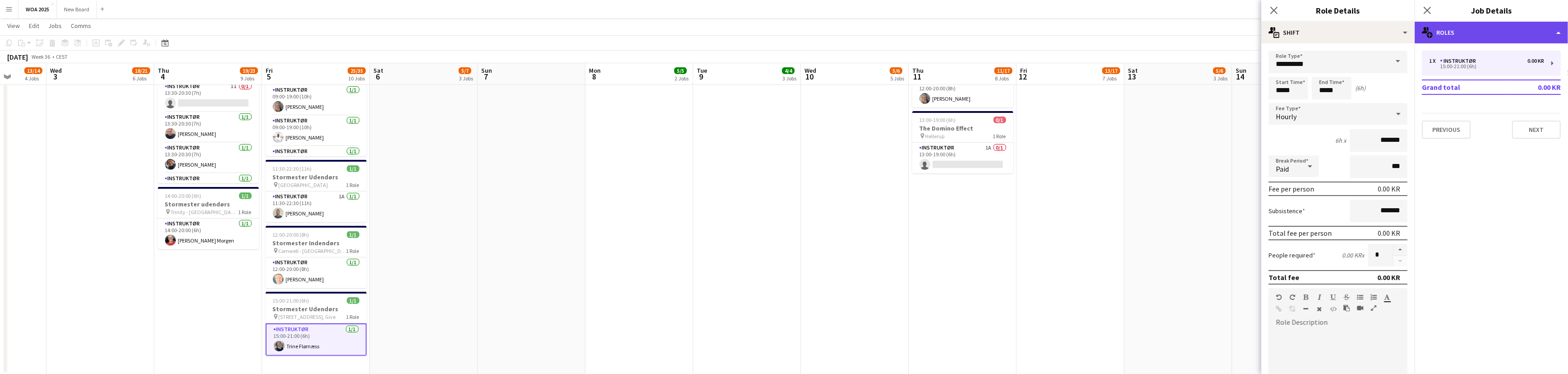
click at [1534, 39] on div "multiple-users-add Roles" at bounding box center [1491, 32] width 153 height 22
click at [1520, 66] on div "single-neutral-actions-up-down Job Fulfilment" at bounding box center [1521, 71] width 89 height 18
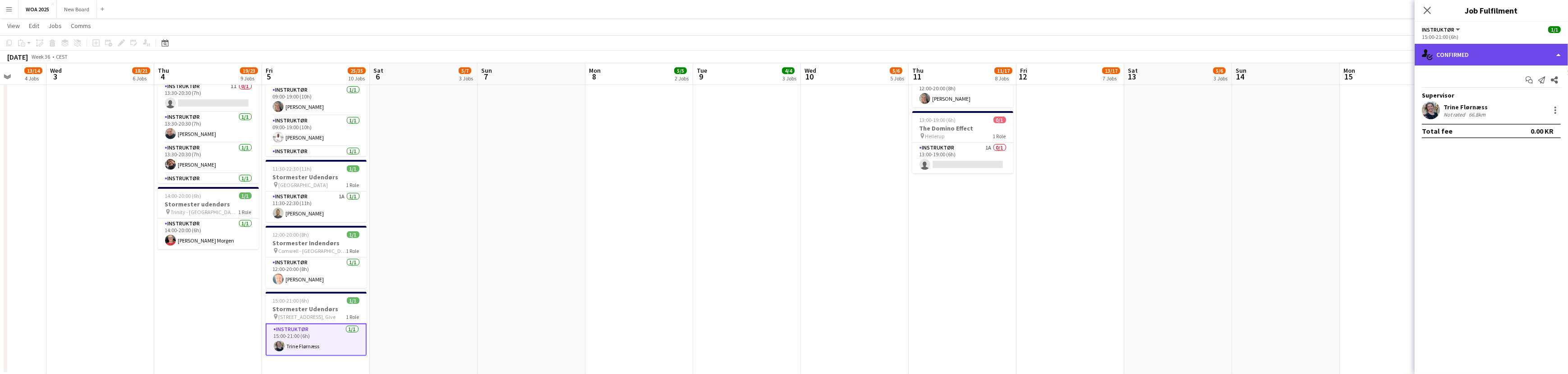
click at [1550, 53] on div "single-neutral-actions-check-2 Confirmed" at bounding box center [1491, 55] width 153 height 22
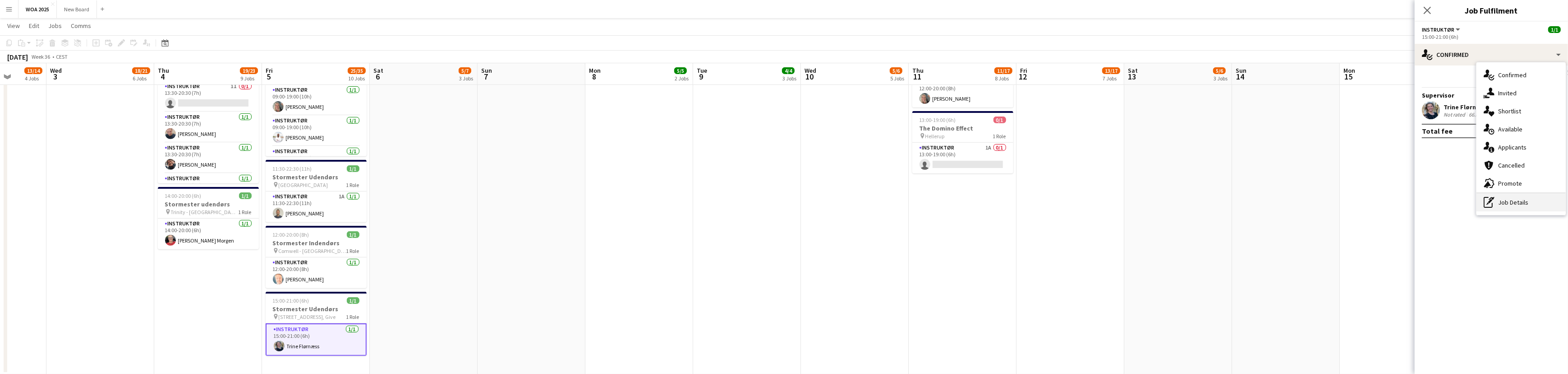
click at [1538, 202] on div "pen-write Job Details" at bounding box center [1521, 202] width 89 height 18
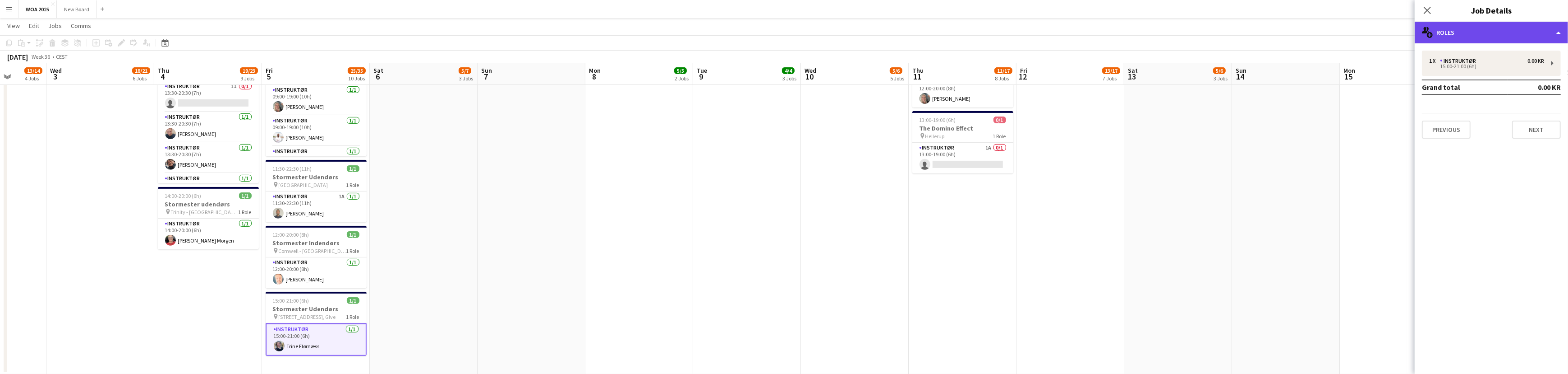
click at [1527, 35] on div "multiple-users-add Roles" at bounding box center [1491, 32] width 153 height 22
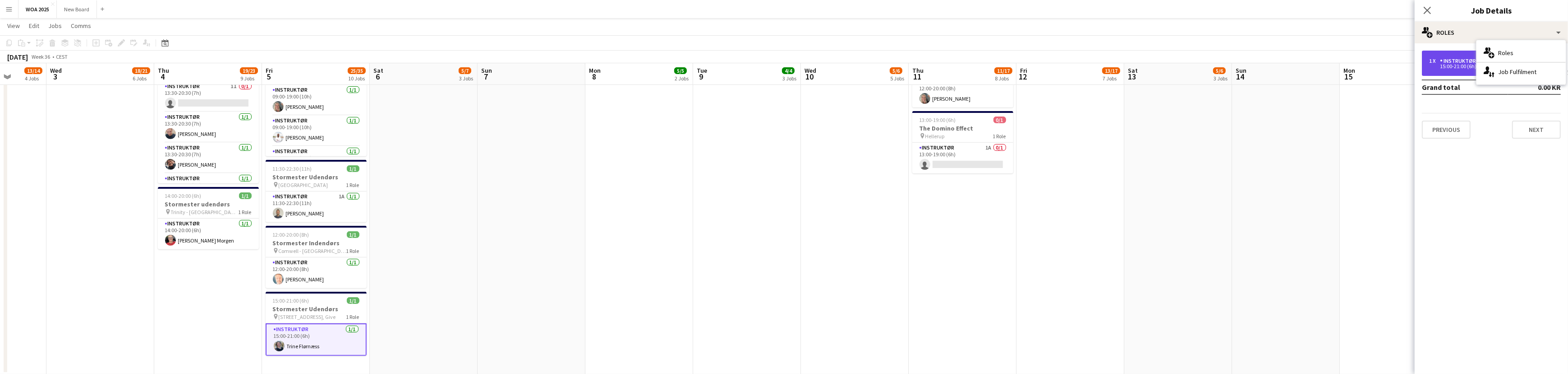
click at [1465, 73] on div "1 x Instruktør 0.00 KR 15:00-21:00 (6h)" at bounding box center [1491, 63] width 139 height 25
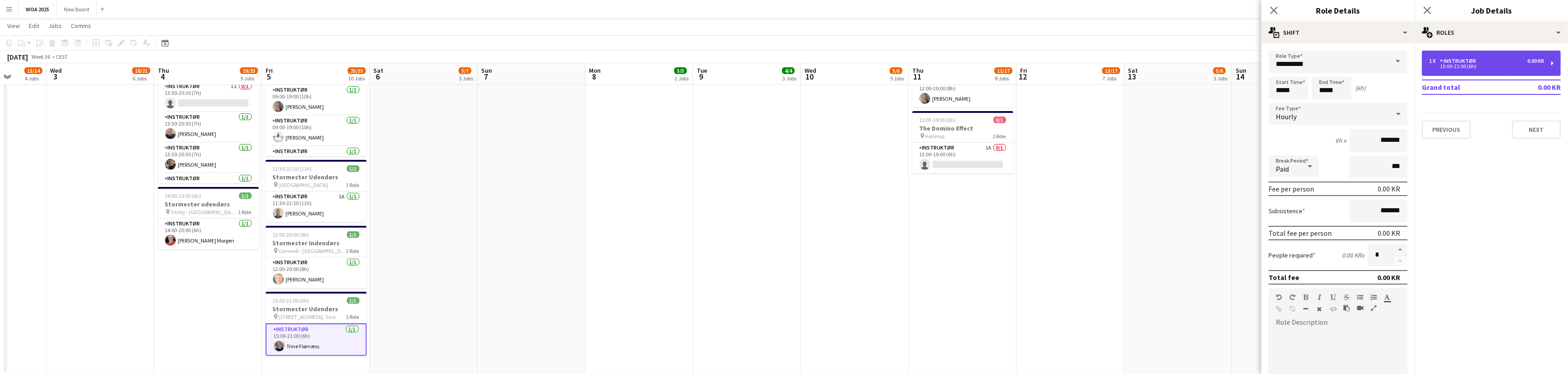
click at [1465, 73] on div "1 x Instruktør 0.00 KR 15:00-21:00 (6h)" at bounding box center [1491, 63] width 139 height 25
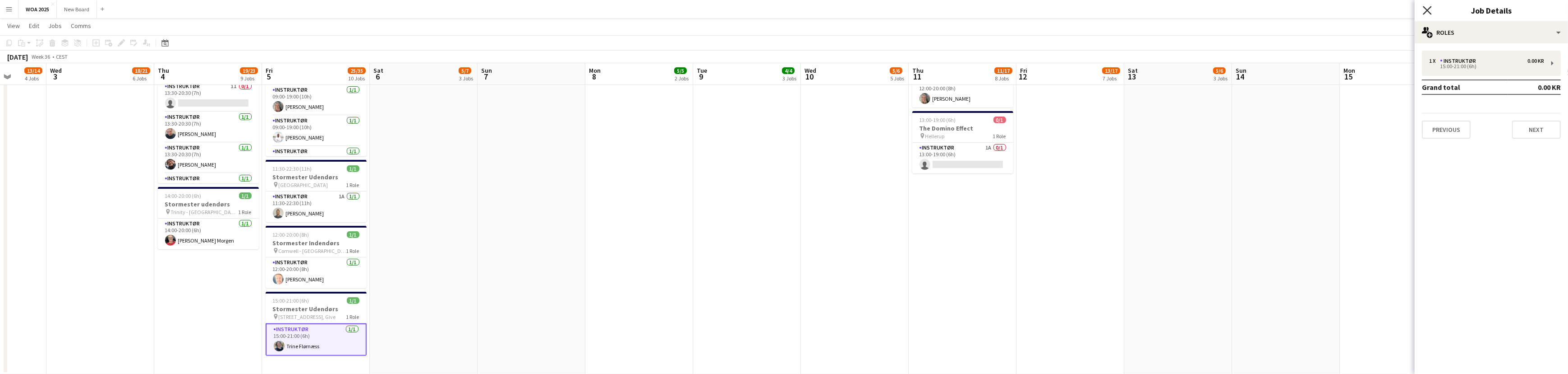
click at [1429, 6] on icon "Close pop-in" at bounding box center [1427, 10] width 9 height 9
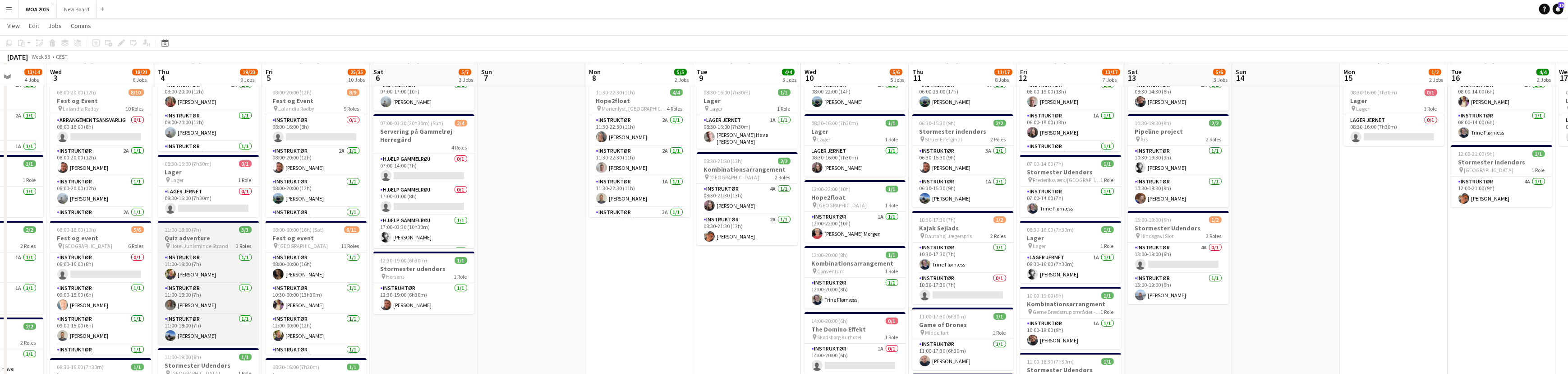
click at [203, 230] on app-job-card "11:00-18:00 (7h) 3/3 Quiz adventure pin Hotel Juhlsminde Strand 3 Roles Instruk…" at bounding box center [208, 283] width 101 height 124
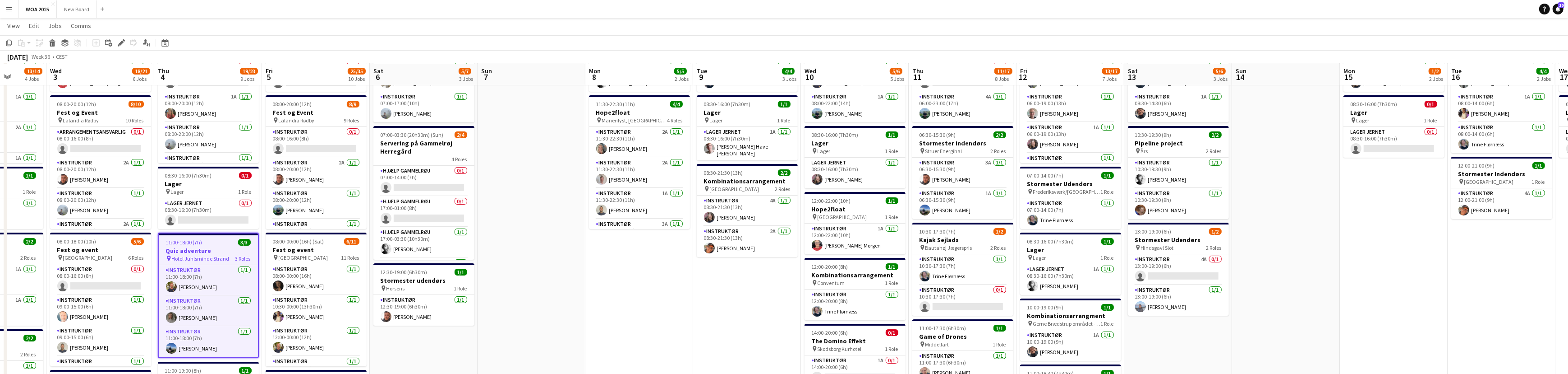
click at [215, 248] on h3 "Quiz adventure" at bounding box center [208, 250] width 99 height 8
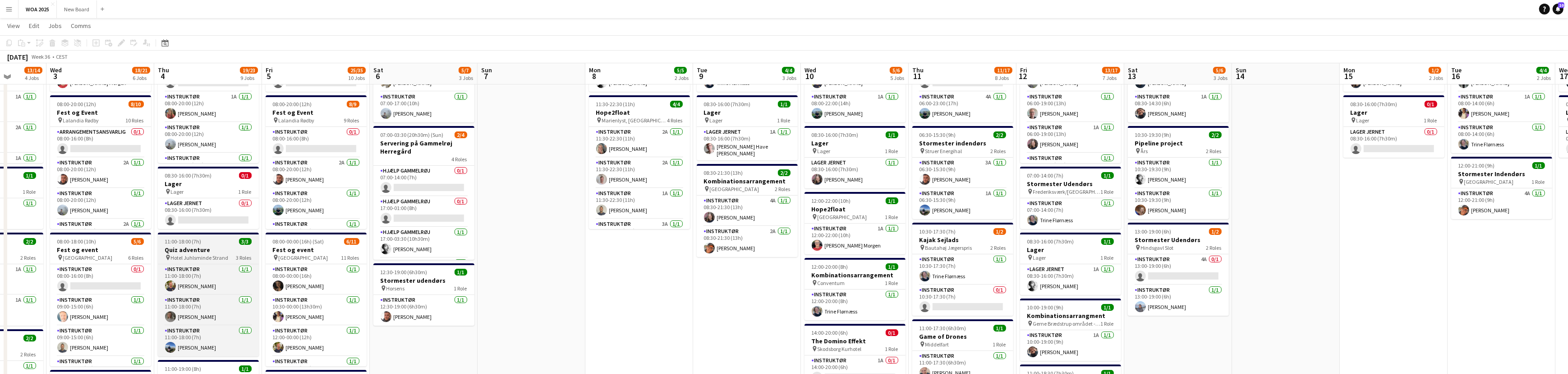
scroll to position [75, 0]
click at [215, 248] on h3 "Quiz adventure" at bounding box center [208, 250] width 101 height 8
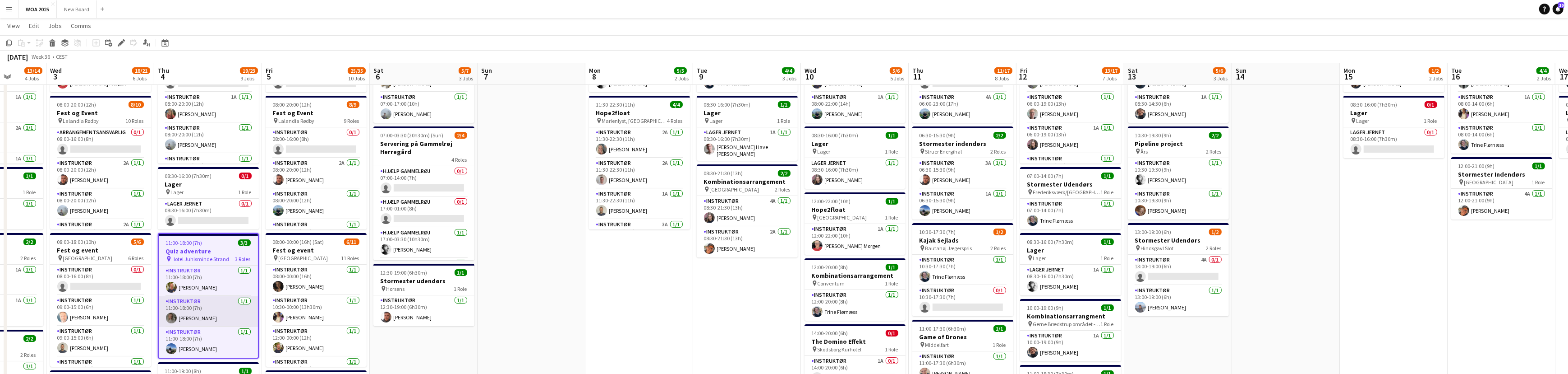
click at [220, 310] on app-card-role "Instruktør [DATE] 11:00-18:00 (7h) [PERSON_NAME]" at bounding box center [208, 311] width 99 height 30
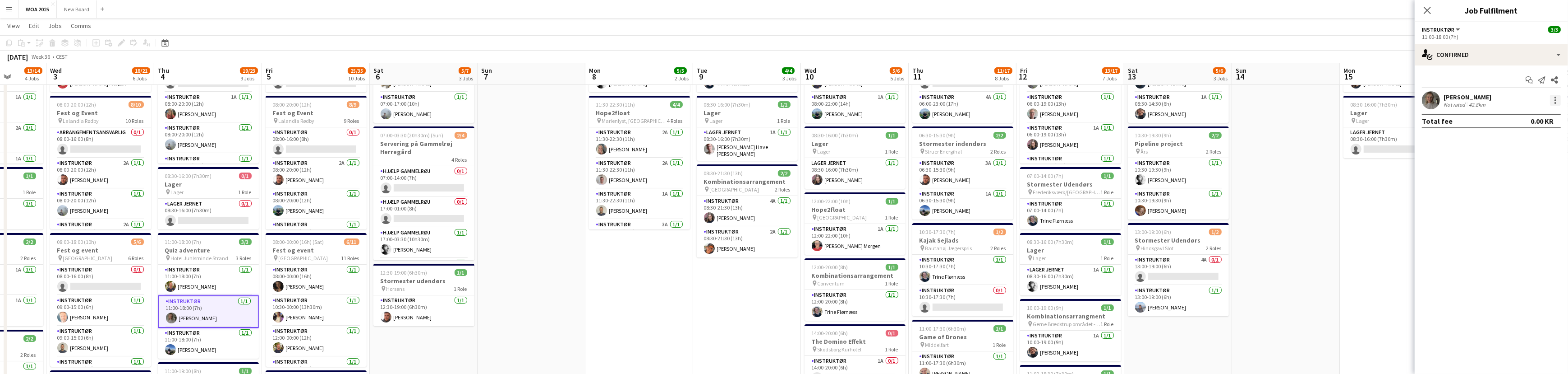
click at [1555, 102] on div at bounding box center [1555, 103] width 2 height 2
click at [1528, 203] on span "Remove" at bounding box center [1526, 204] width 56 height 8
click at [200, 216] on app-card-role "Lager Jernet 0/1 08:30-16:00 (7h30m) single-neutral-actions" at bounding box center [208, 213] width 101 height 30
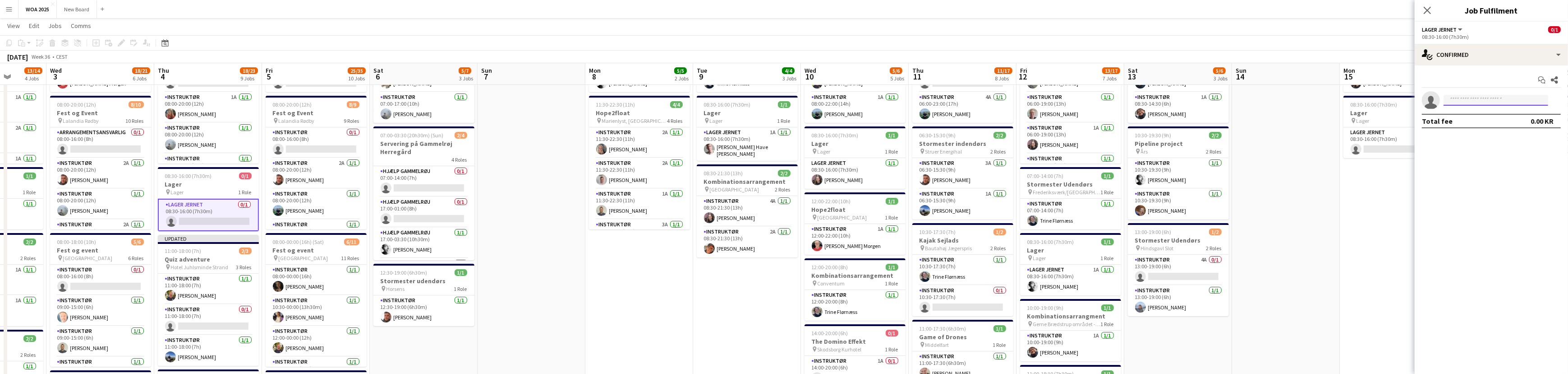
click at [1499, 96] on input at bounding box center [1496, 100] width 104 height 10
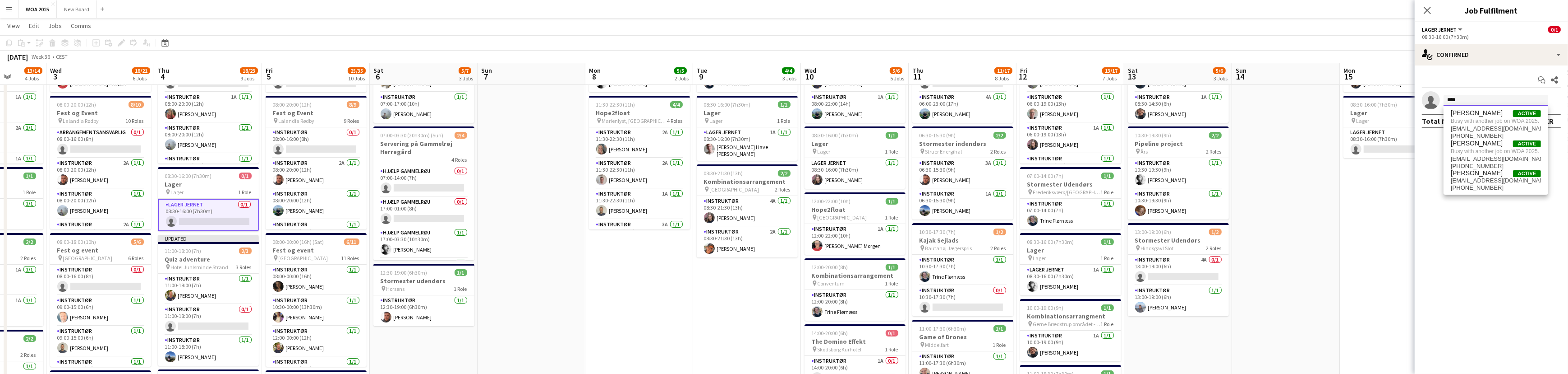
type input "****"
click at [1435, 7] on div "Close pop-in" at bounding box center [1427, 10] width 25 height 21
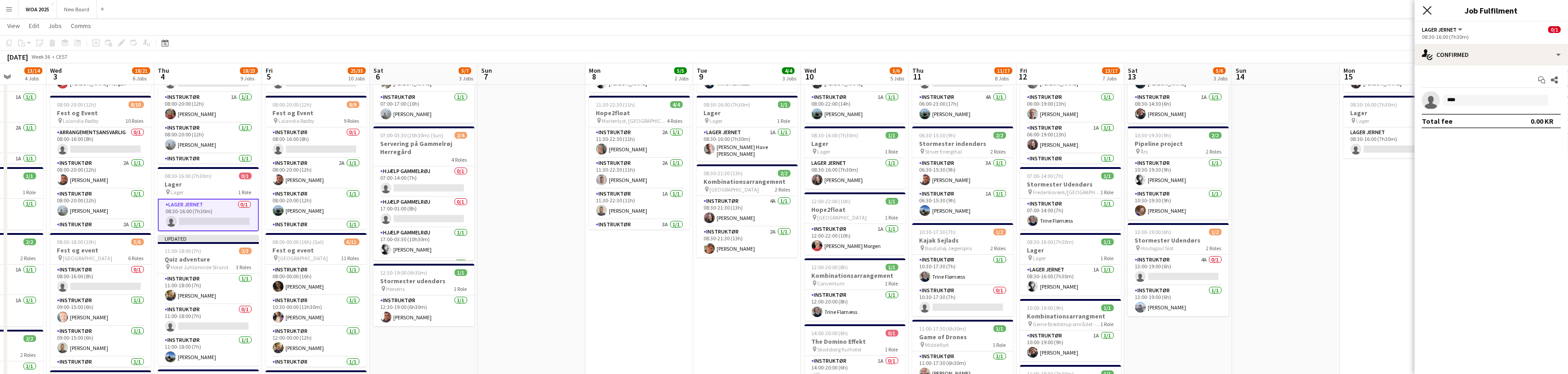
click at [1429, 10] on icon "Close pop-in" at bounding box center [1427, 10] width 9 height 9
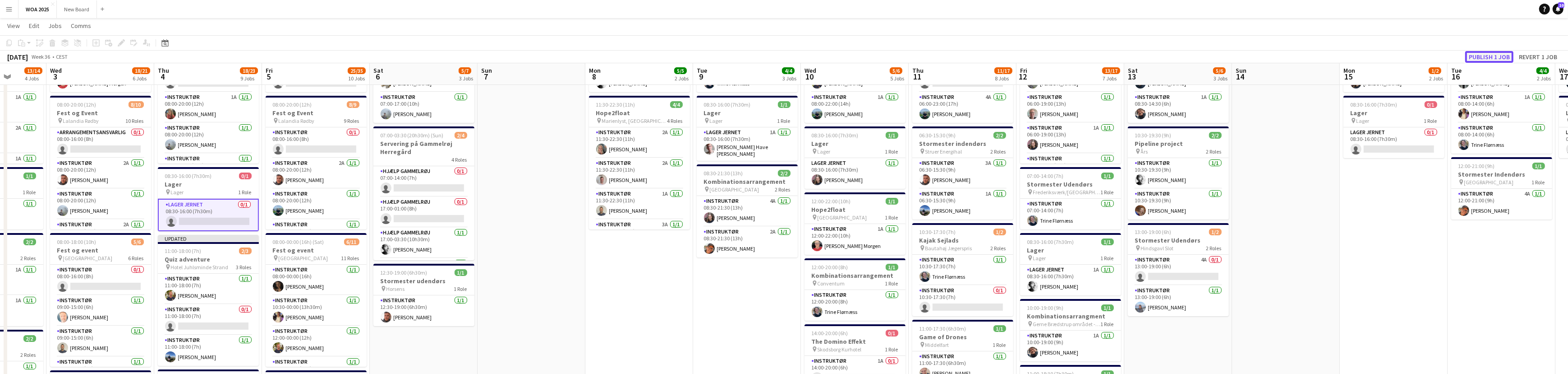
click at [1492, 57] on button "Publish 1 job" at bounding box center [1489, 57] width 48 height 12
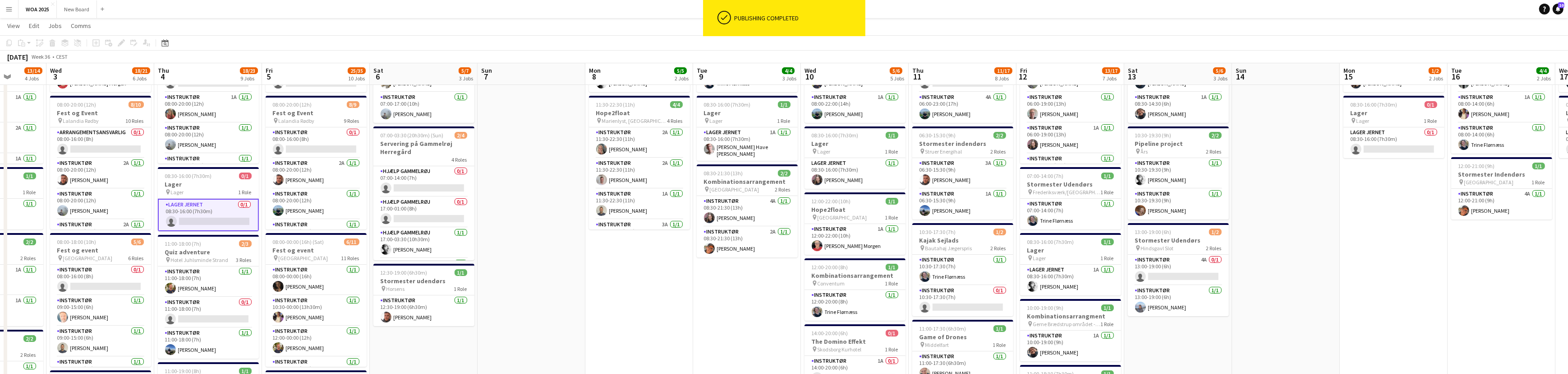
click at [211, 217] on app-card-role "Lager Jernet 0/1 08:30-16:00 (7h30m) single-neutral-actions" at bounding box center [208, 214] width 101 height 32
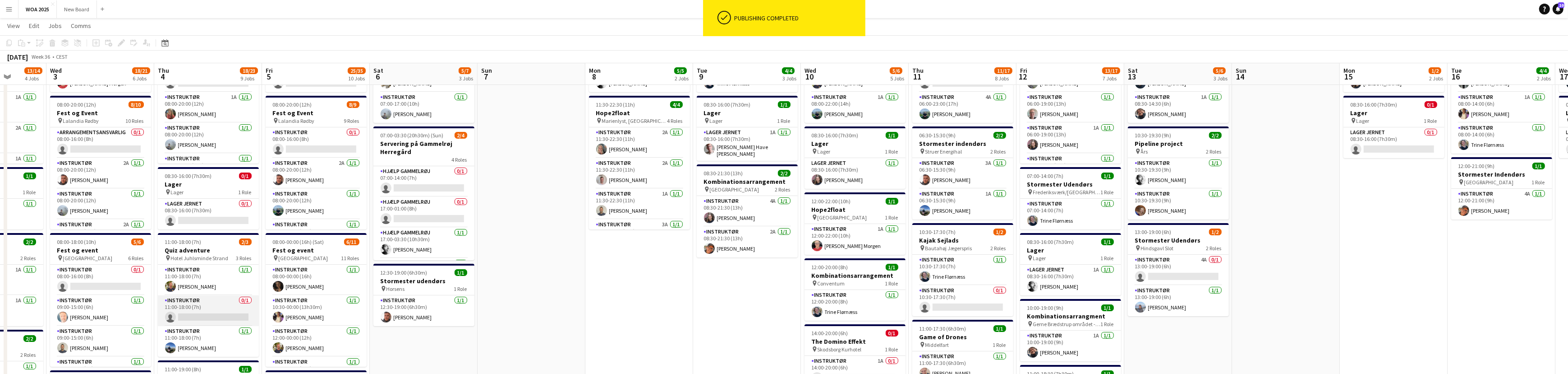
click at [215, 303] on app-card-role "Instruktør 0/1 11:00-18:00 (7h) single-neutral-actions" at bounding box center [208, 311] width 101 height 30
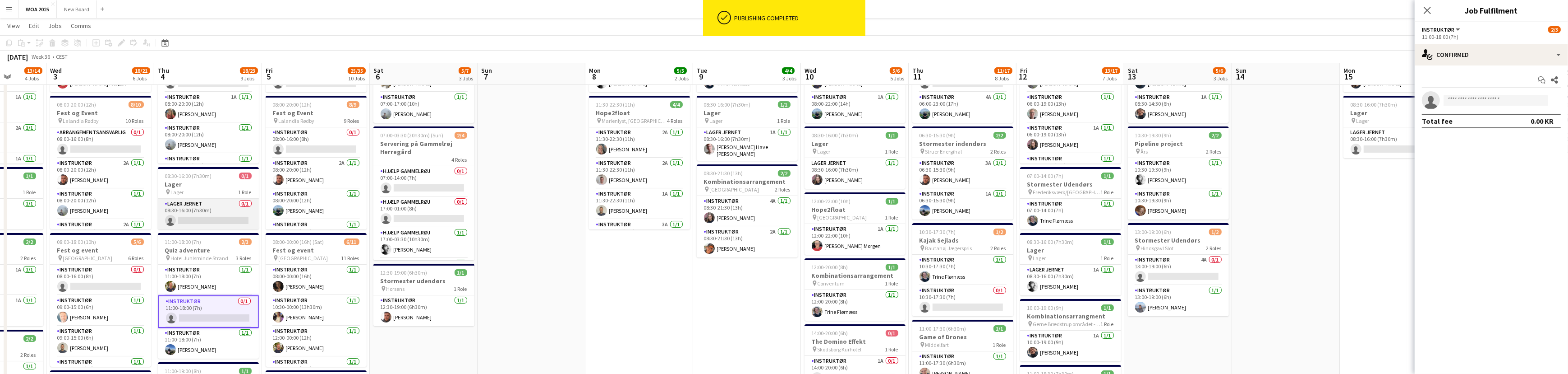
click at [203, 217] on app-card-role "Lager Jernet 0/1 08:30-16:00 (7h30m) single-neutral-actions" at bounding box center [208, 213] width 101 height 30
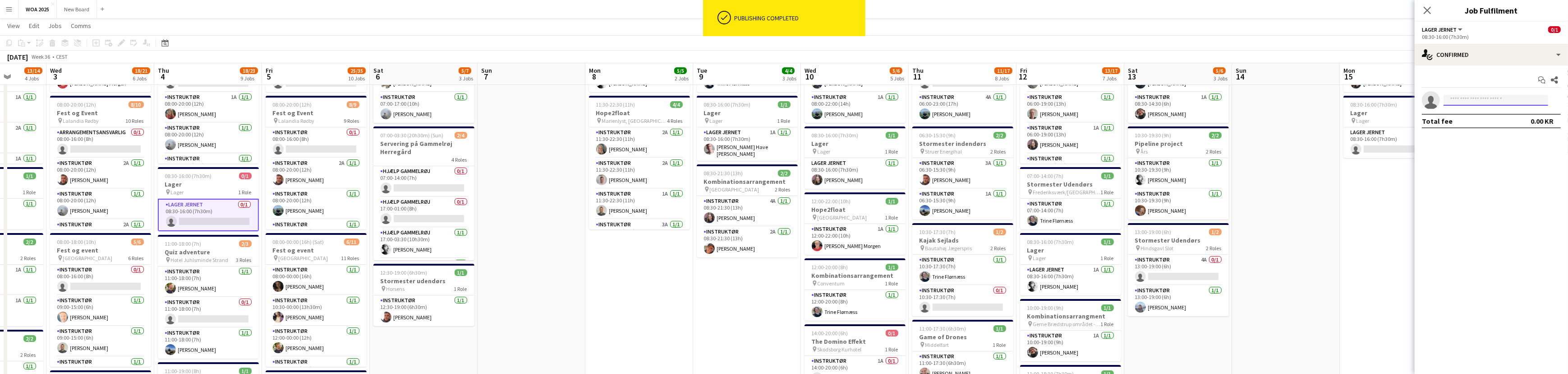
click at [1500, 96] on input at bounding box center [1496, 100] width 104 height 10
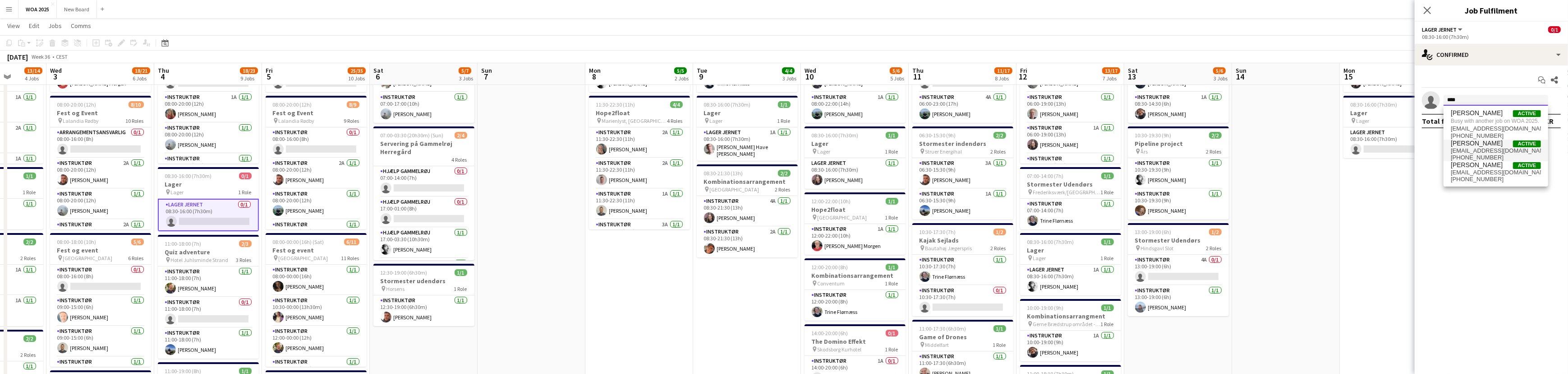
type input "****"
click at [1485, 144] on span "[PERSON_NAME]" at bounding box center [1477, 144] width 52 height 8
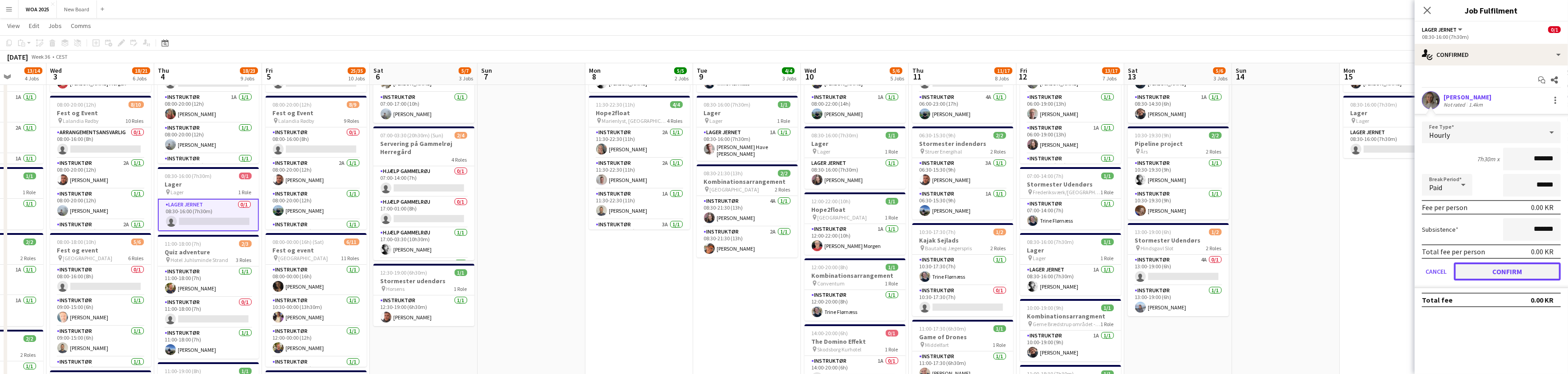
click at [1507, 264] on button "Confirm" at bounding box center [1506, 271] width 107 height 18
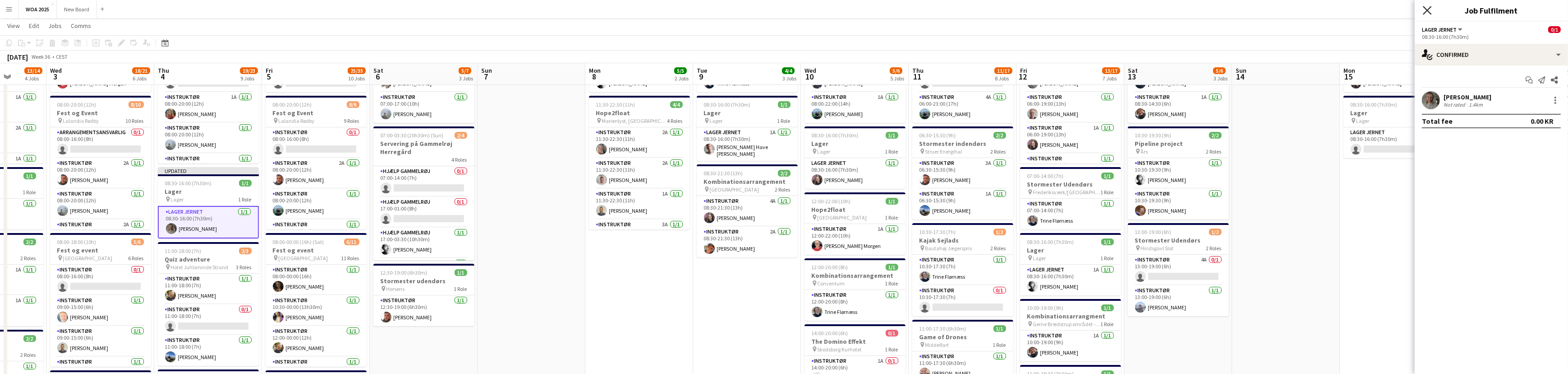
click at [1427, 10] on icon at bounding box center [1427, 10] width 9 height 9
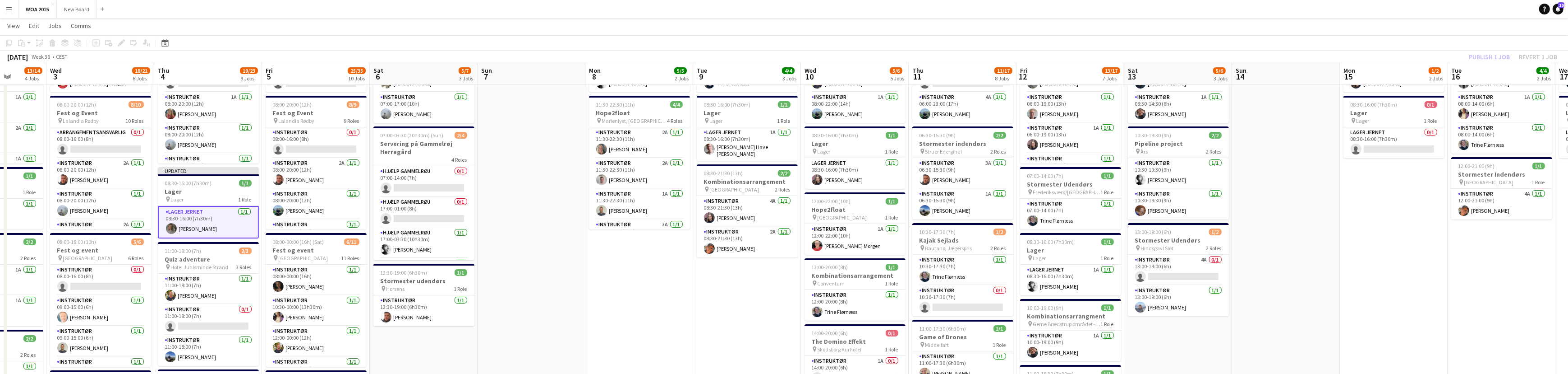
click at [1485, 55] on div "Publish 1 job Revert 1 job" at bounding box center [1513, 57] width 110 height 12
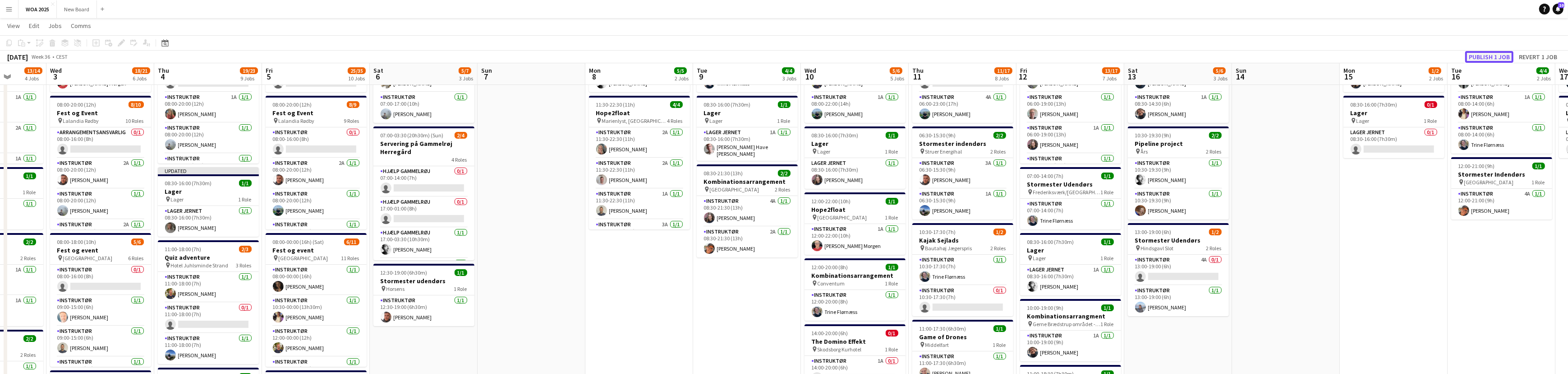
click at [1485, 55] on button "Publish 1 job" at bounding box center [1489, 57] width 48 height 12
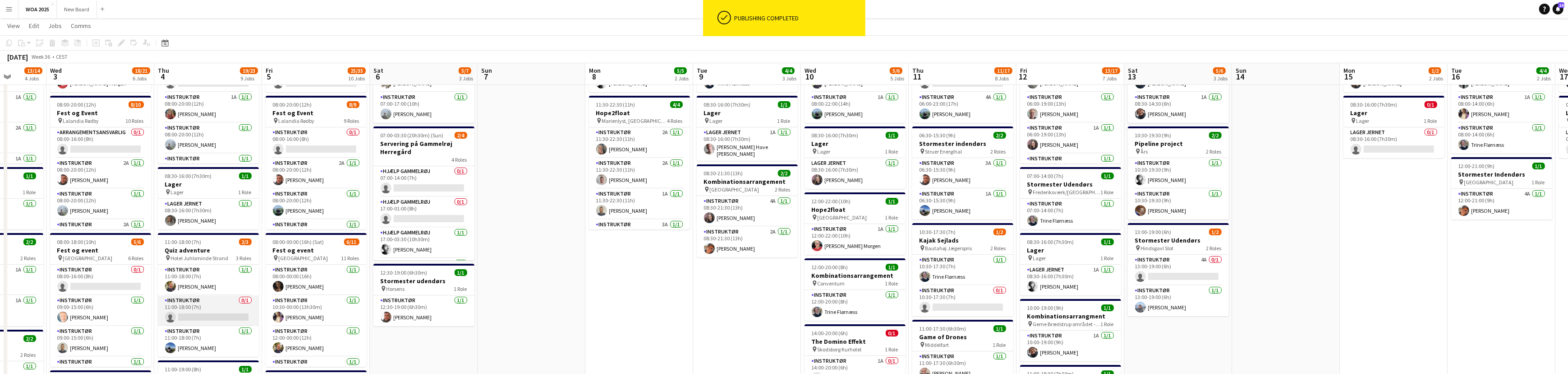
click at [220, 303] on app-card-role "Instruktør 0/1 11:00-18:00 (7h) single-neutral-actions" at bounding box center [208, 311] width 101 height 30
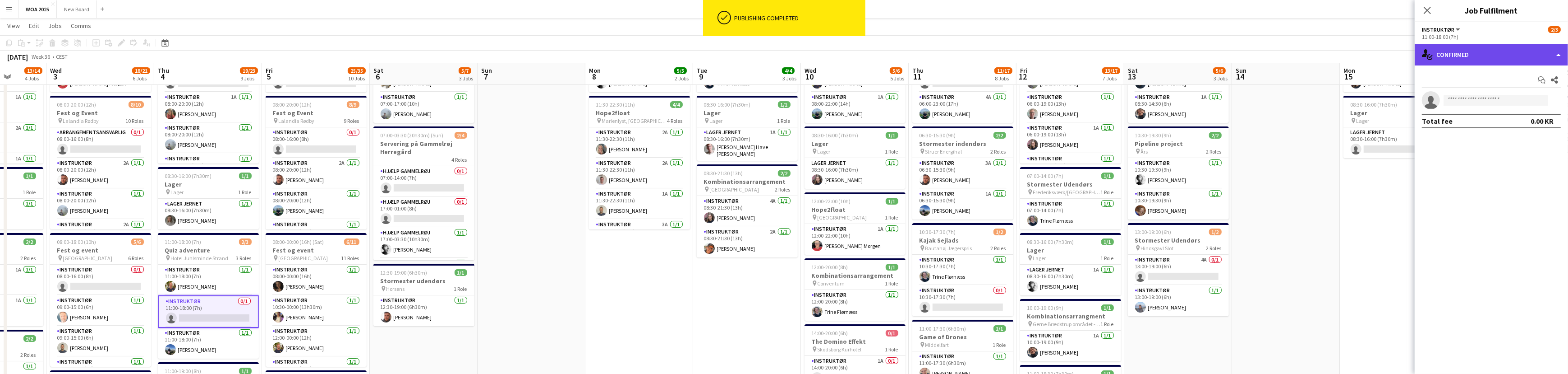
click at [1523, 50] on div "single-neutral-actions-check-2 Confirmed" at bounding box center [1491, 55] width 153 height 22
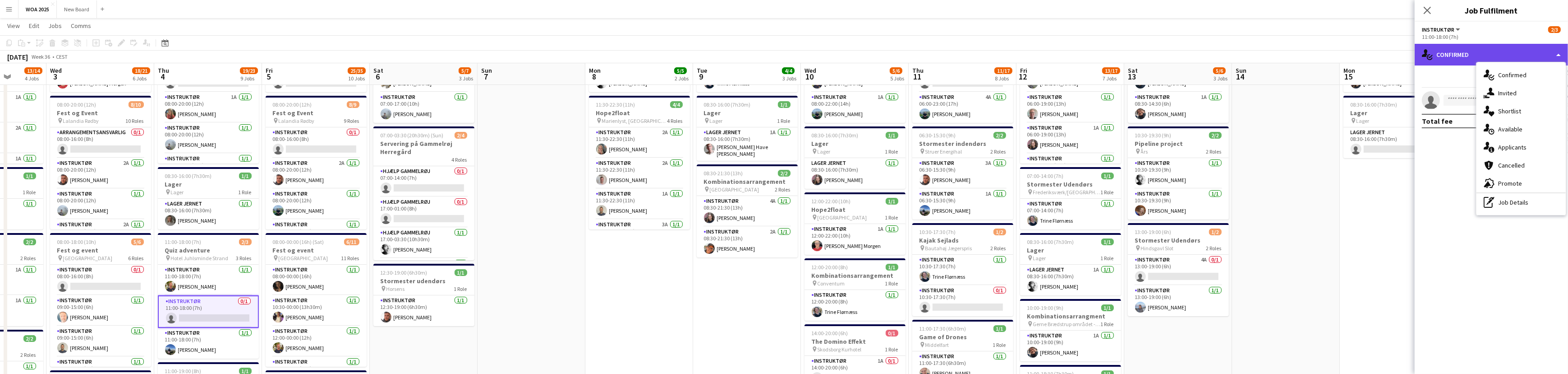
click at [1488, 51] on div "single-neutral-actions-check-2 Confirmed" at bounding box center [1491, 55] width 153 height 22
click at [1427, 10] on icon at bounding box center [1427, 10] width 7 height 7
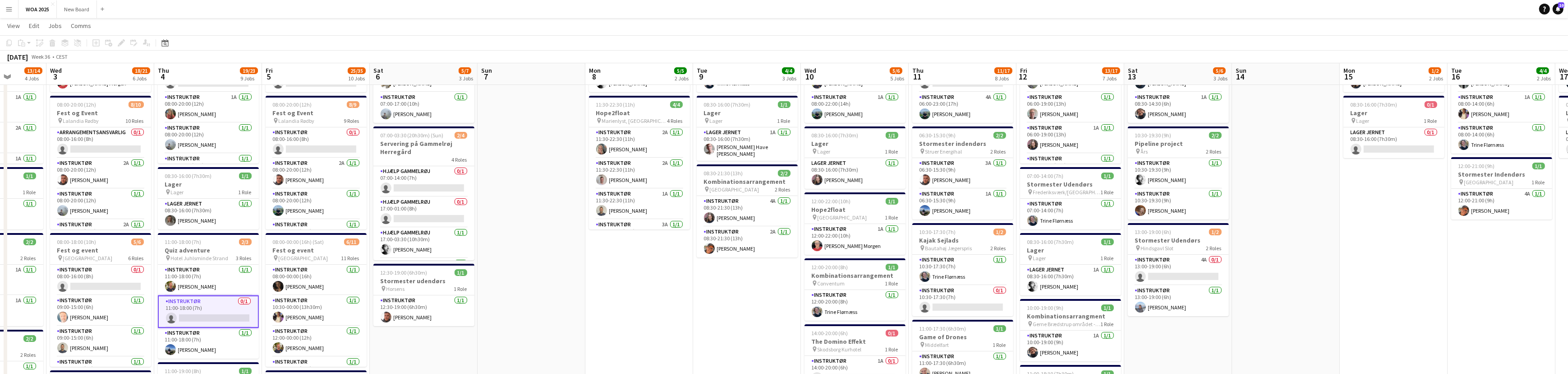
click at [223, 307] on app-card-role "Instruktør 0/1 11:00-18:00 (7h) single-neutral-actions" at bounding box center [208, 311] width 101 height 32
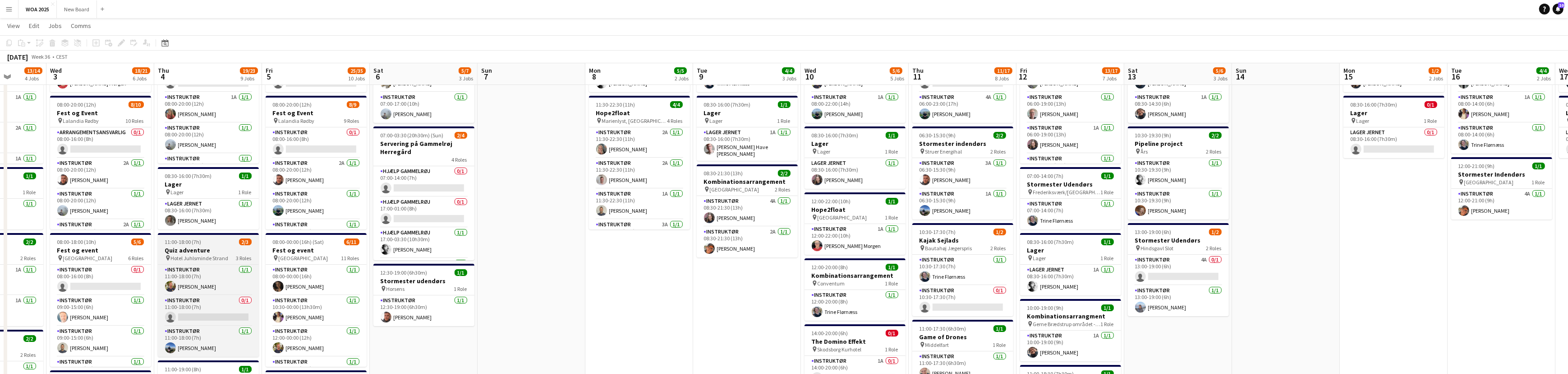
click at [221, 252] on h3 "Quiz adventure" at bounding box center [208, 250] width 101 height 8
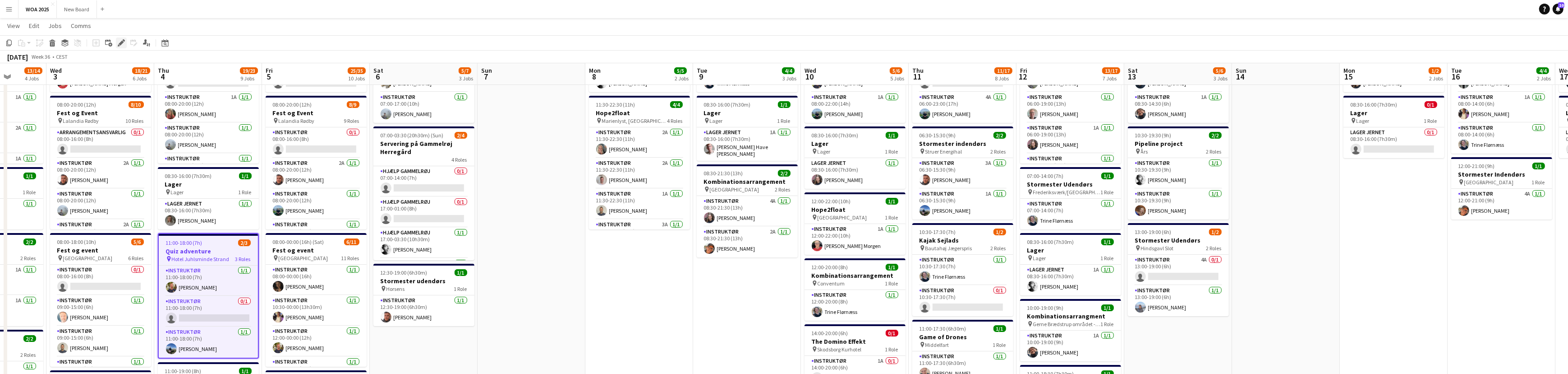
click at [122, 46] on icon "Edit" at bounding box center [121, 43] width 7 height 7
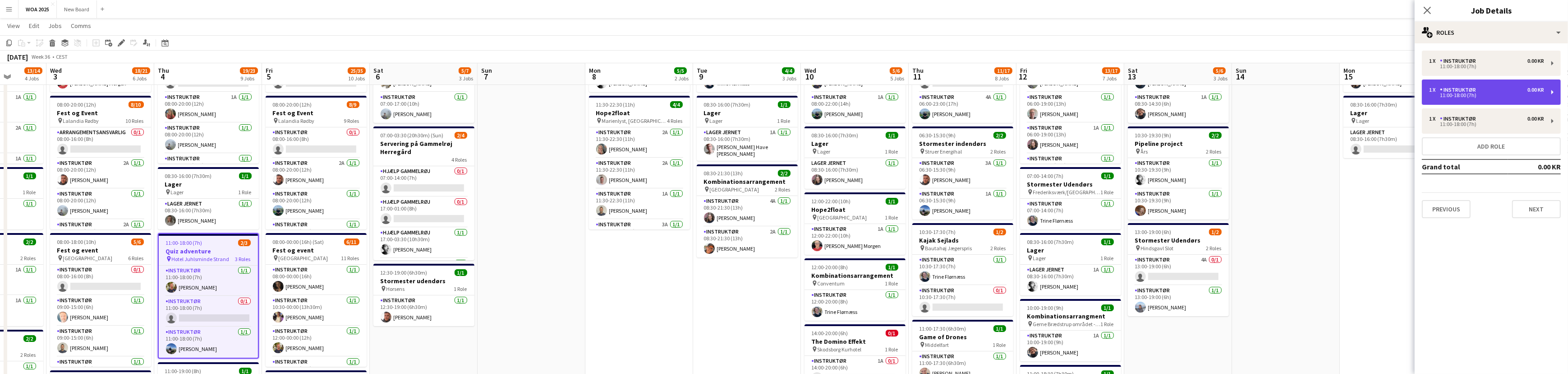
click at [1552, 92] on div "1 x Instruktør 0.00 KR 11:00-18:00 (7h)" at bounding box center [1491, 91] width 139 height 25
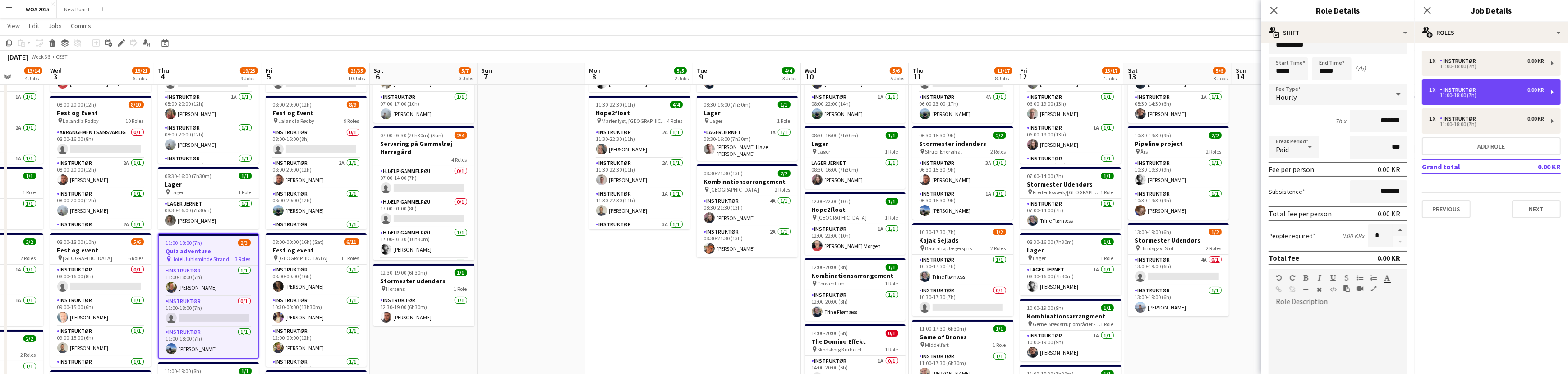
scroll to position [0, 0]
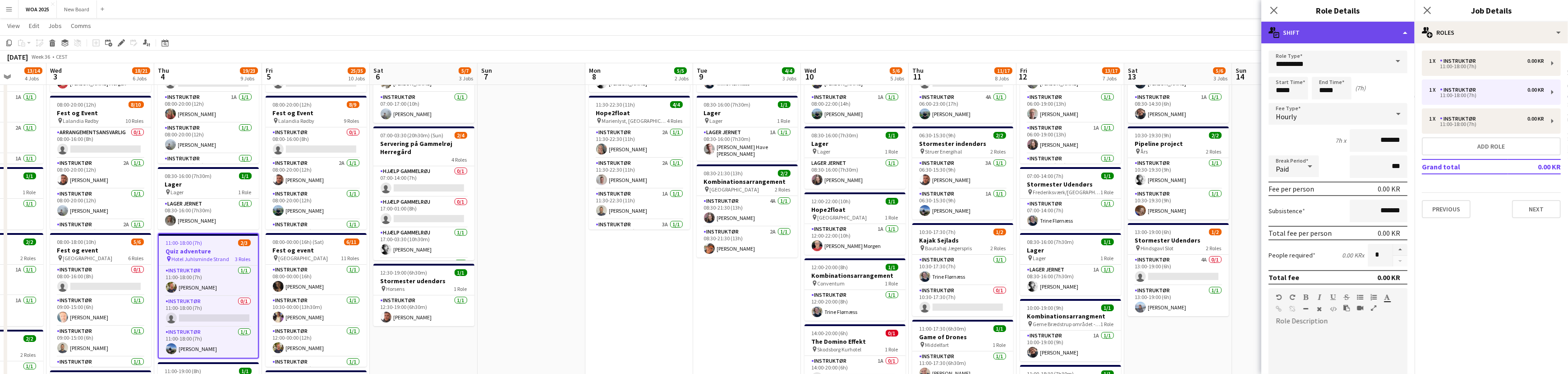
click at [1384, 37] on div "multiple-actions-text Shift" at bounding box center [1337, 32] width 153 height 22
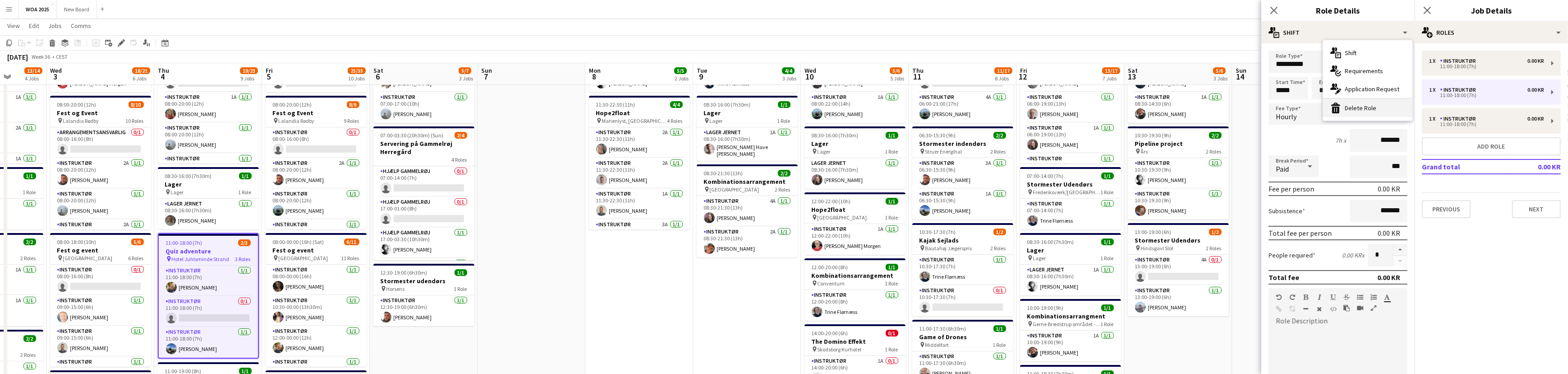
click at [1379, 109] on div "bin-2 Delete Role" at bounding box center [1367, 108] width 89 height 18
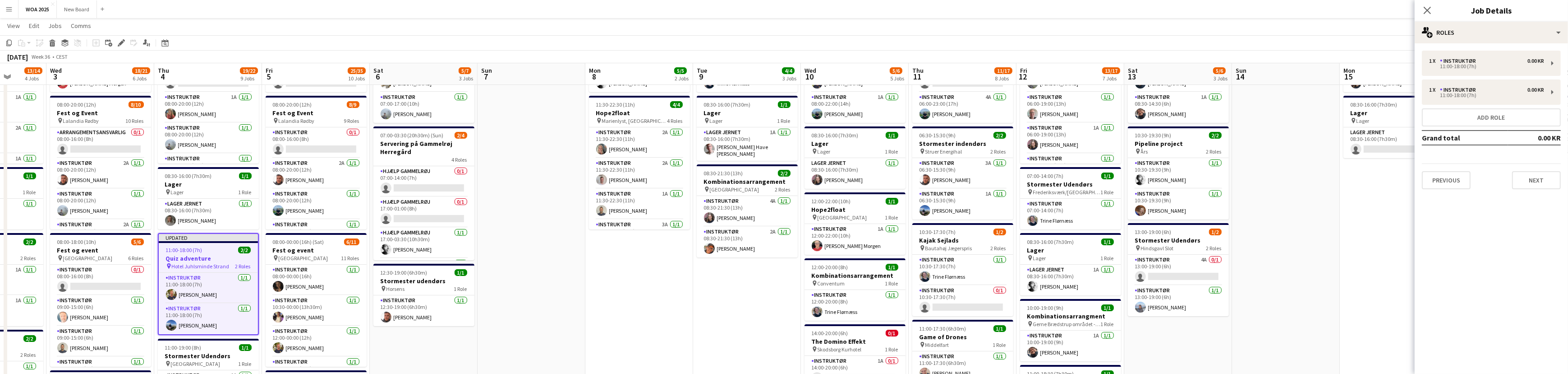
click at [1530, 241] on mat-expansion-panel "pencil3 General details 1 x Instruktør 0.00 KR 11:00-18:00 (7h) 1 x Instruktør …" at bounding box center [1491, 209] width 153 height 331
click at [1424, 12] on icon "Close pop-in" at bounding box center [1427, 10] width 9 height 9
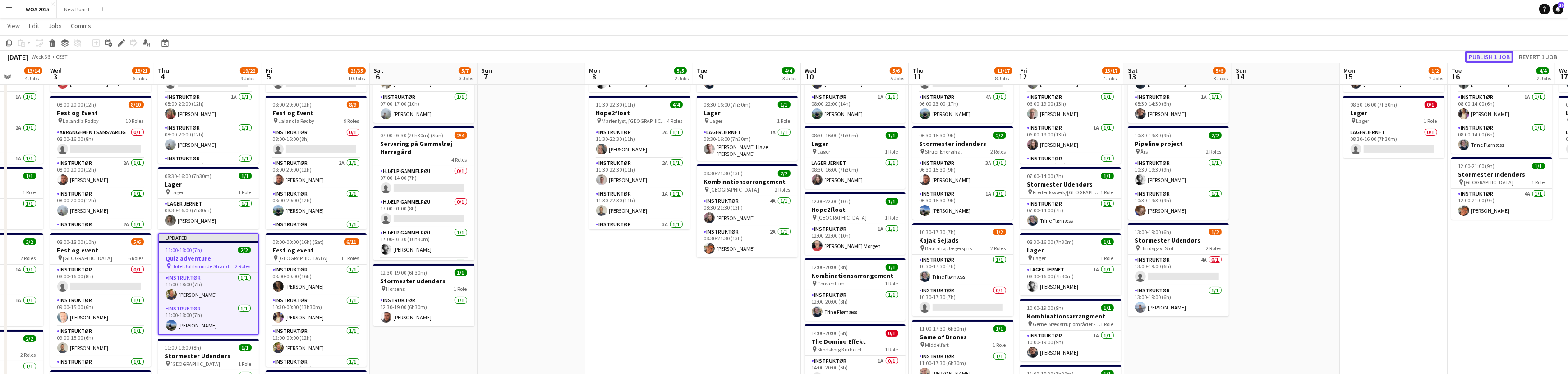
click at [1484, 55] on button "Publish 1 job" at bounding box center [1489, 57] width 48 height 12
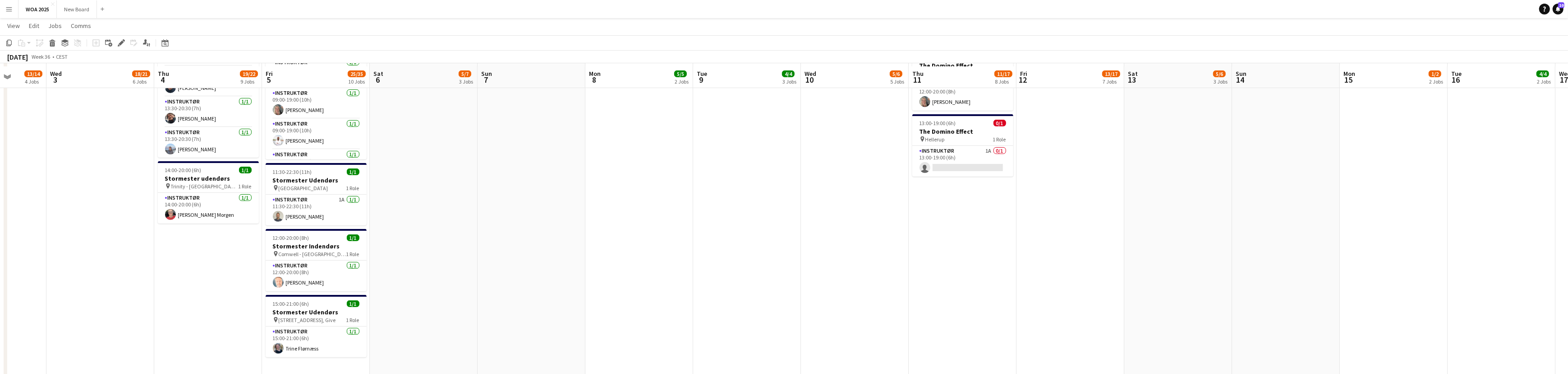
scroll to position [649, 0]
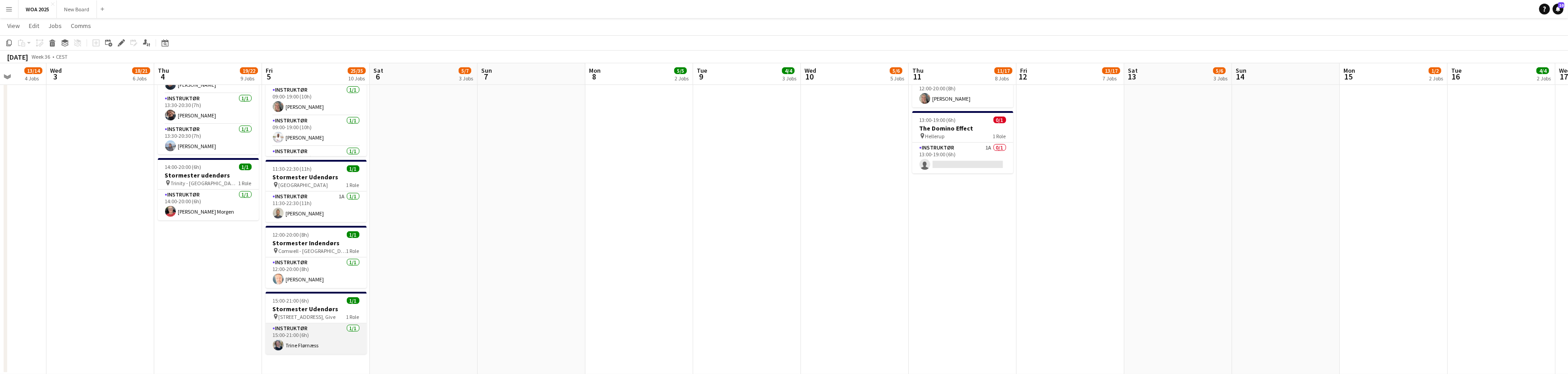
click at [347, 339] on app-card-role "Instruktør [DATE] 15:00-21:00 (6h) [PERSON_NAME]" at bounding box center [316, 339] width 101 height 30
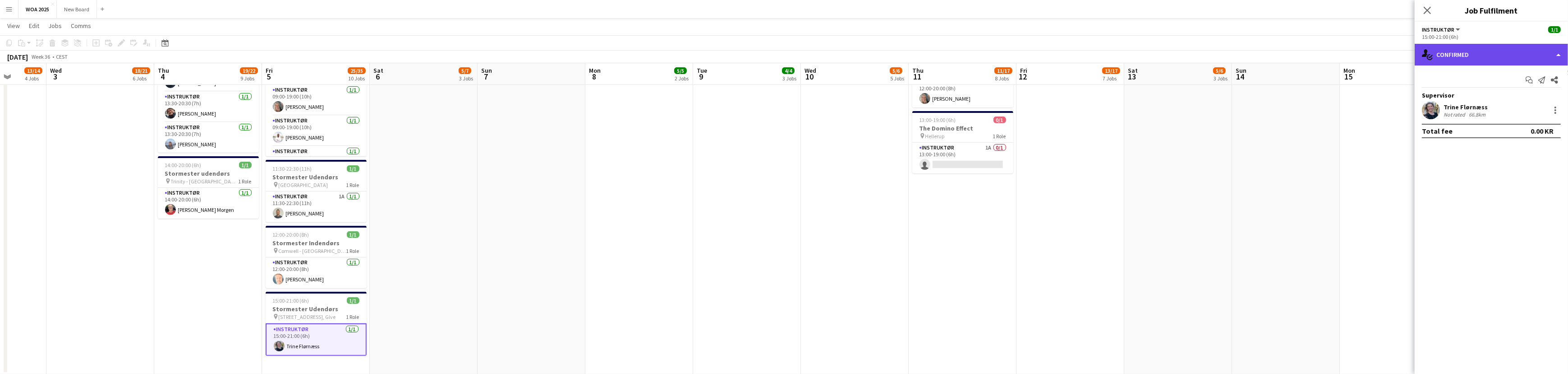
click at [1555, 55] on div "single-neutral-actions-check-2 Confirmed" at bounding box center [1491, 55] width 153 height 22
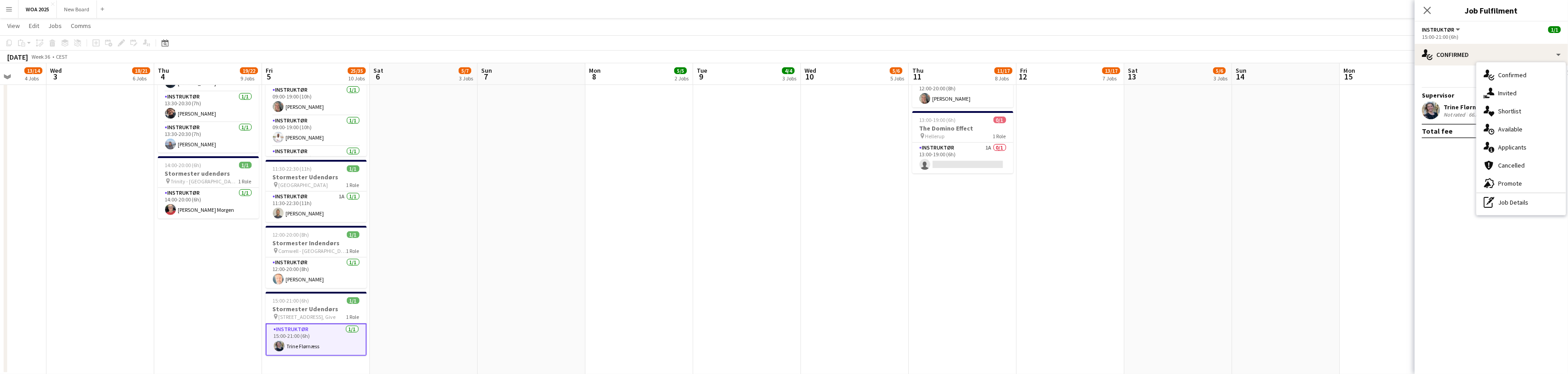
click at [1487, 244] on mat-expansion-panel "check Confirmed Start chat Send notification Share Supervisor [PERSON_NAME] Not…" at bounding box center [1491, 220] width 153 height 308
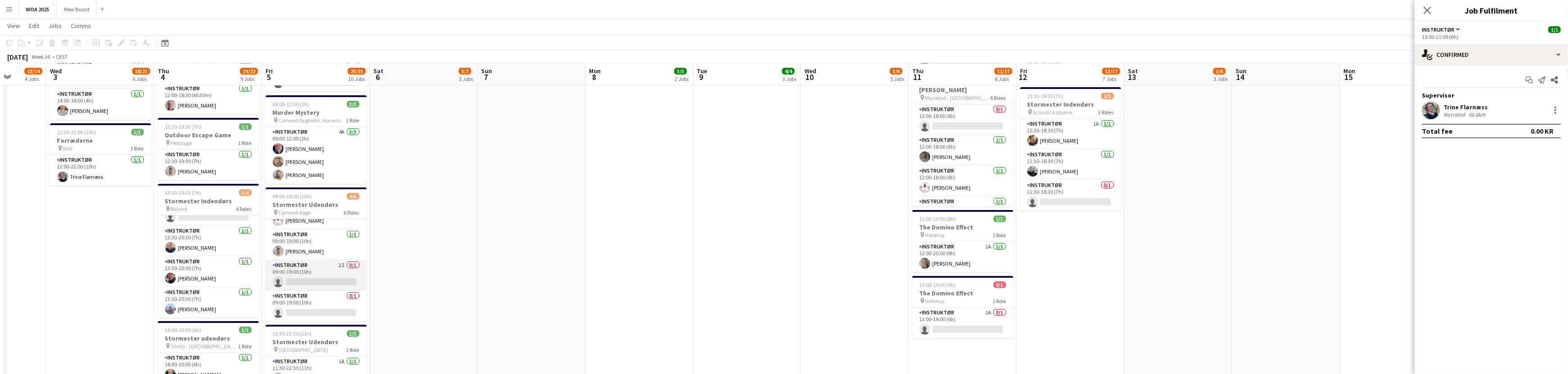
scroll to position [0, 276]
click at [313, 266] on app-card-role "Instruktør 2I 0/1 09:00-19:00 (10h) single-neutral-actions" at bounding box center [317, 275] width 101 height 30
click at [511, 246] on app-date-cell at bounding box center [532, 77] width 107 height 922
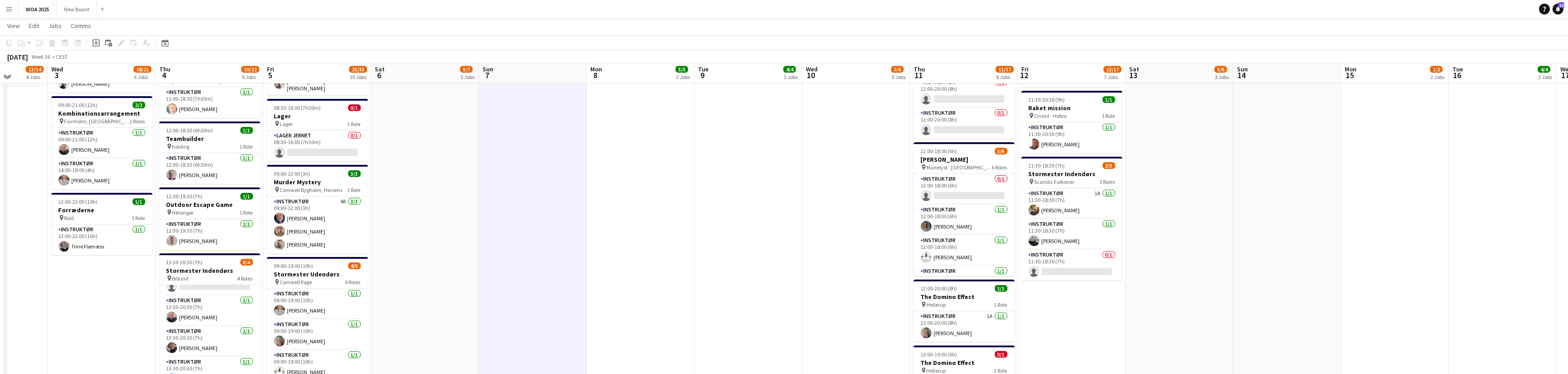
scroll to position [413, 0]
